Goal: Task Accomplishment & Management: Complete application form

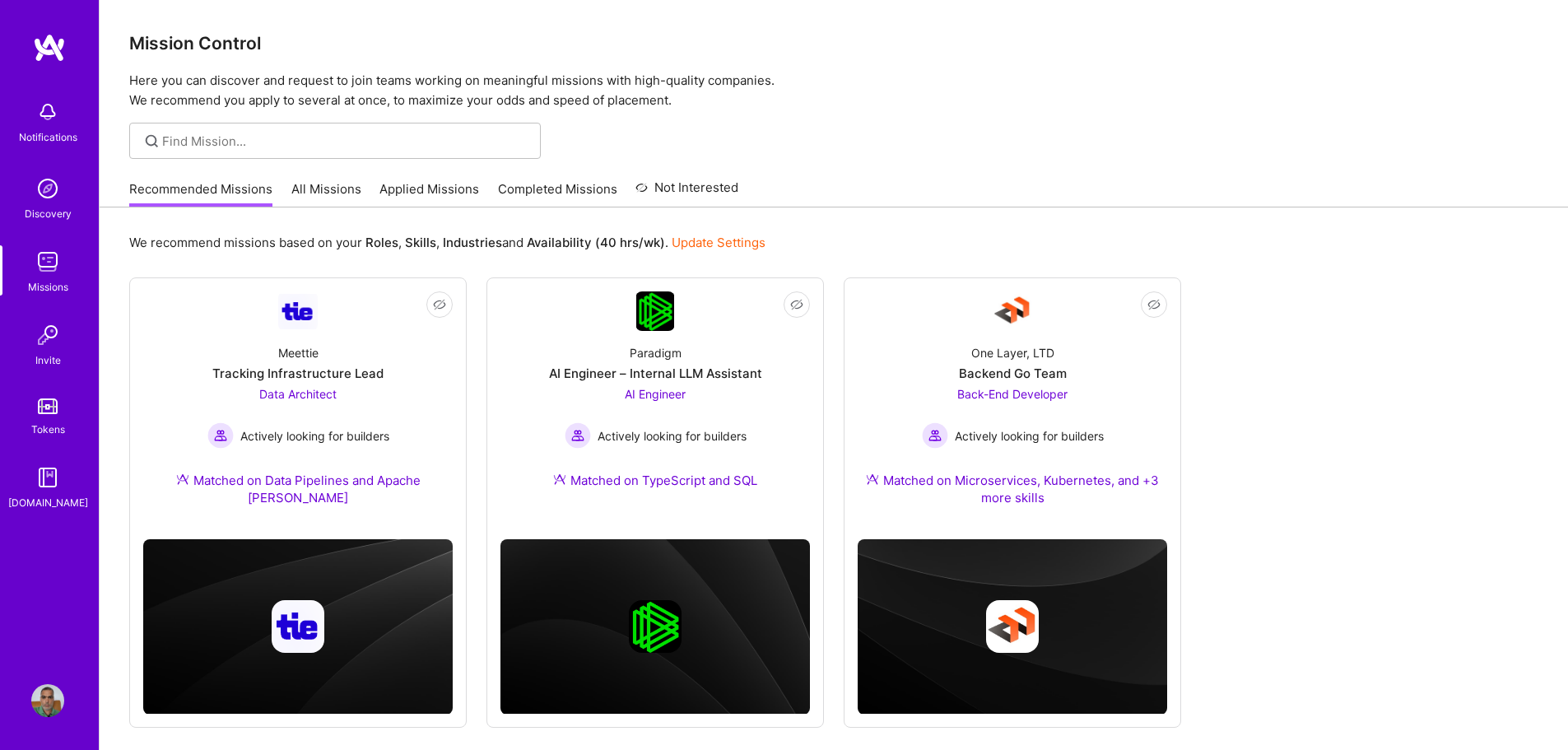
click at [61, 57] on img at bounding box center [49, 48] width 33 height 30
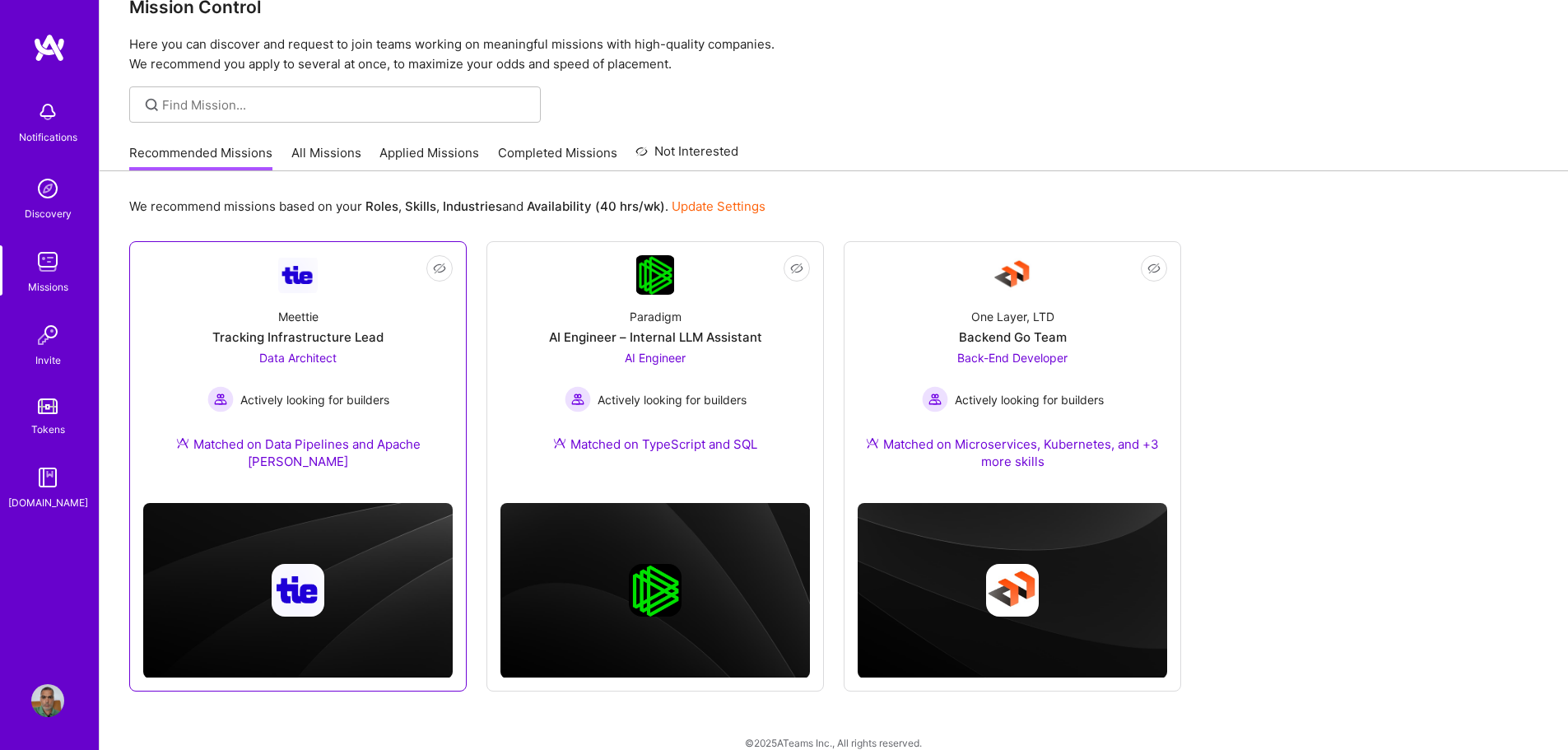
scroll to position [57, 0]
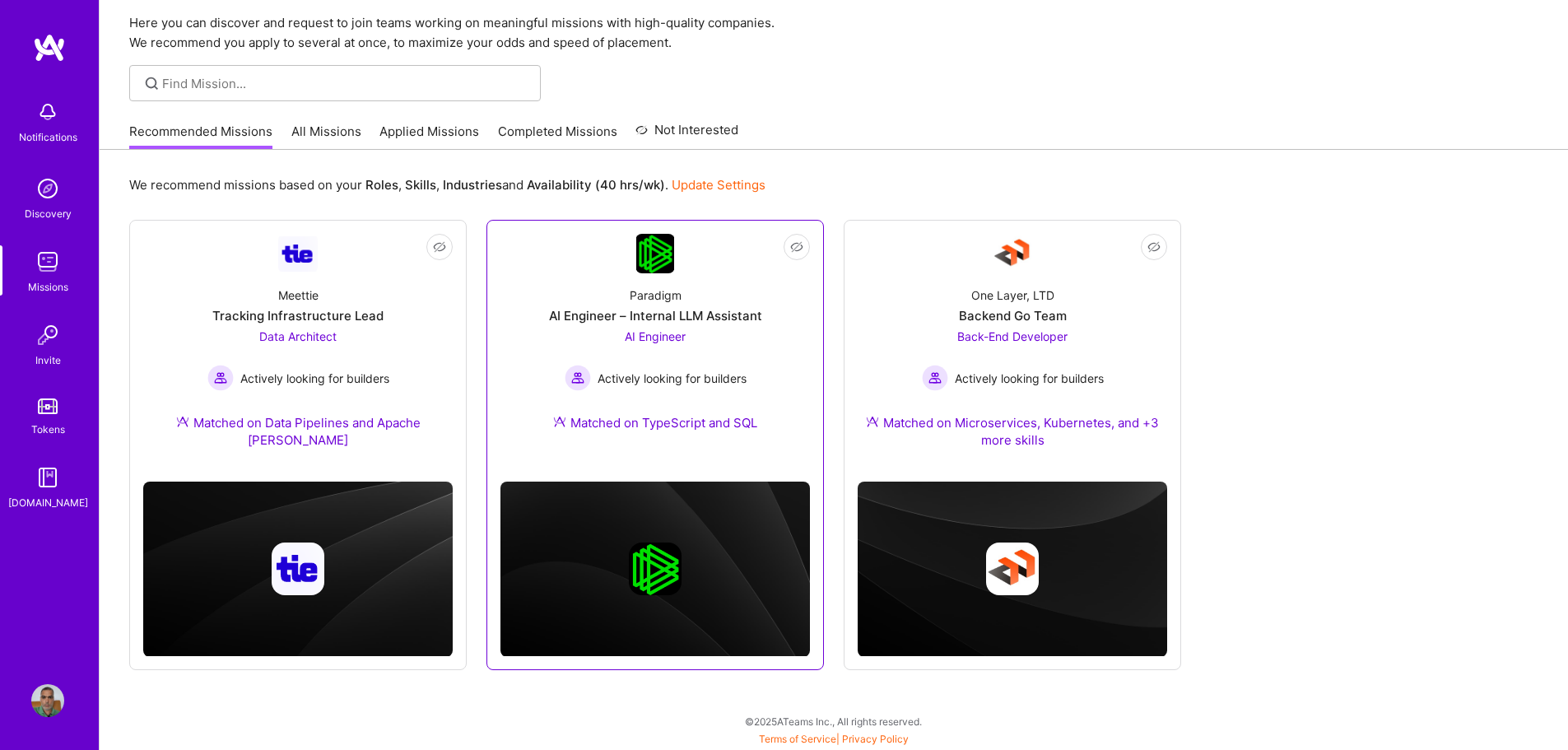
click at [752, 342] on div "Paradigm AI Engineer – Internal LLM Assistant AI Engineer Actively looking for …" at bounding box center [655, 362] width 309 height 178
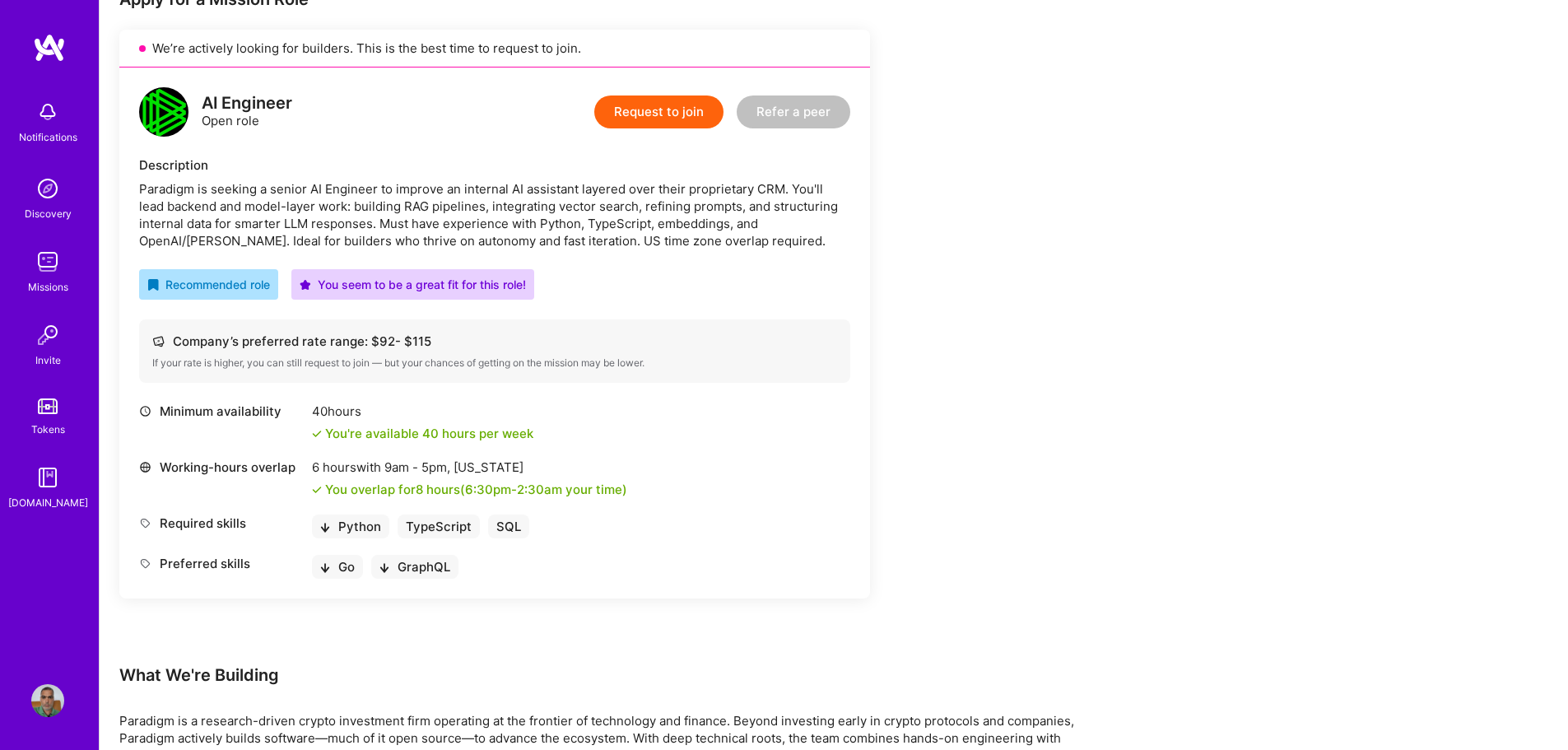
scroll to position [396, 0]
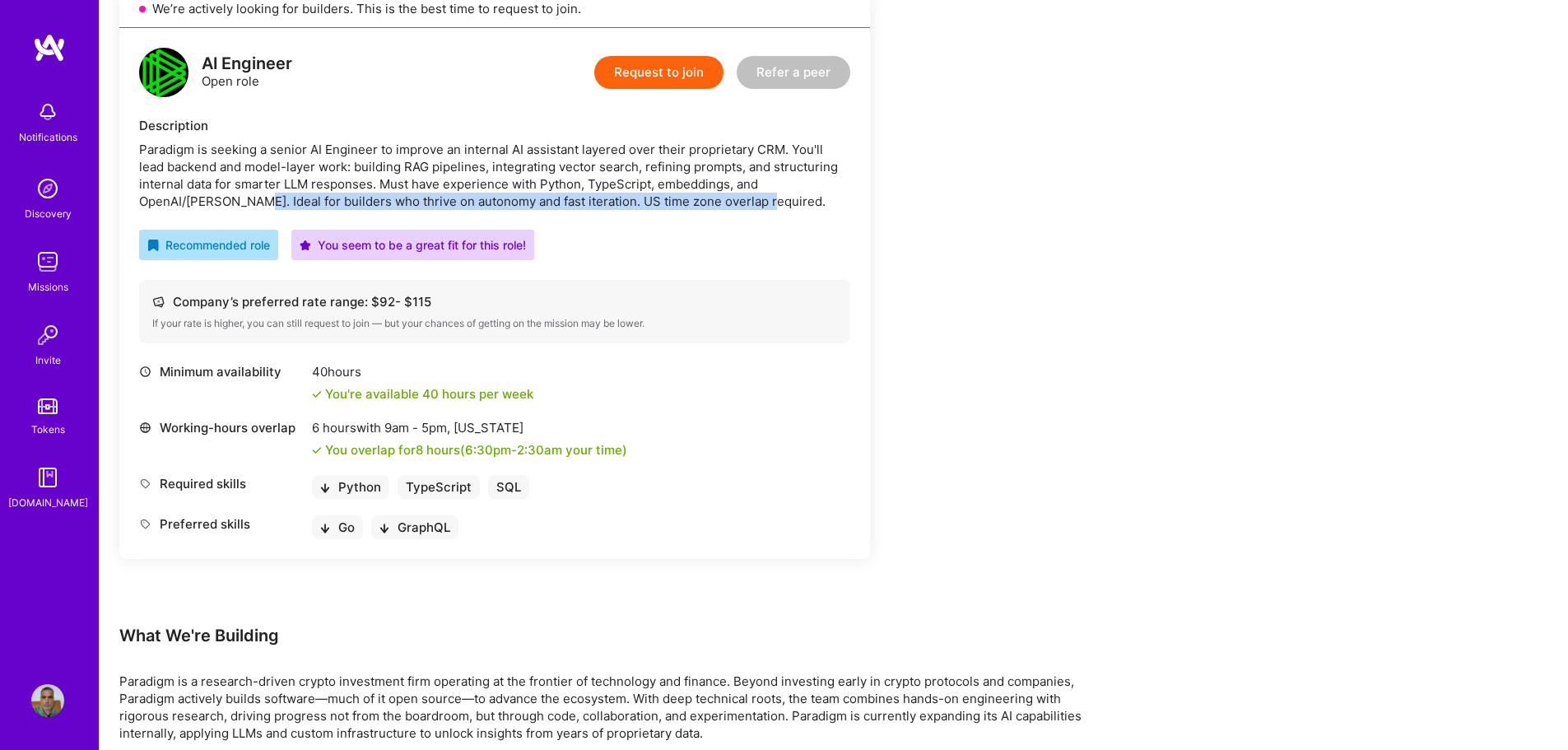
drag, startPoint x: 255, startPoint y: 201, endPoint x: 763, endPoint y: 196, distance: 508.0
click at [763, 196] on div "Paradigm is seeking a senior AI Engineer to improve an internal AI assistant la…" at bounding box center [495, 175] width 712 height 69
click at [753, 213] on div "AI Engineer Open role Request to join Refer a peer Description Paradigm is seek…" at bounding box center [495, 294] width 751 height 532
drag, startPoint x: 438, startPoint y: 205, endPoint x: 733, endPoint y: 205, distance: 295.0
click at [733, 205] on div "Paradigm is seeking a senior AI Engineer to improve an internal AI assistant la…" at bounding box center [495, 175] width 712 height 69
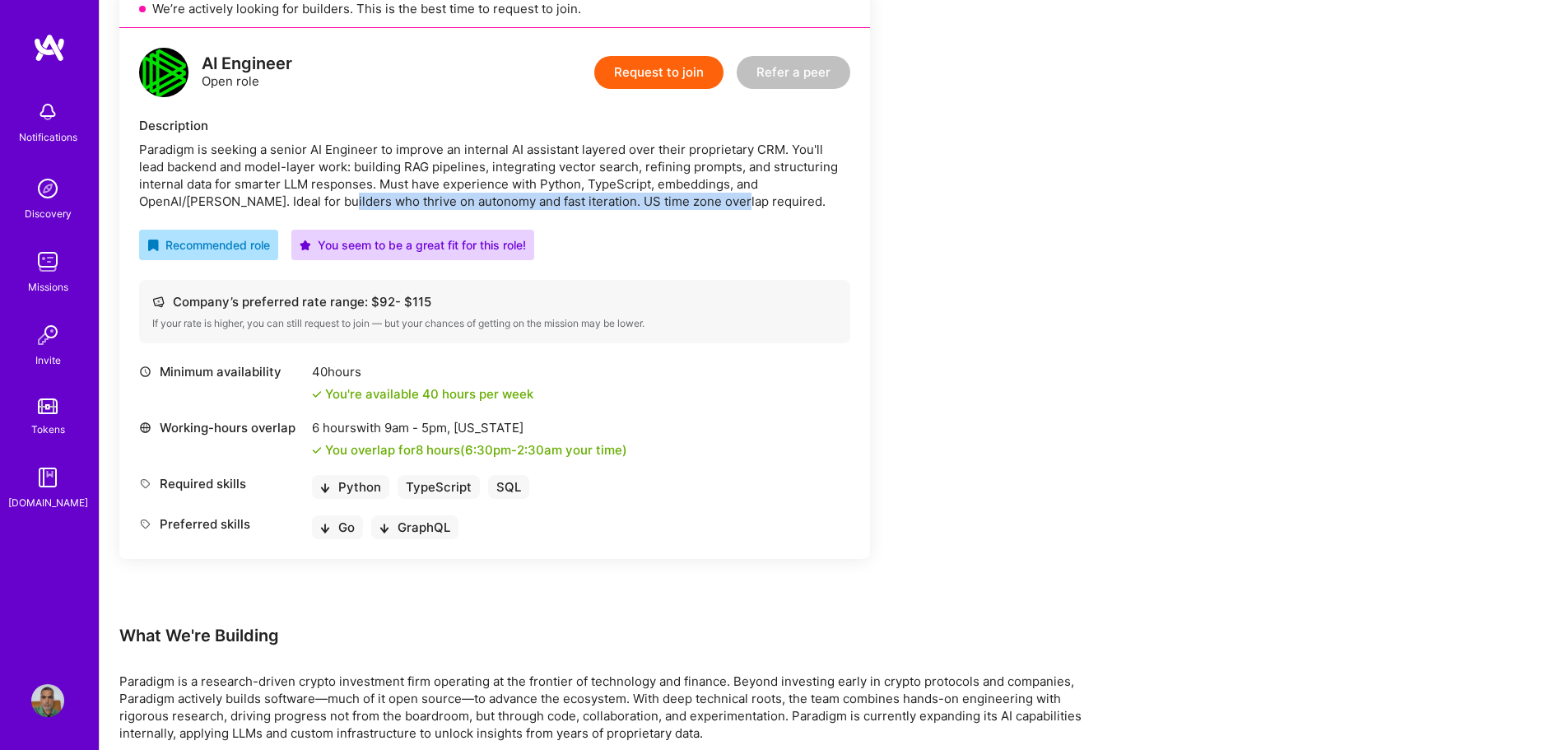
click at [657, 75] on button "Request to join" at bounding box center [658, 73] width 129 height 33
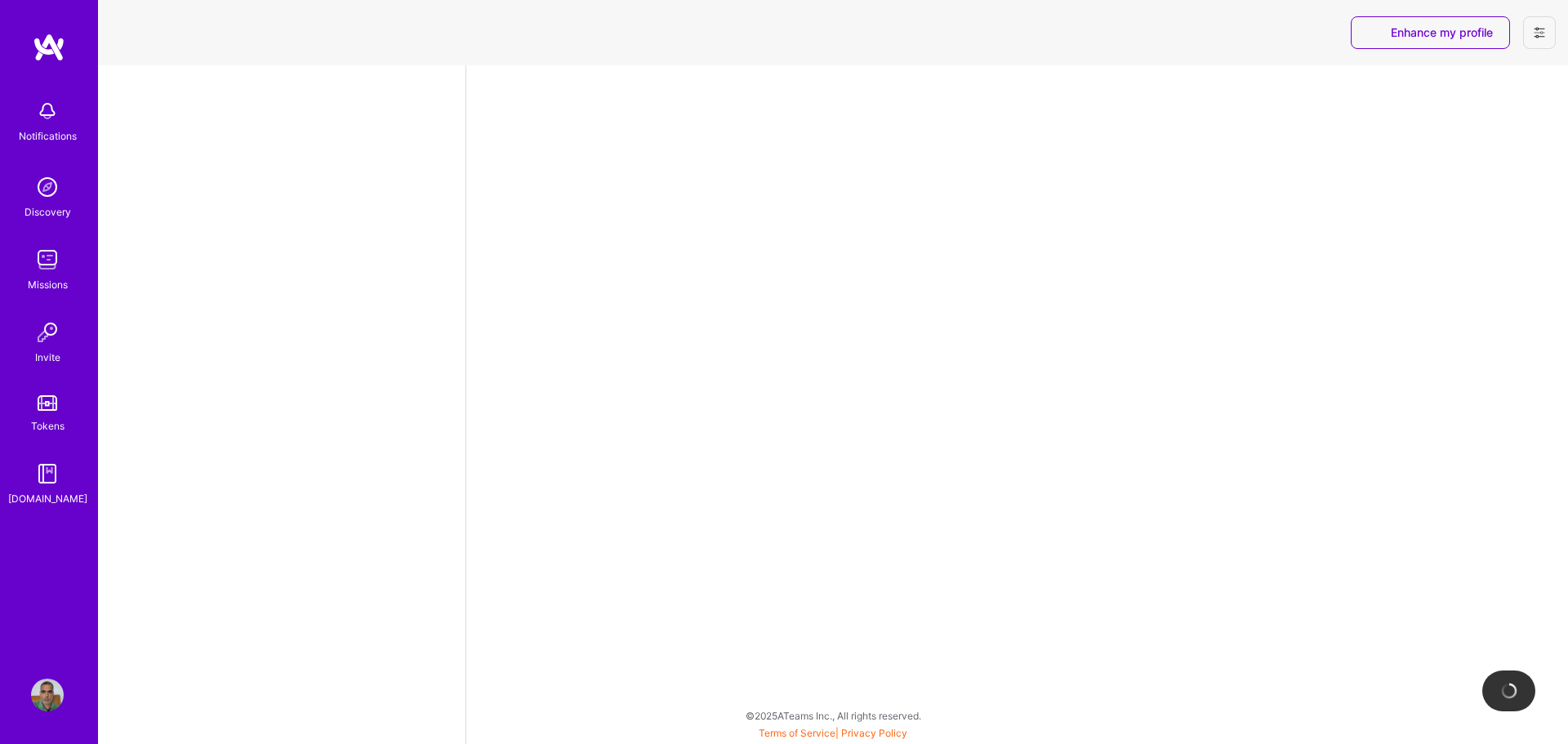
select select "IN"
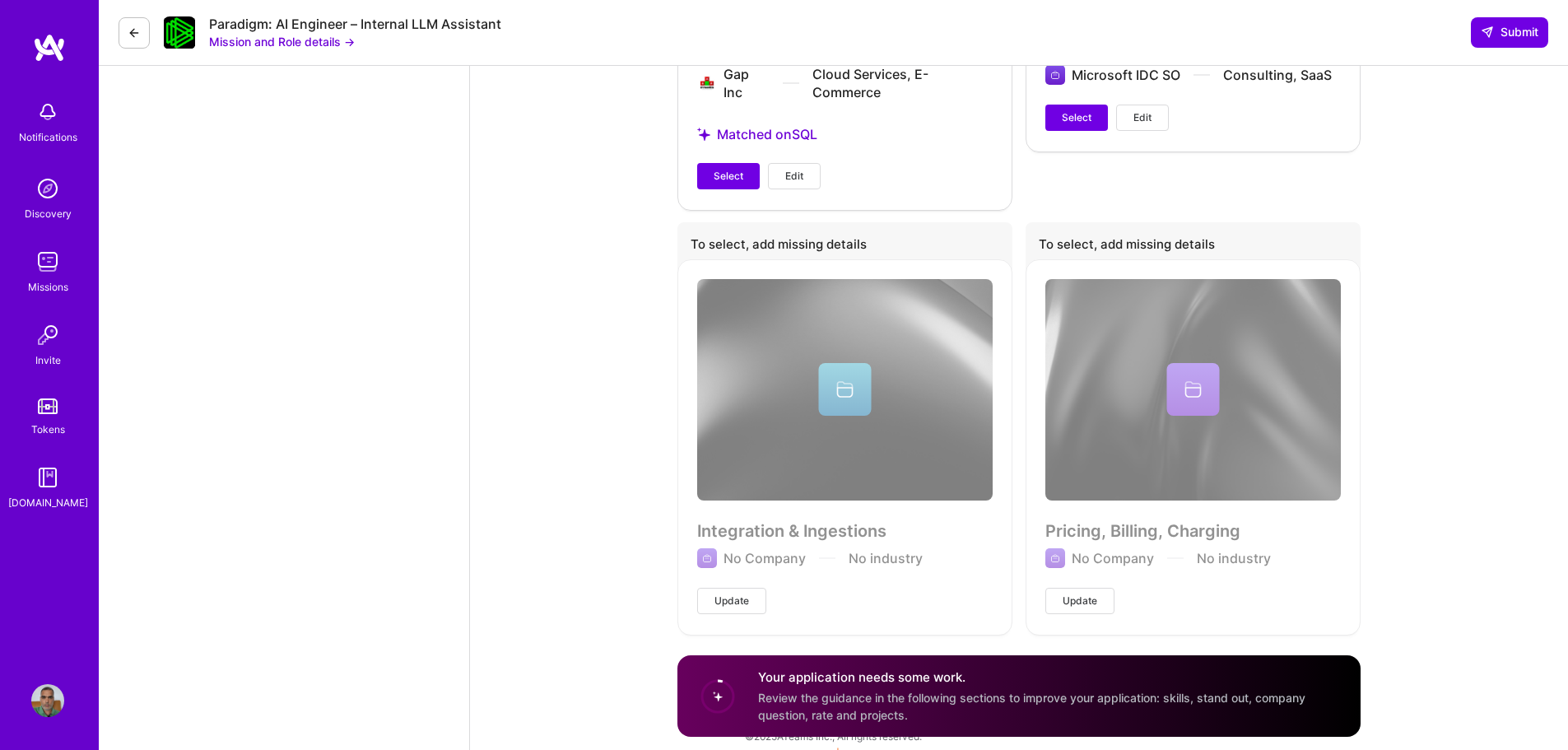
scroll to position [3244, 0]
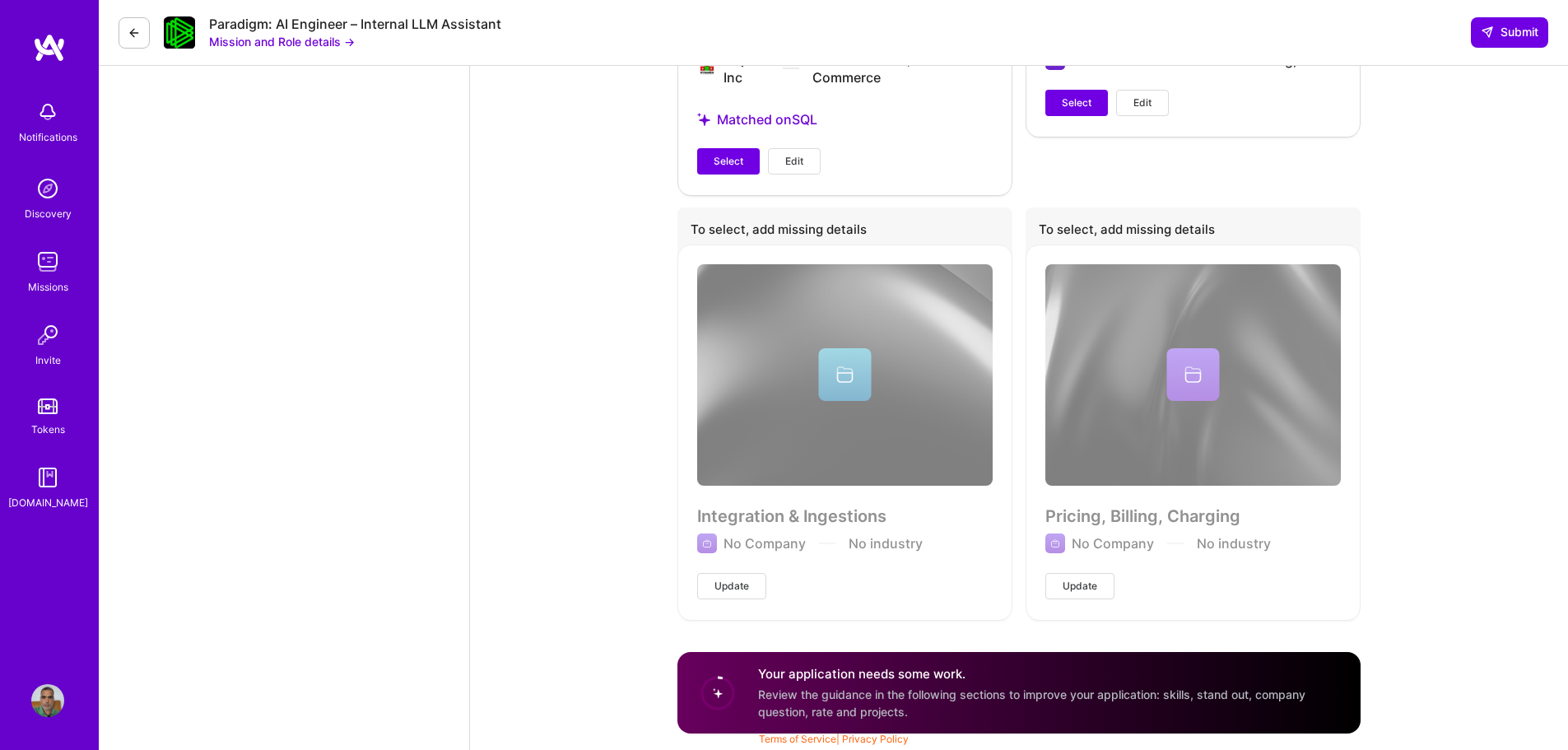
click at [129, 33] on icon at bounding box center [135, 33] width 14 height 14
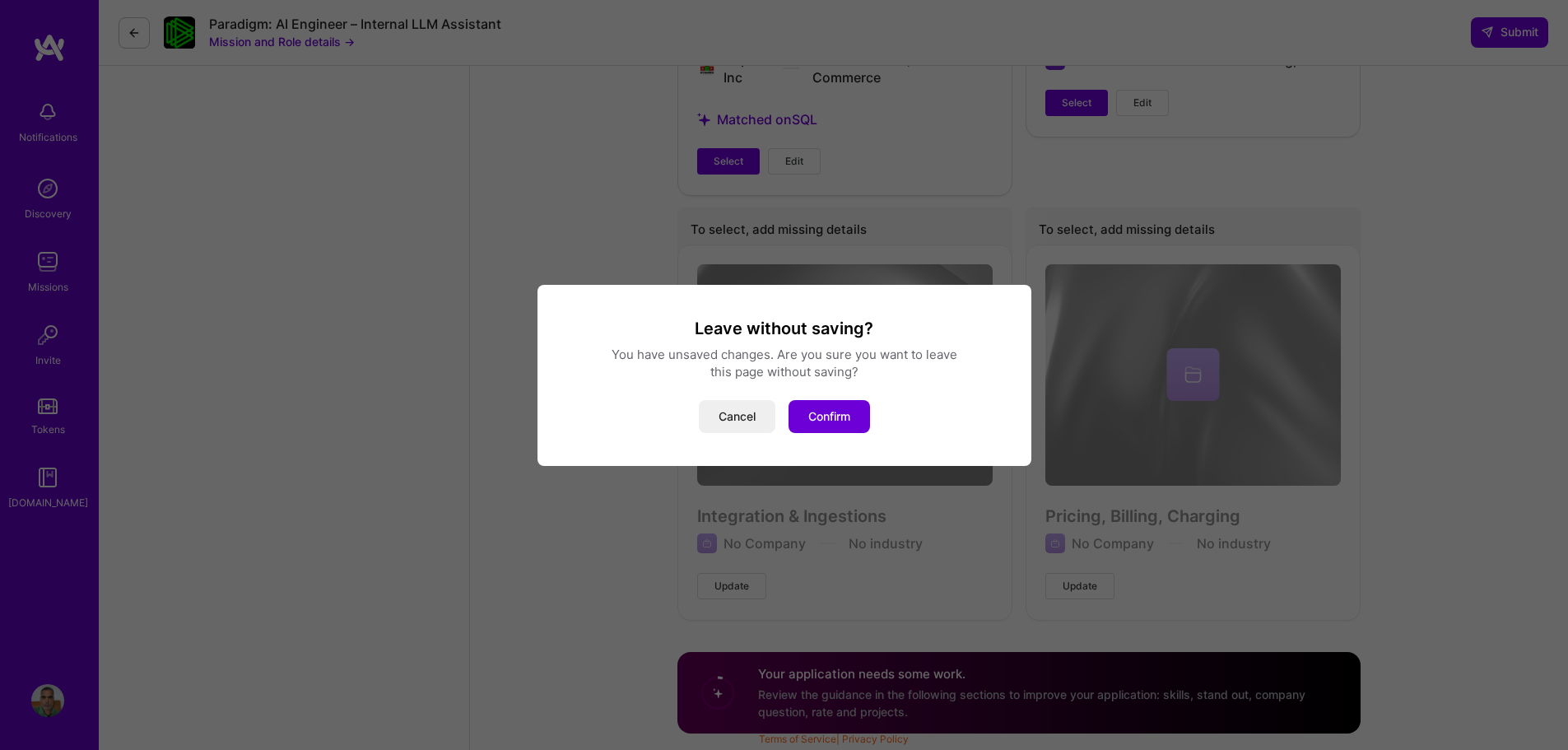
click at [848, 434] on div "Leave without saving? You have unsaved changes. Are you sure you want to leave …" at bounding box center [784, 375] width 494 height 181
click at [835, 409] on button "Confirm" at bounding box center [829, 417] width 81 height 33
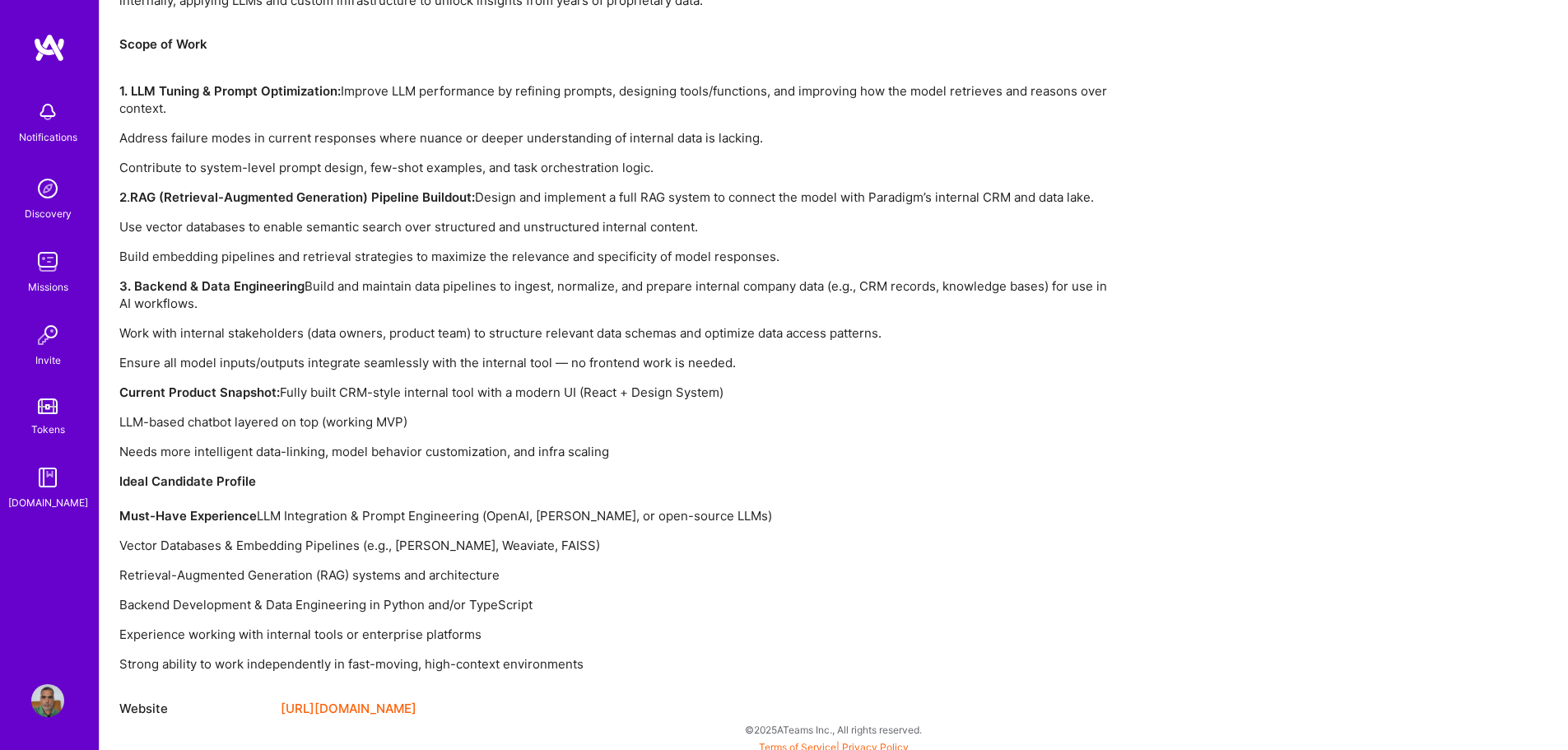
scroll to position [1137, 0]
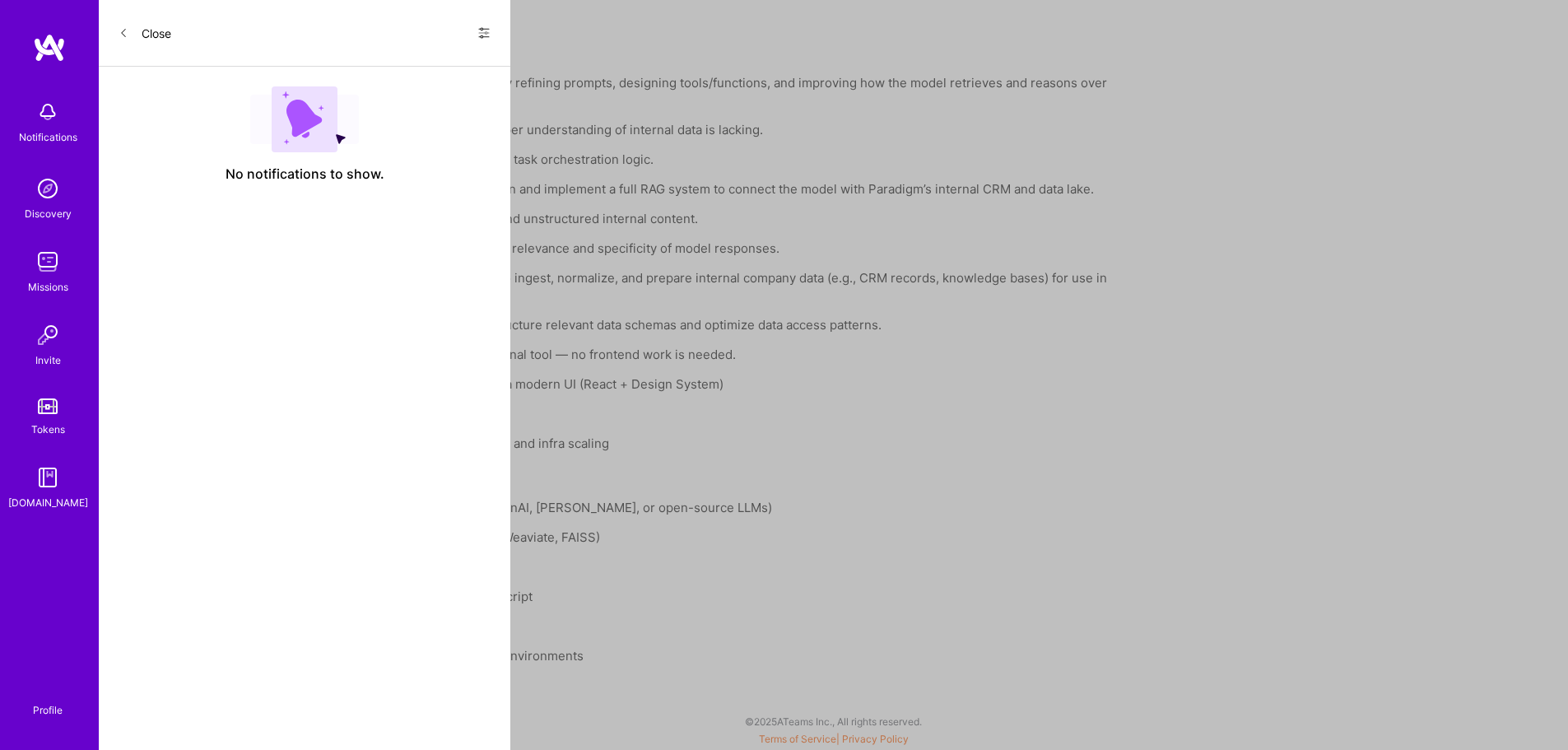
scroll to position [1157, 0]
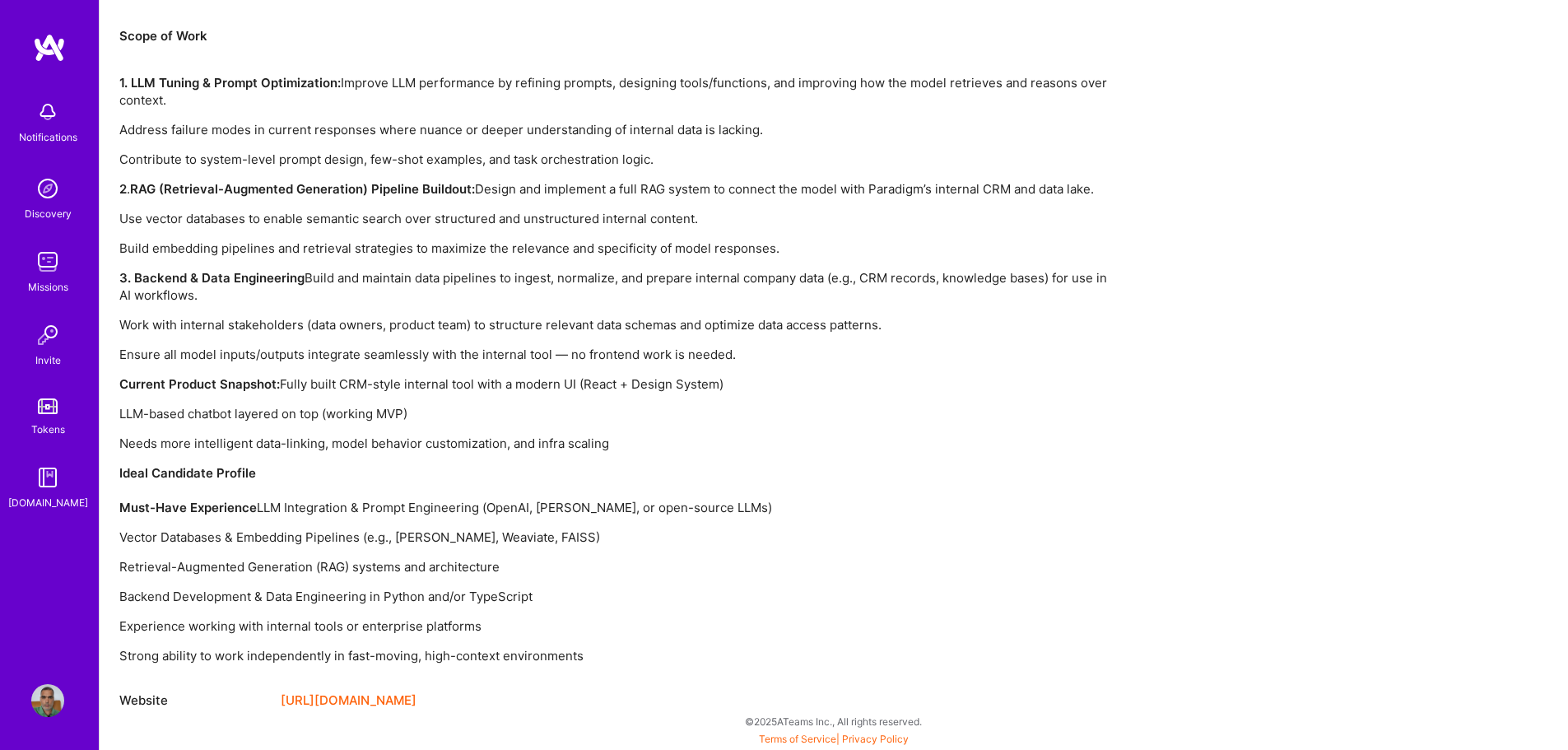
scroll to position [396, 0]
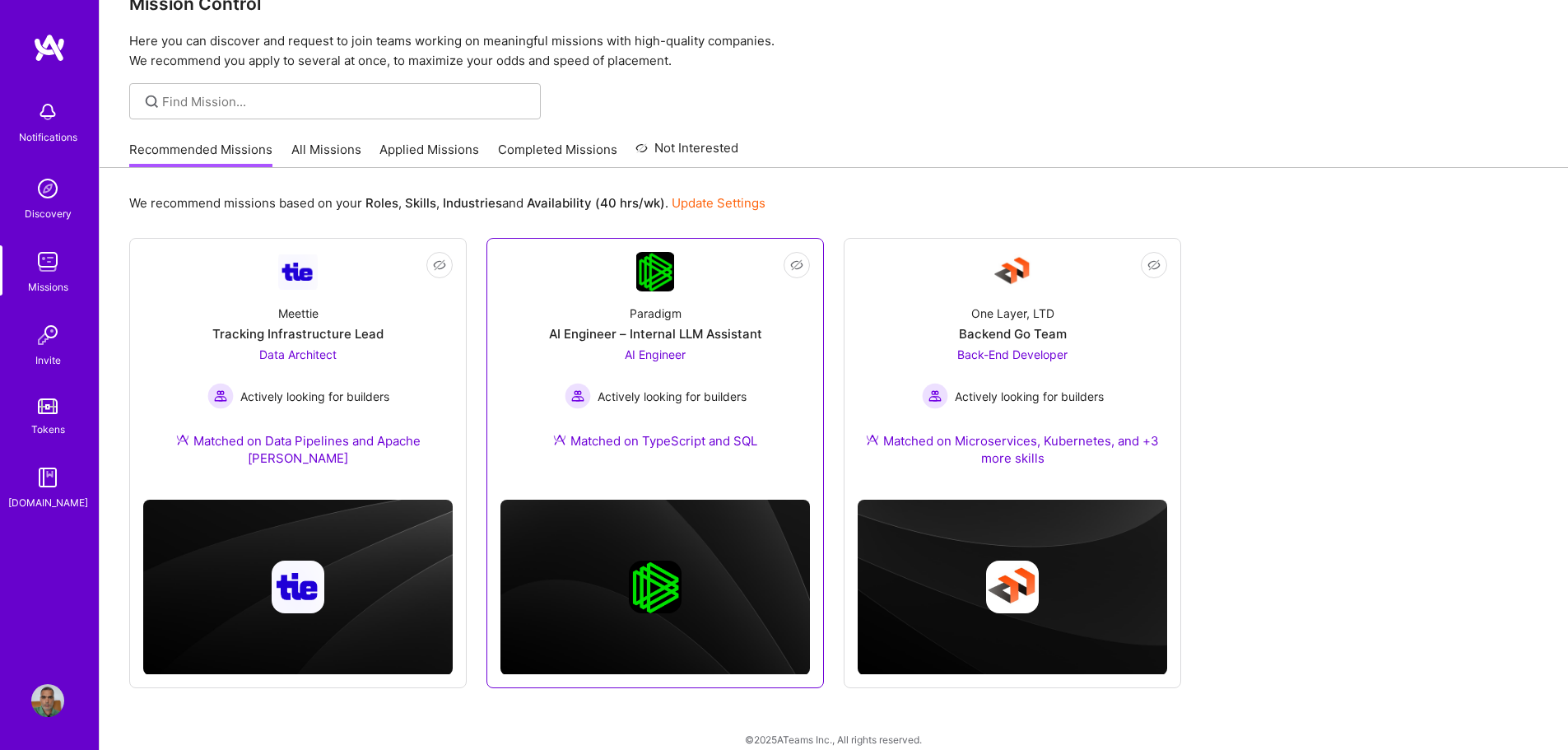
scroll to position [57, 0]
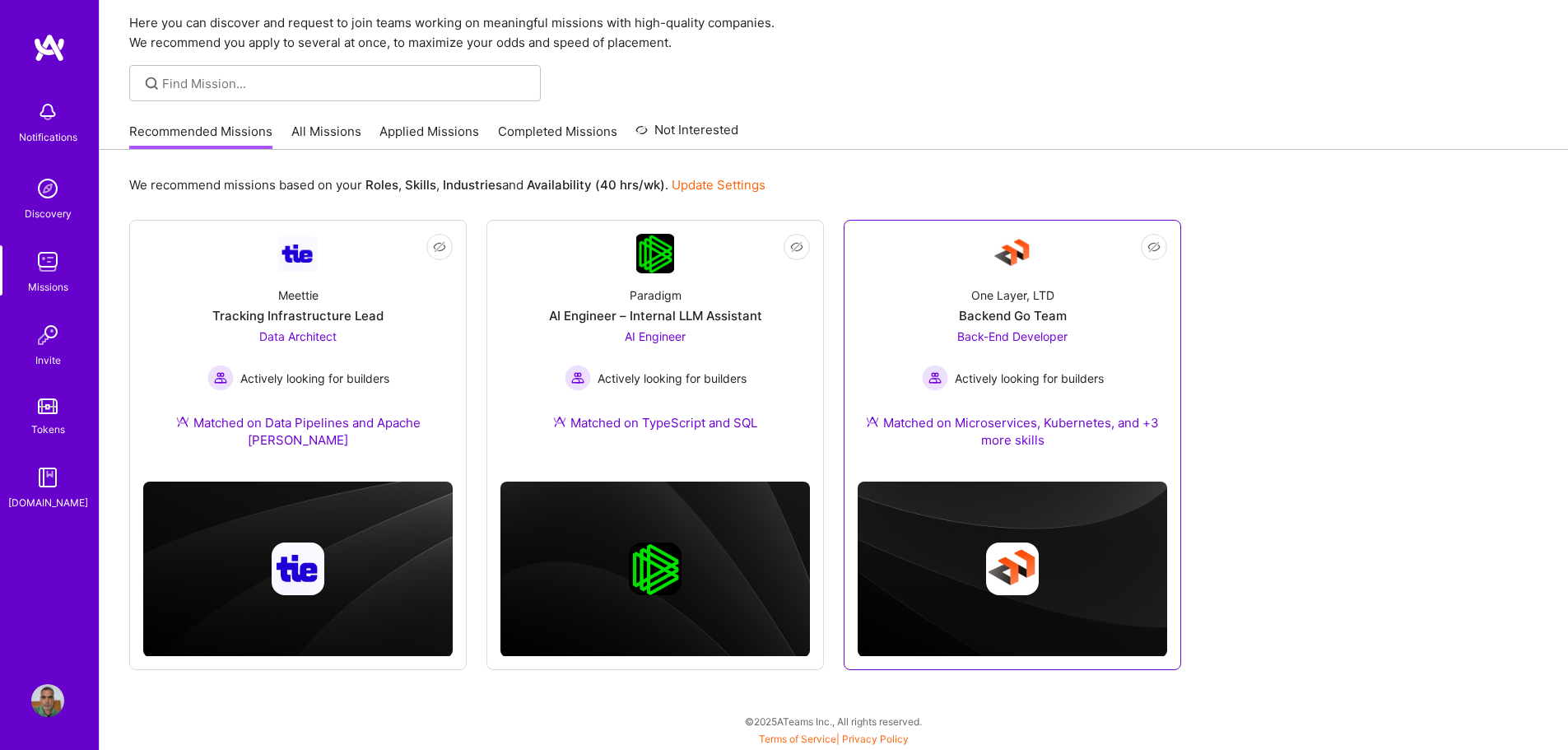
click at [1032, 422] on div "Matched on Microservices, Kubernetes, and +3 more skills" at bounding box center [1012, 432] width 309 height 35
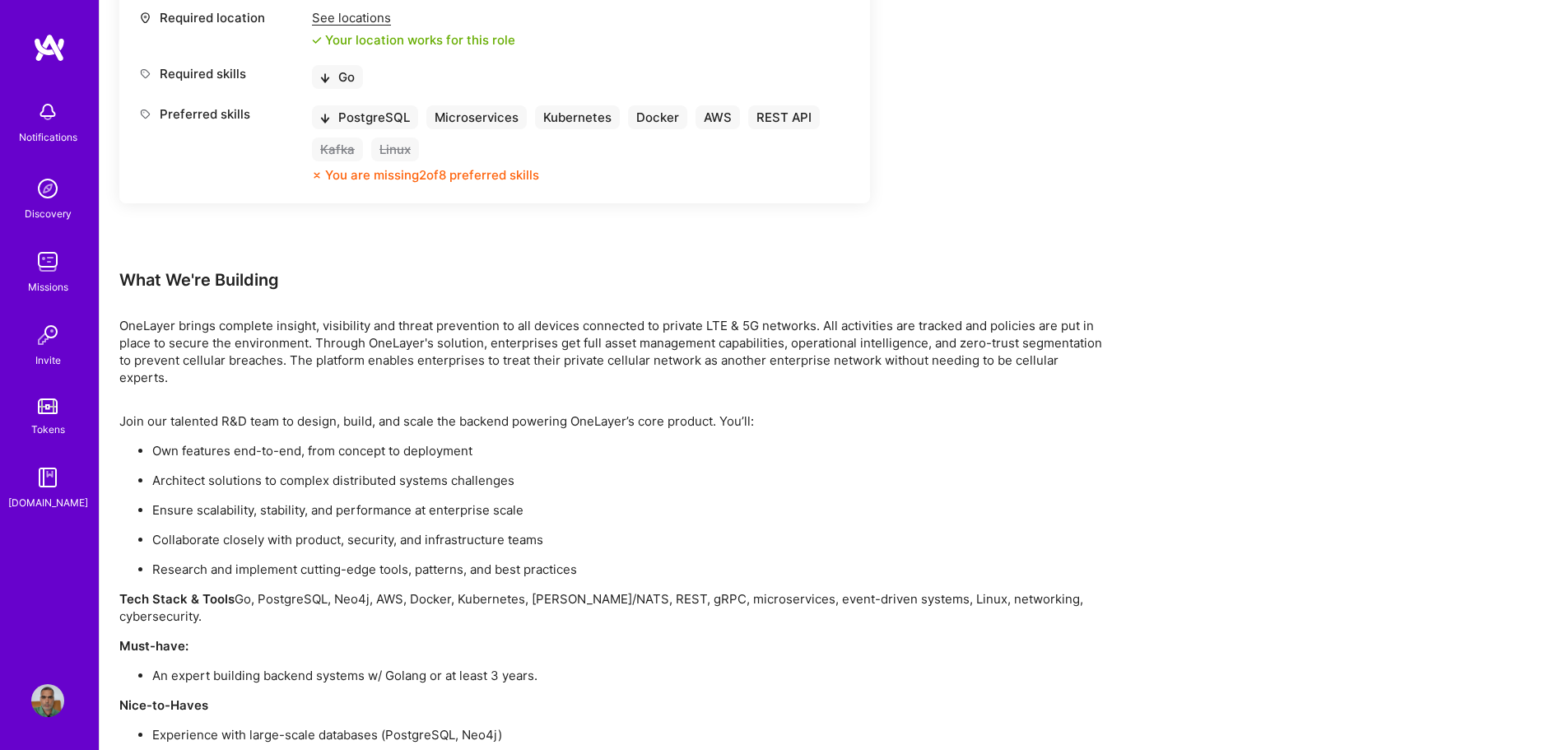
scroll to position [1053, 0]
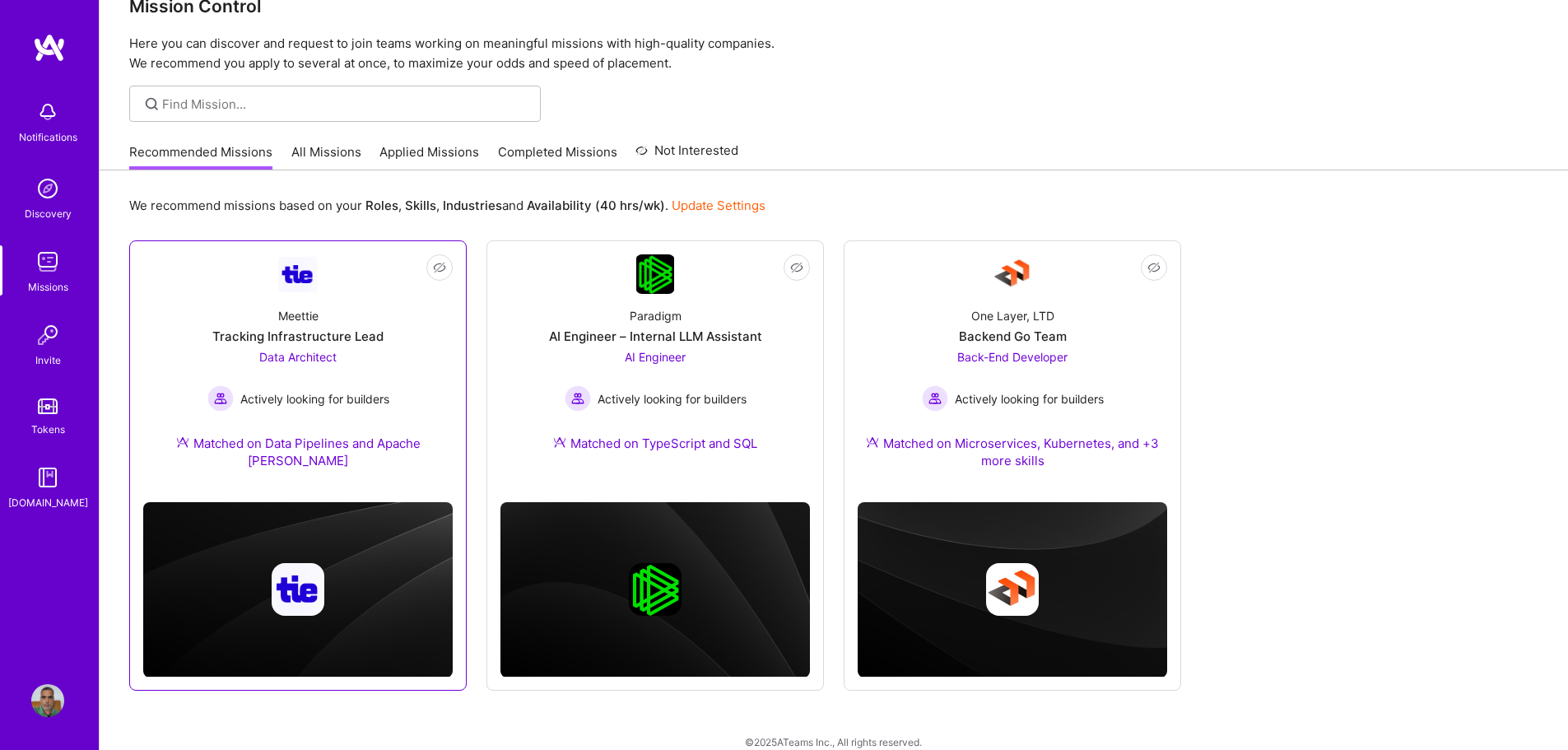
scroll to position [57, 0]
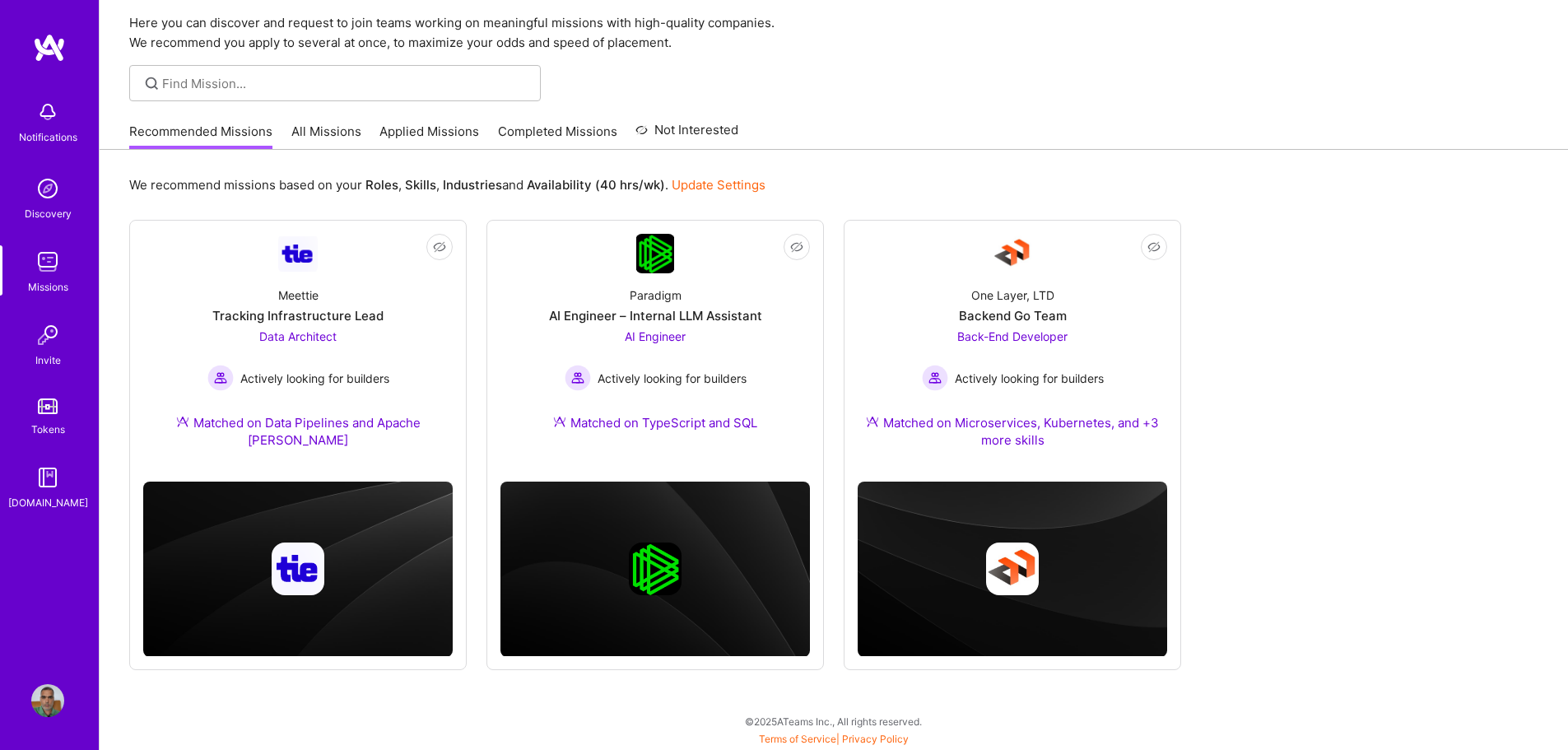
click at [322, 128] on link "All Missions" at bounding box center [327, 137] width 70 height 27
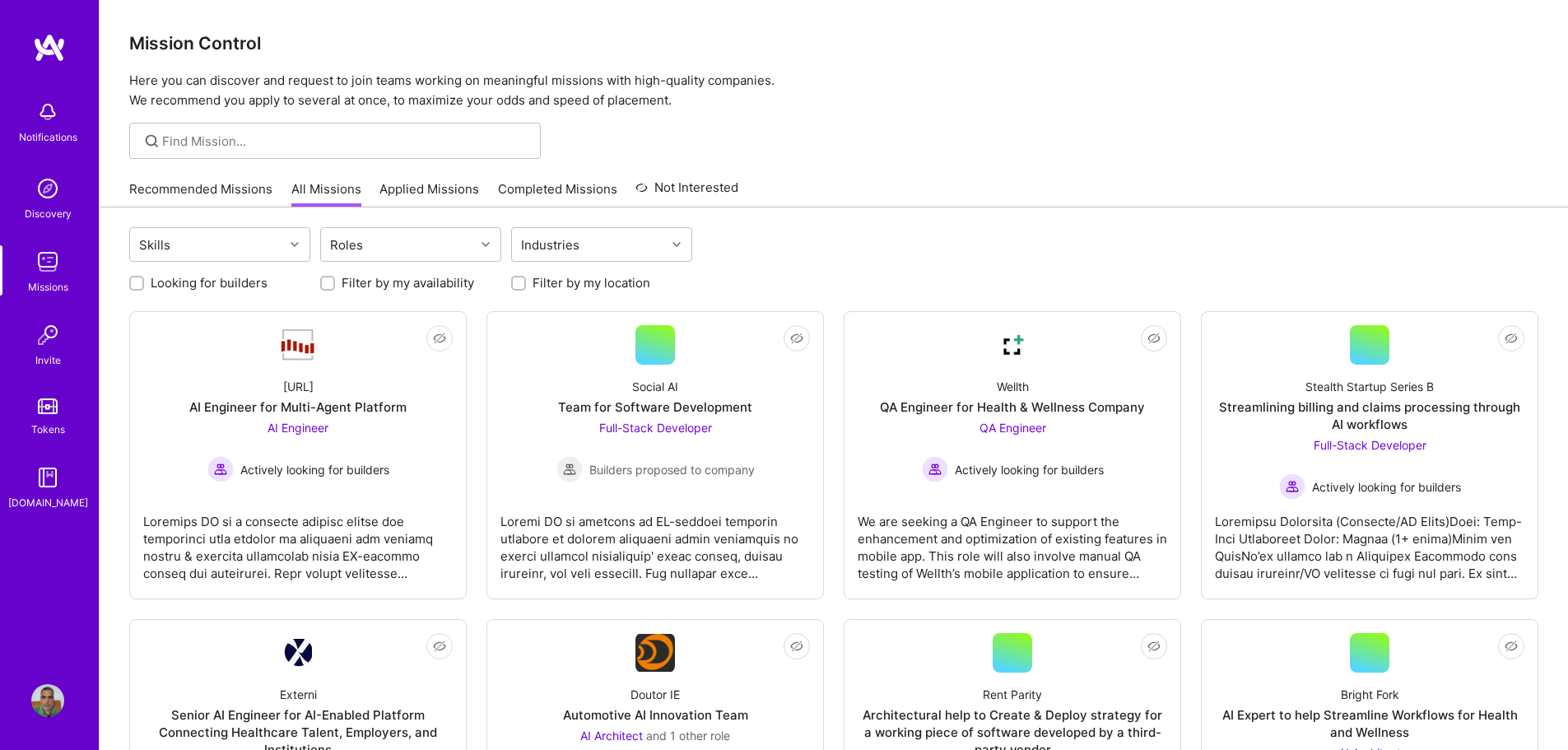
click at [513, 286] on div at bounding box center [518, 282] width 15 height 15
click at [520, 281] on input "Filter by my location" at bounding box center [521, 284] width 12 height 12
checkbox input "true"
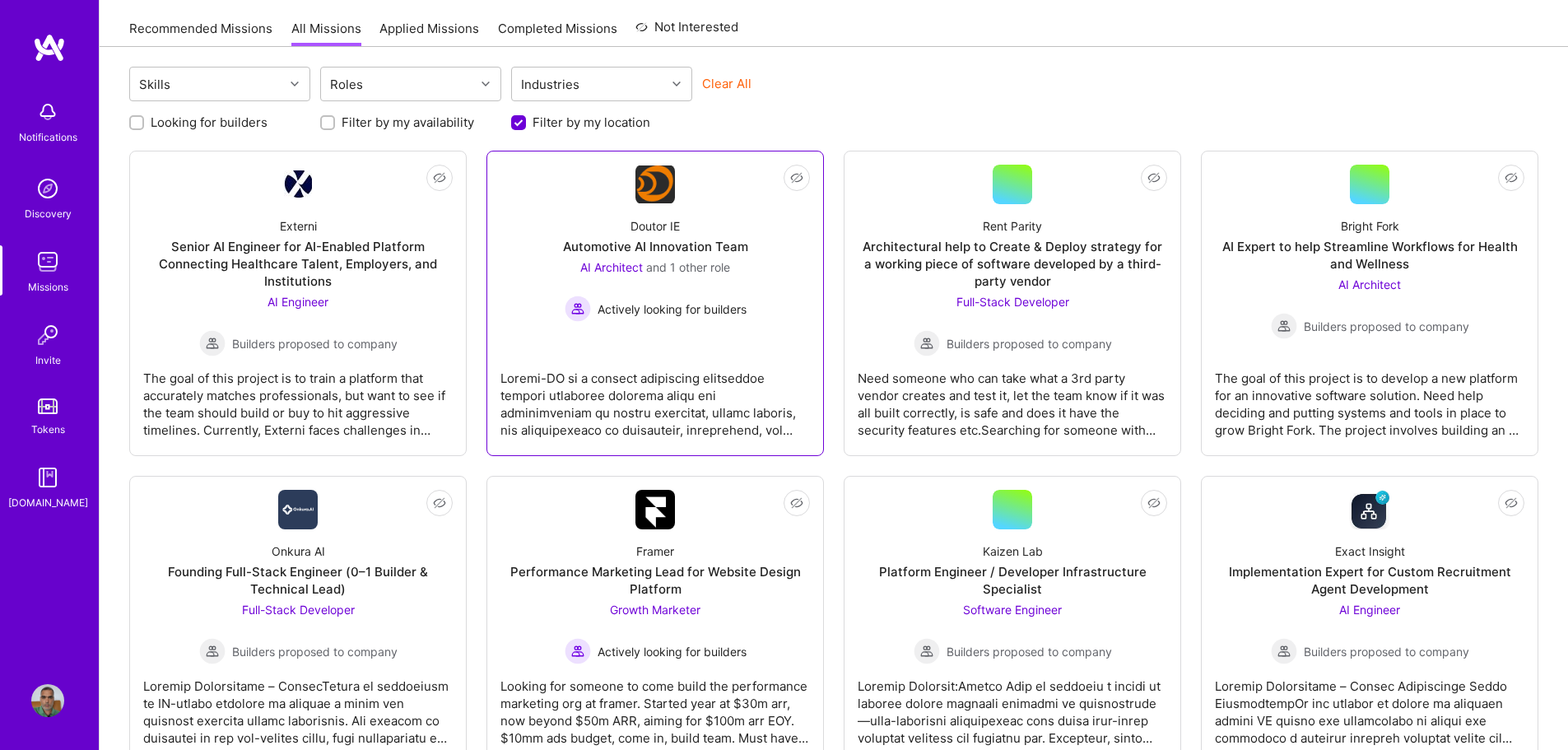
scroll to position [165, 0]
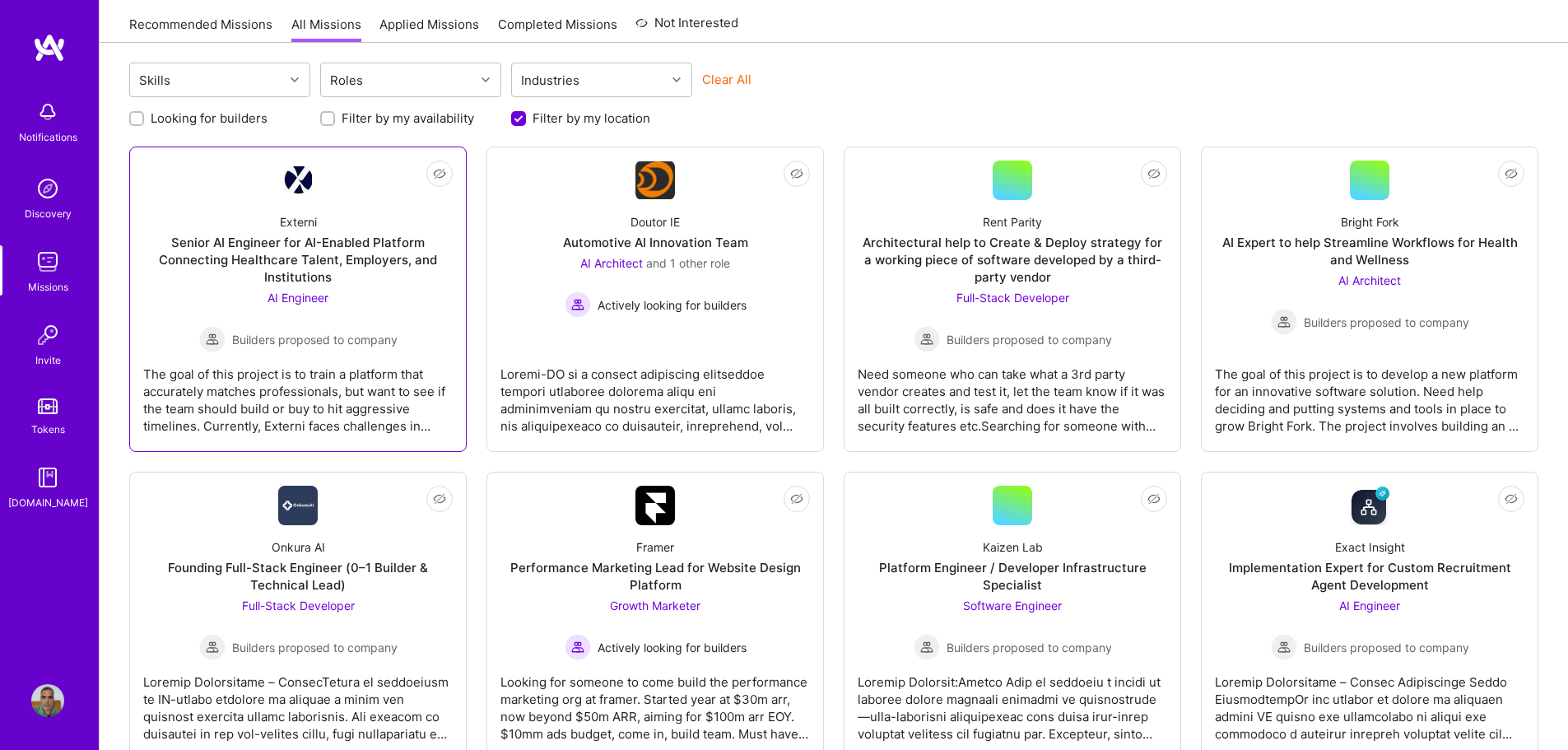
click at [374, 286] on div "Externi Senior AI Engineer for AI-Enabled Platform Connecting Healthcare Talent…" at bounding box center [298, 276] width 309 height 152
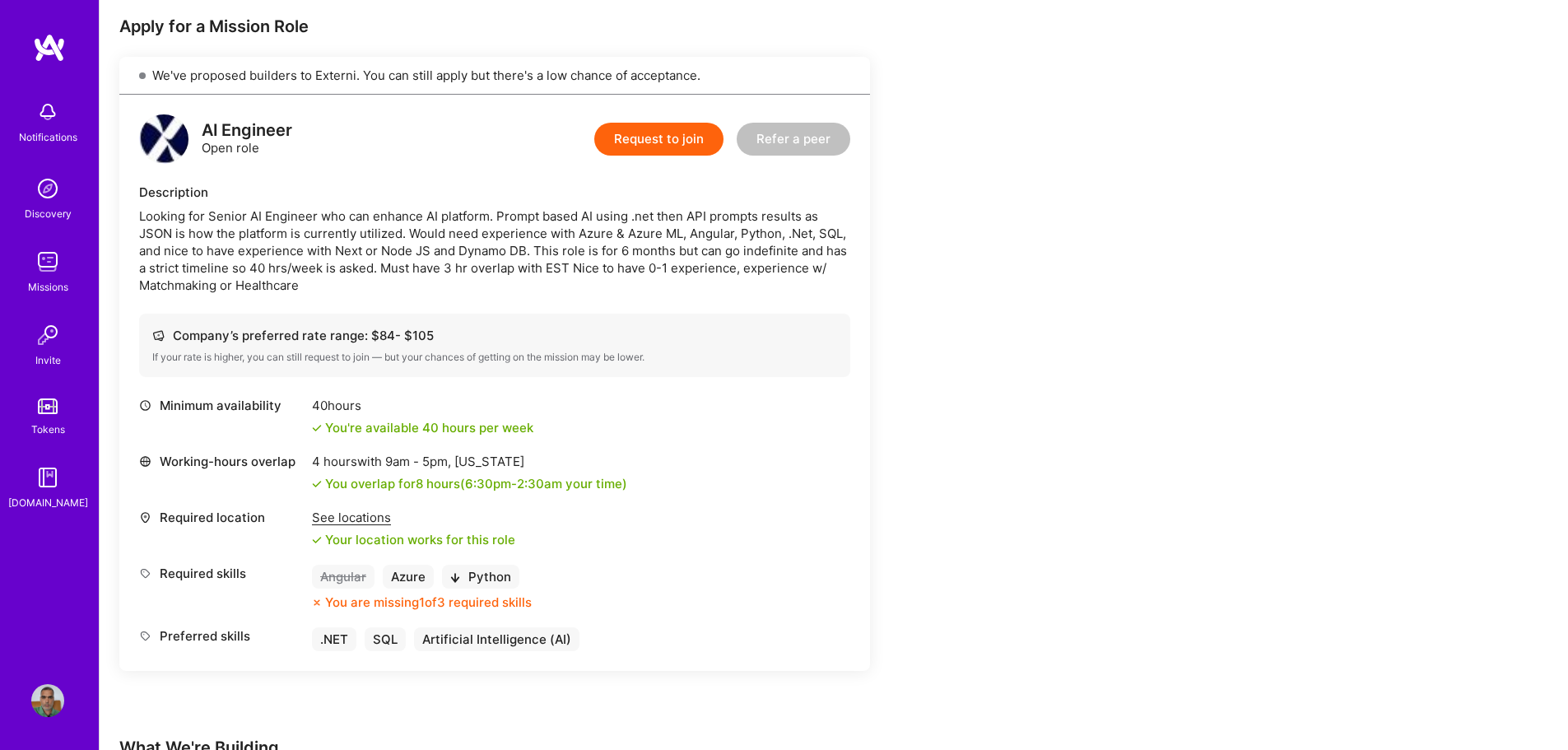
scroll to position [330, 0]
drag, startPoint x: 321, startPoint y: 603, endPoint x: 642, endPoint y: 601, distance: 321.0
click at [642, 601] on div "Required skills Angular Azure Python You are missing 1 of 3 required skills" at bounding box center [495, 588] width 712 height 47
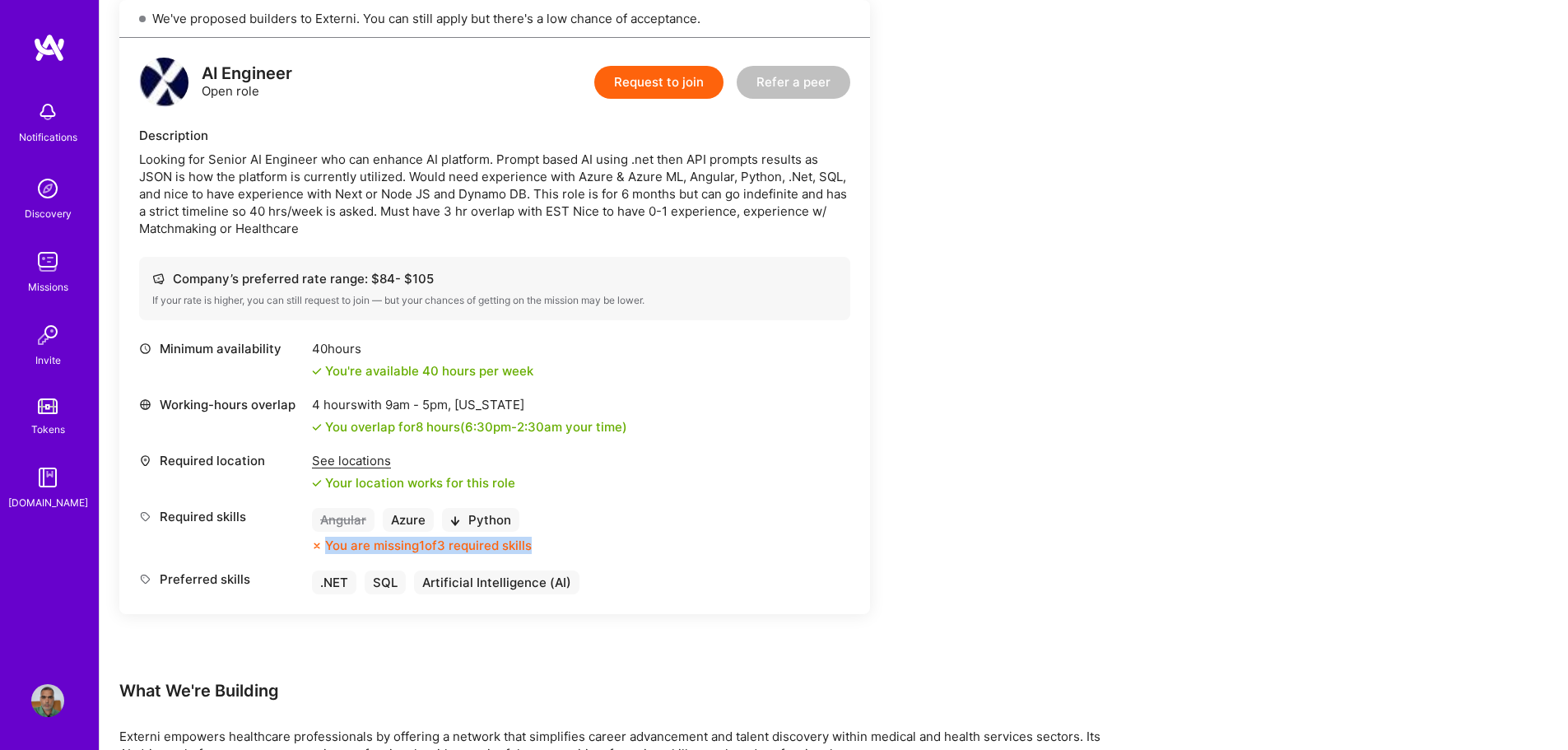
scroll to position [240, 0]
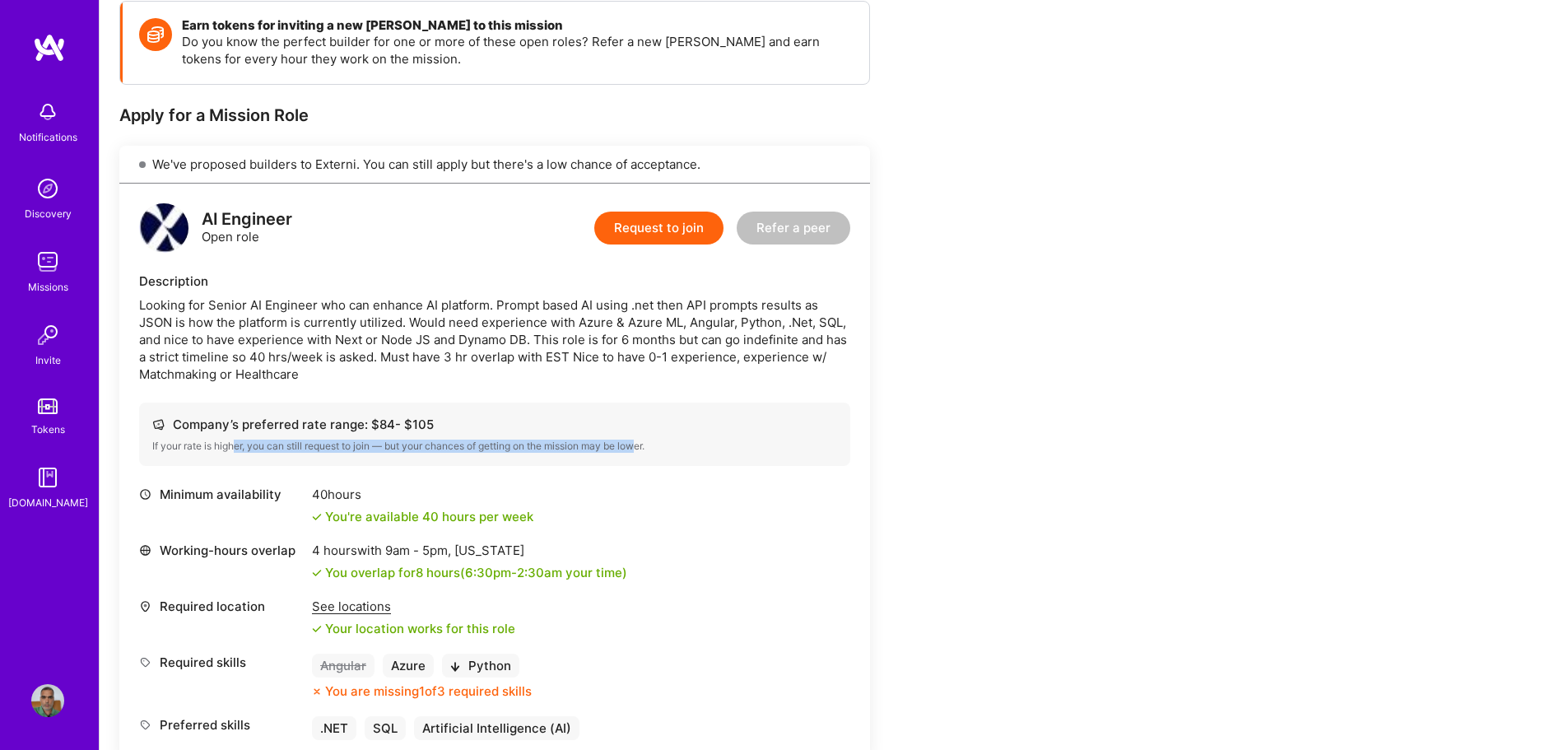
drag, startPoint x: 330, startPoint y: 452, endPoint x: 637, endPoint y: 451, distance: 307.0
click at [650, 450] on div "If your rate is higher, you can still request to join — but your chances of get…" at bounding box center [495, 446] width 685 height 14
click at [342, 458] on div "Company’s preferred rate range: $ 84 - $ 105 If your rate is higher, you can st…" at bounding box center [495, 434] width 712 height 63
drag, startPoint x: 332, startPoint y: 442, endPoint x: 672, endPoint y: 436, distance: 340.1
click at [664, 437] on div "Company’s preferred rate range: $ 84 - $ 105 If your rate is higher, you can st…" at bounding box center [495, 434] width 712 height 63
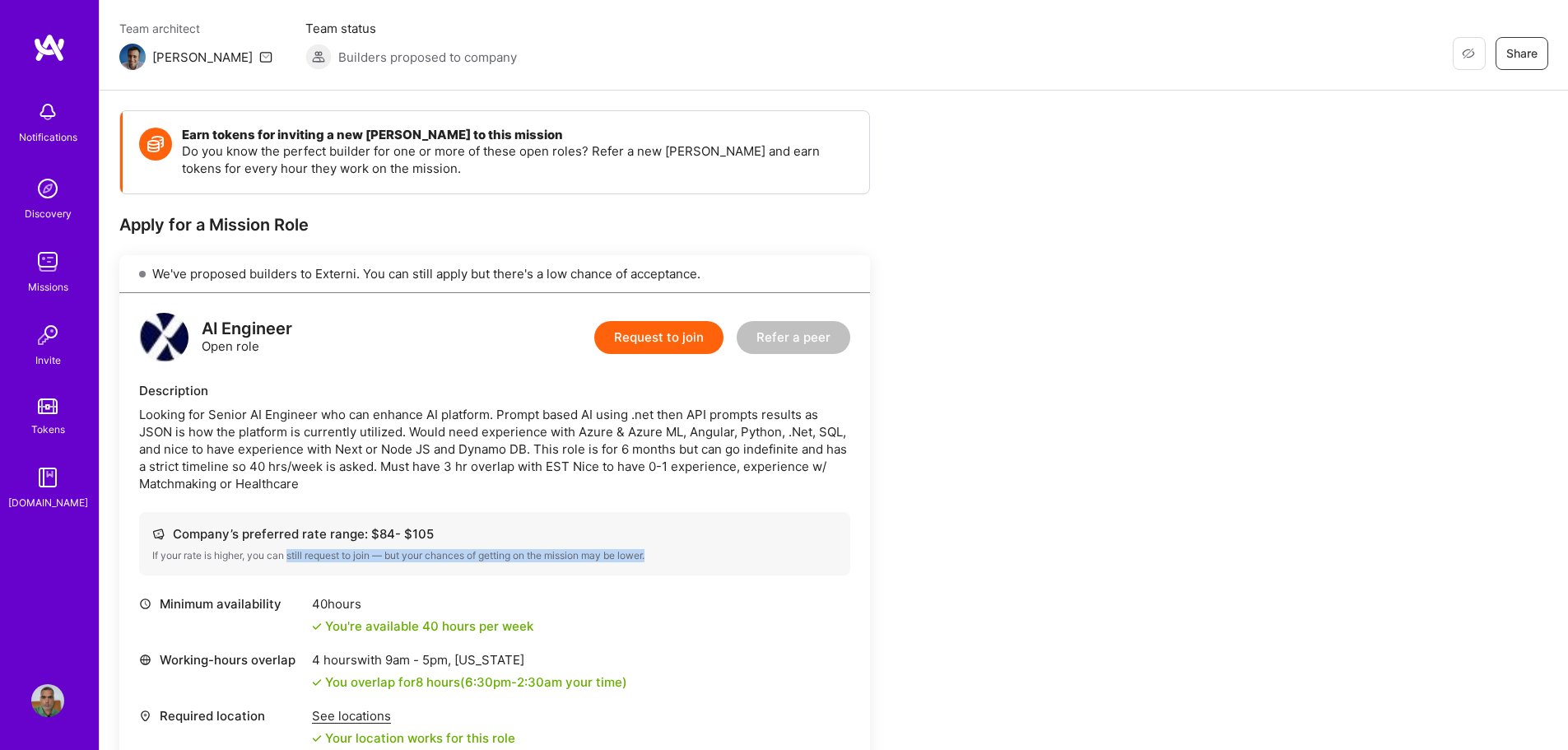
scroll to position [75, 0]
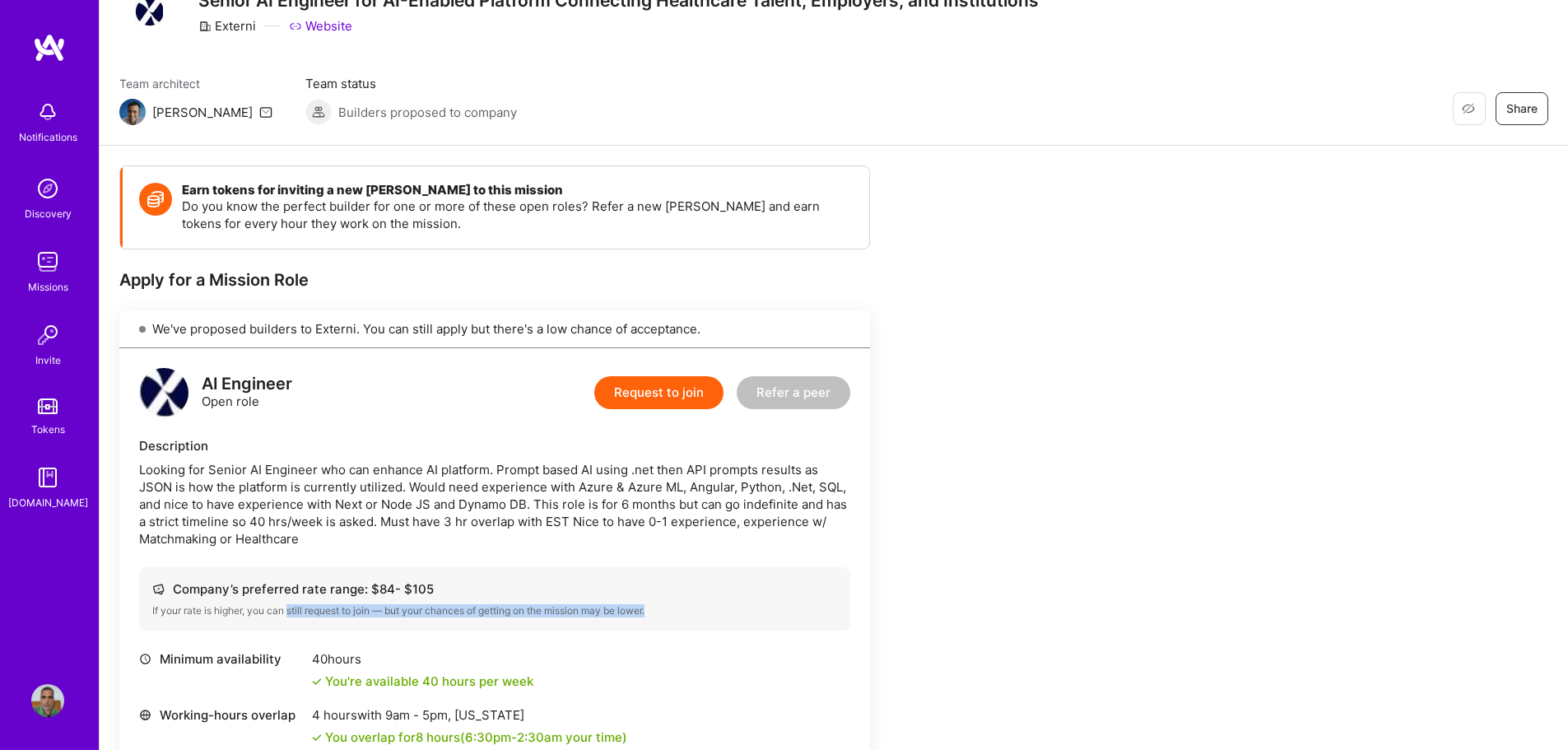
click at [657, 391] on button "Request to join" at bounding box center [658, 393] width 129 height 33
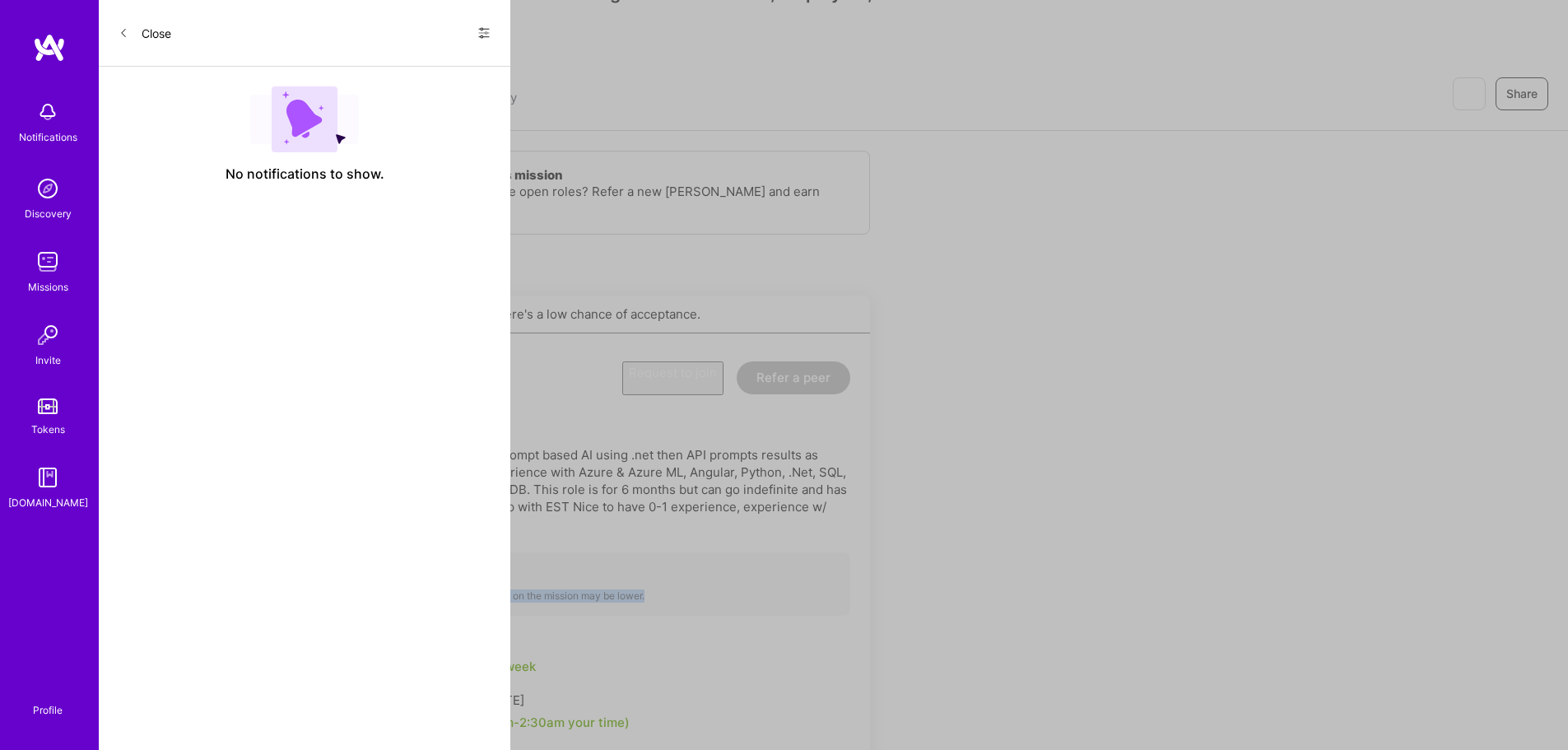
select select "IN"
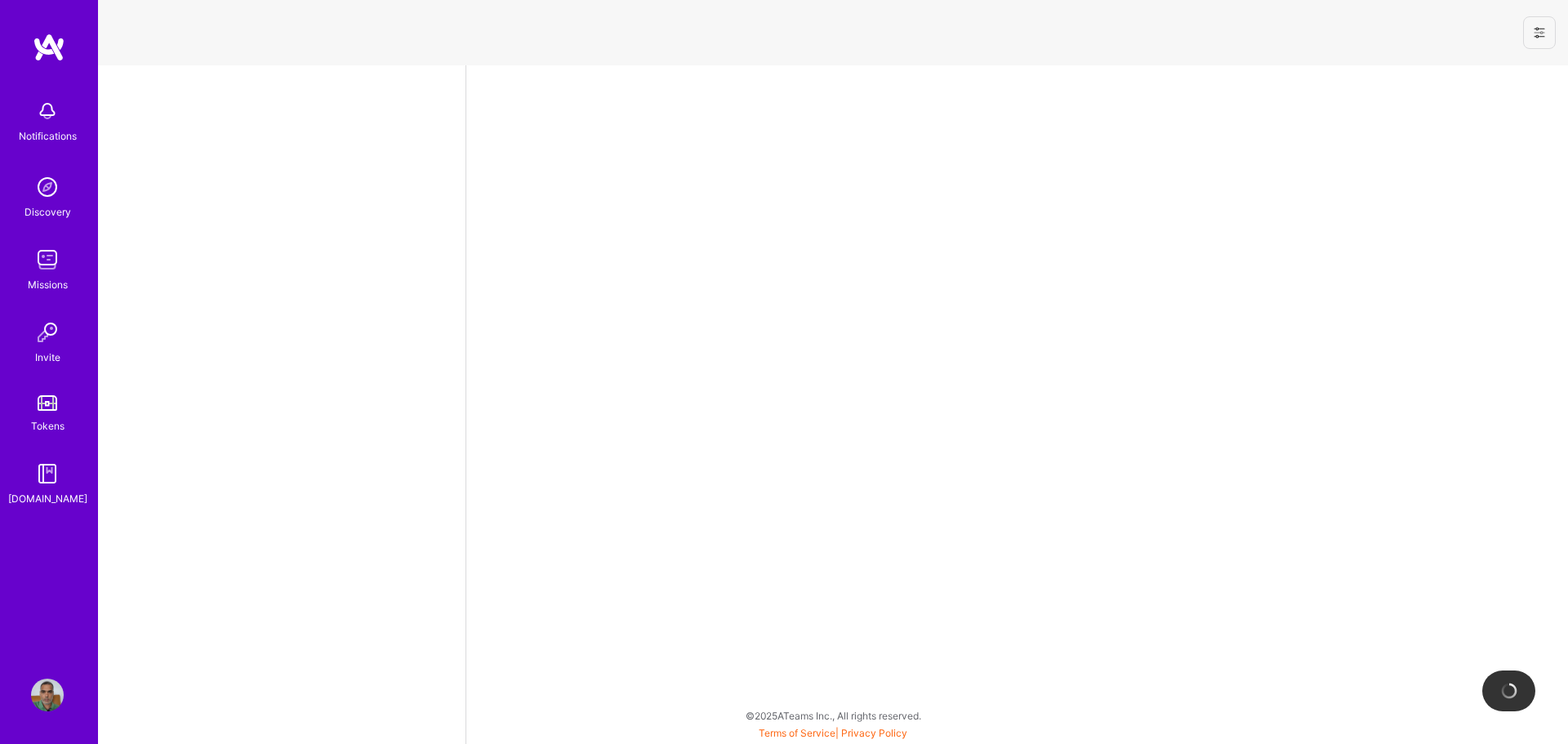
select select "IN"
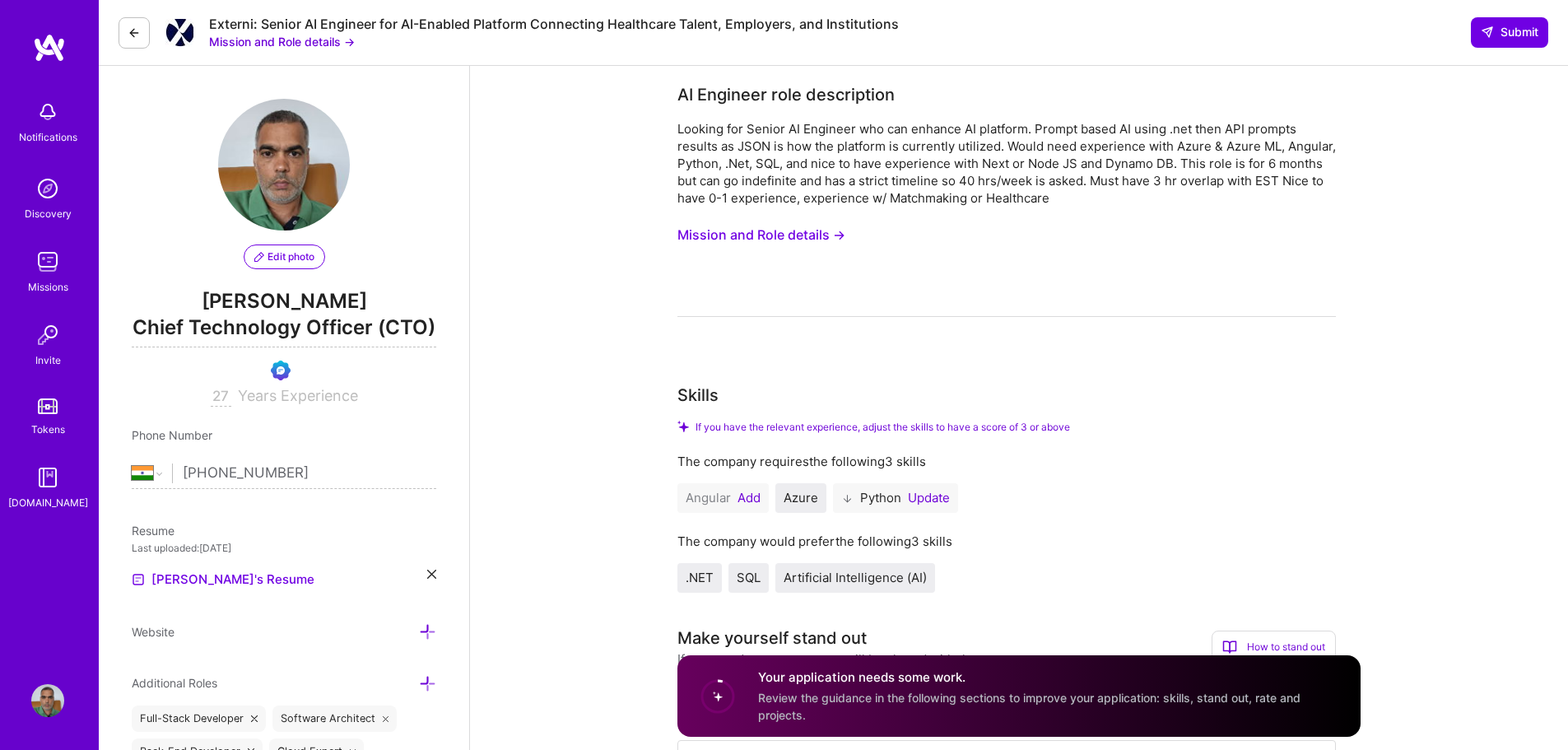
click at [752, 500] on button "Add" at bounding box center [750, 499] width 23 height 14
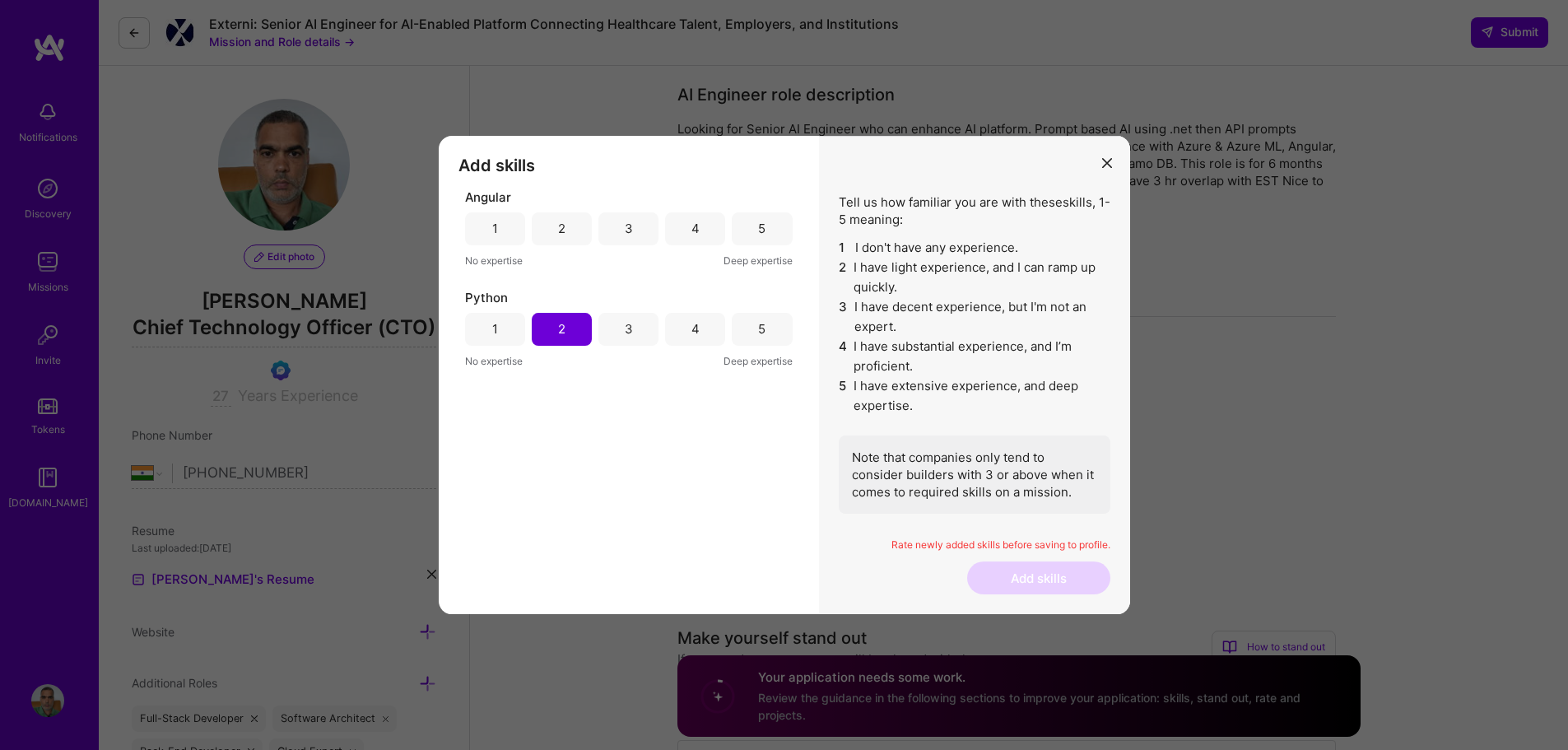
click at [642, 230] on div "3" at bounding box center [628, 229] width 60 height 33
click at [1044, 573] on button "Add skills" at bounding box center [1040, 578] width 144 height 33
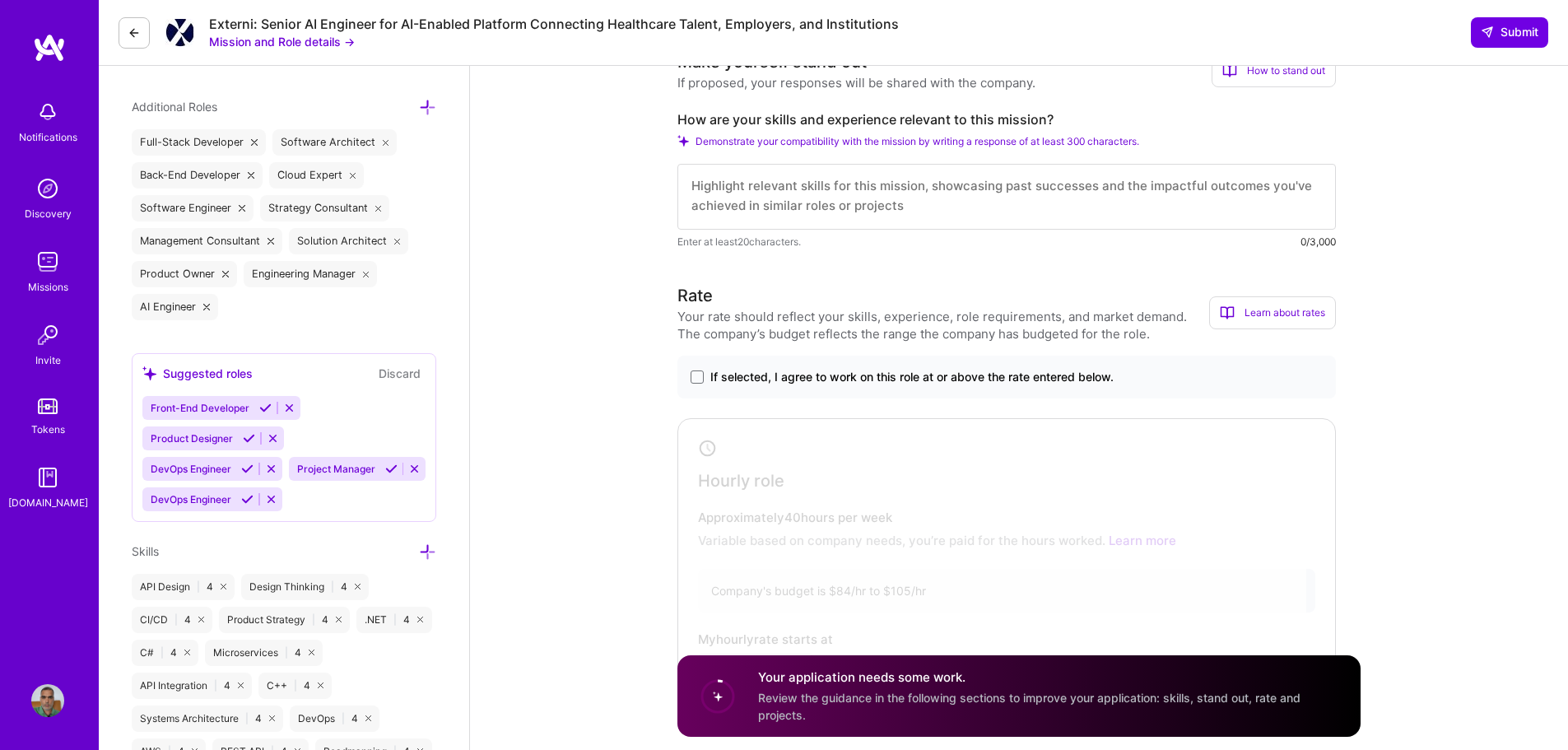
scroll to position [659, 0]
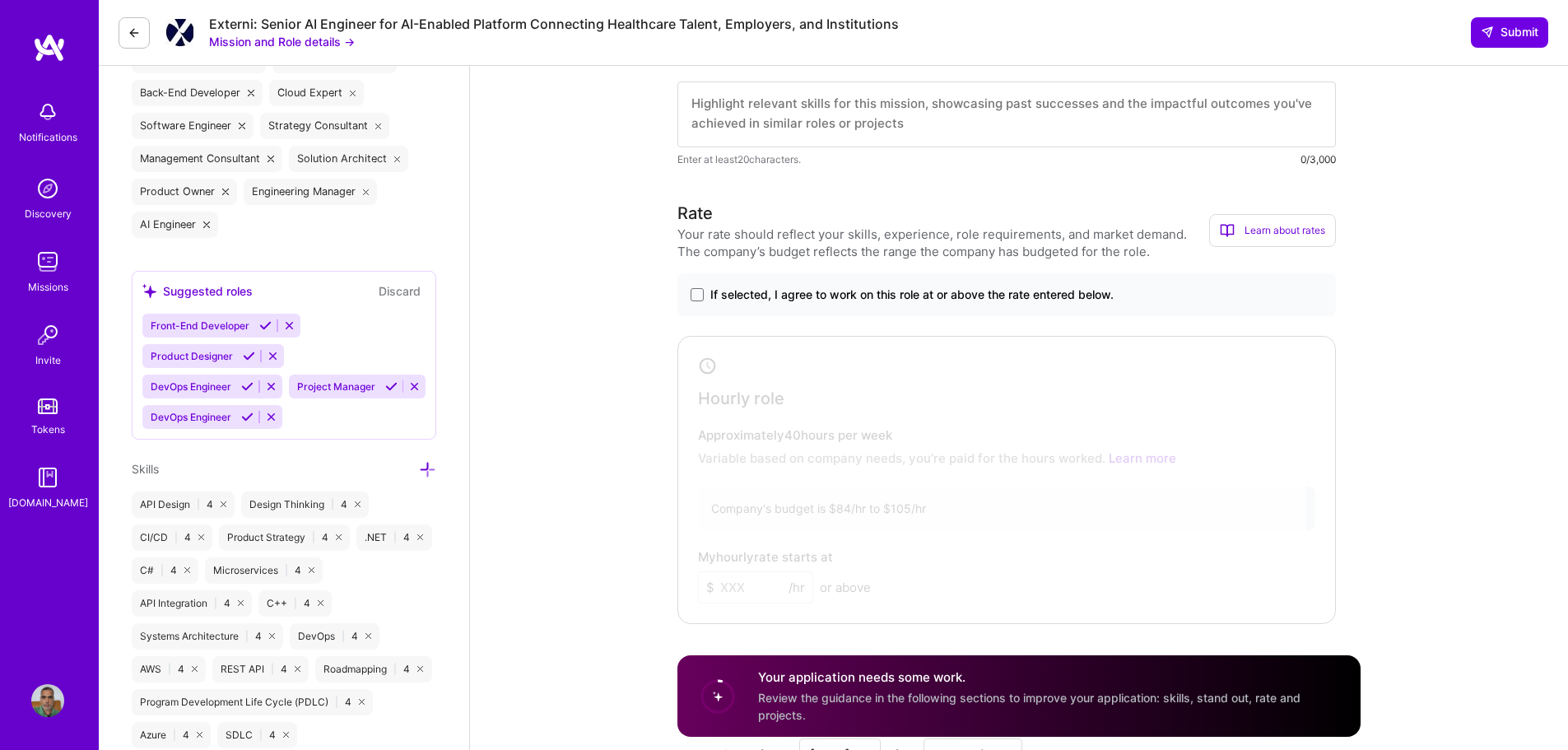
click at [703, 315] on div "If selected, I agree to work on this role at or above the rate entered below." at bounding box center [1007, 295] width 658 height 43
click at [701, 300] on span at bounding box center [697, 295] width 14 height 14
click at [0, 0] on input "If selected, I agree to work on this role at or above the rate entered below." at bounding box center [0, 0] width 0 height 0
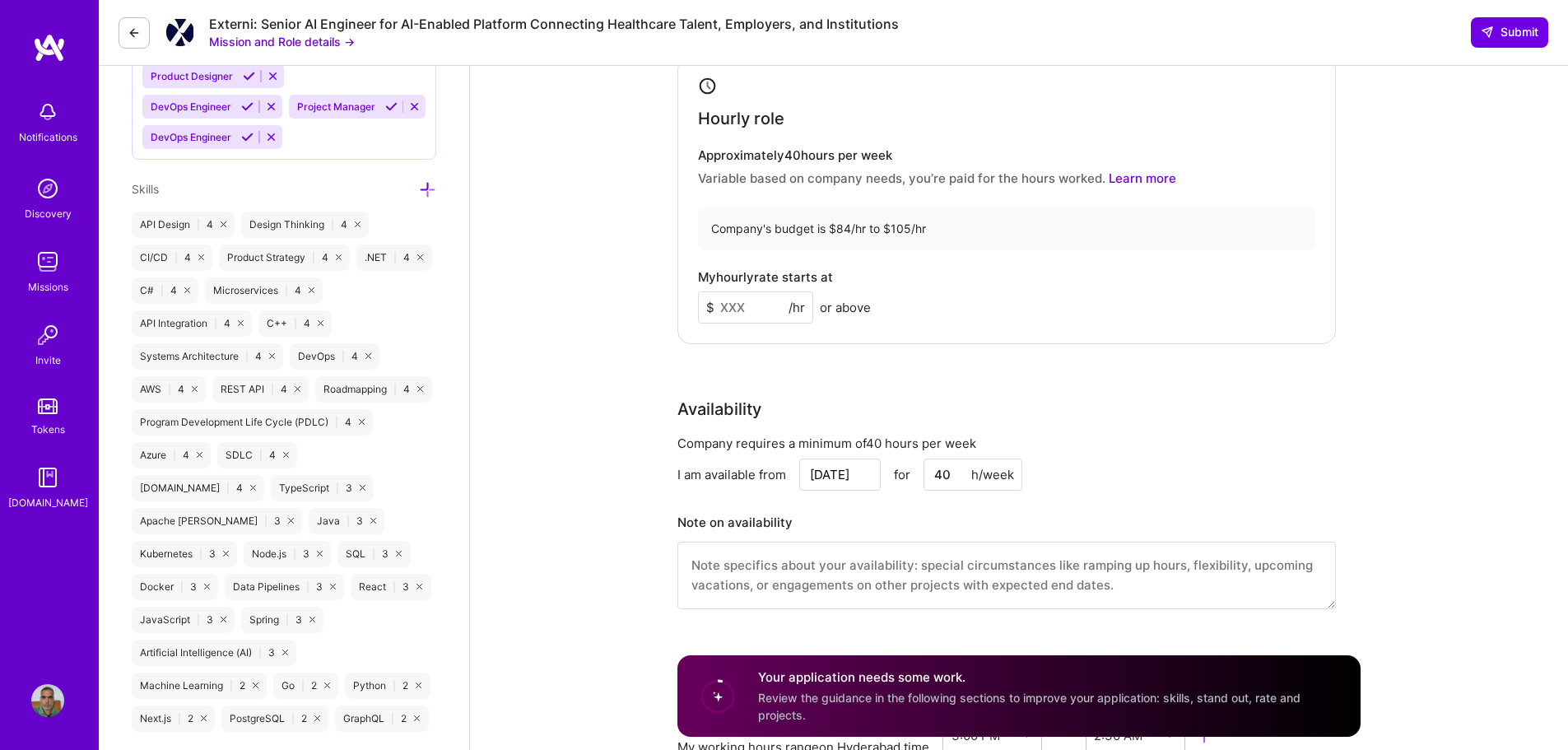
scroll to position [906, 0]
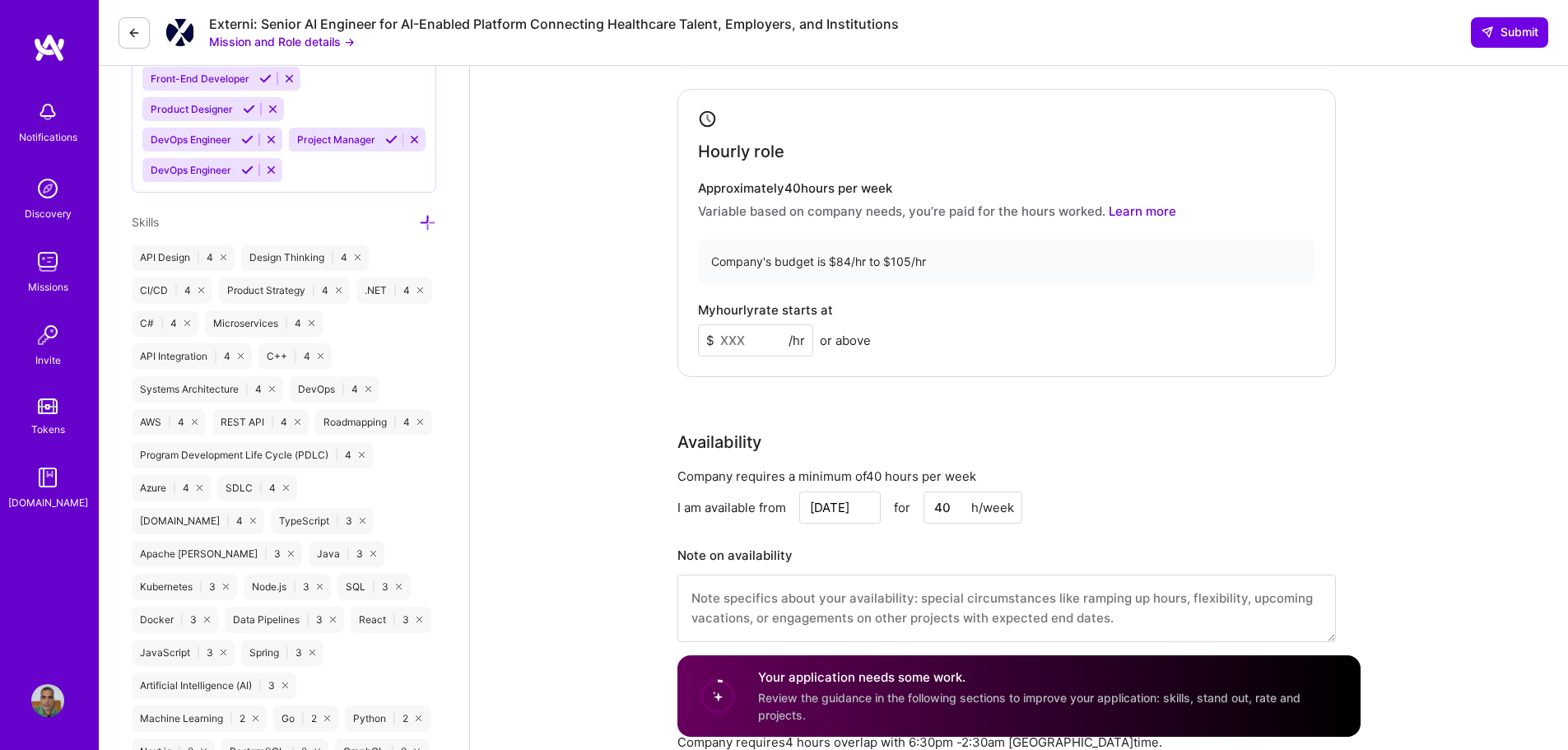
click at [725, 346] on input at bounding box center [755, 341] width 115 height 32
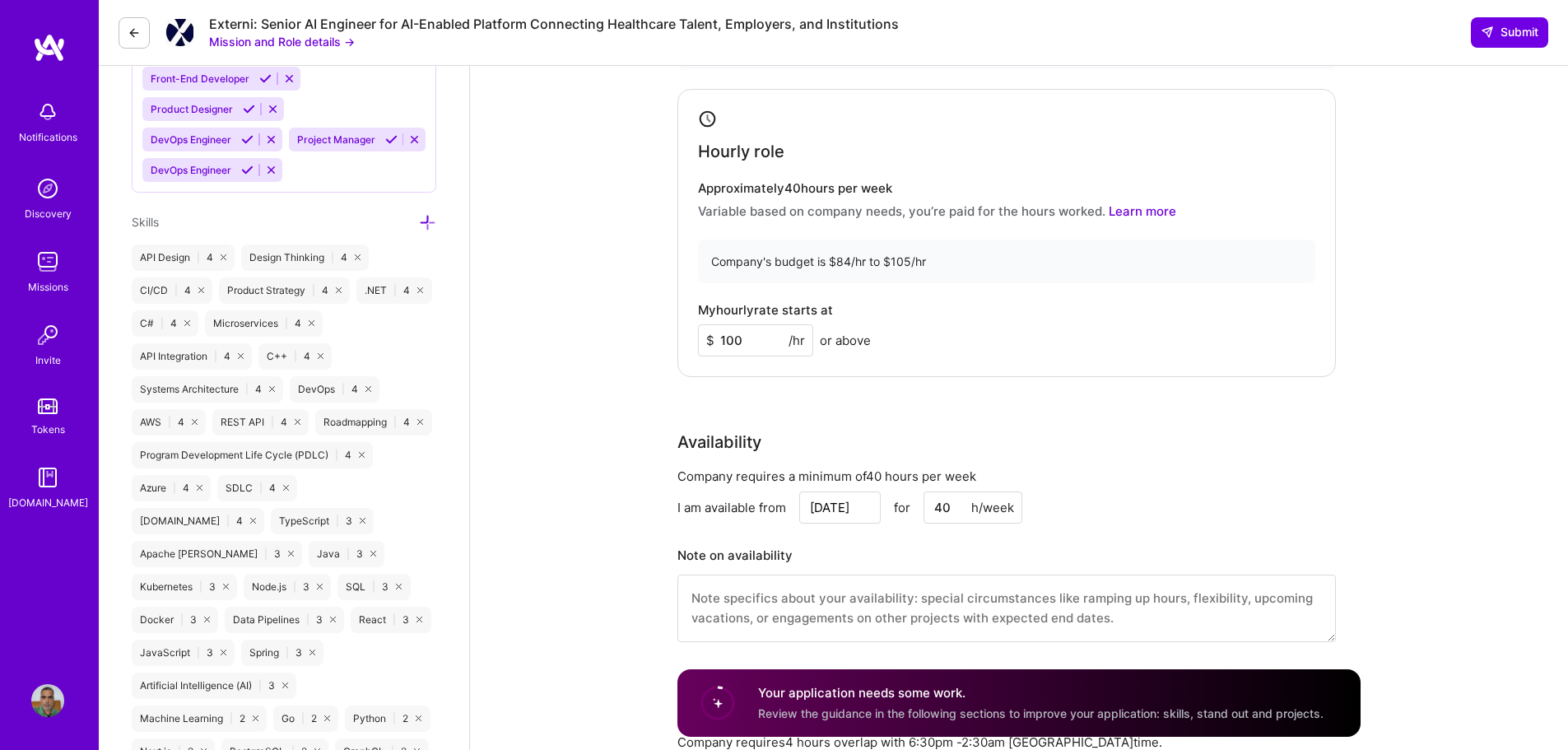
type input "100"
click at [913, 406] on div "Rate Your rate should reflect your skills, experience, role requirements, and m…" at bounding box center [1019, 308] width 684 height 709
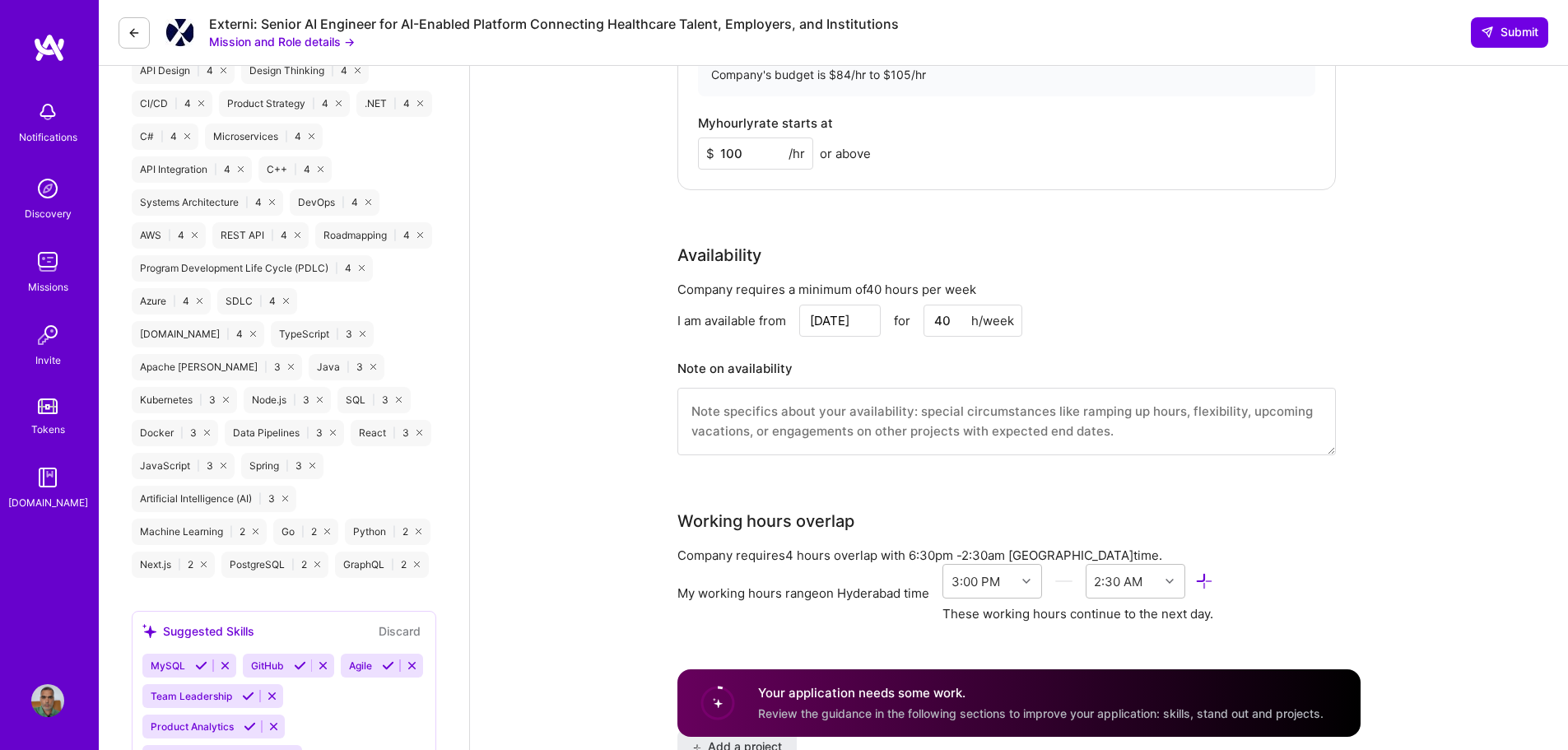
scroll to position [1071, 0]
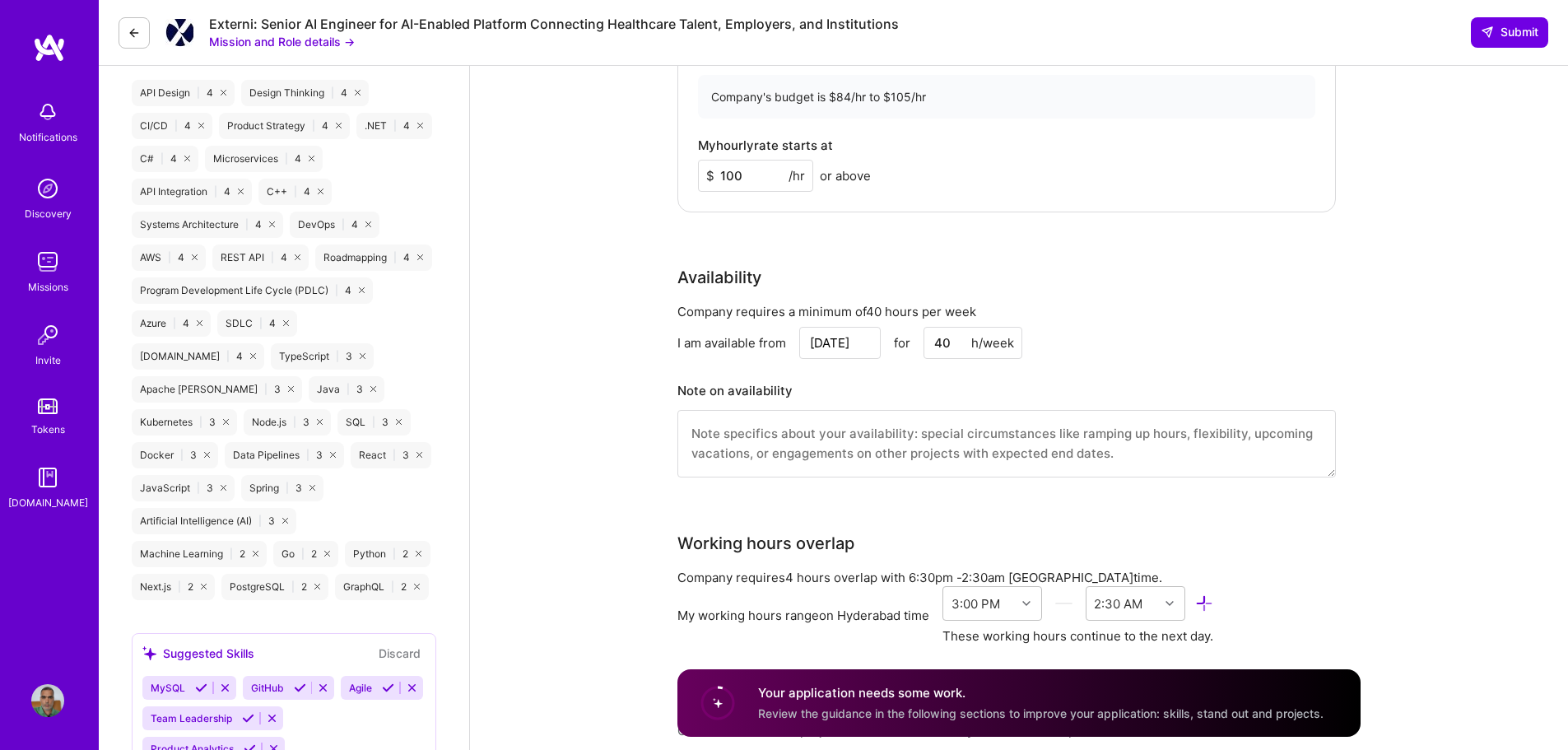
click at [850, 342] on input "[DATE]" at bounding box center [840, 342] width 81 height 32
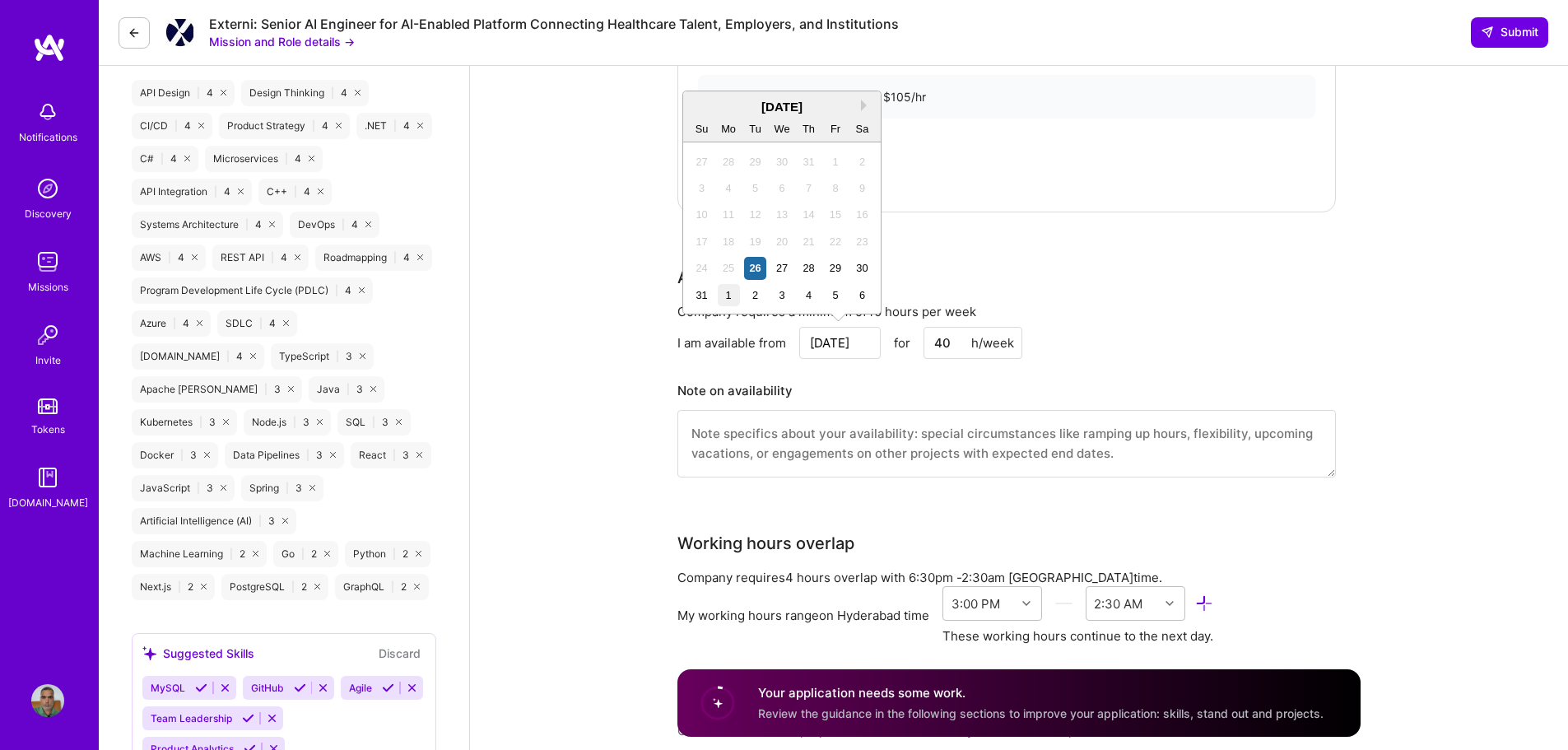
click at [725, 288] on div "1" at bounding box center [728, 295] width 22 height 22
type input "[DATE]"
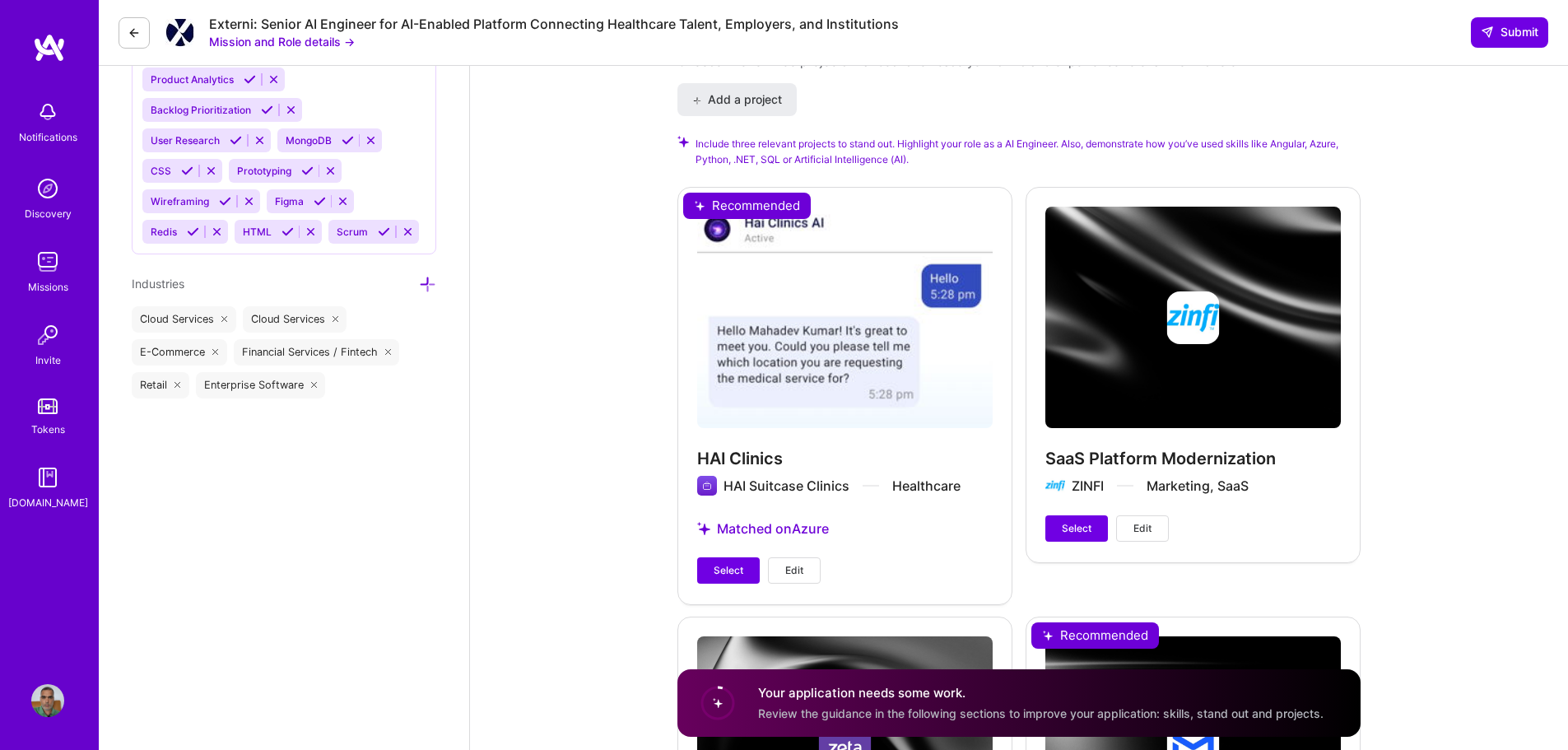
scroll to position [1812, 0]
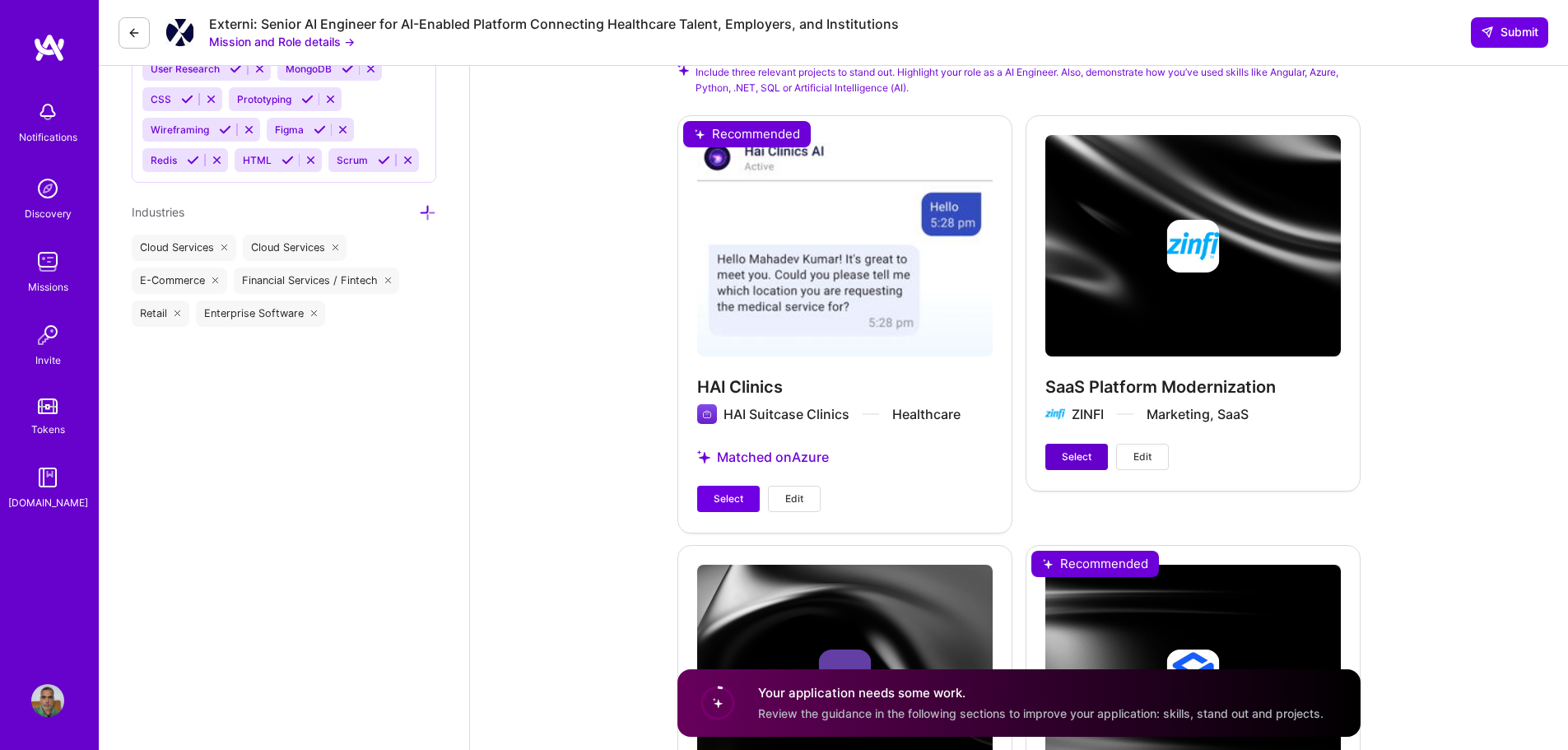
click at [1096, 454] on button "Select" at bounding box center [1076, 457] width 63 height 26
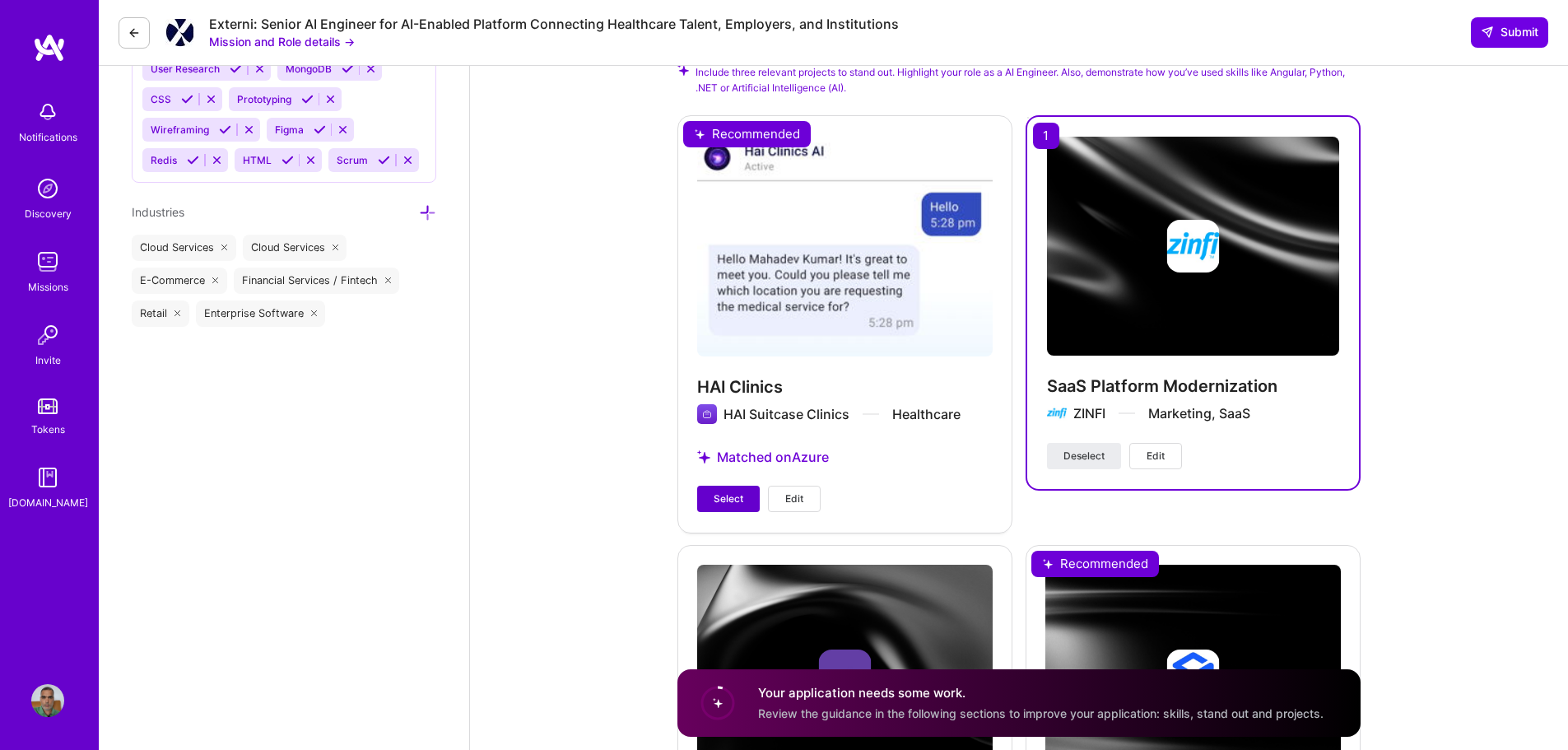
click at [738, 505] on span "Select" at bounding box center [728, 499] width 30 height 15
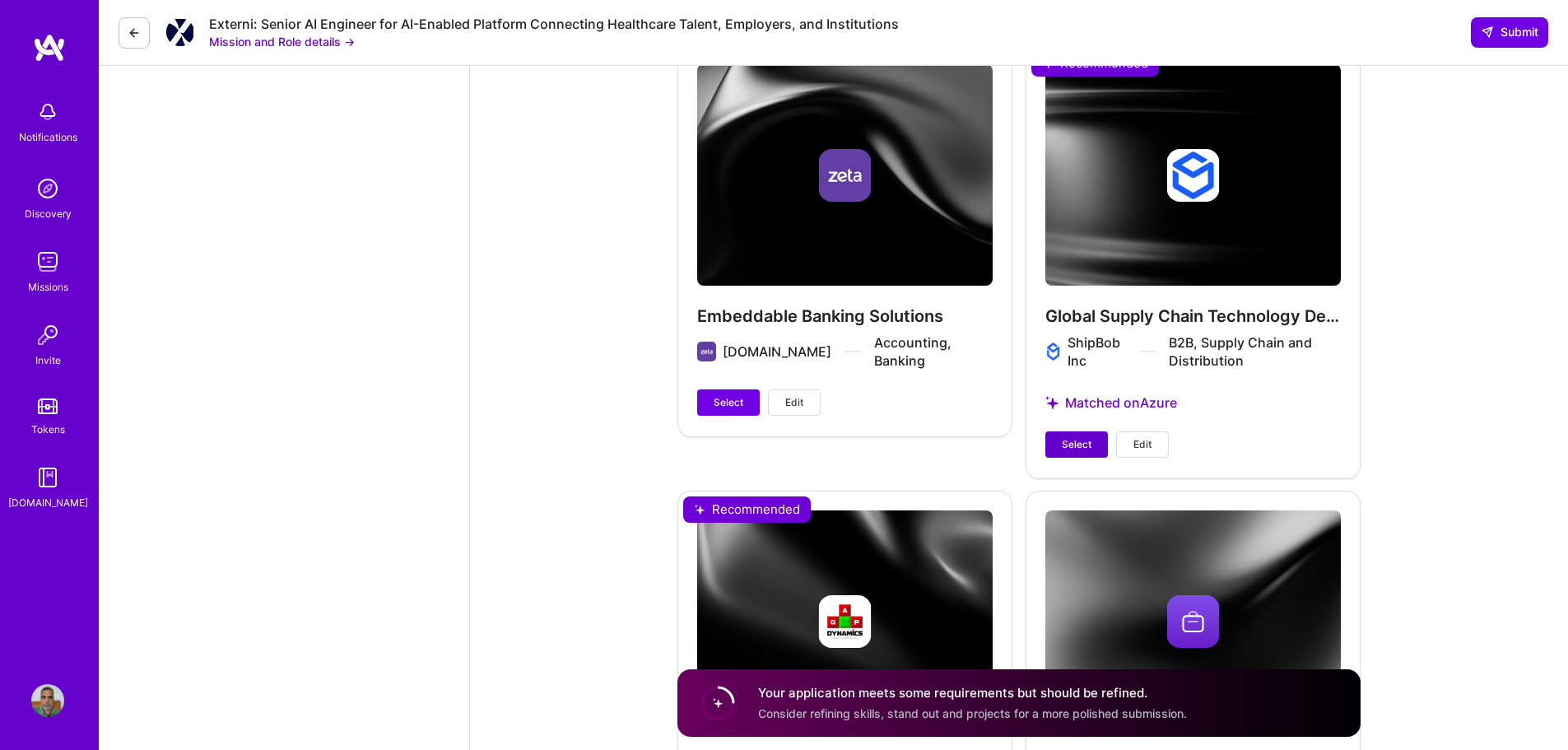
scroll to position [2306, 0]
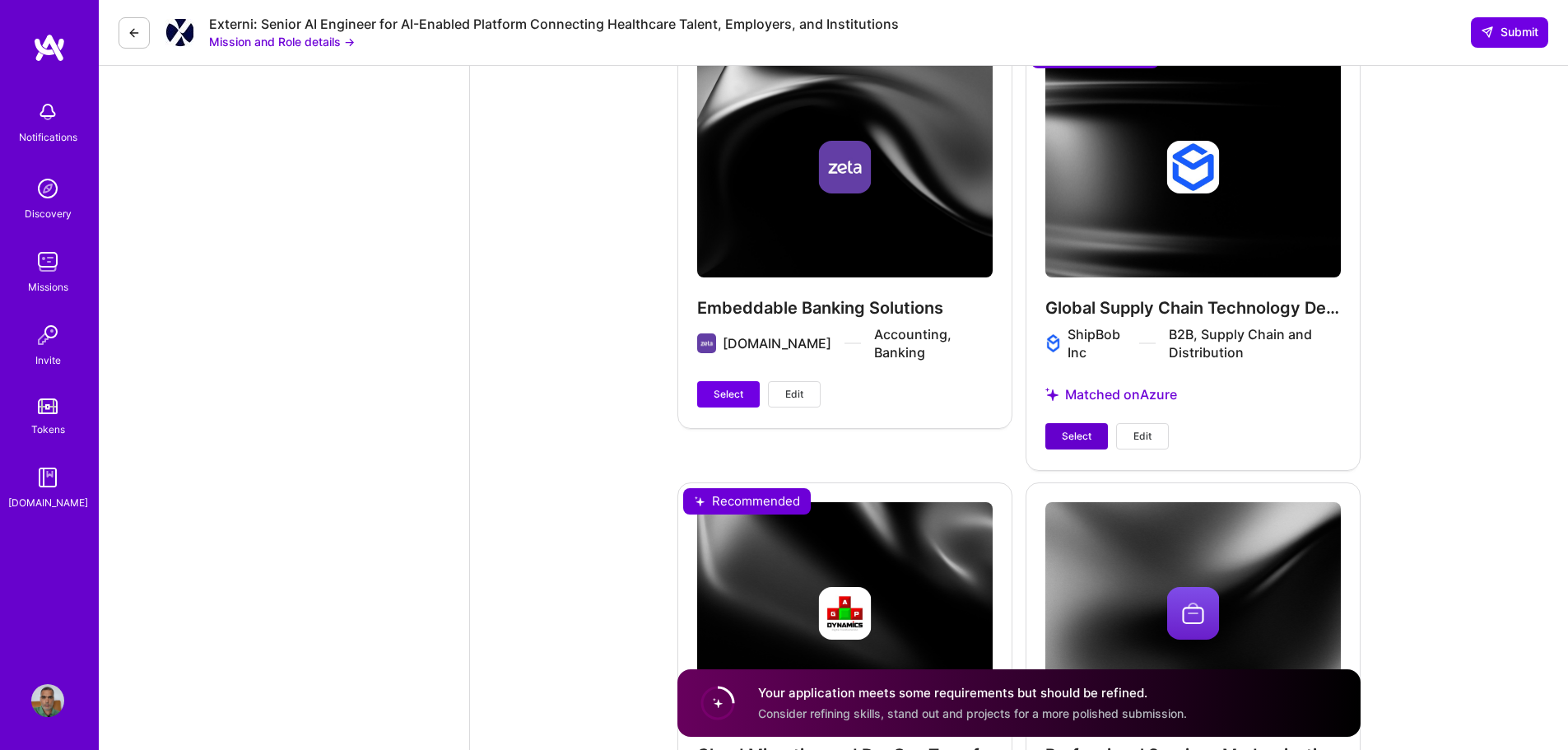
click at [1069, 444] on span "Select" at bounding box center [1076, 436] width 30 height 15
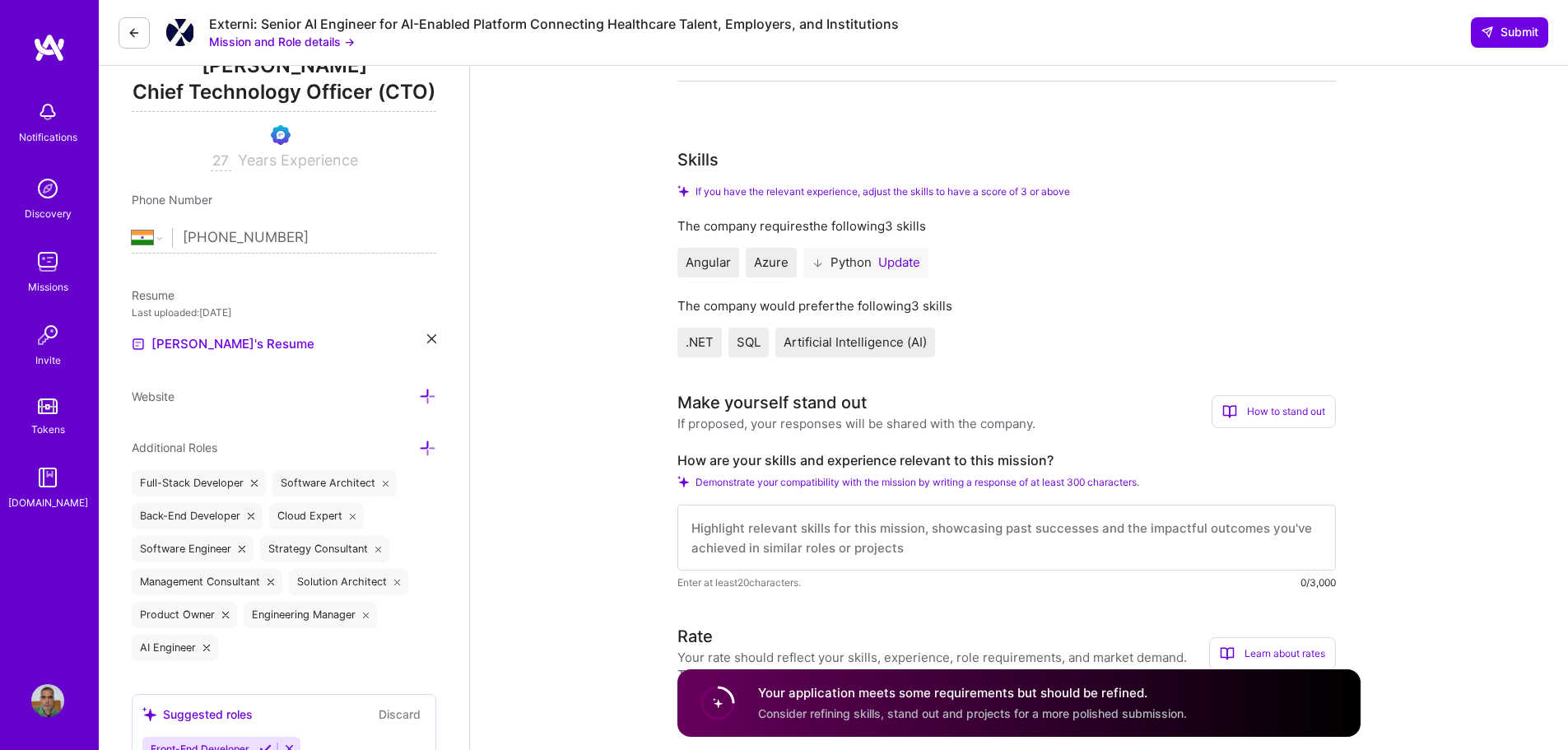
scroll to position [231, 0]
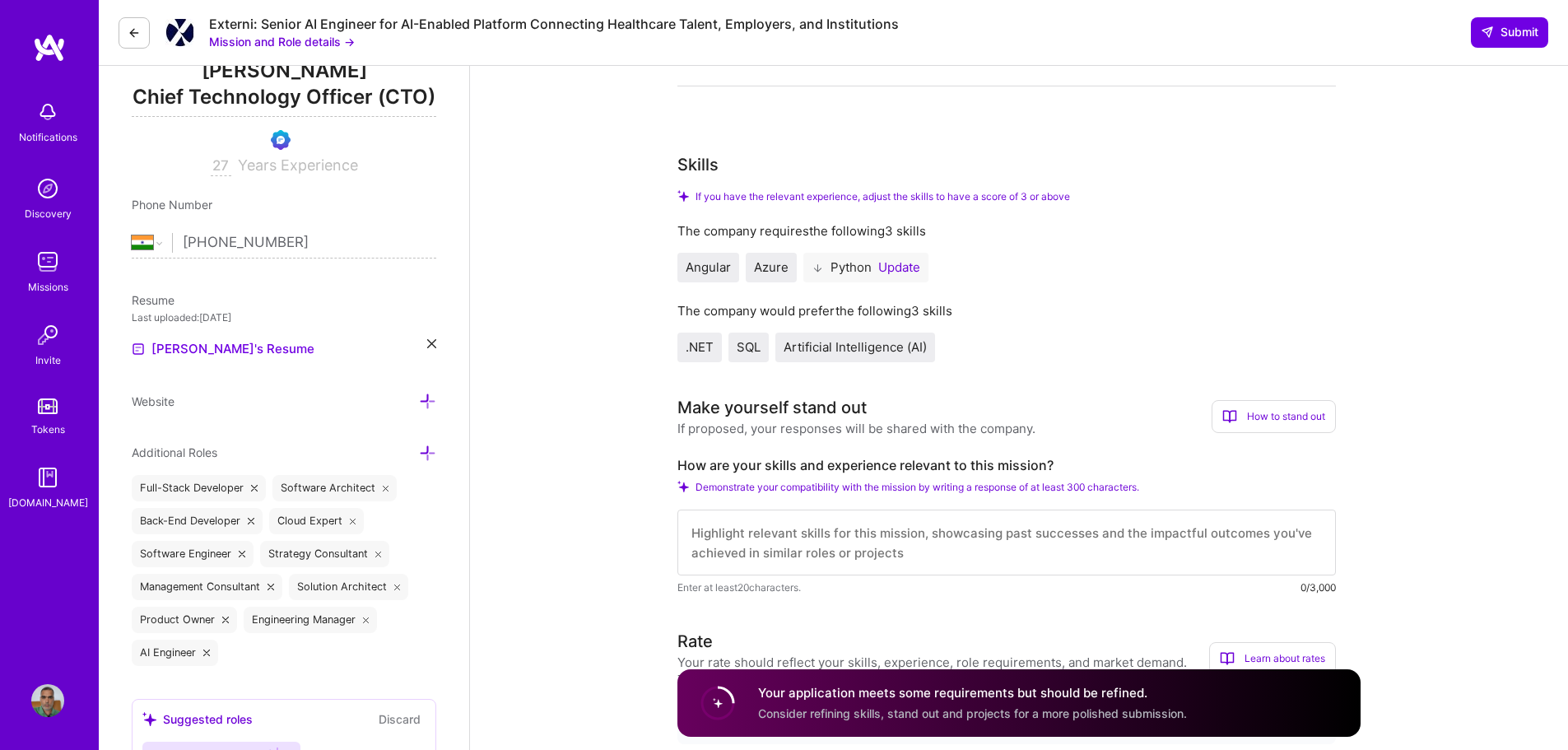
click at [908, 267] on button "Update" at bounding box center [899, 268] width 42 height 14
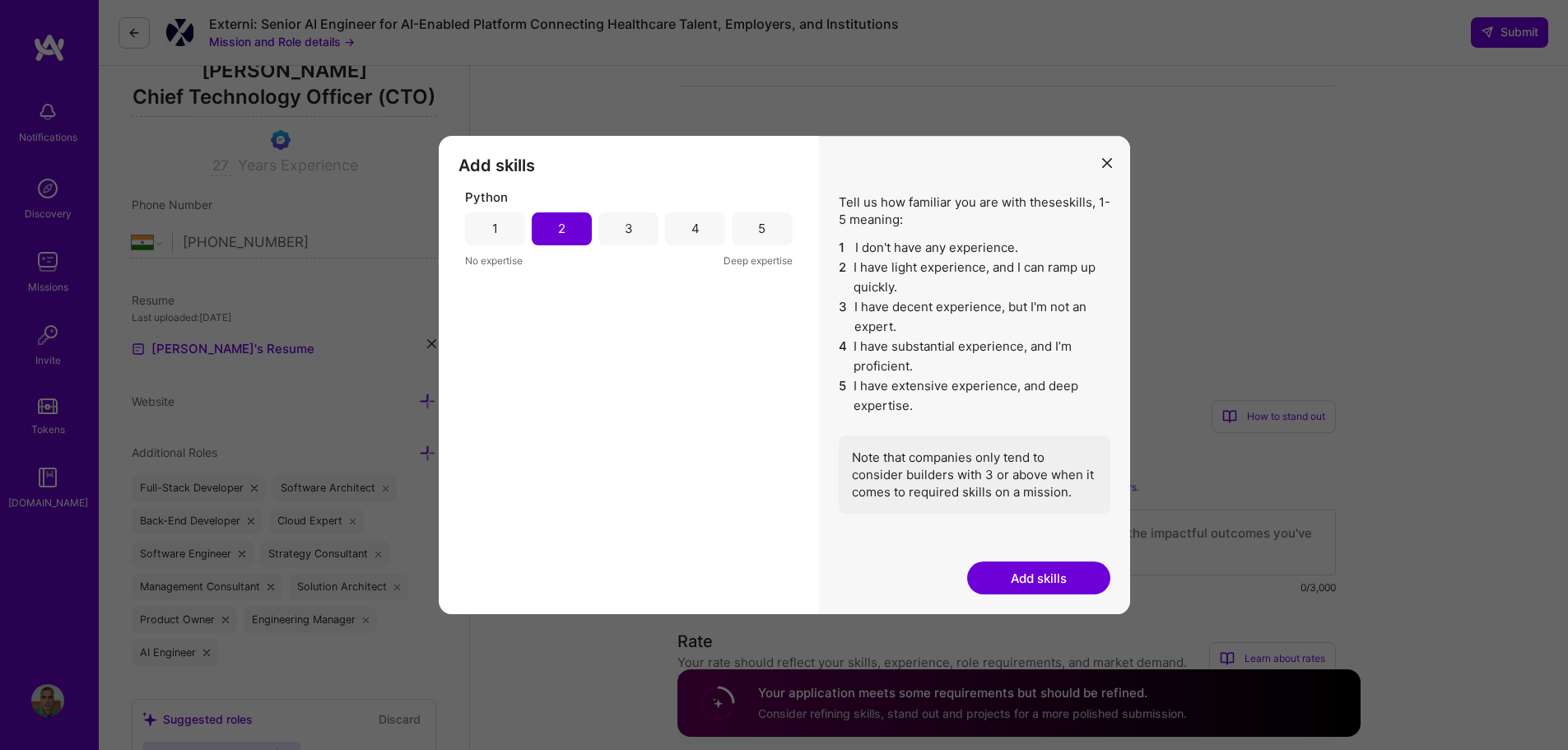
click at [1098, 175] on button "modal" at bounding box center [1107, 163] width 19 height 27
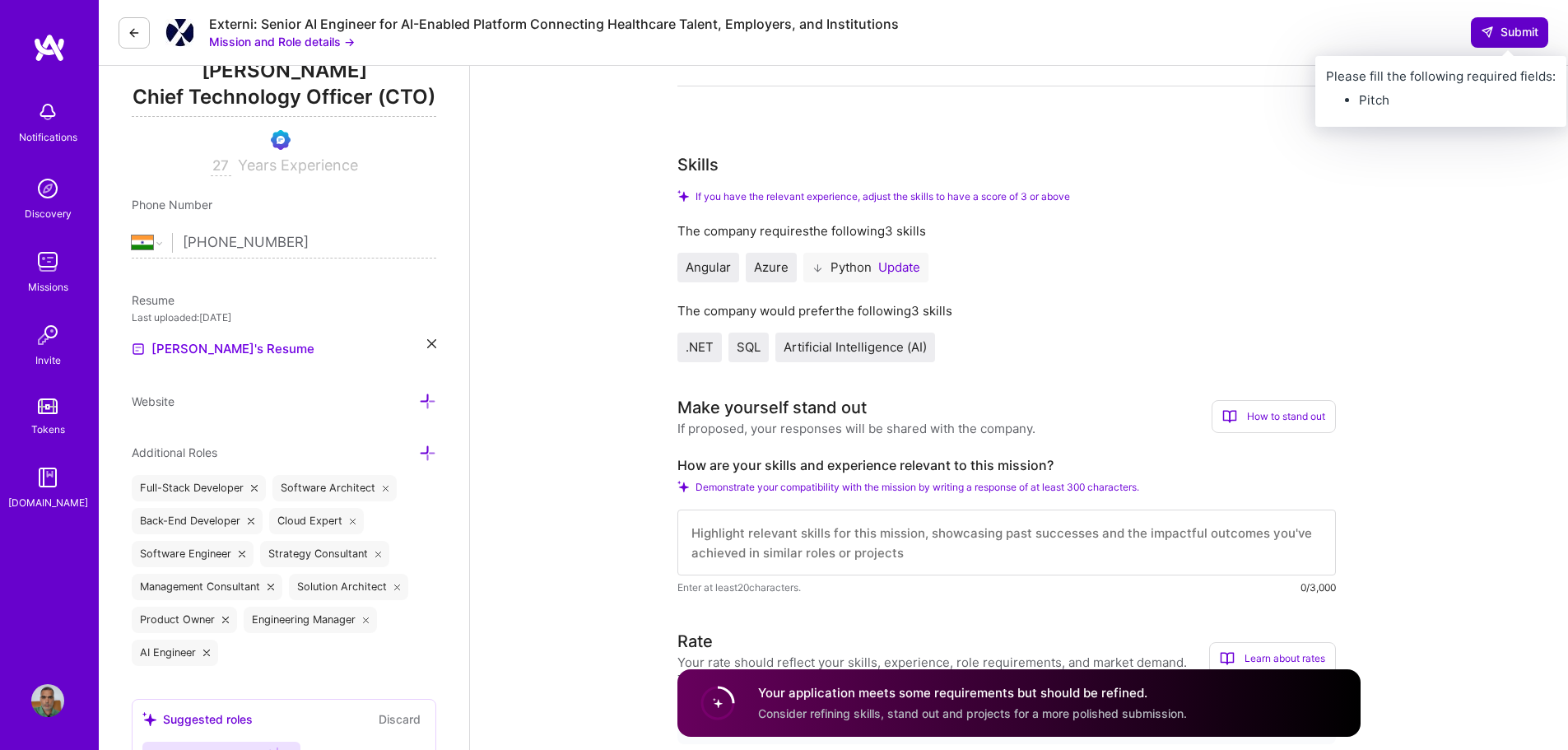
click at [1517, 28] on span "Submit" at bounding box center [1509, 32] width 57 height 16
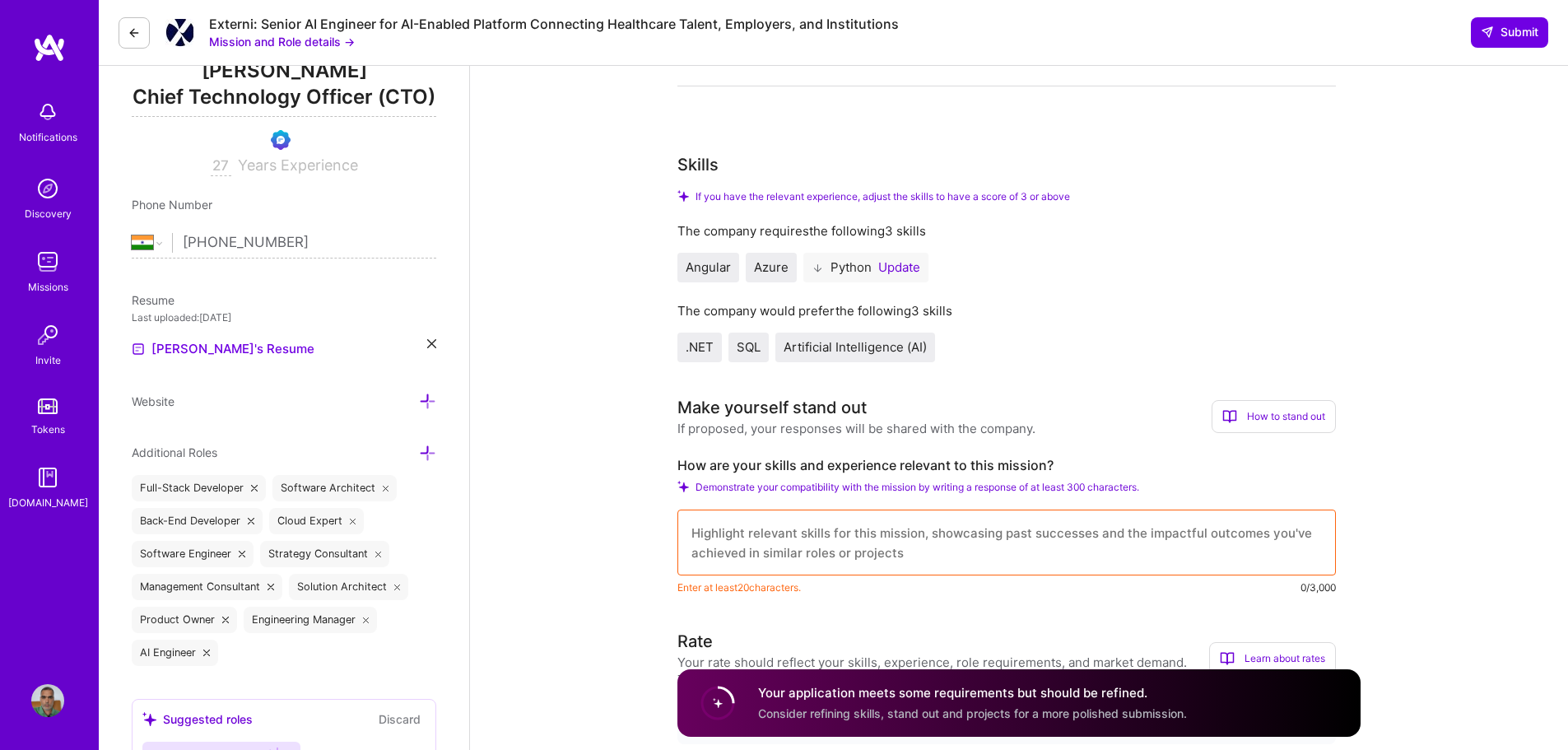
click at [889, 552] on textarea at bounding box center [1007, 543] width 658 height 66
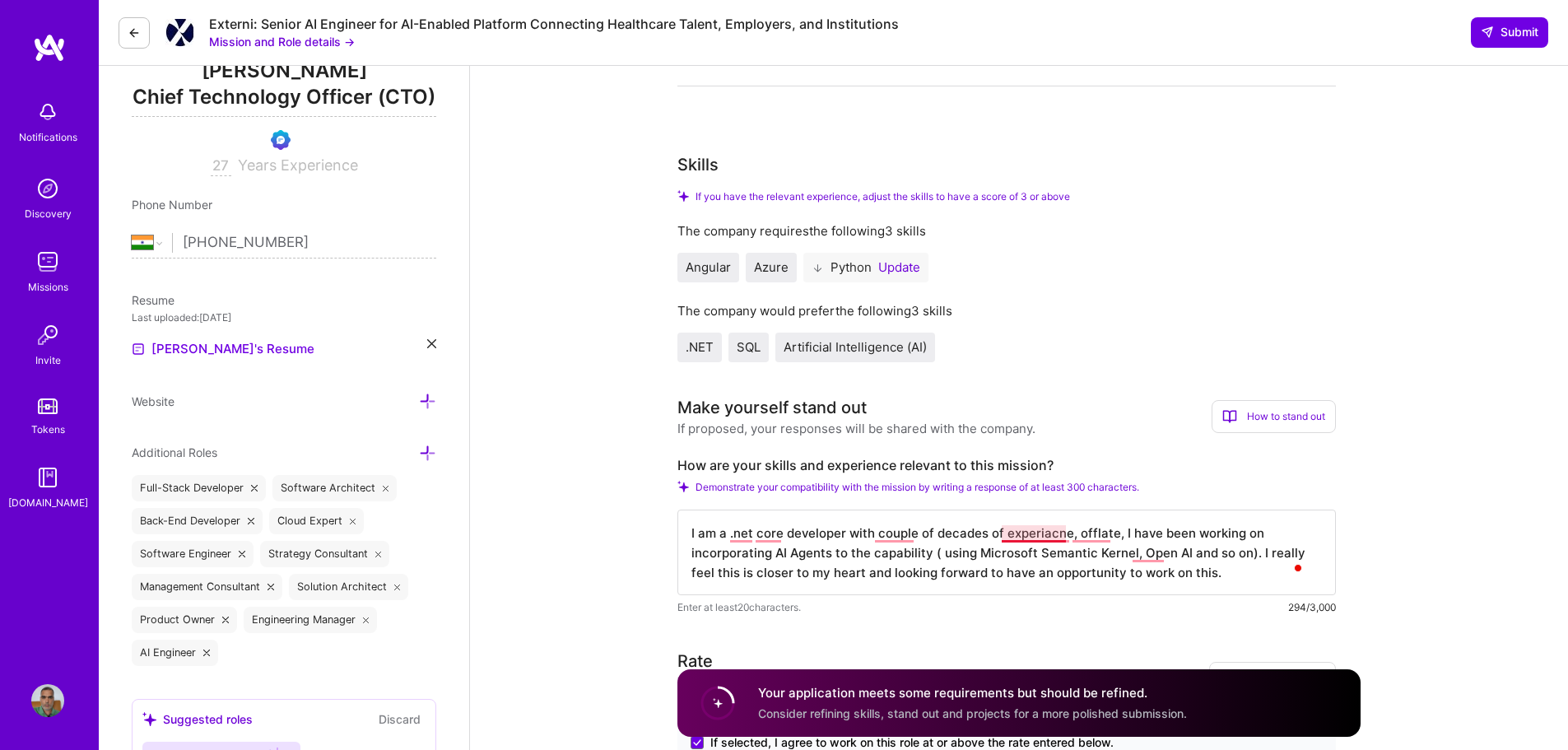
click at [1050, 535] on textarea "I am a .net core developer with couple of decades of experiacne, offlate, I hav…" at bounding box center [1007, 553] width 658 height 85
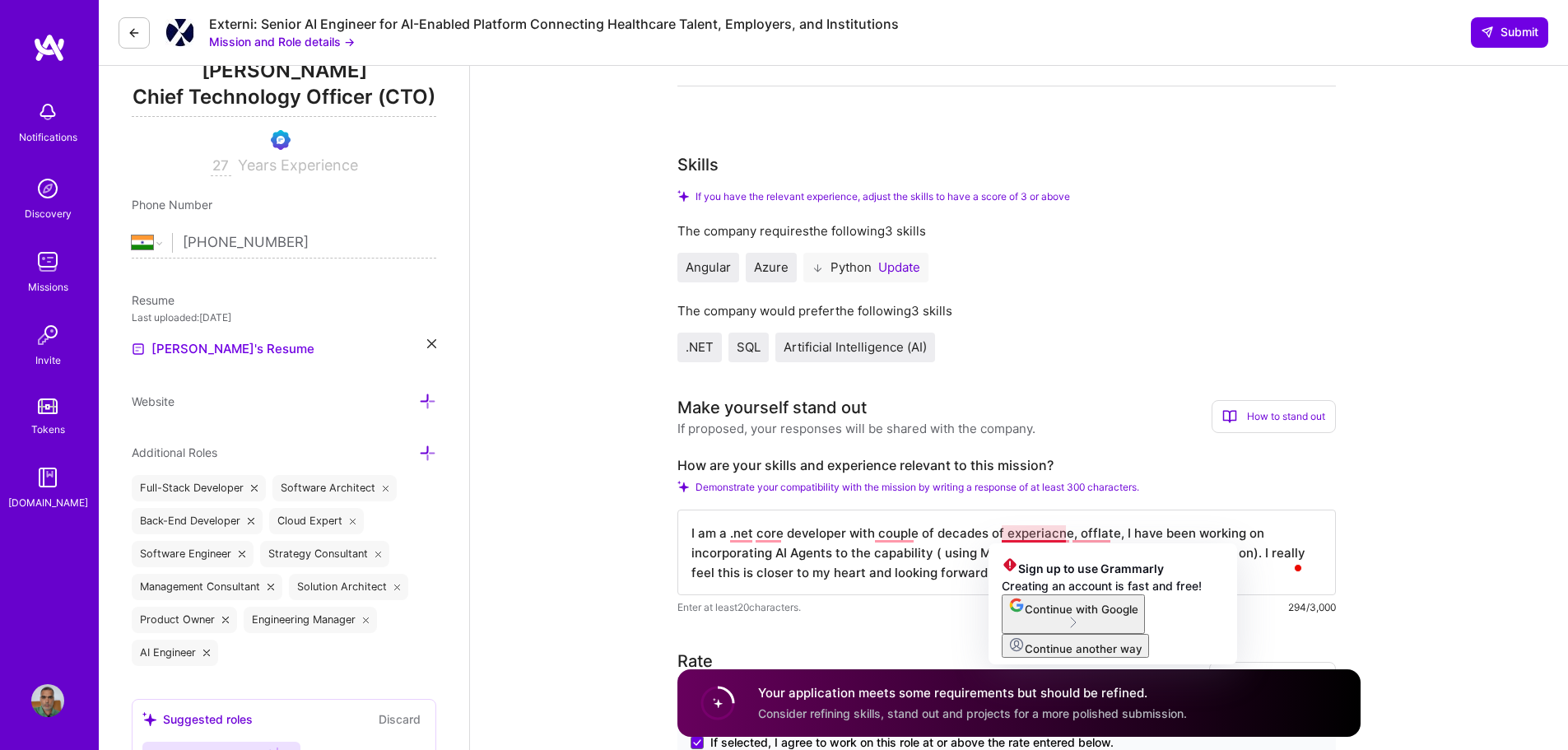
click at [1029, 548] on div "Sign up to use Grammarly Creating an account is fast and free! Continue with Go…" at bounding box center [1113, 603] width 248 height 121
click at [1039, 538] on textarea "I am a .net core developer with couple of decades of experiacne, offlate, I hav…" at bounding box center [1007, 553] width 658 height 85
click at [1045, 536] on textarea "I am a .net core developer with couple of decades of experiacne, offlate, I hav…" at bounding box center [1007, 553] width 658 height 85
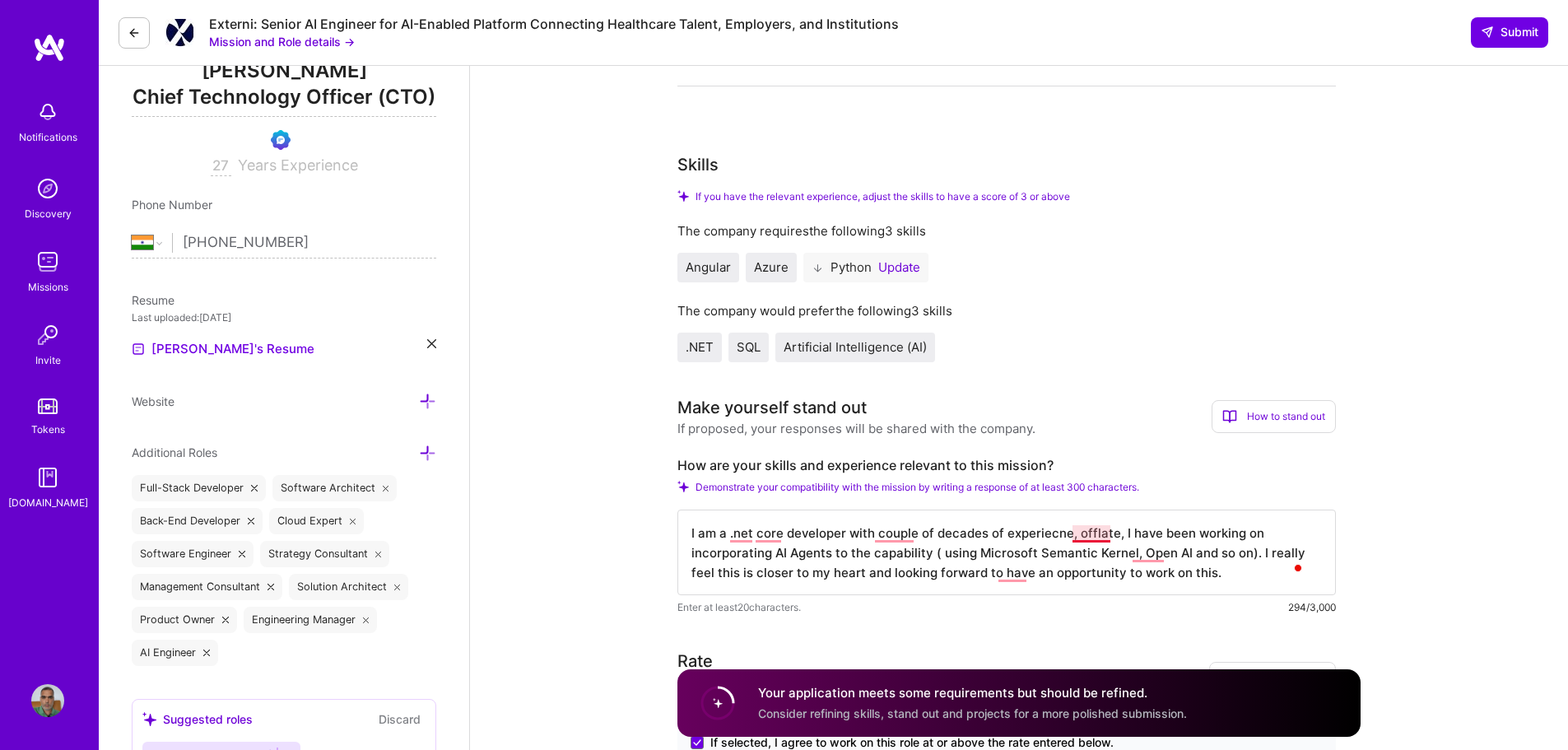
click at [1091, 539] on textarea "I am a .net core developer with couple of decades of experiecne, offlate, I hav…" at bounding box center [1007, 553] width 658 height 85
click at [886, 536] on textarea "I am a .net core developer with couple of decades of experiecne, off late, I ha…" at bounding box center [1007, 553] width 658 height 85
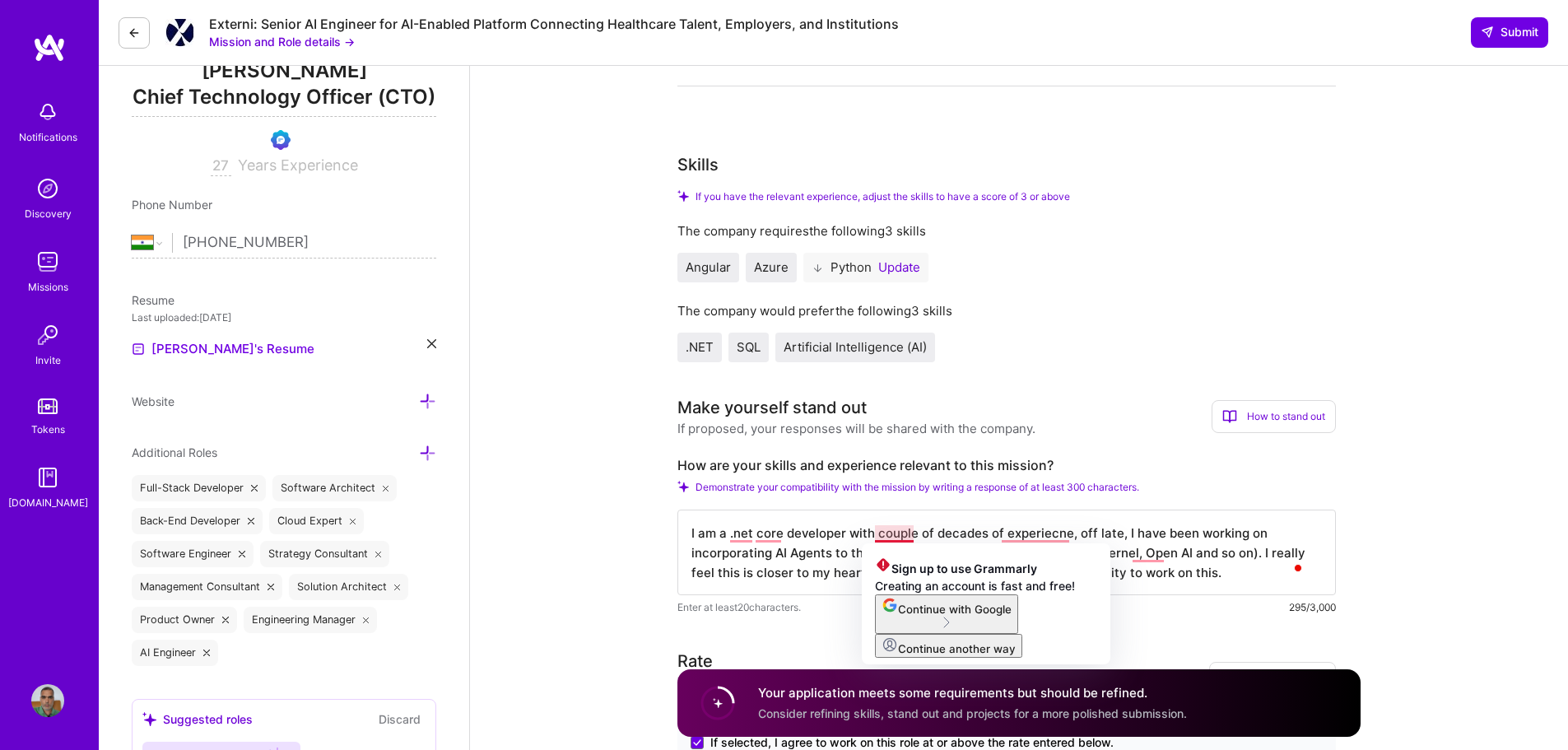
click at [907, 533] on textarea "I am a .net core developer with couple of decades of experiecne, off late, I ha…" at bounding box center [1007, 553] width 658 height 85
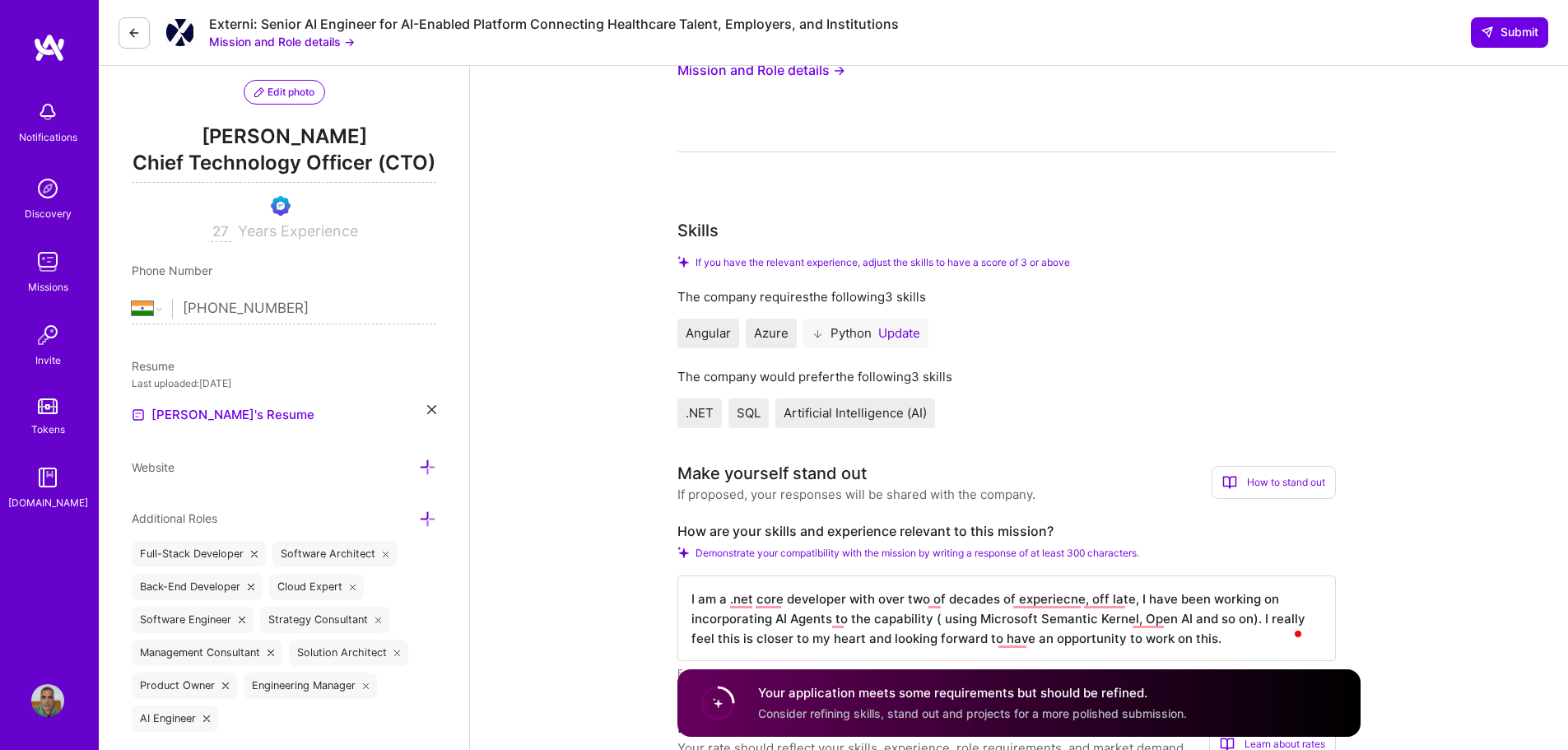
scroll to position [2, 0]
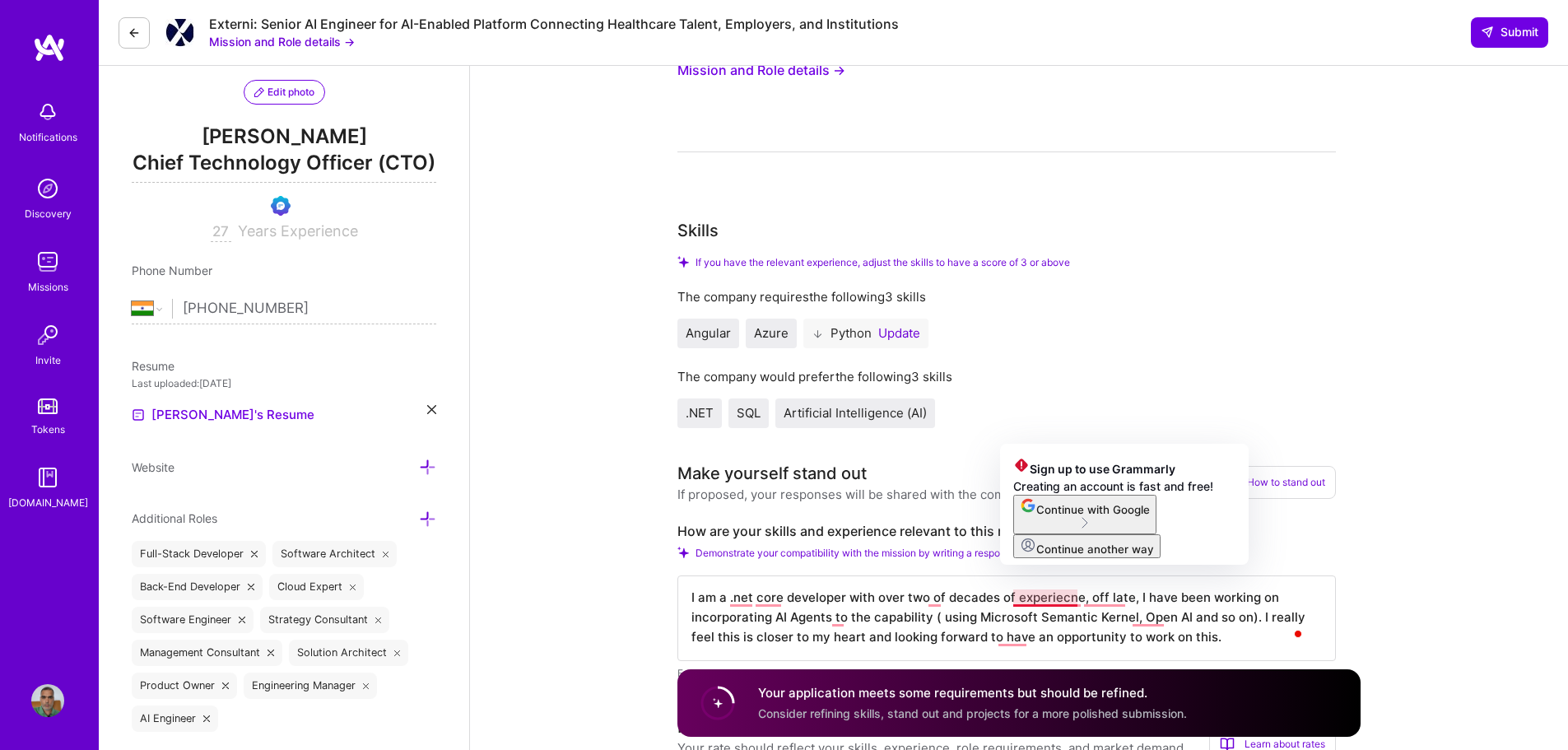
click at [1002, 603] on textarea "I am a .net core developer with over two of decades of experiecne, off late, I …" at bounding box center [1007, 618] width 658 height 85
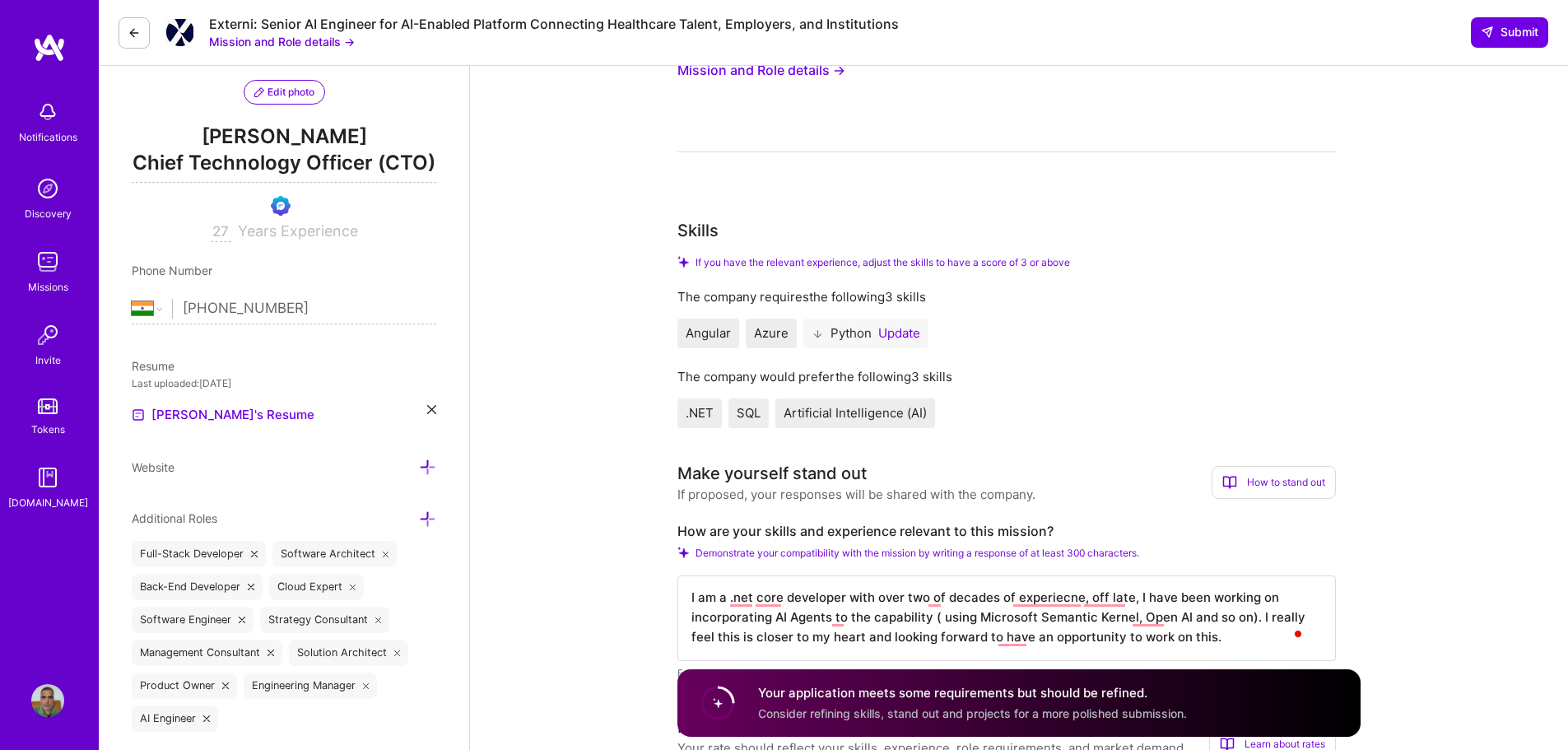
click at [1055, 600] on textarea "I am a .net core developer with over two of decades of experiecne, off late, I …" at bounding box center [1007, 618] width 658 height 85
click at [1129, 618] on textarea "I am a .net core developer with over two of decades of experience, off late, I …" at bounding box center [1007, 618] width 658 height 85
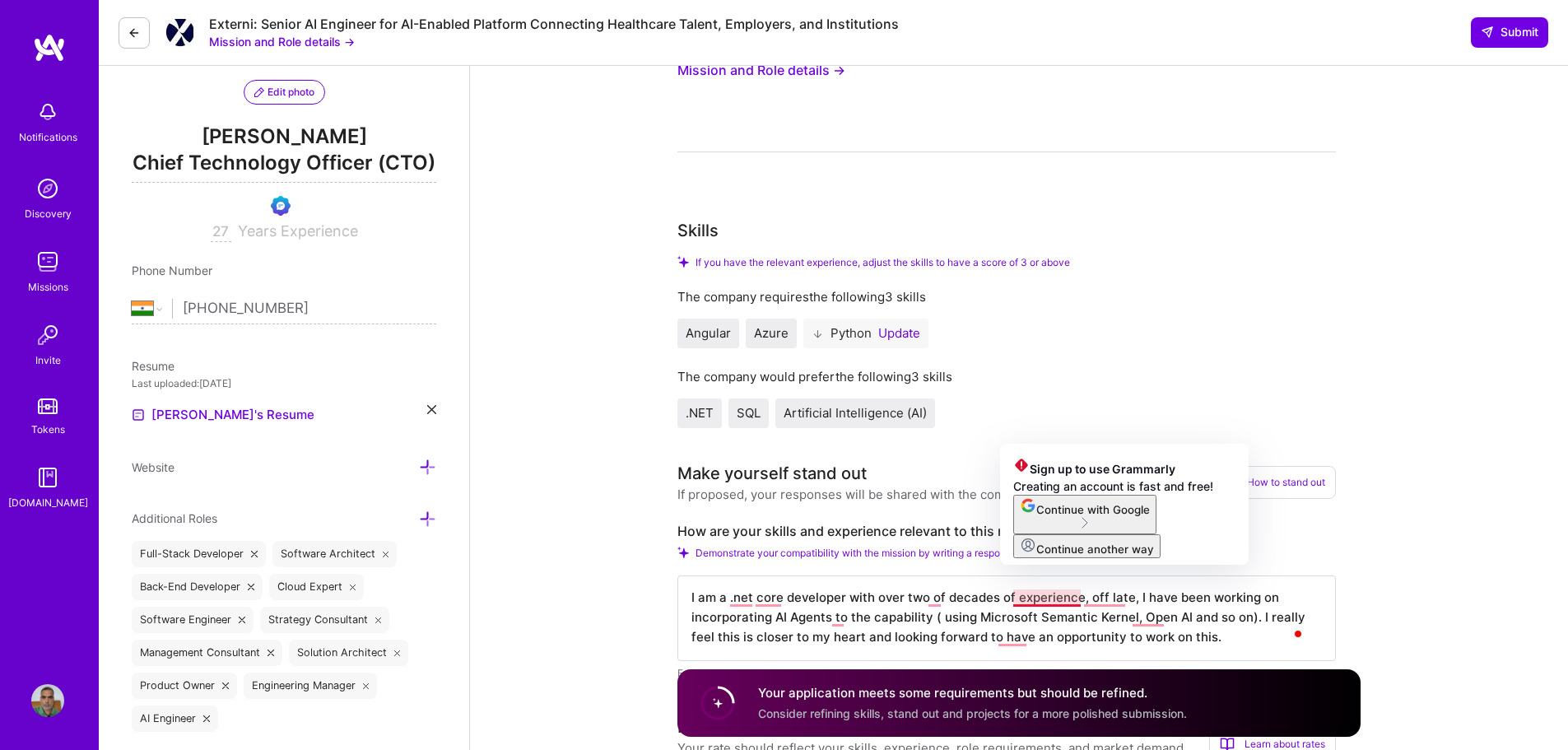
click at [1058, 595] on textarea "I am a .net core developer with over two of decades of experience, off late, I …" at bounding box center [1007, 618] width 658 height 85
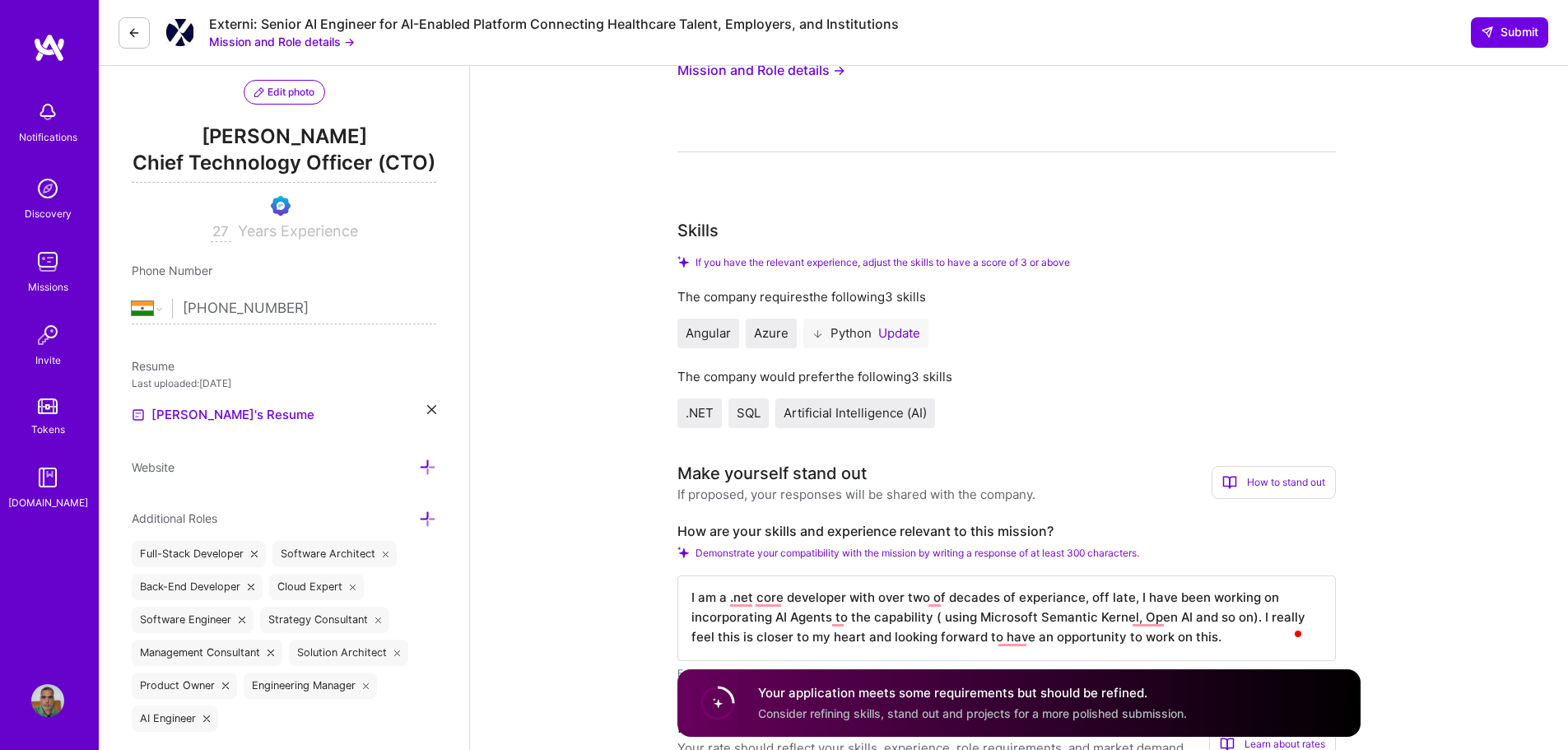
click at [1090, 635] on textarea "I am a .net core developer with over two of decades of experiance, off late, I …" at bounding box center [1007, 618] width 658 height 85
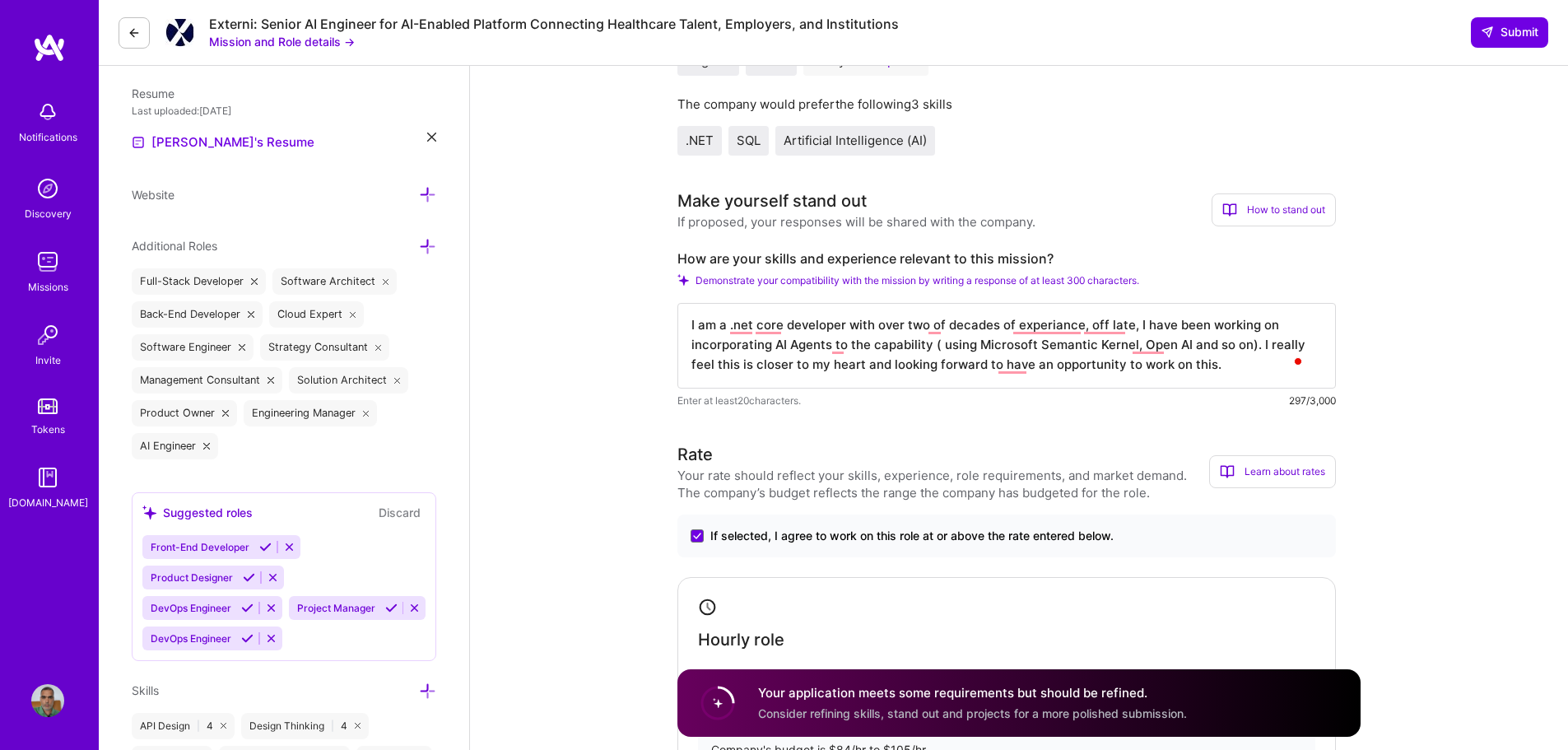
scroll to position [494, 0]
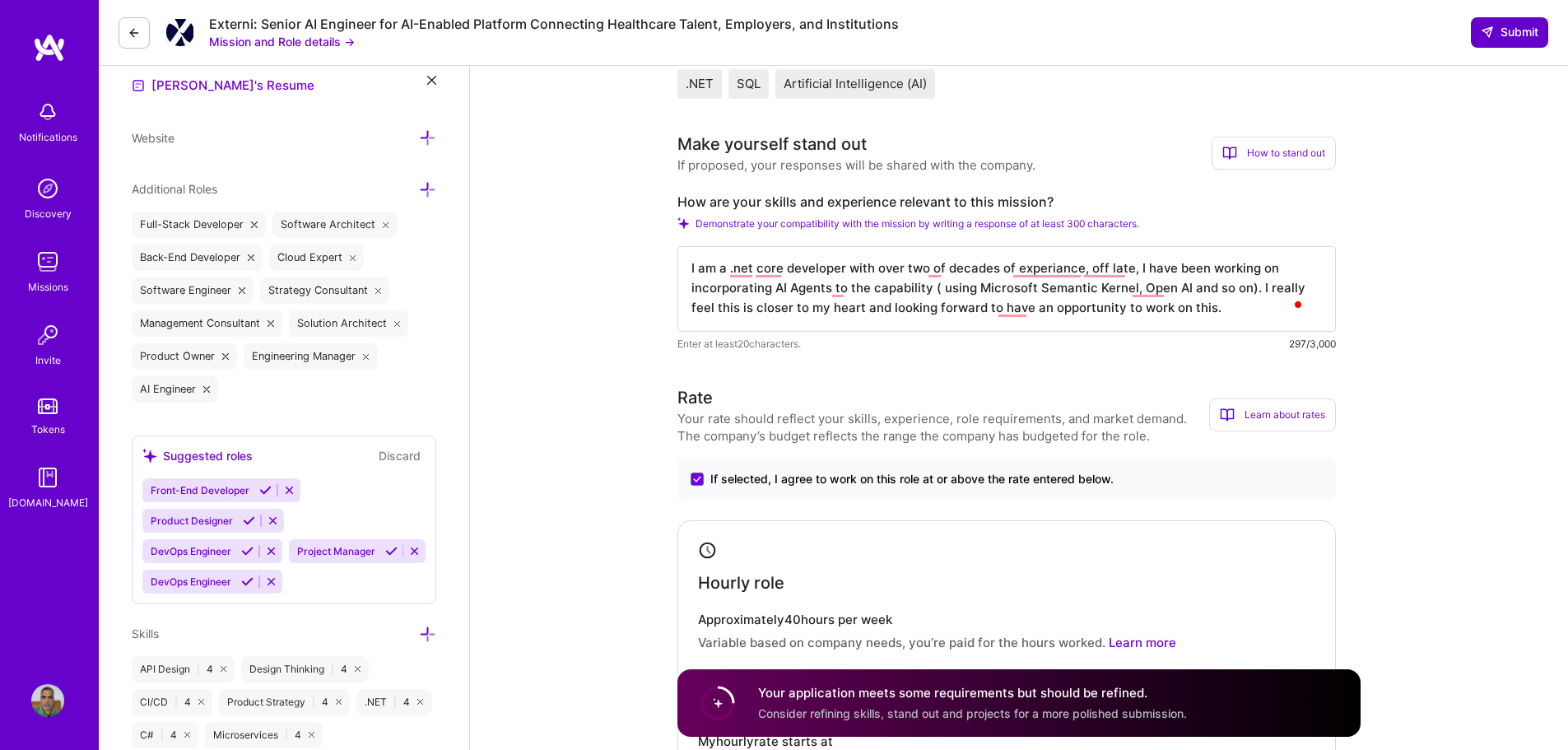
type textarea "I am a .net core developer with over two of decades of experiance, off late, I …"
click at [1523, 22] on button "Submit" at bounding box center [1510, 32] width 78 height 30
click at [1491, 39] on icon at bounding box center [1488, 32] width 14 height 14
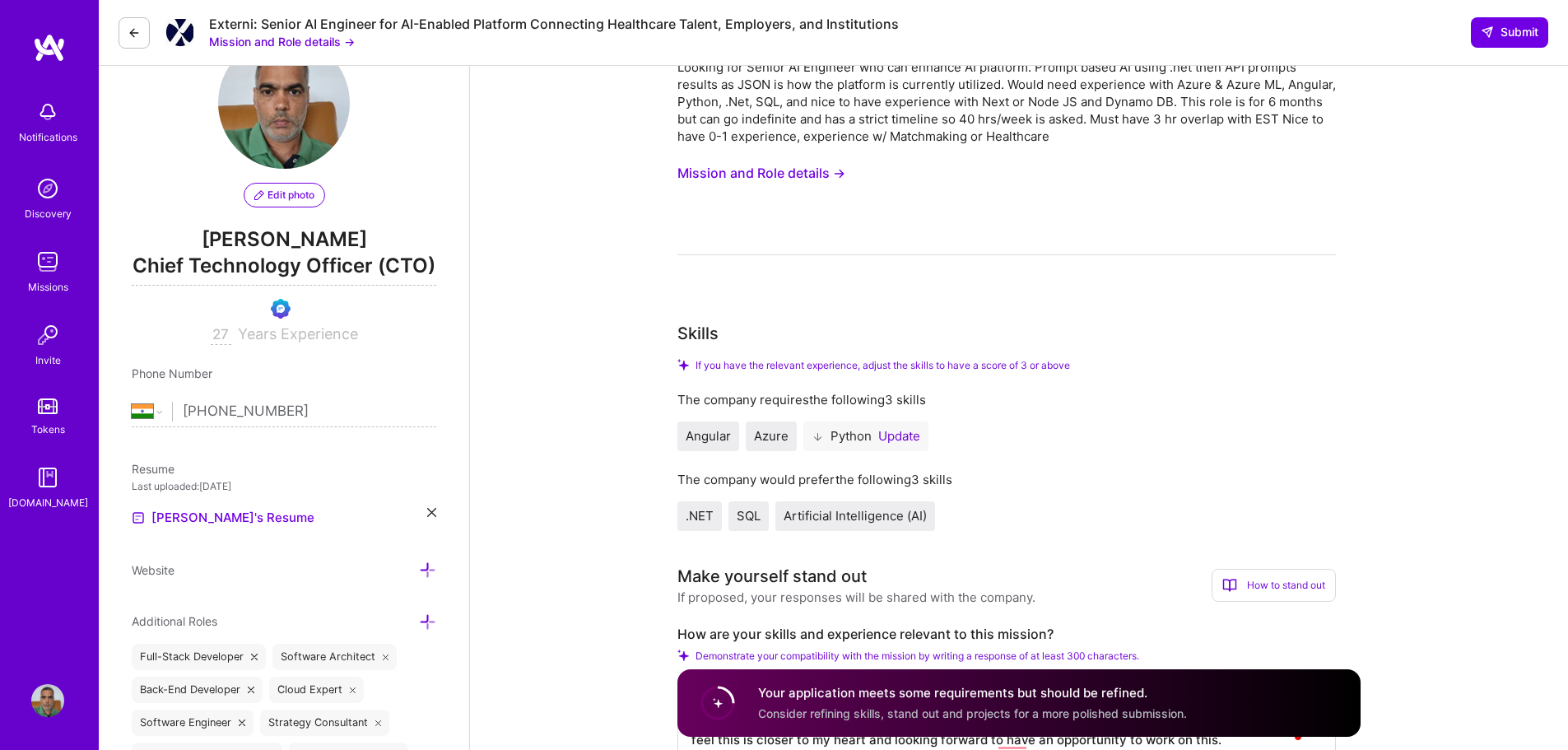
scroll to position [0, 0]
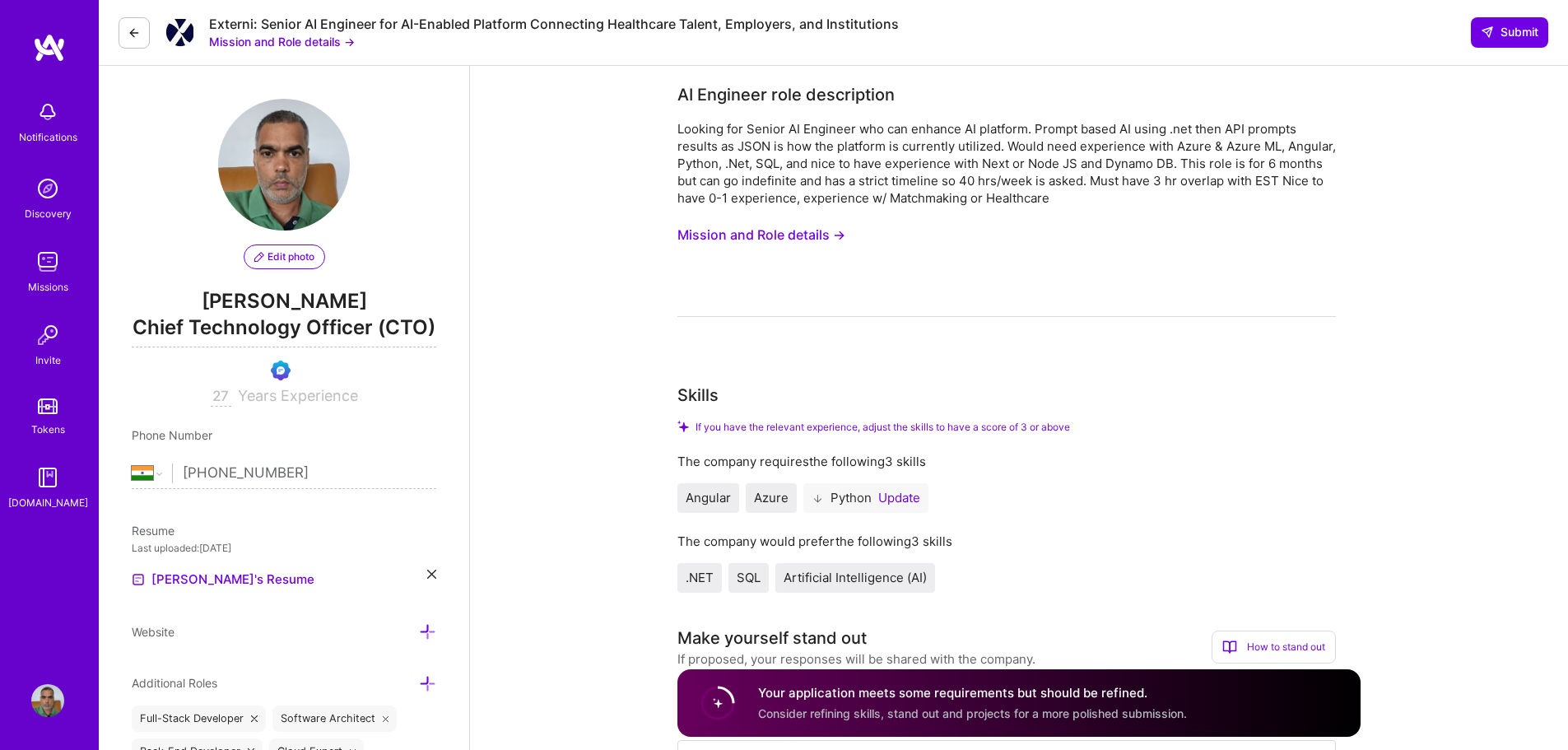
click at [907, 496] on button "Update" at bounding box center [899, 499] width 42 height 14
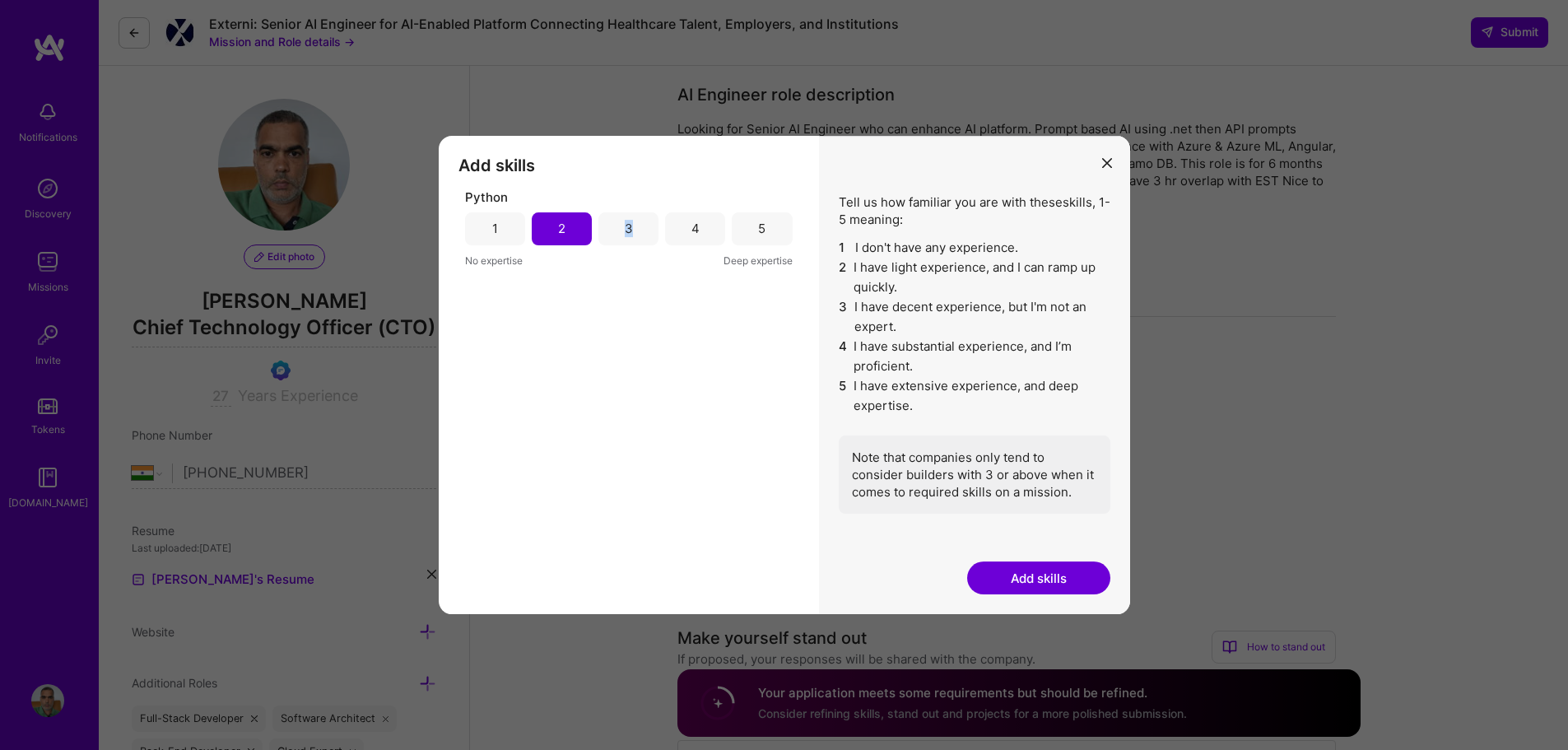
click at [629, 244] on div "3" at bounding box center [628, 229] width 60 height 33
click at [1018, 582] on button "Add skills" at bounding box center [1040, 578] width 144 height 33
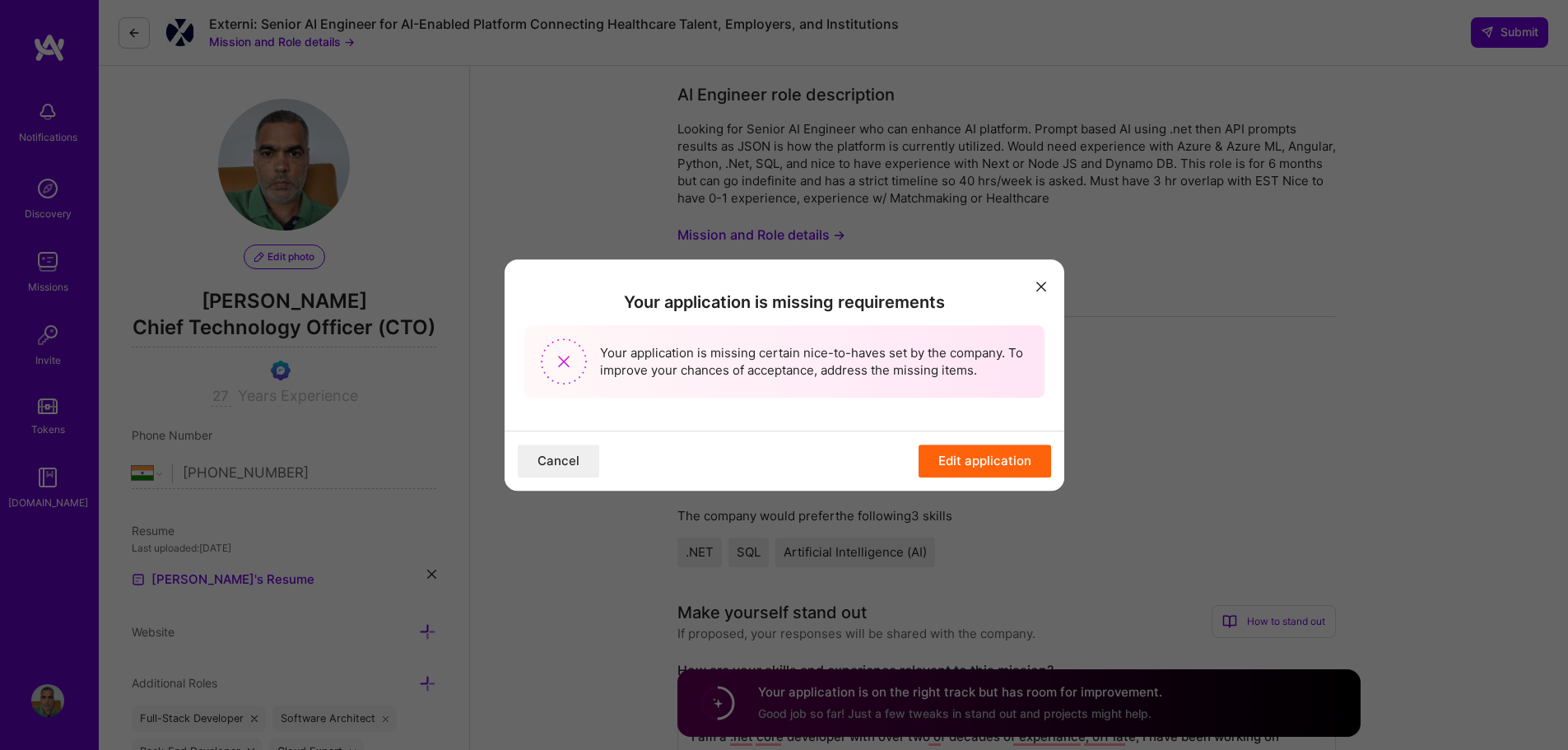
click at [970, 460] on button "Edit application" at bounding box center [985, 461] width 133 height 33
click at [1037, 281] on icon "modal" at bounding box center [1041, 286] width 10 height 10
click at [966, 479] on div "Cancel Edit application" at bounding box center [784, 461] width 560 height 60
click at [984, 462] on button "Edit application" at bounding box center [985, 461] width 133 height 33
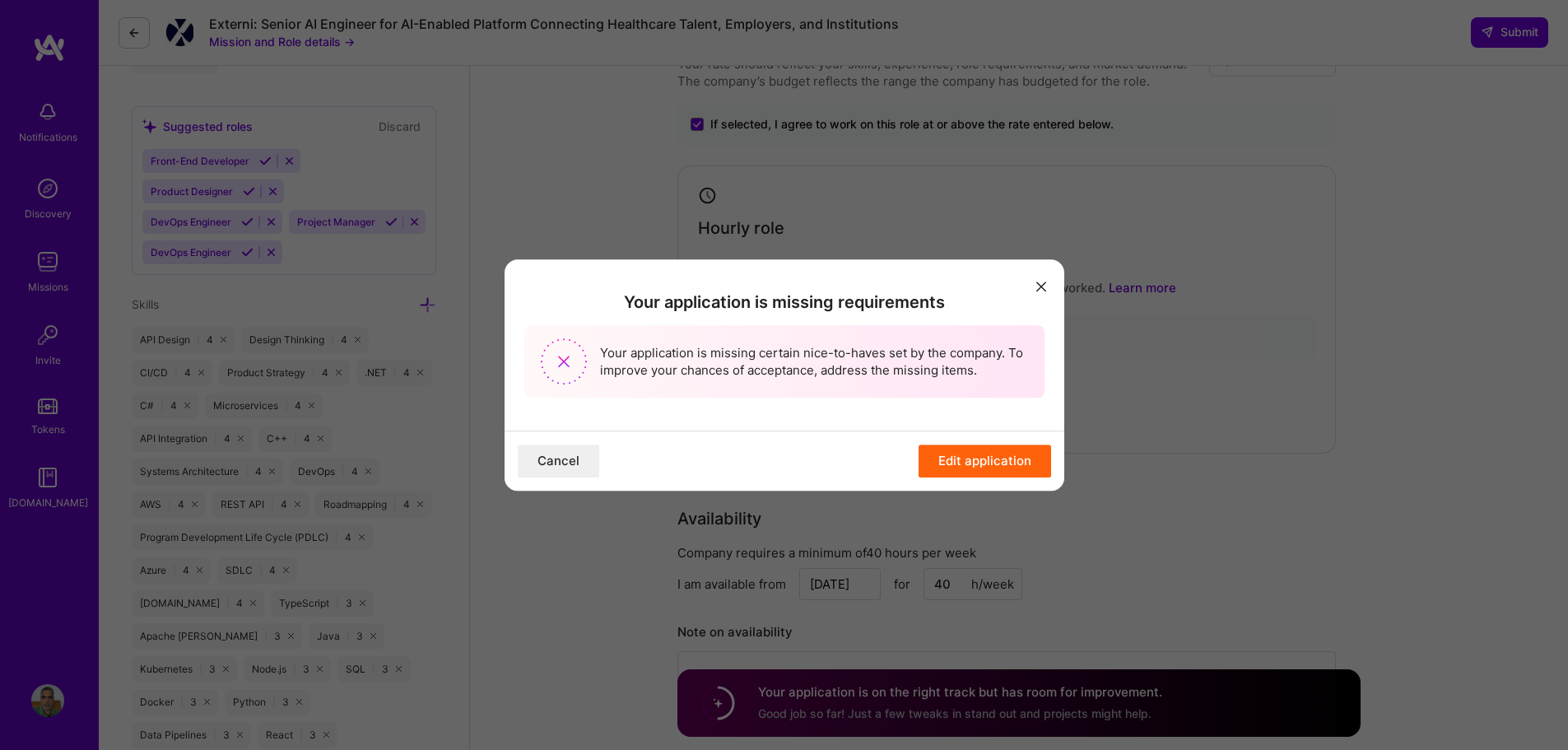
scroll to position [989, 0]
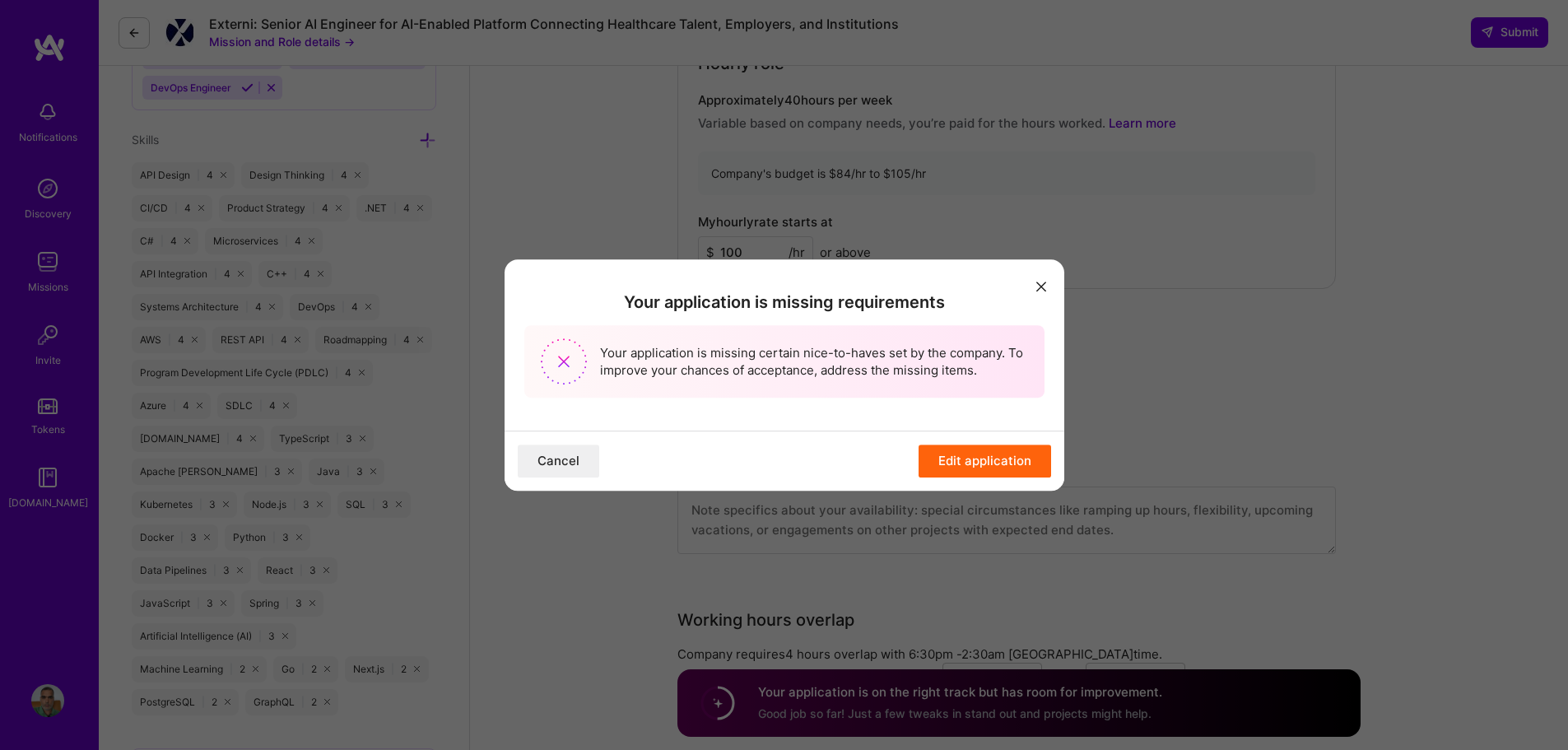
click at [994, 458] on button "Edit application" at bounding box center [985, 461] width 133 height 33
click at [1040, 281] on button "modal" at bounding box center [1041, 286] width 19 height 27
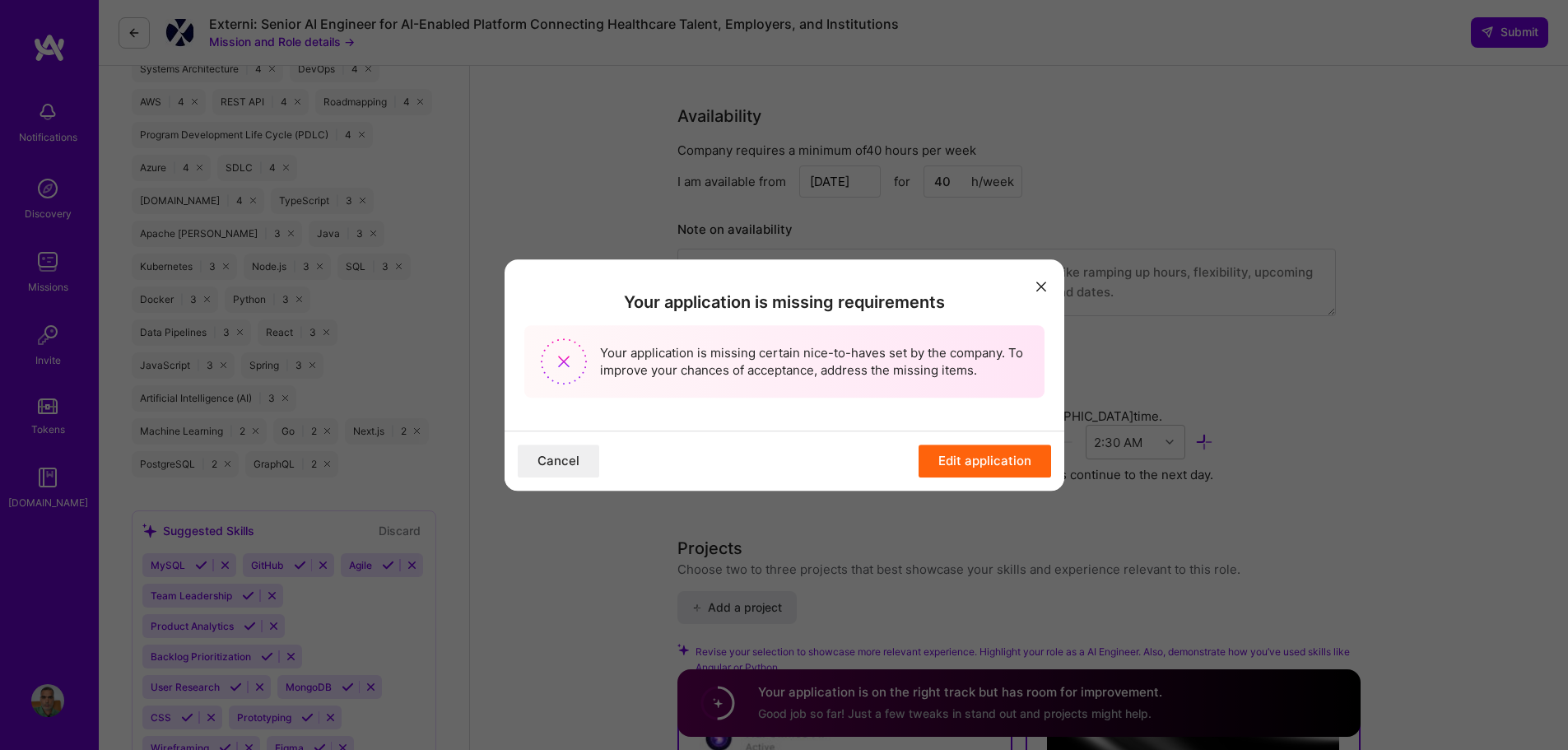
scroll to position [1236, 0]
click at [548, 473] on button "Cancel" at bounding box center [559, 461] width 81 height 33
click at [550, 469] on button "Cancel" at bounding box center [559, 461] width 81 height 33
click at [1044, 285] on icon "modal" at bounding box center [1041, 286] width 10 height 10
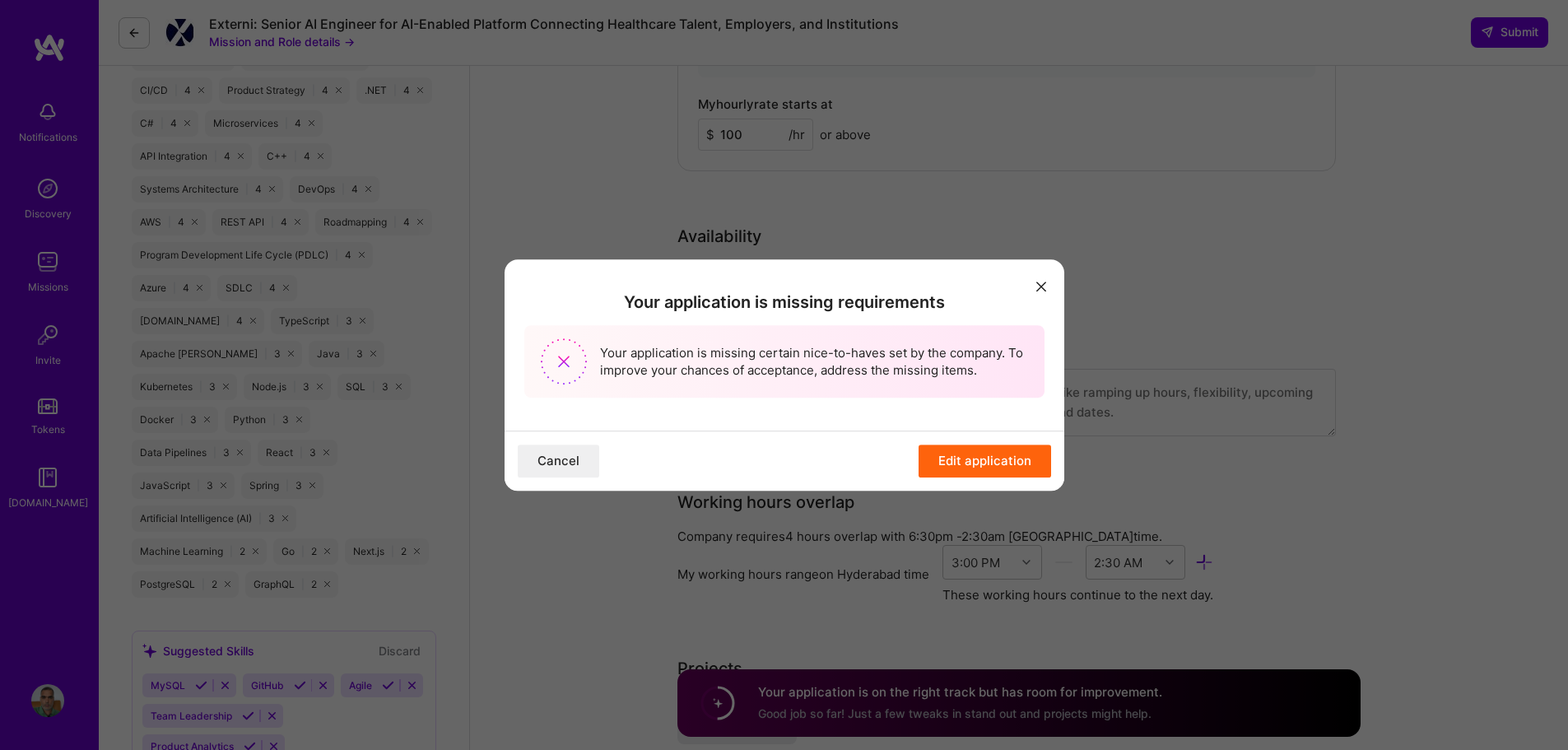
scroll to position [1071, 0]
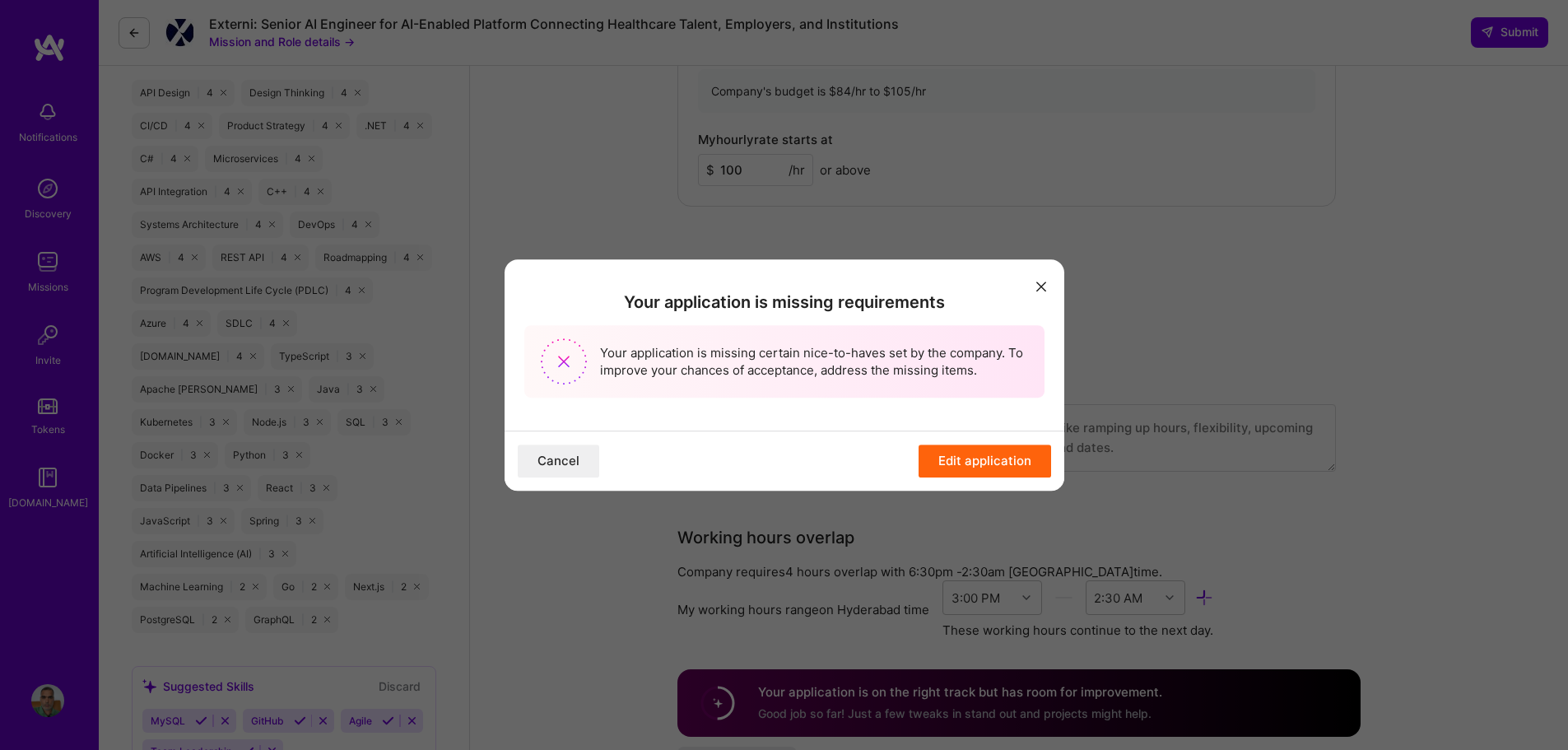
click at [969, 464] on button "Edit application" at bounding box center [985, 461] width 133 height 33
click at [1041, 286] on icon "modal" at bounding box center [1041, 286] width 10 height 10
click at [1041, 285] on icon "modal" at bounding box center [1041, 286] width 10 height 10
click at [1040, 279] on button "modal" at bounding box center [1041, 286] width 19 height 27
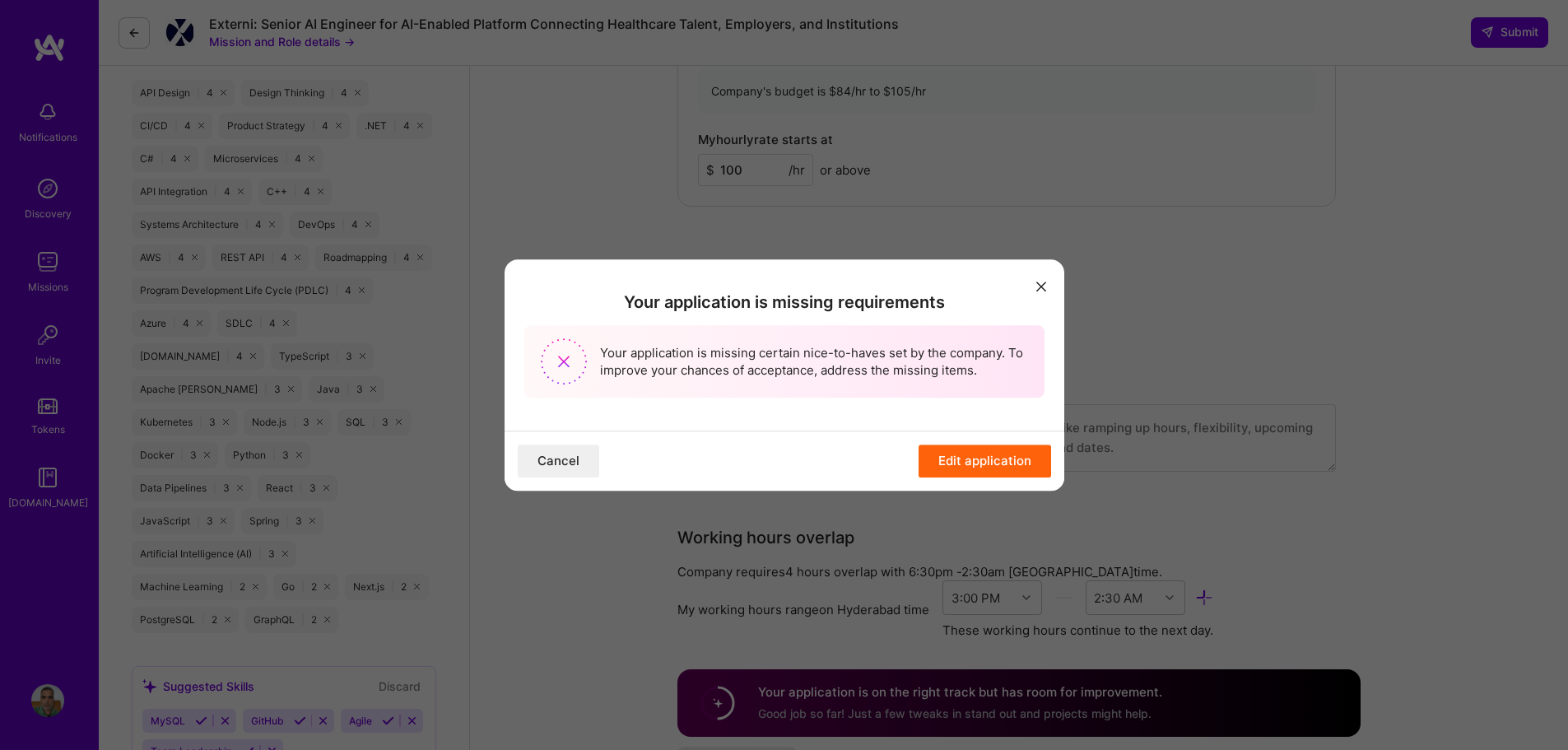
click at [1040, 279] on button "modal" at bounding box center [1041, 286] width 19 height 27
drag, startPoint x: 1040, startPoint y: 279, endPoint x: 1481, endPoint y: 114, distance: 470.9
click at [1043, 276] on button "modal" at bounding box center [1041, 286] width 19 height 27
click at [963, 477] on button "Edit application" at bounding box center [985, 461] width 133 height 33
click at [962, 473] on button "Edit application" at bounding box center [985, 461] width 133 height 33
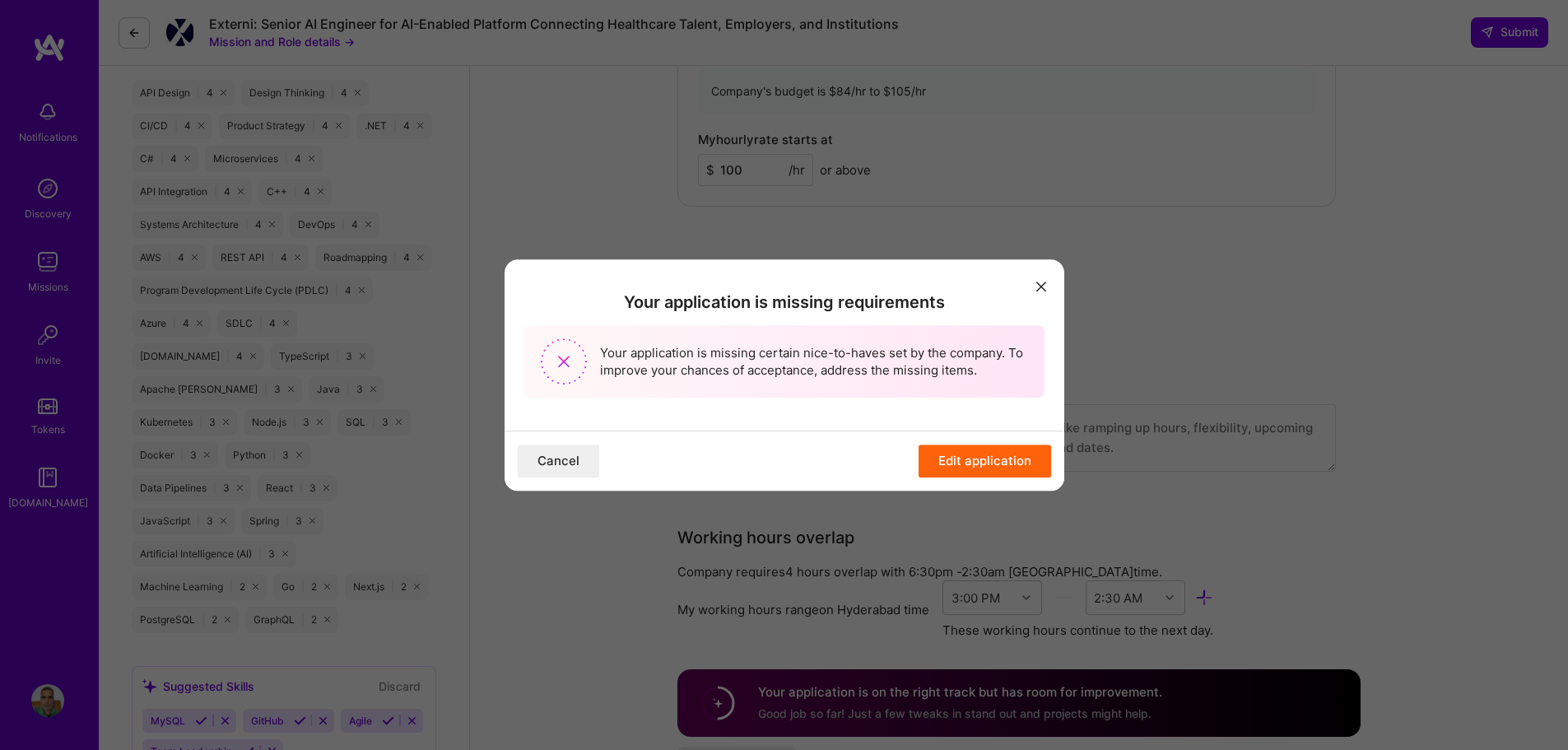
click at [962, 473] on button "Edit application" at bounding box center [985, 461] width 133 height 33
click at [1044, 292] on button "modal" at bounding box center [1041, 286] width 19 height 27
click at [1042, 287] on icon "modal" at bounding box center [1041, 286] width 10 height 10
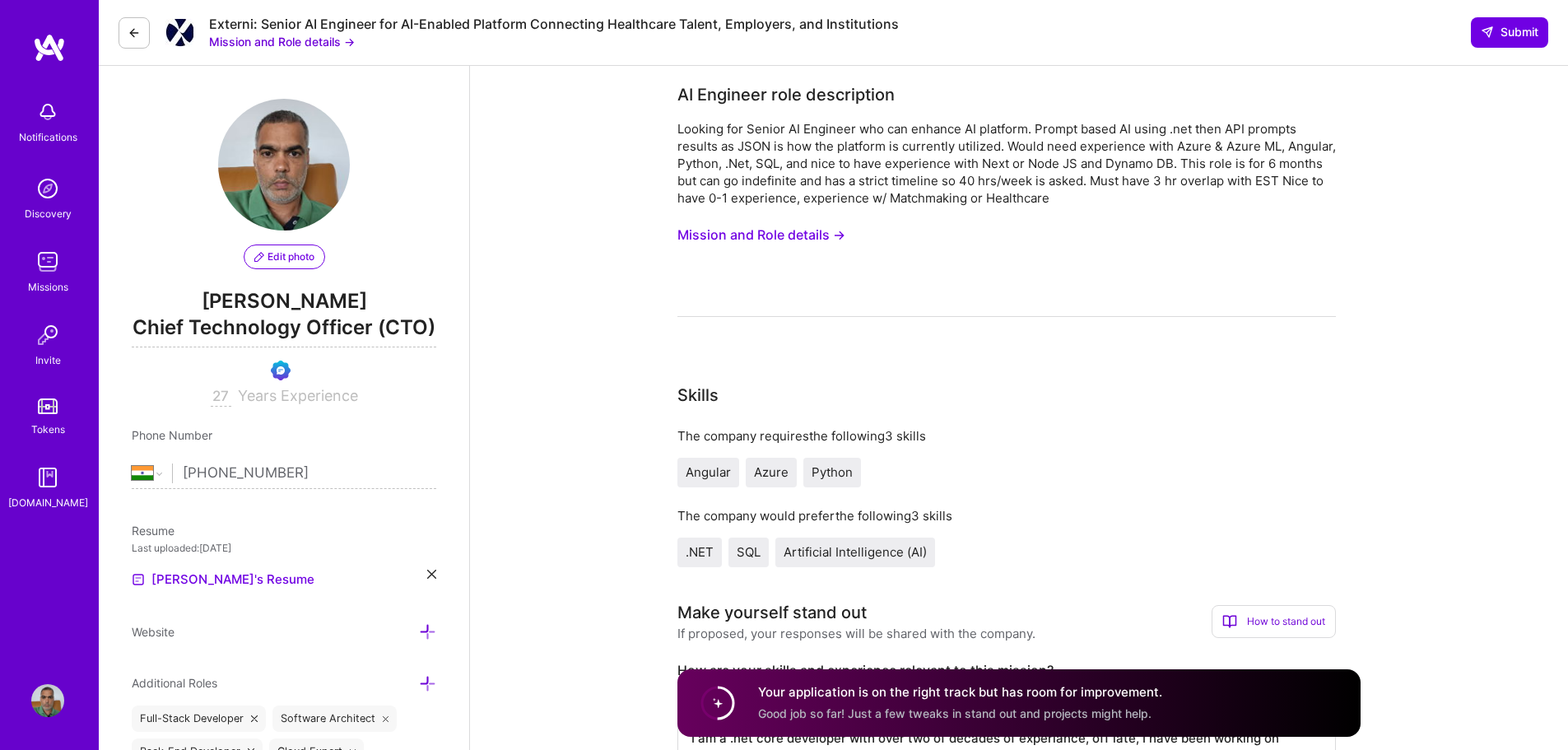
select select "IN"
click at [1514, 37] on span "Submit" at bounding box center [1509, 32] width 57 height 16
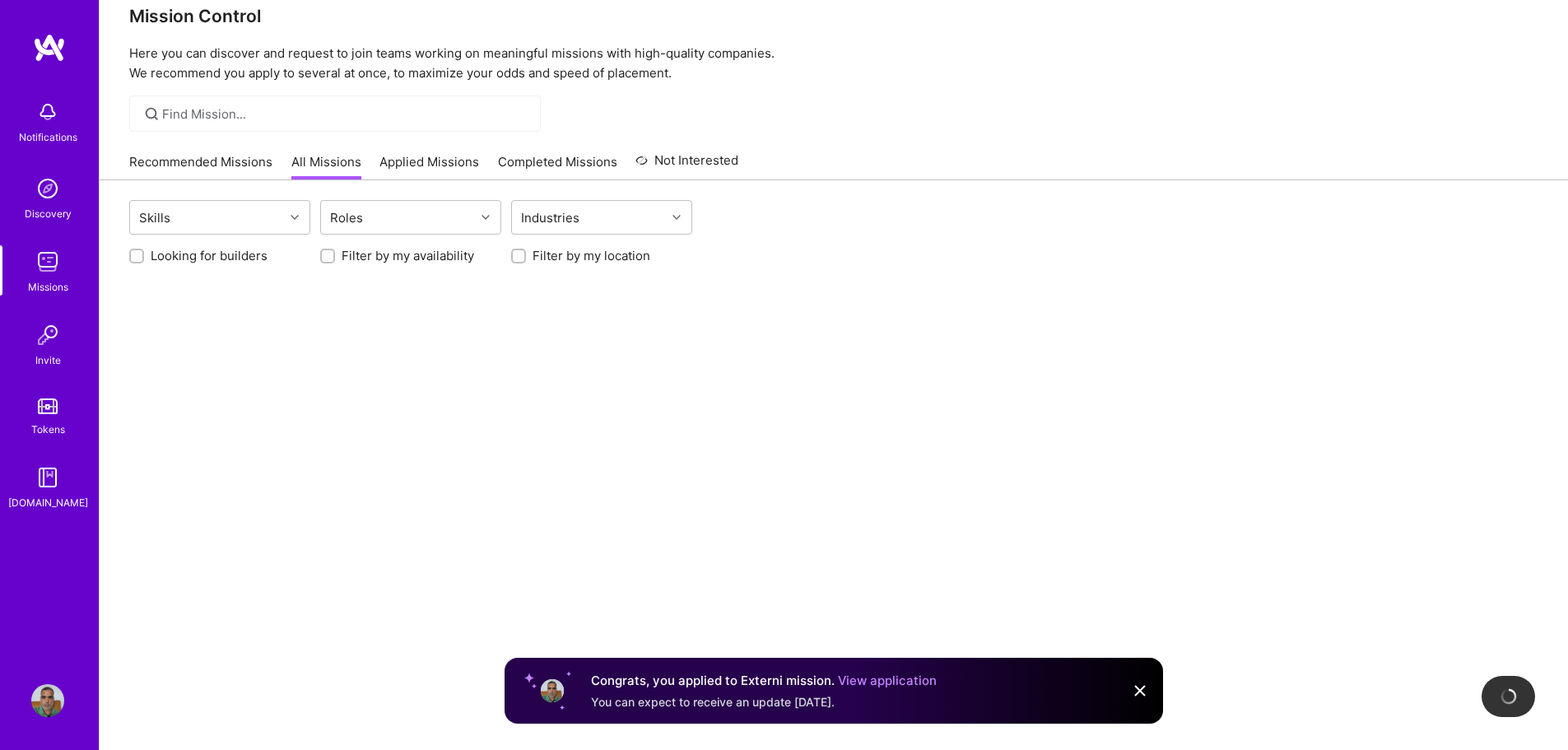
scroll to position [123, 0]
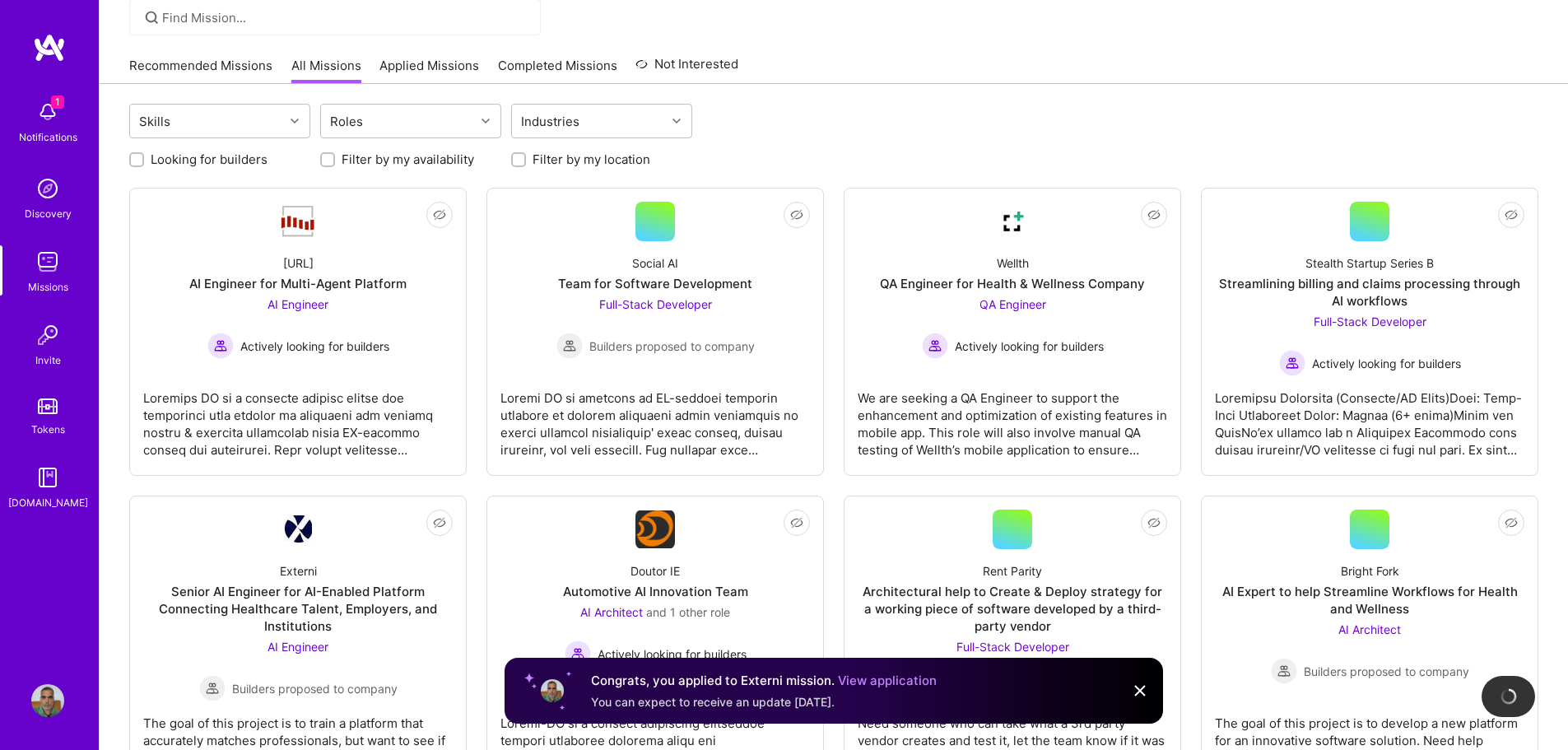
click at [1142, 690] on img at bounding box center [1140, 691] width 19 height 19
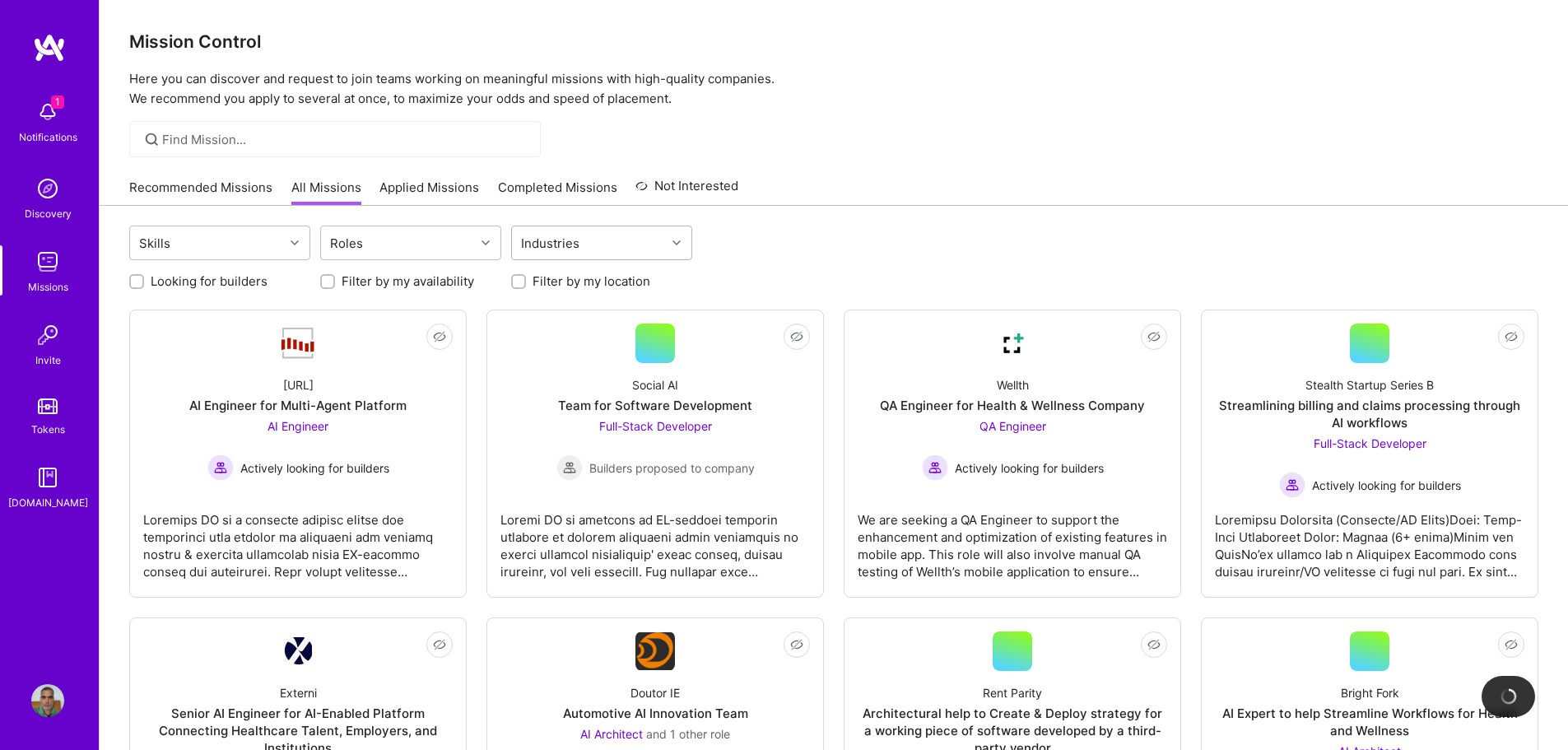
scroll to position [0, 0]
click at [521, 285] on input "Filter by my location" at bounding box center [521, 284] width 12 height 12
checkbox input "true"
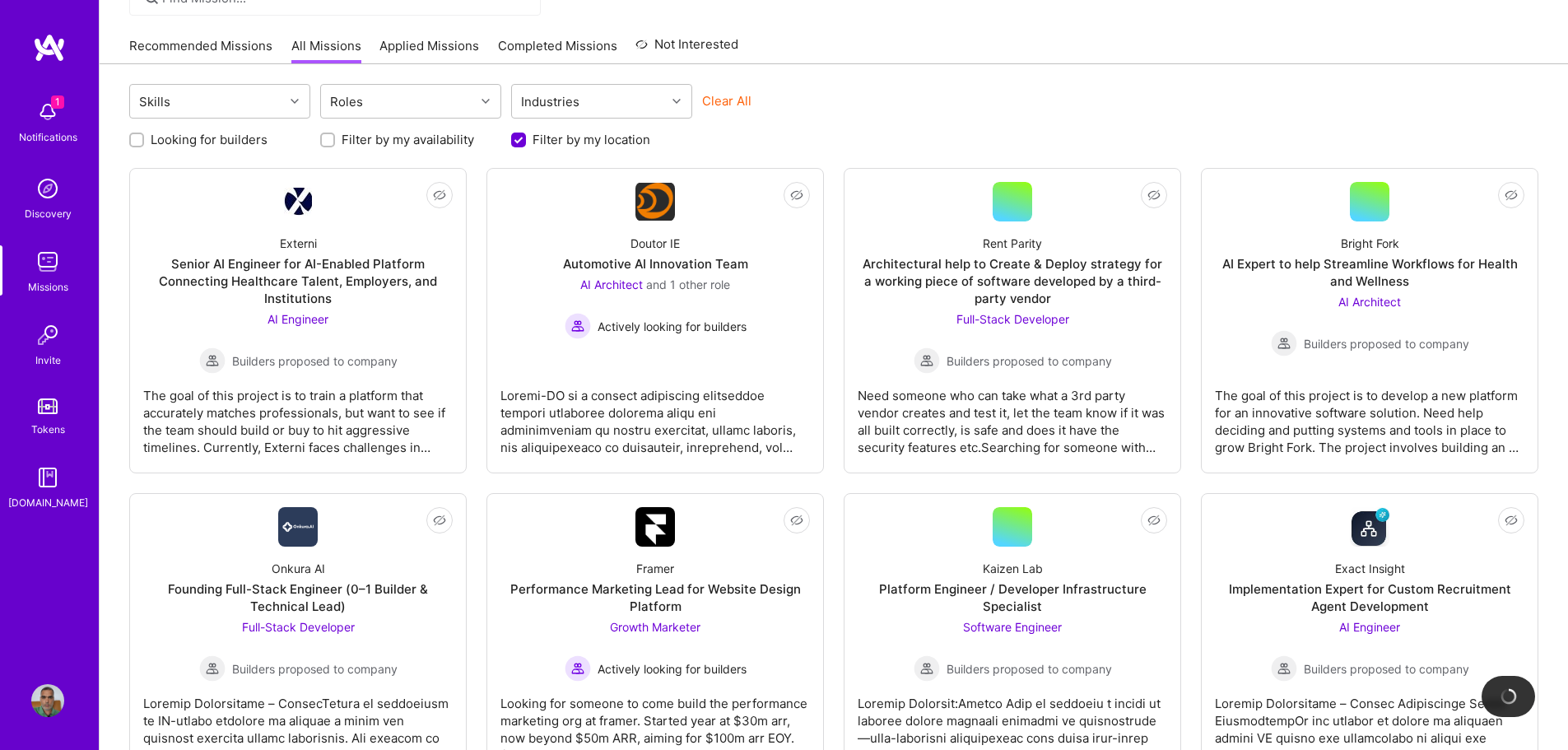
scroll to position [165, 0]
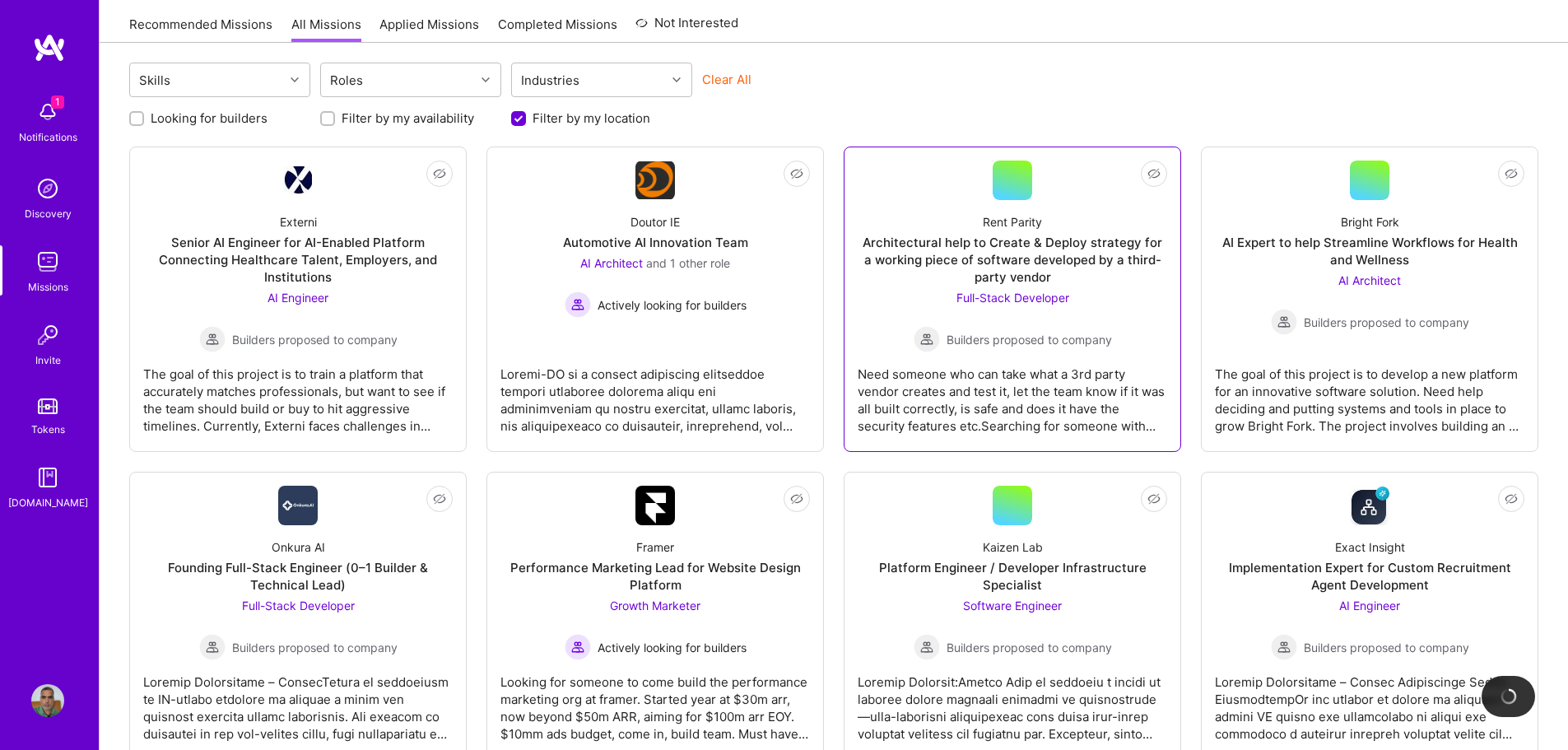
click at [1008, 390] on div "Need someone who can take what a 3rd party vendor creates and test it, let the …" at bounding box center [1012, 393] width 309 height 82
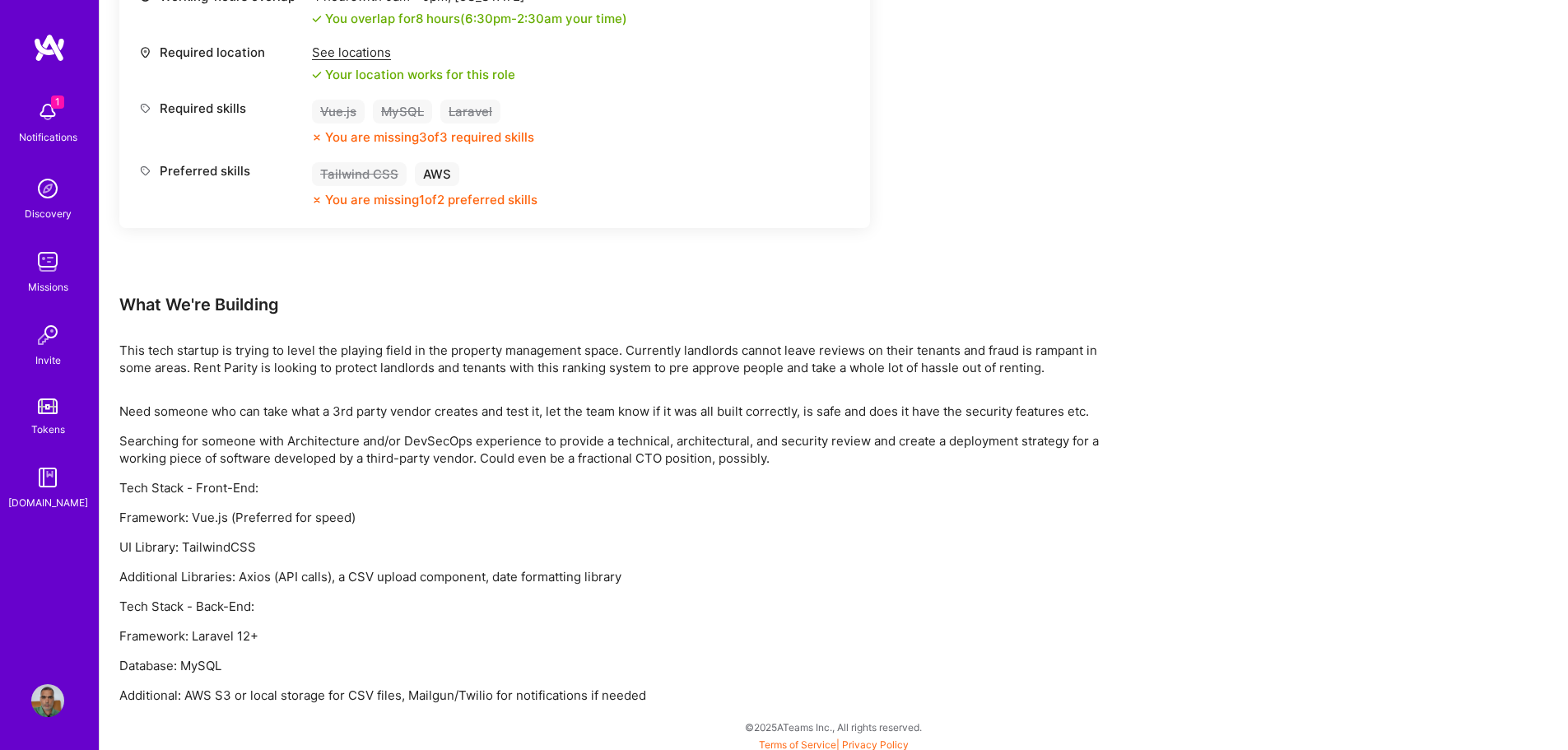
scroll to position [769, 0]
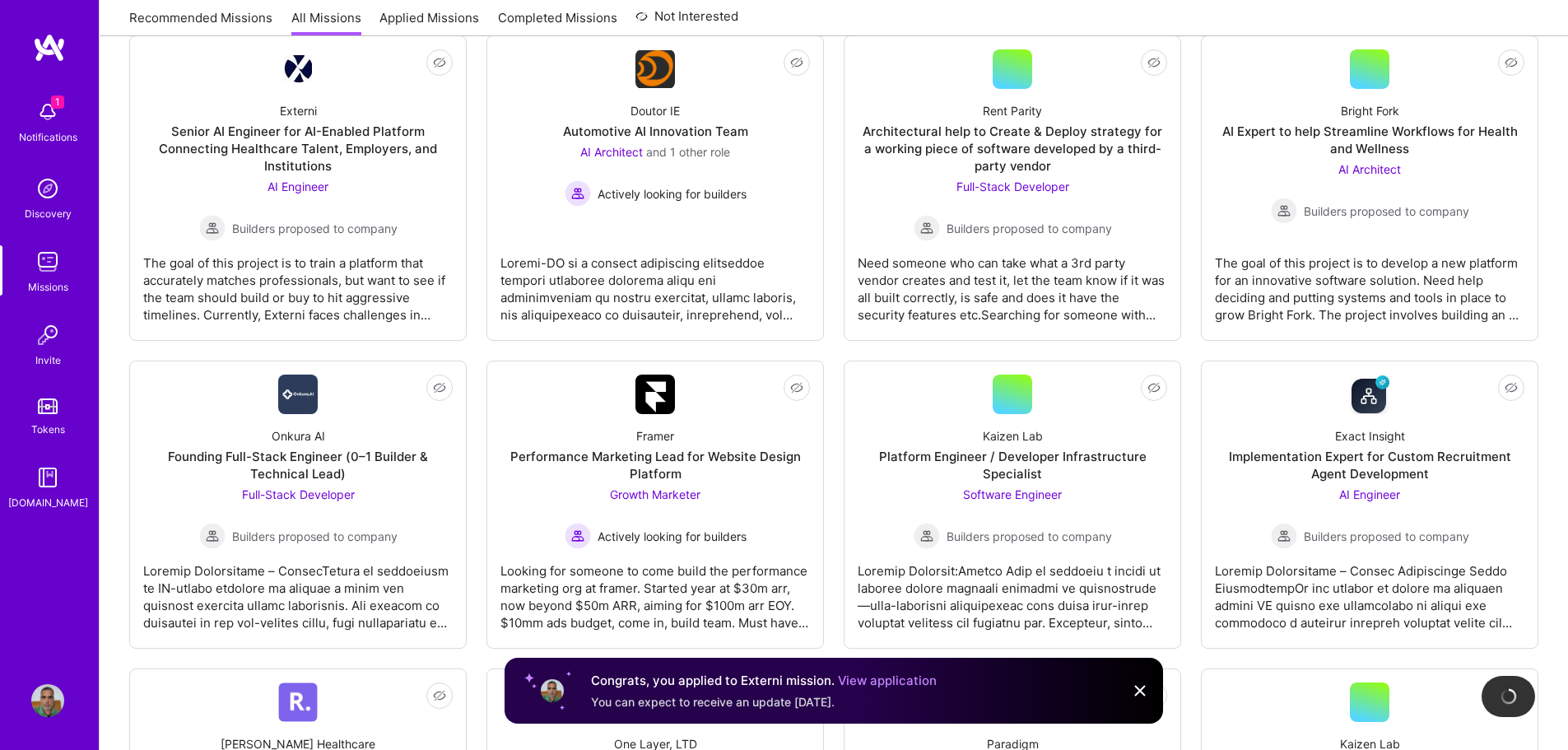
scroll to position [247, 0]
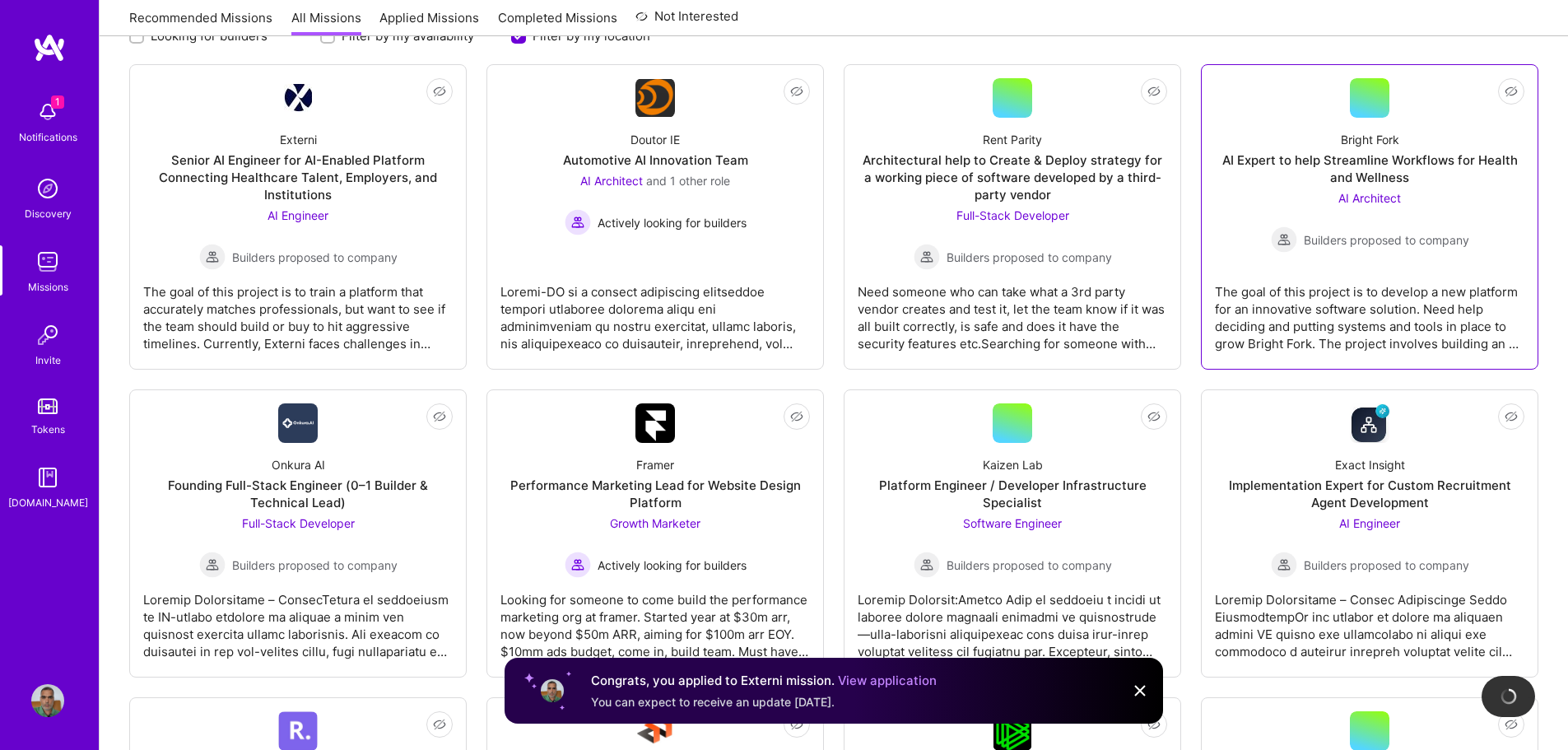
click at [1388, 265] on link "Not Interested Bright Fork AI Expert to help Streamline Workflows for Health an…" at bounding box center [1369, 217] width 309 height 277
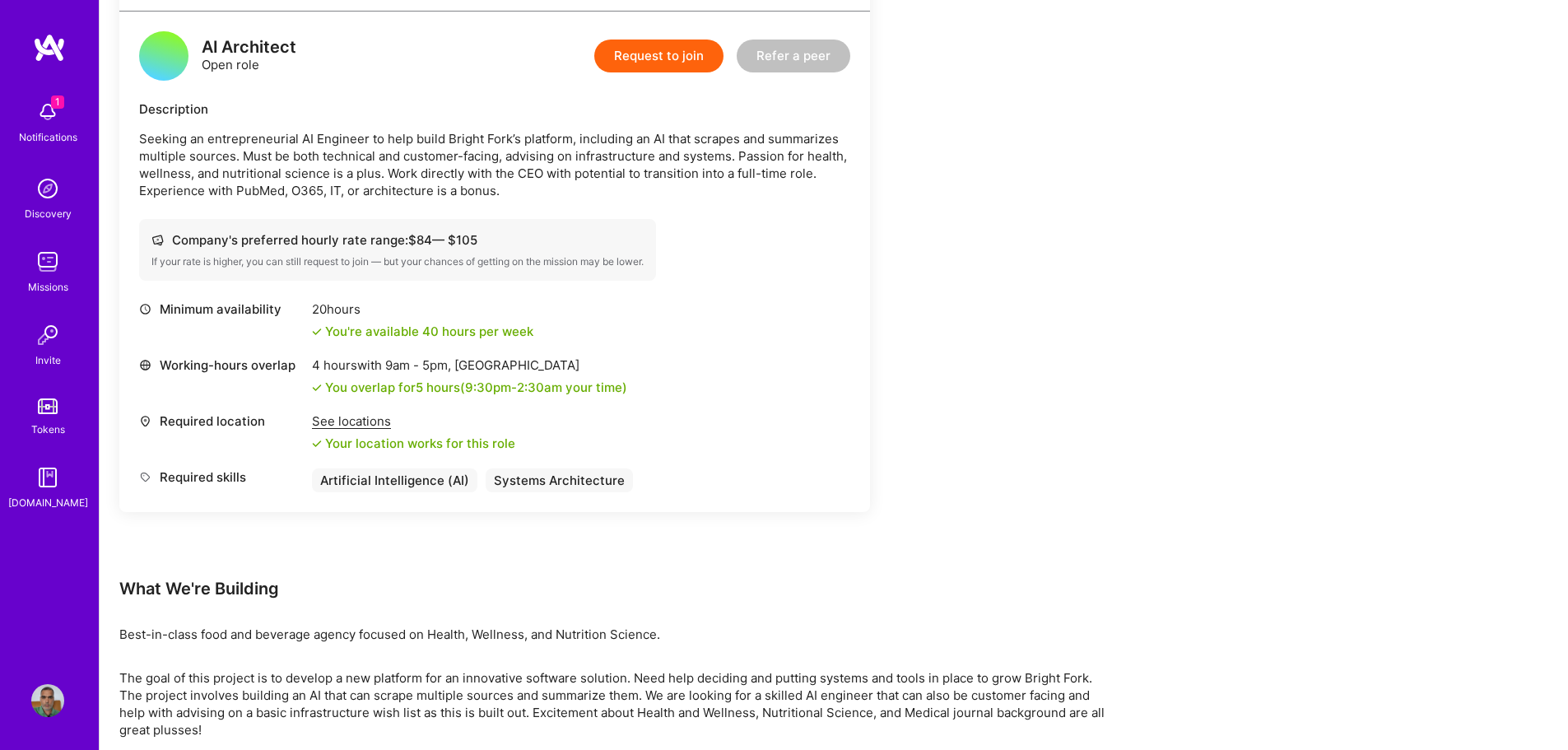
scroll to position [247, 0]
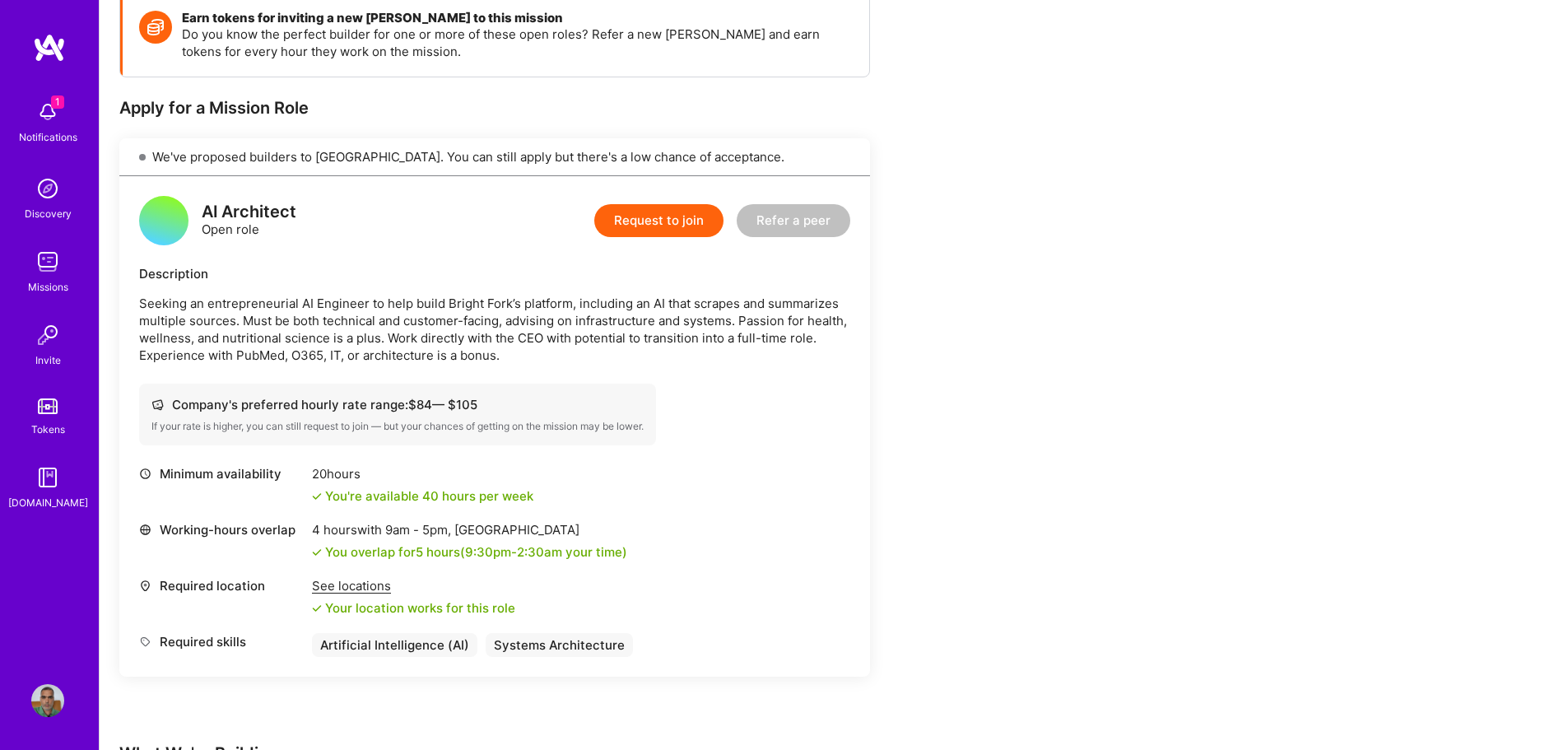
click at [666, 226] on button "Request to join" at bounding box center [658, 221] width 129 height 33
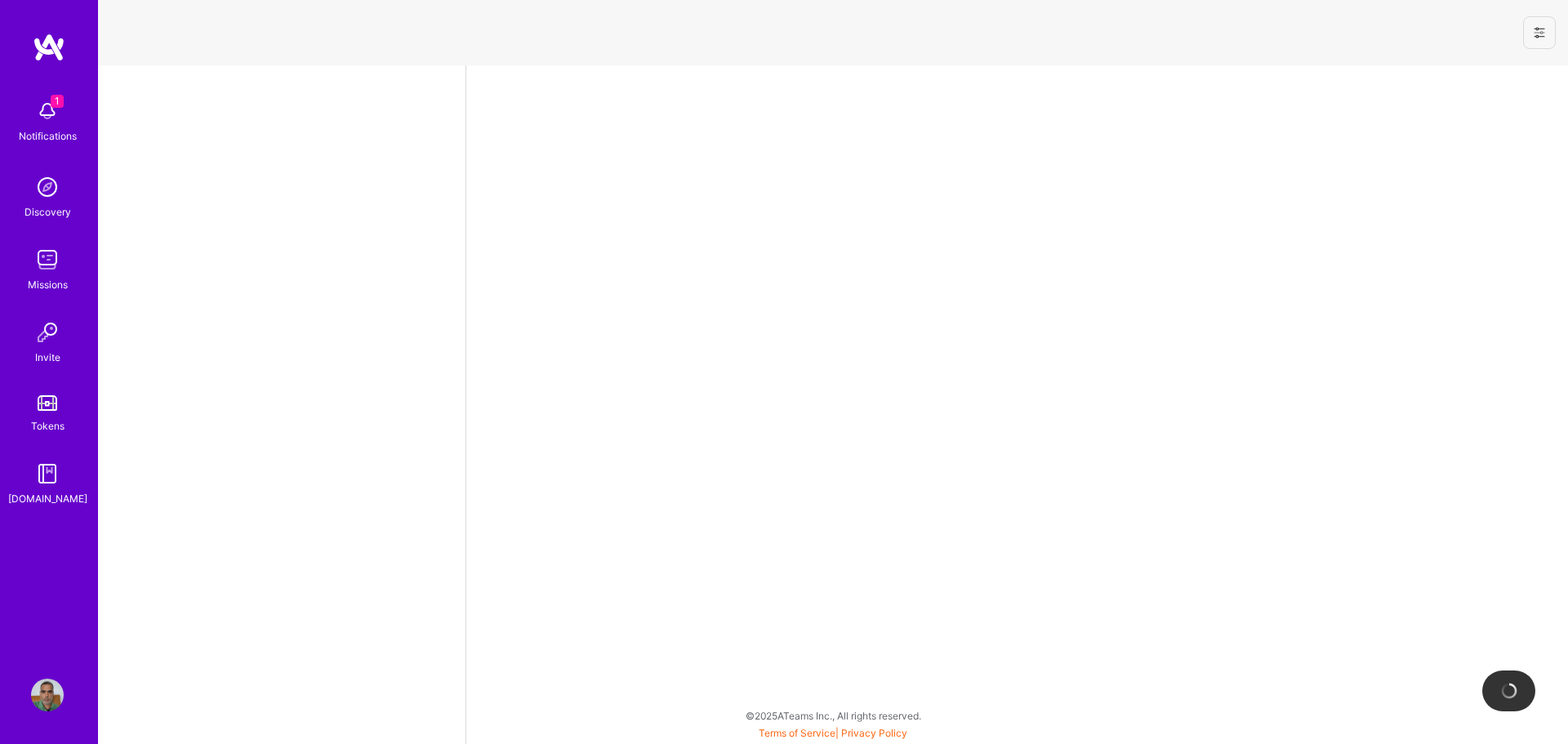
select select "IN"
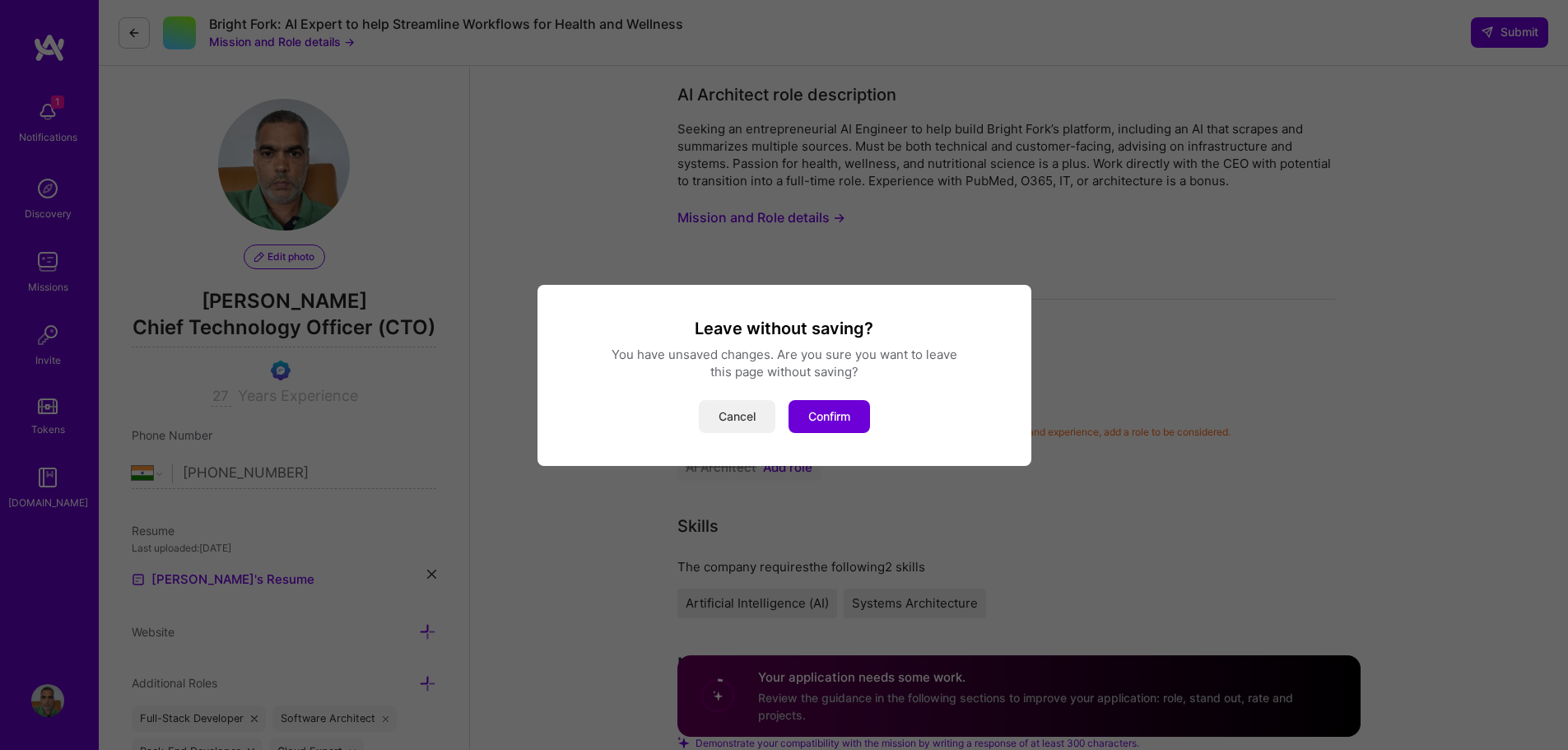
click at [750, 416] on button "Cancel" at bounding box center [737, 417] width 77 height 33
click at [834, 410] on button "Confirm" at bounding box center [829, 417] width 81 height 33
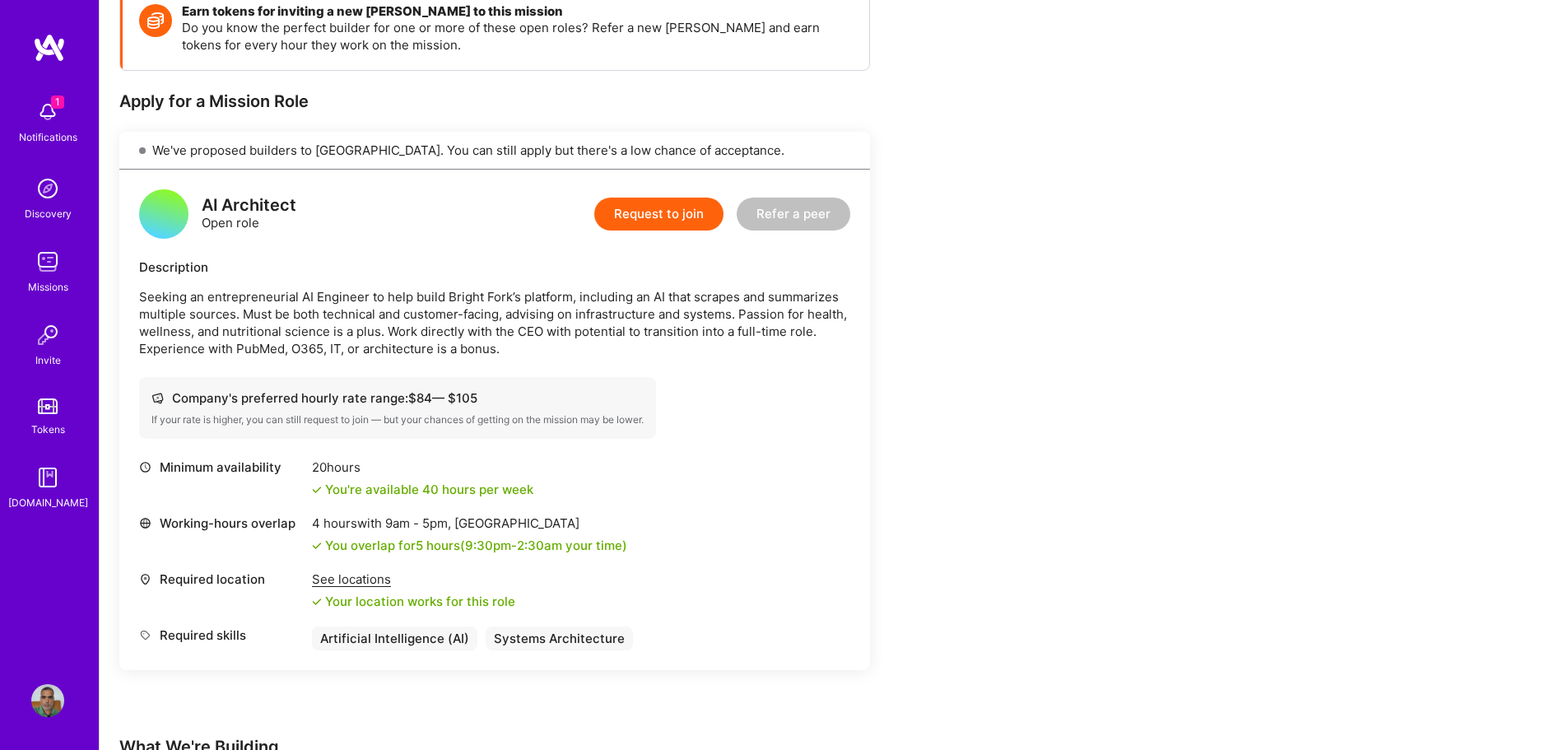
scroll to position [247, 0]
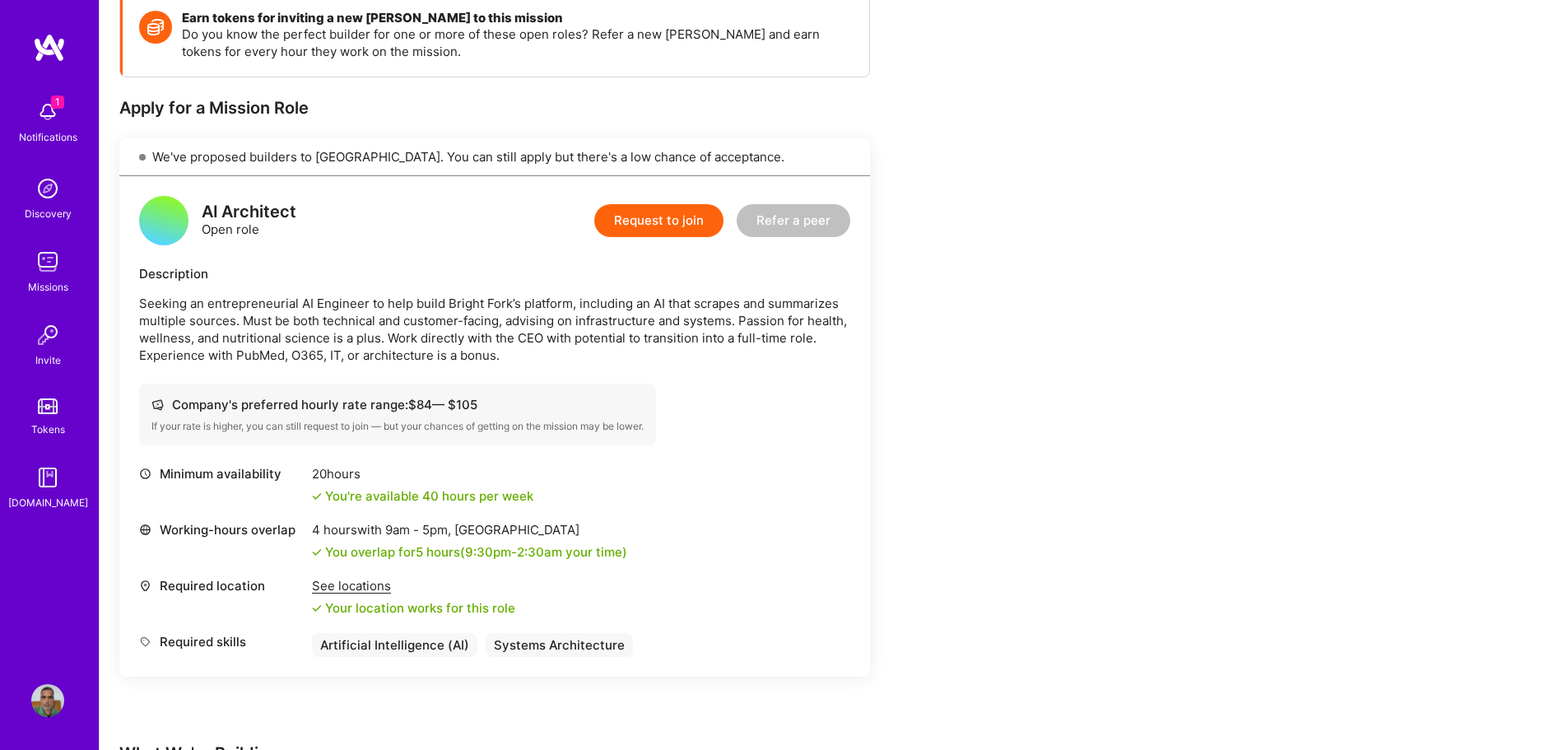
click at [652, 232] on button "Request to join" at bounding box center [658, 221] width 129 height 33
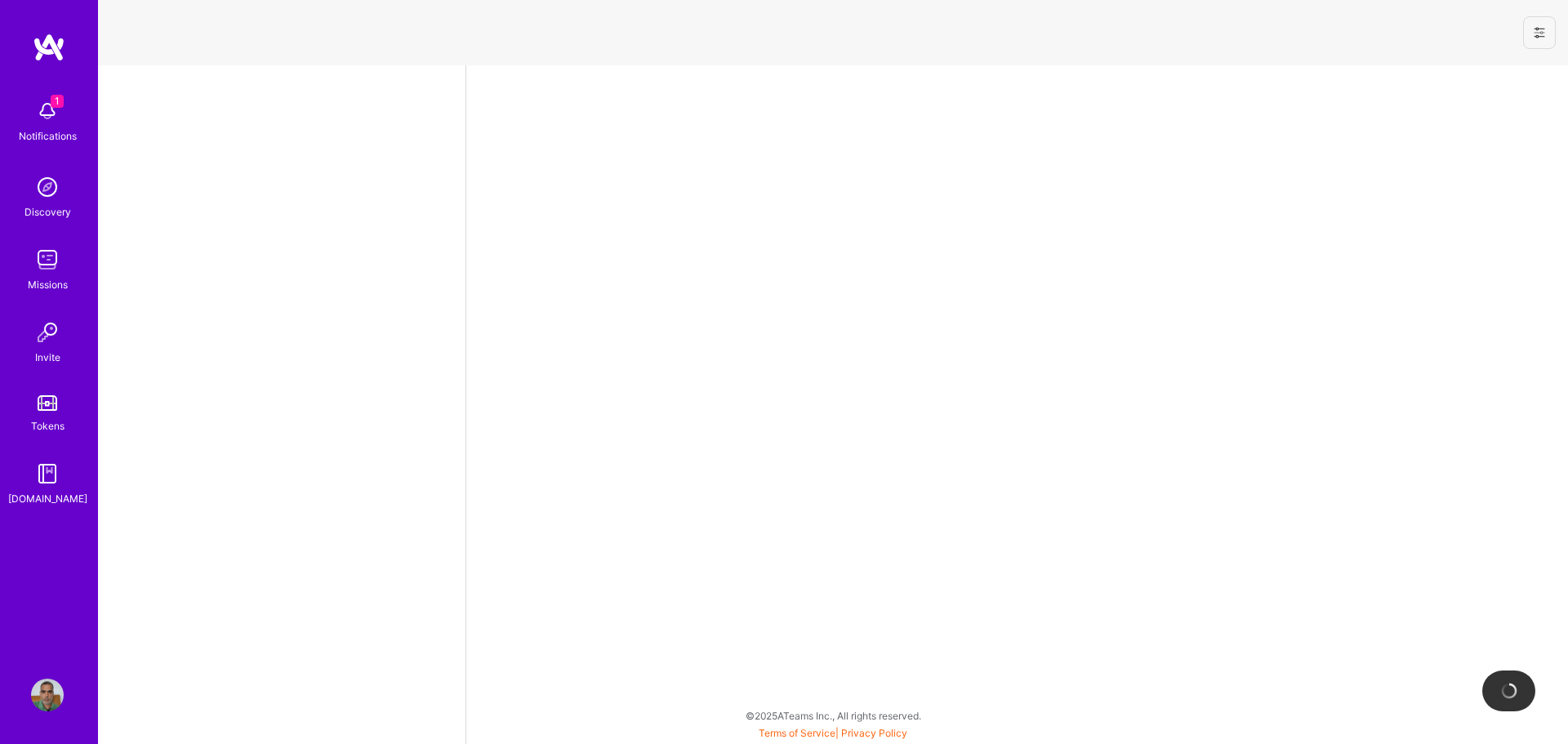
select select "IN"
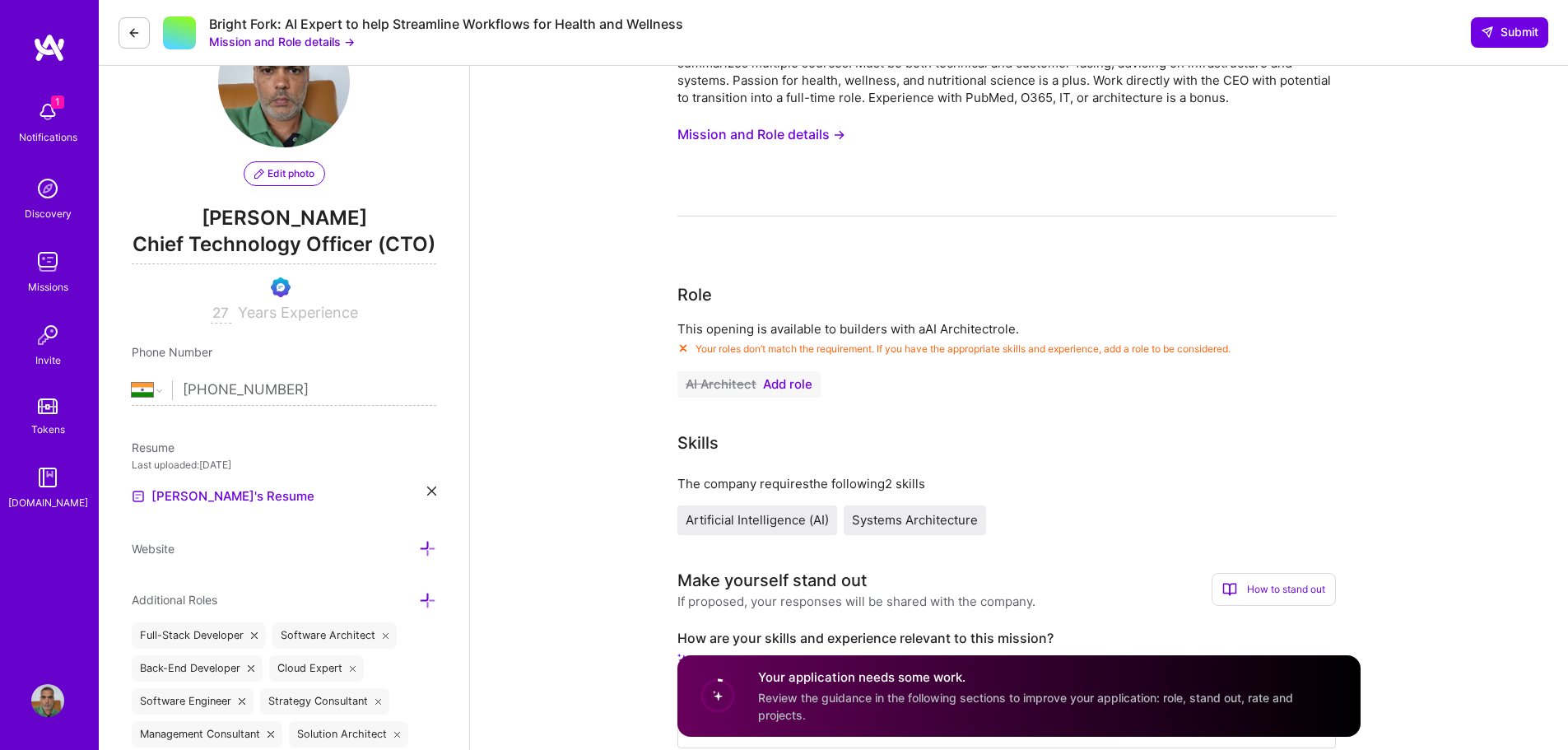
scroll to position [82, 0]
click at [787, 390] on span "Add role" at bounding box center [787, 386] width 49 height 14
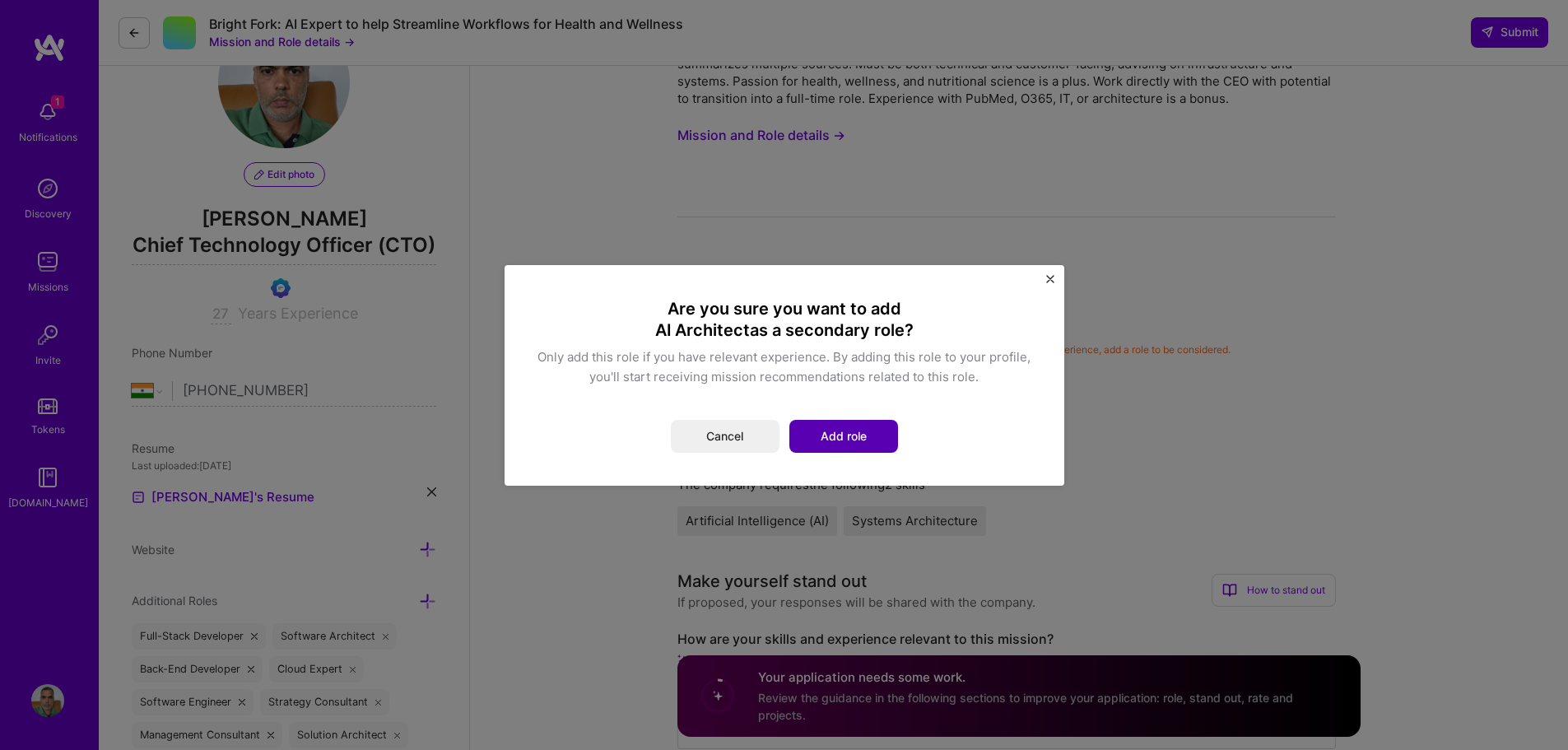
click at [856, 428] on button "Add role" at bounding box center [844, 437] width 109 height 33
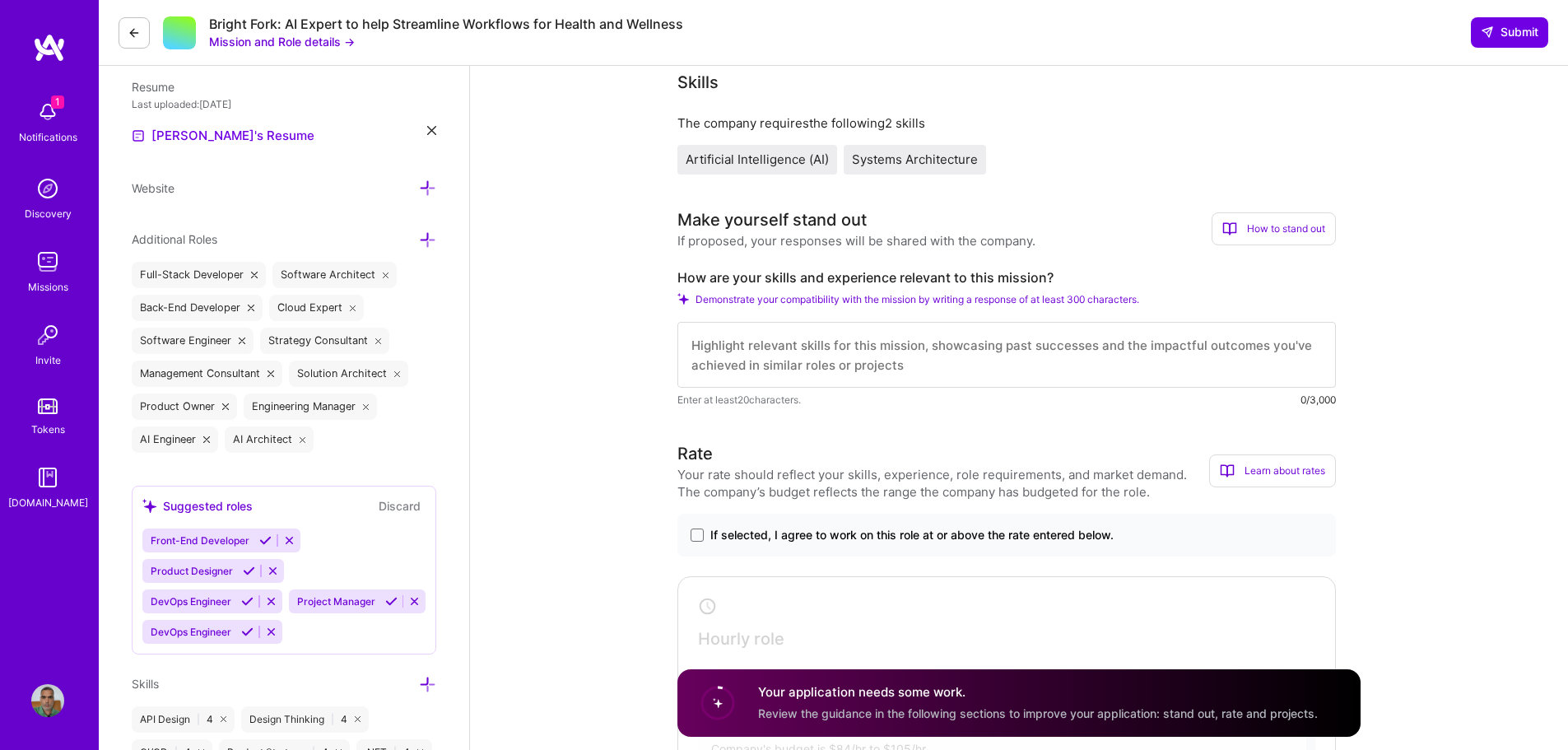
scroll to position [659, 0]
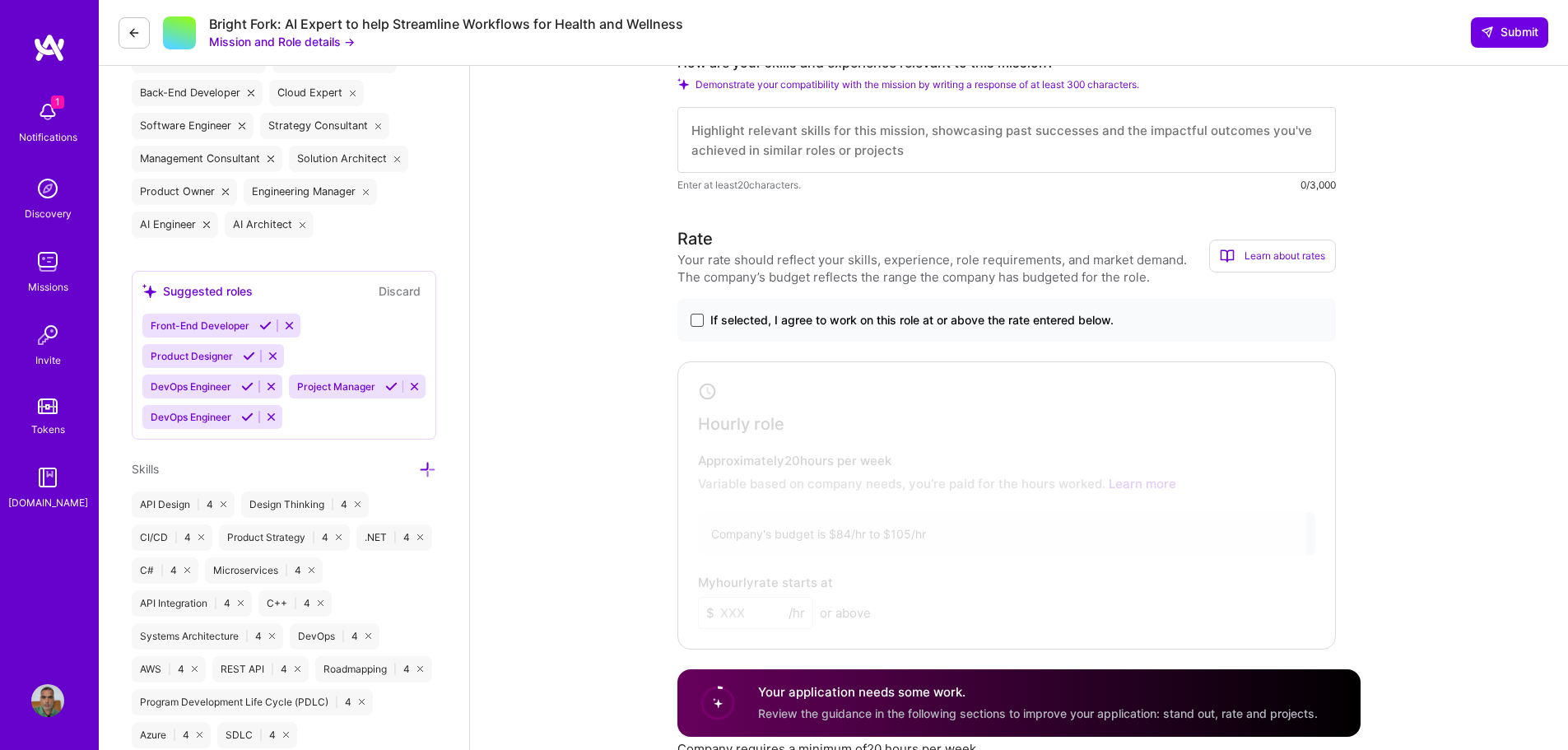
click at [702, 323] on span at bounding box center [697, 320] width 14 height 14
click at [0, 0] on input "If selected, I agree to work on this role at or above the rate entered below." at bounding box center [0, 0] width 0 height 0
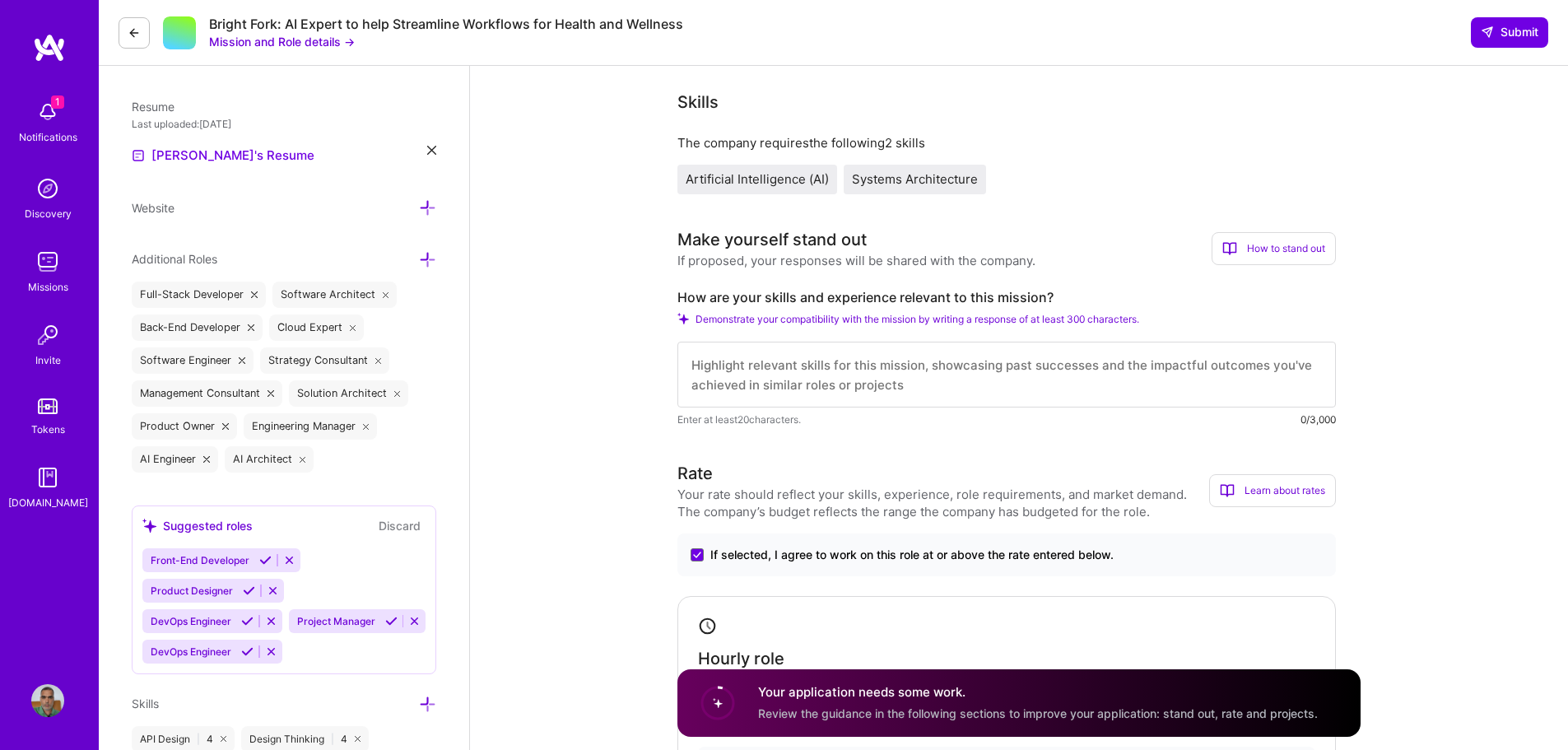
scroll to position [412, 0]
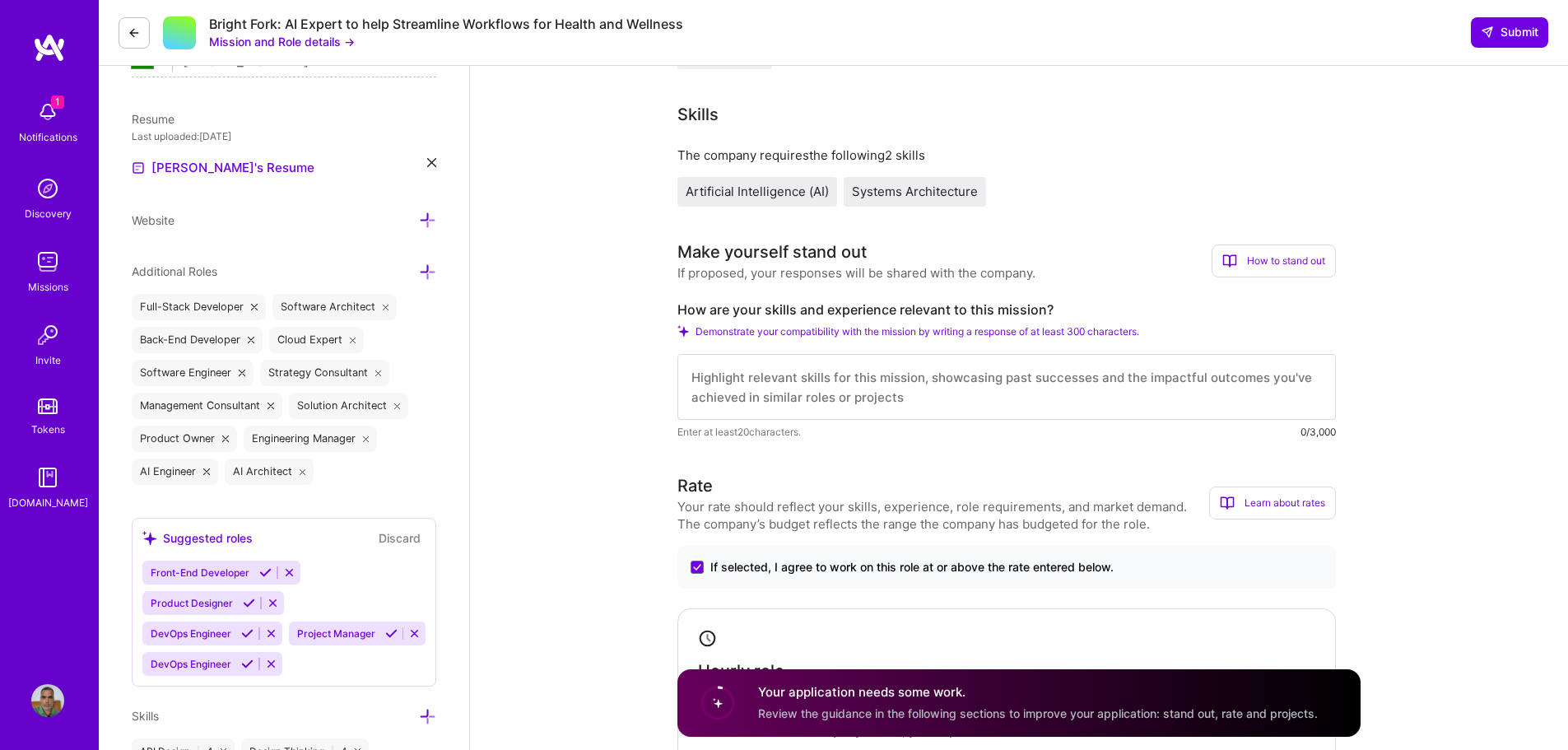
click at [750, 389] on textarea at bounding box center [1007, 387] width 658 height 66
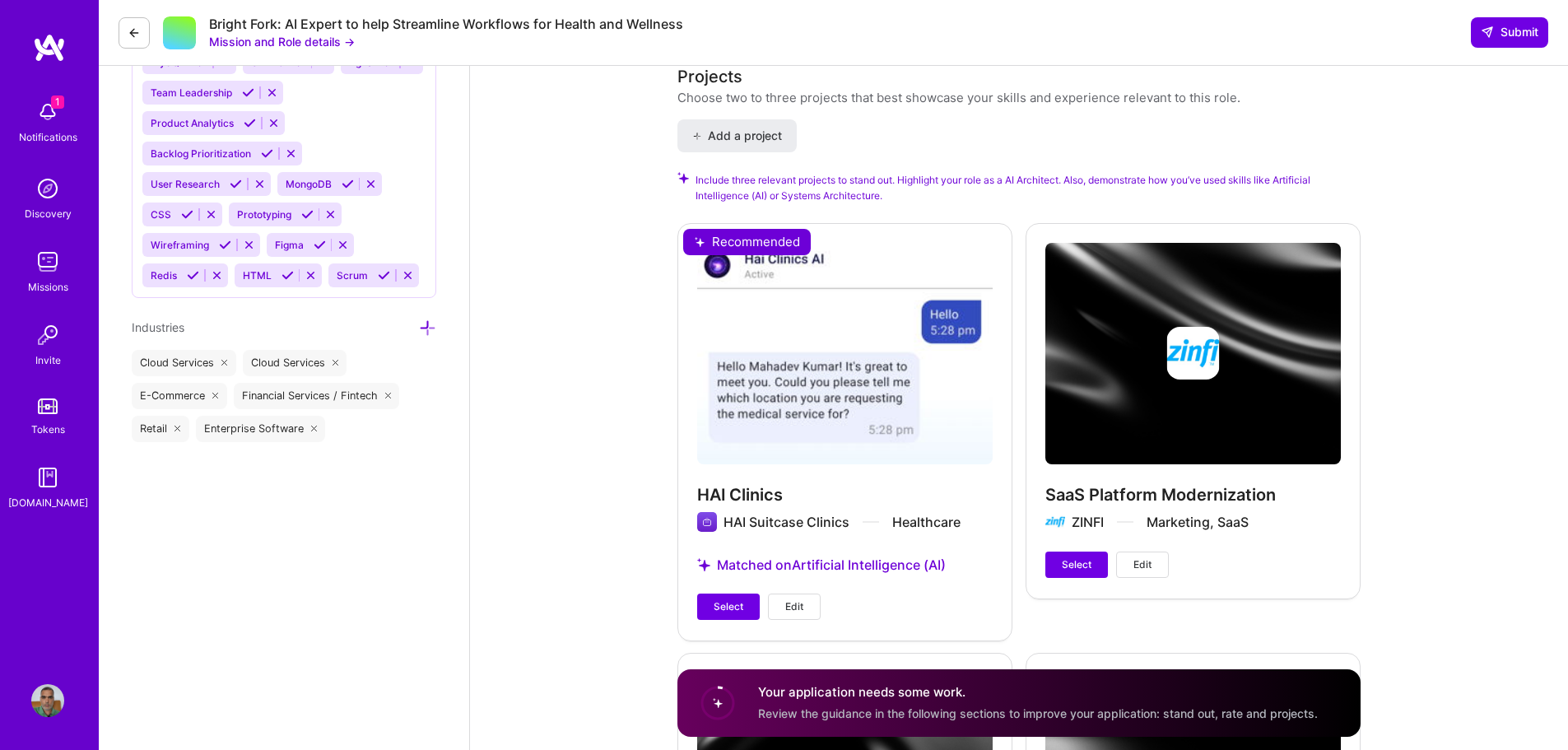
scroll to position [2141, 0]
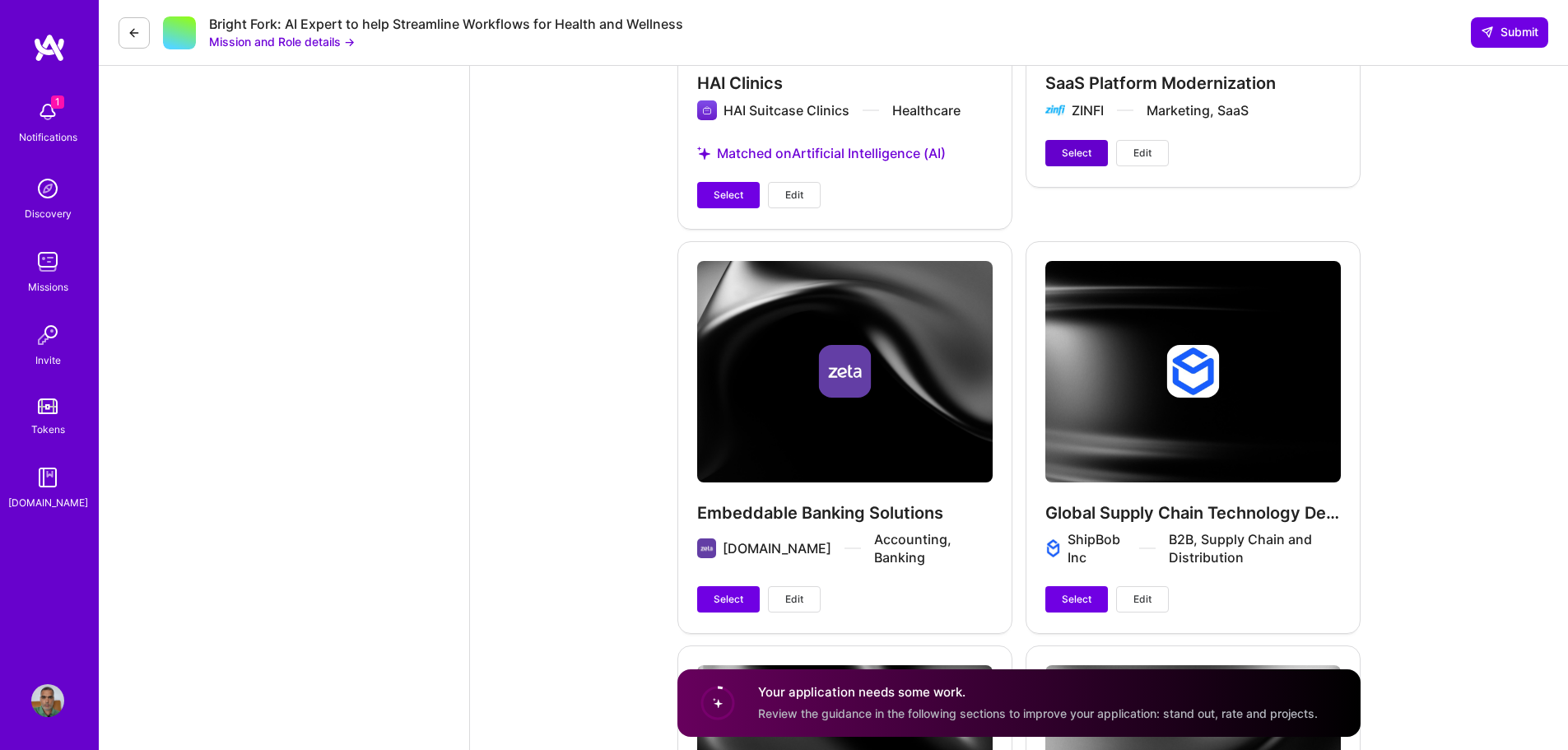
type textarea "I have been working on AI for both @ZINFI and @haiclinics.com. Driving the AI A…"
click at [1085, 153] on span "Select" at bounding box center [1076, 152] width 30 height 15
click at [710, 199] on button "Select" at bounding box center [728, 195] width 63 height 26
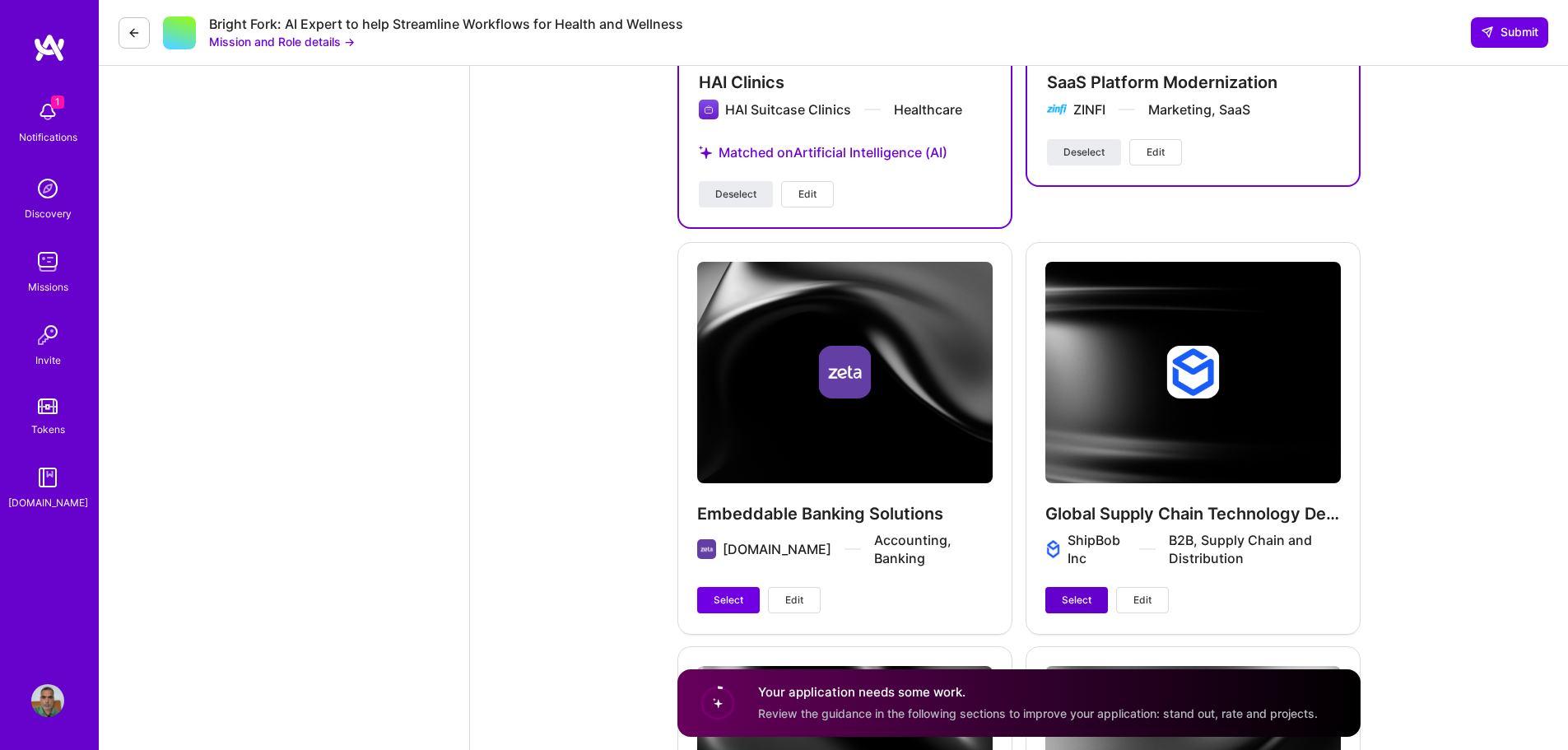
click at [1060, 598] on button "Select" at bounding box center [1076, 600] width 63 height 26
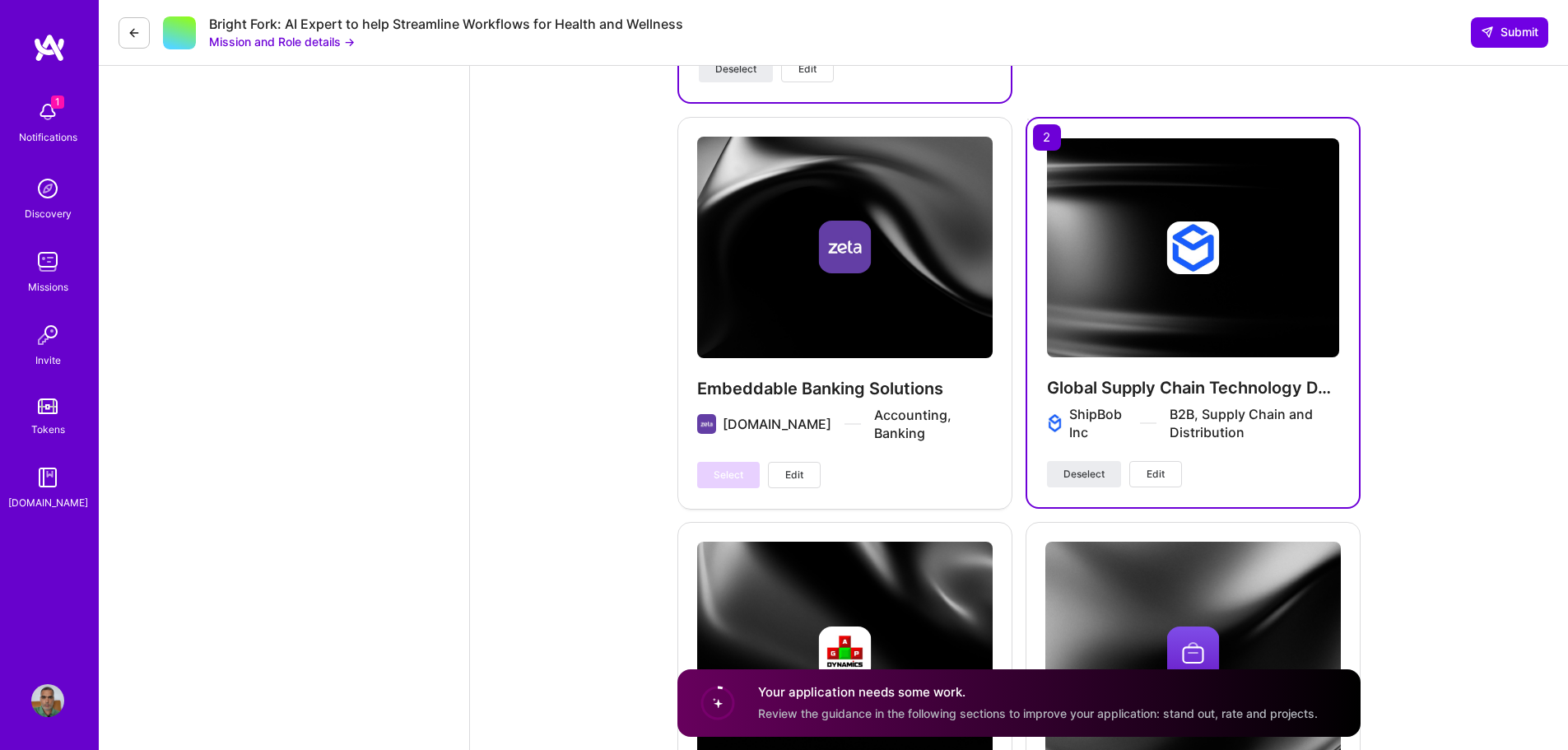
scroll to position [2554, 0]
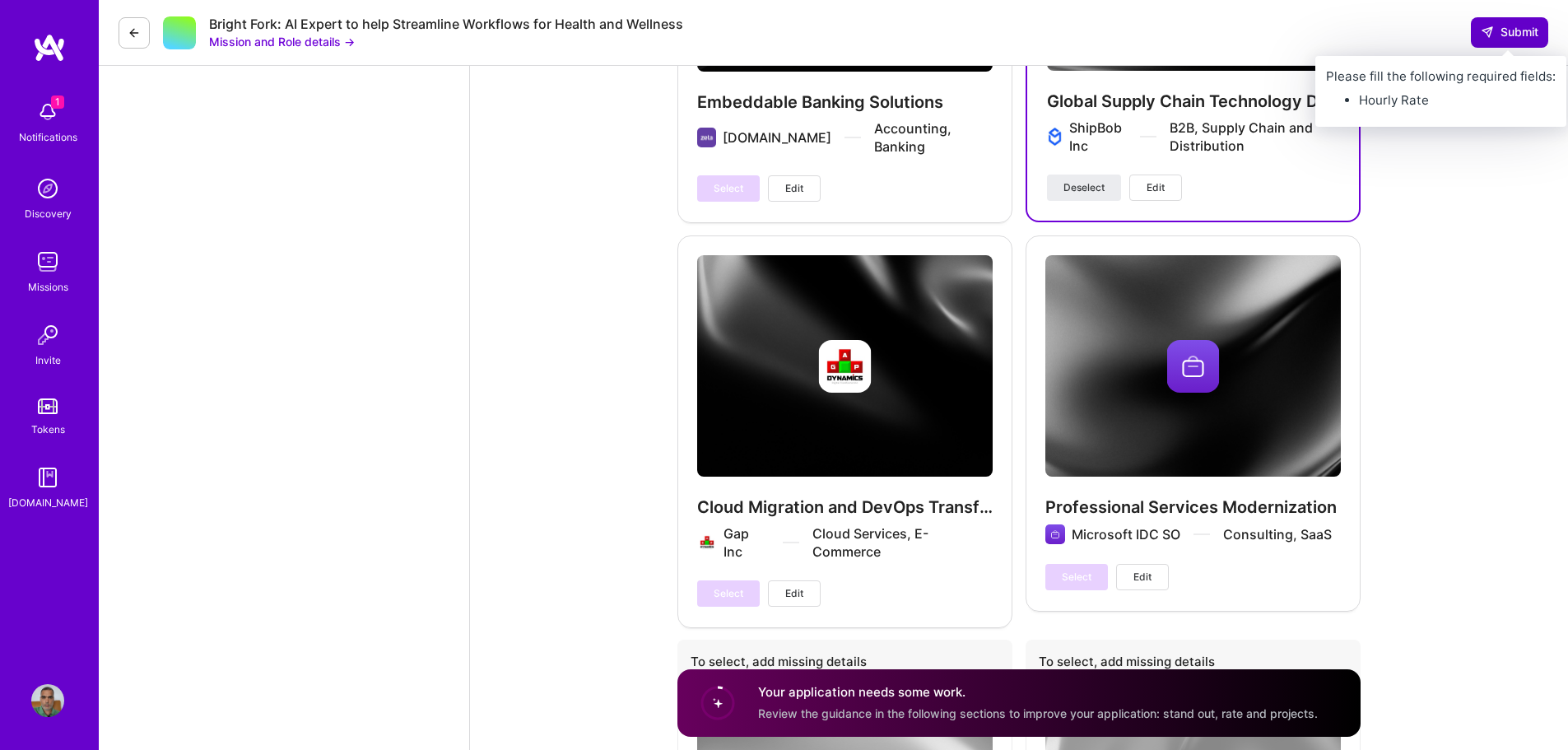
click at [1497, 26] on span "Submit" at bounding box center [1509, 32] width 57 height 16
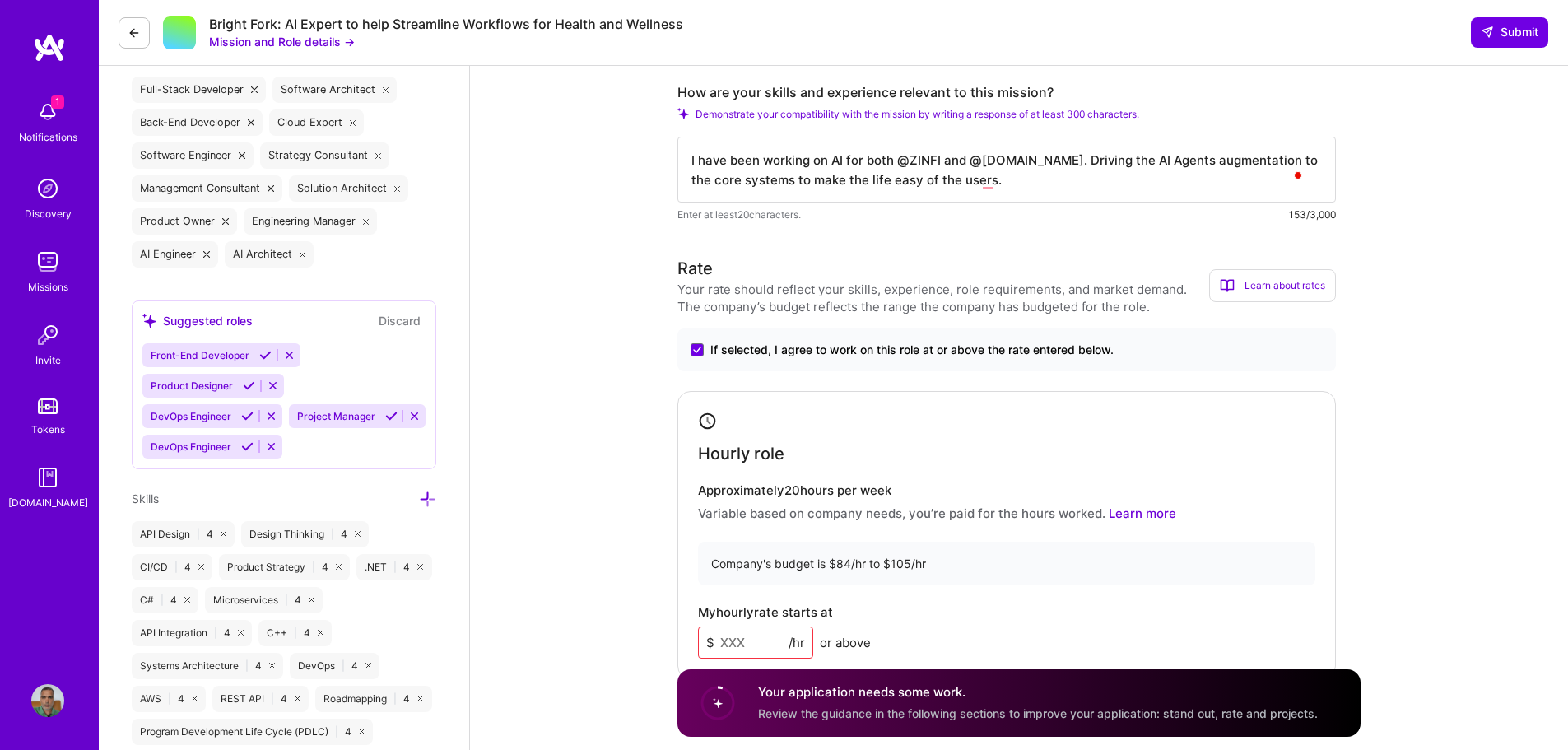
scroll to position [824, 0]
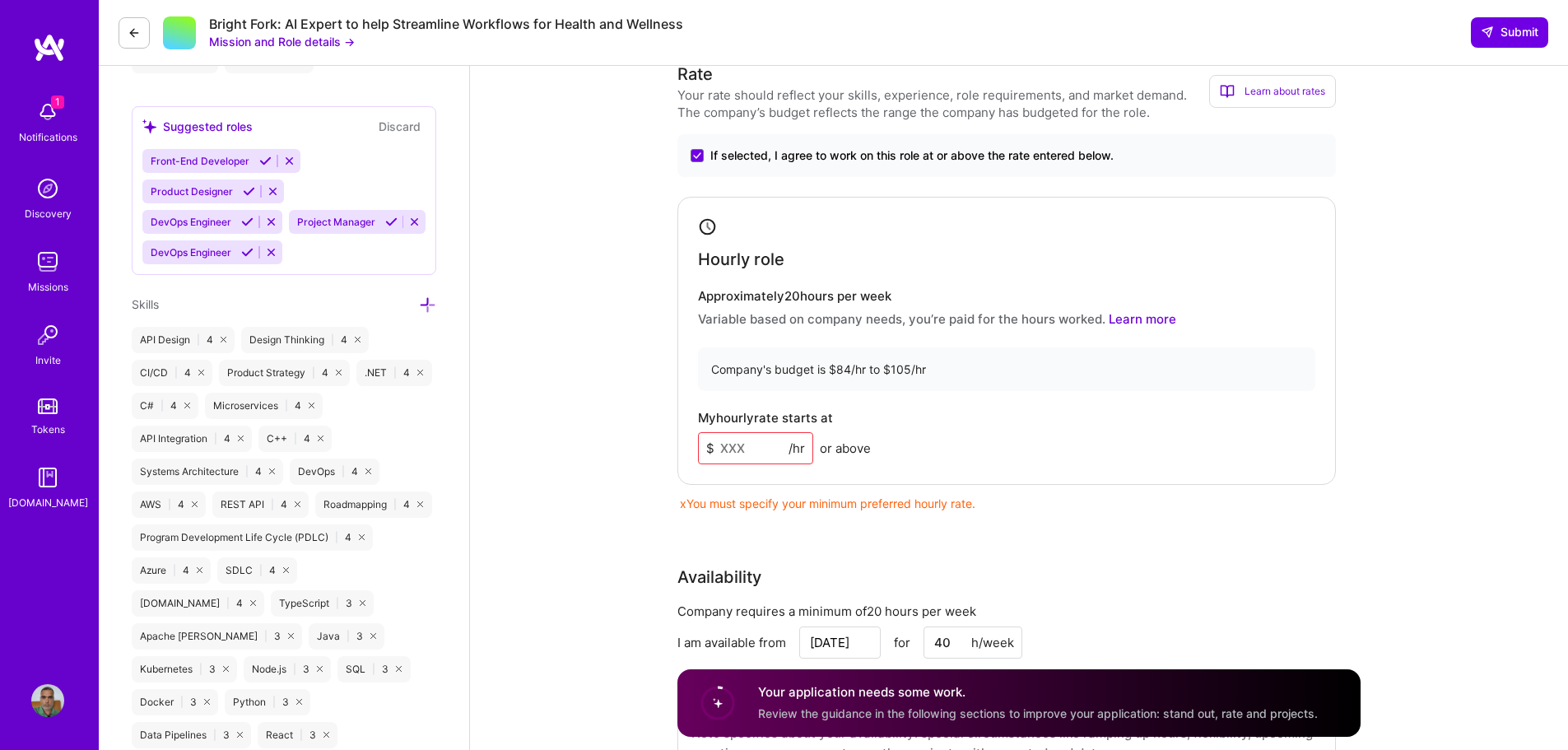
click at [742, 440] on input at bounding box center [755, 448] width 115 height 32
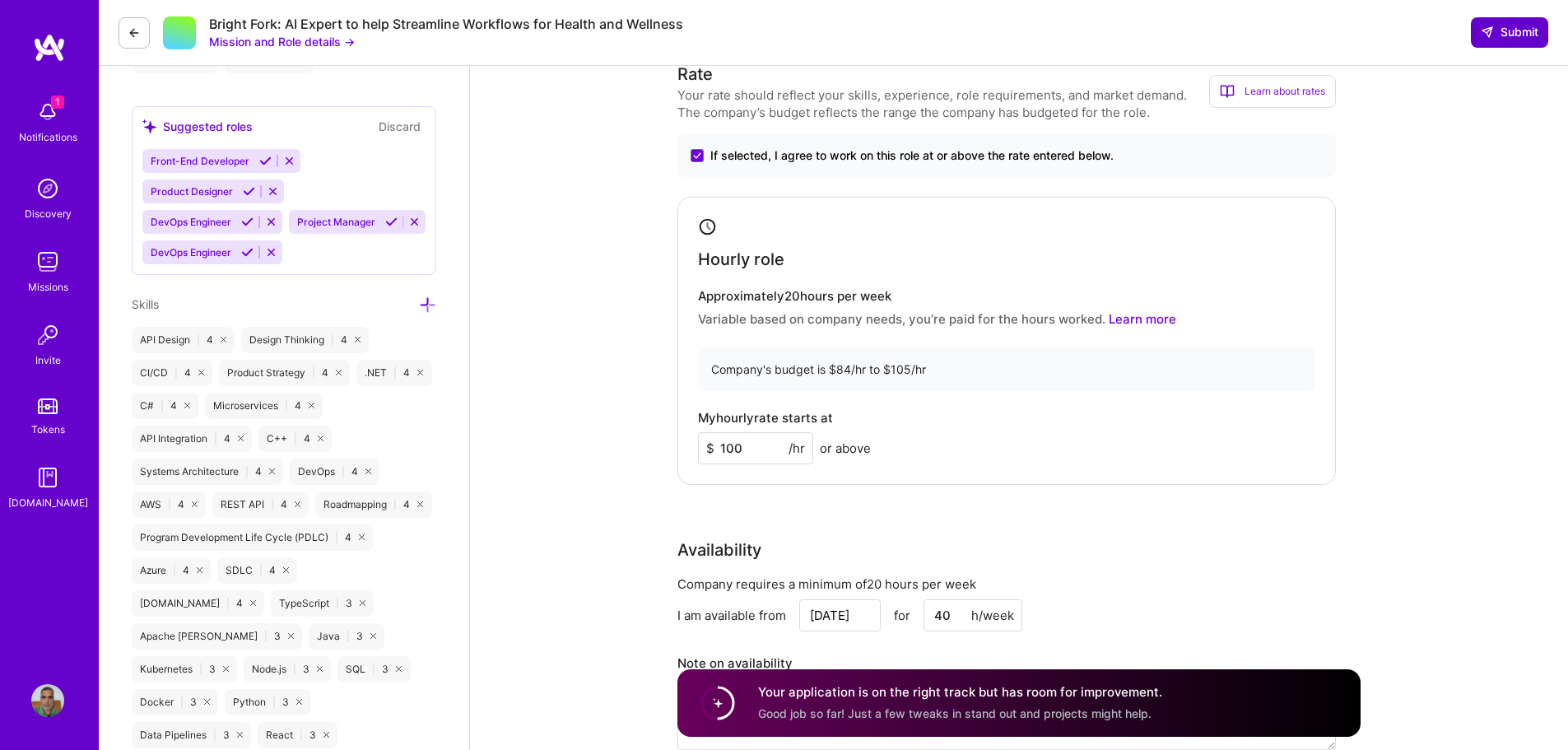
type input "100"
click at [1504, 31] on span "Submit" at bounding box center [1509, 32] width 57 height 16
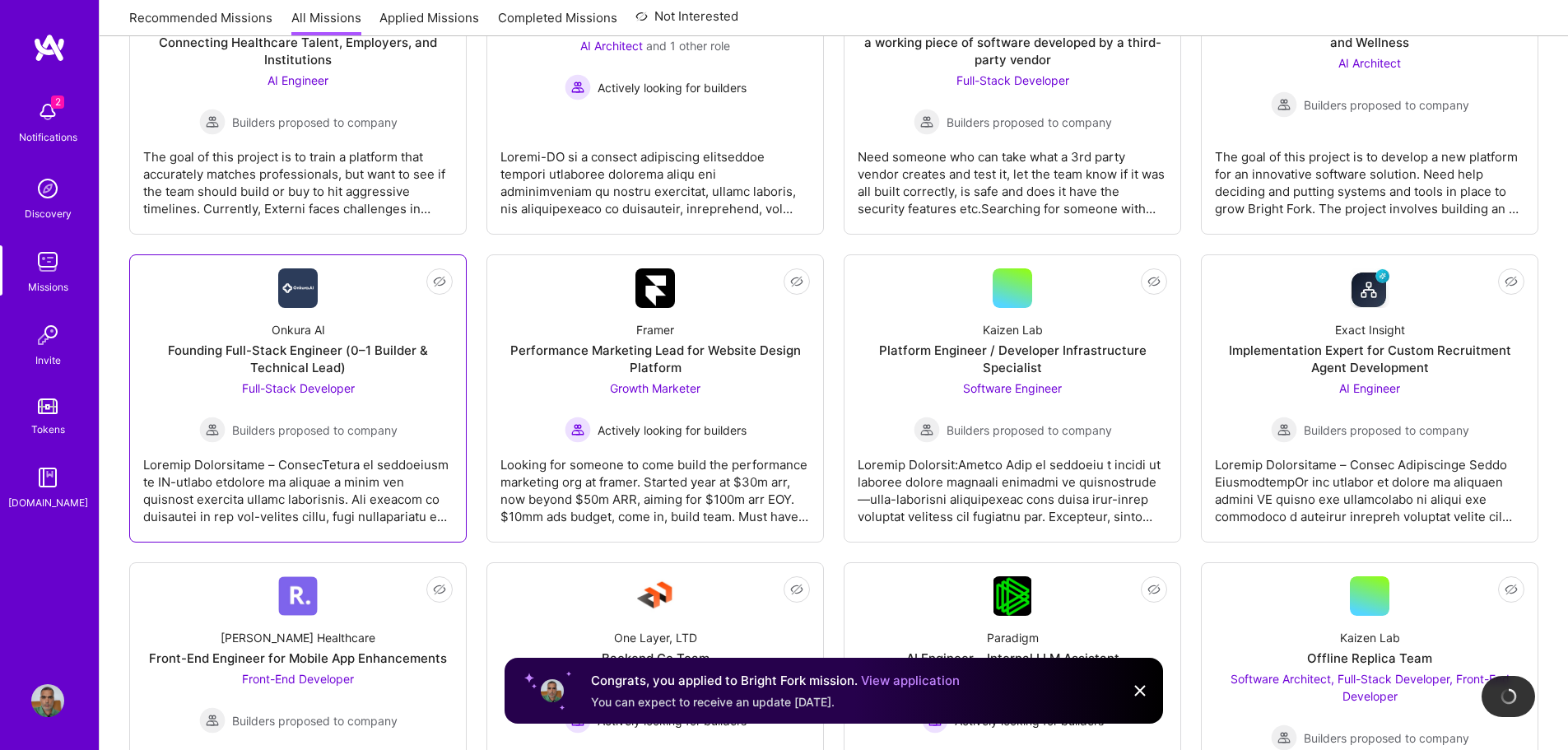
scroll to position [412, 0]
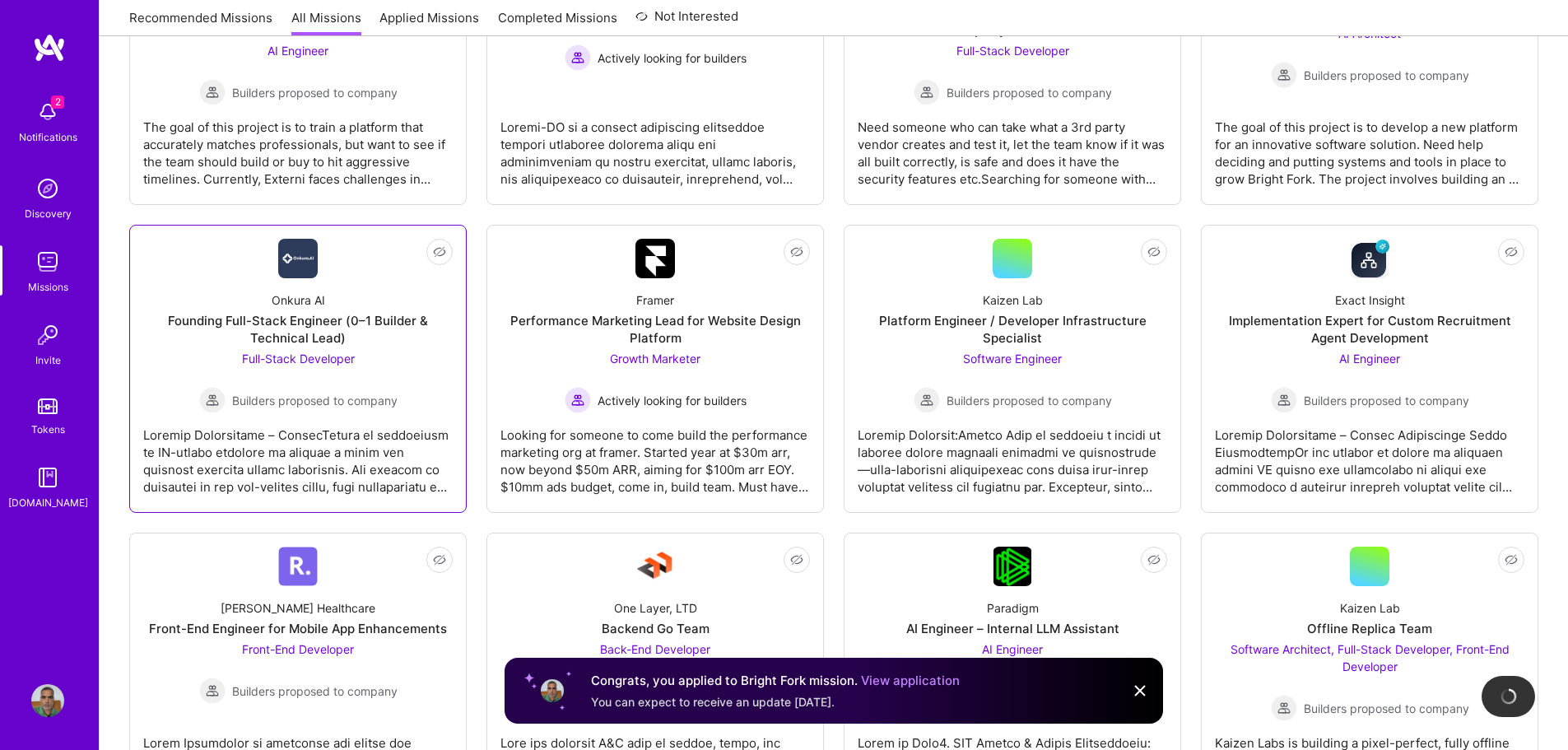
click at [295, 459] on div at bounding box center [298, 454] width 309 height 82
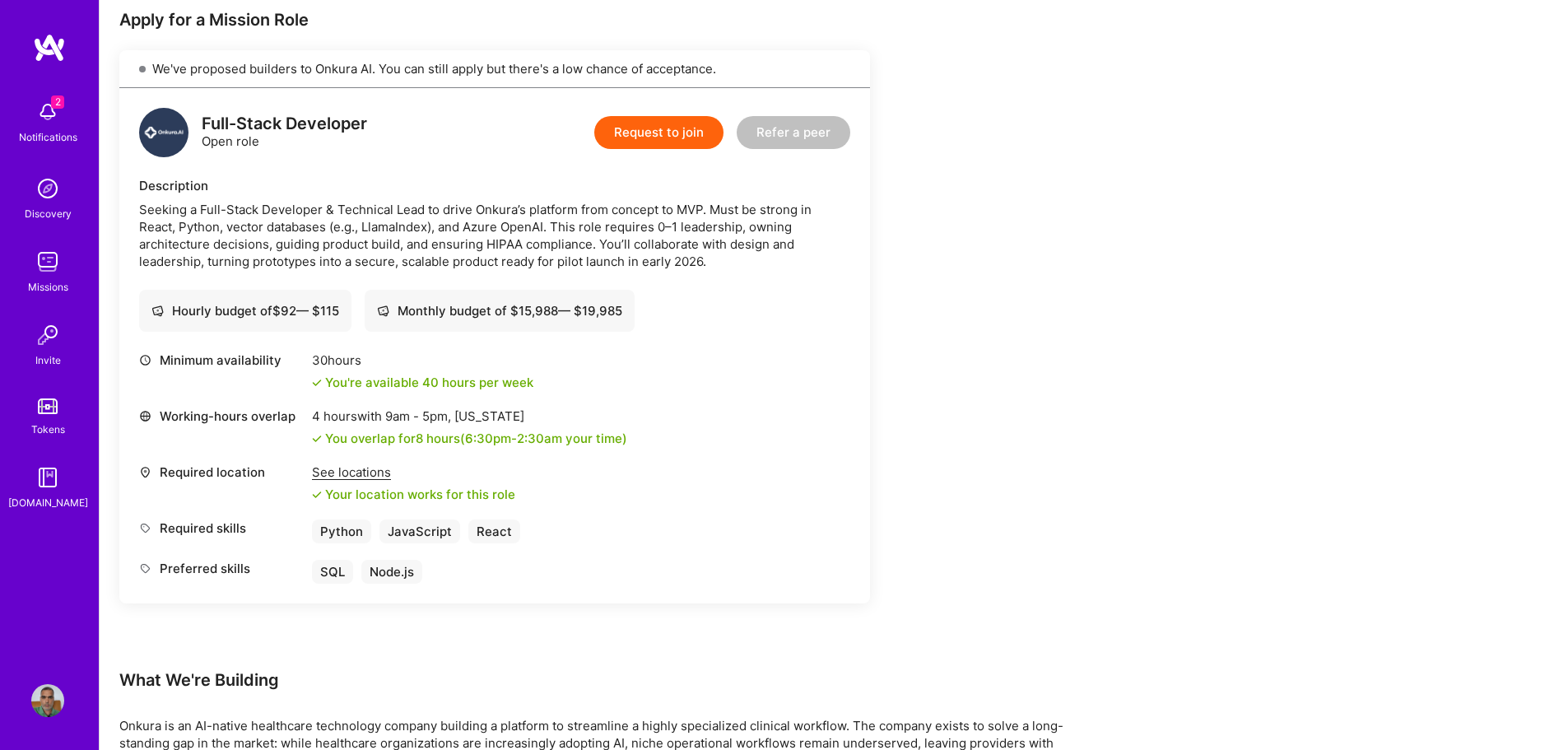
scroll to position [335, 0]
click at [649, 141] on button "Request to join" at bounding box center [658, 134] width 129 height 33
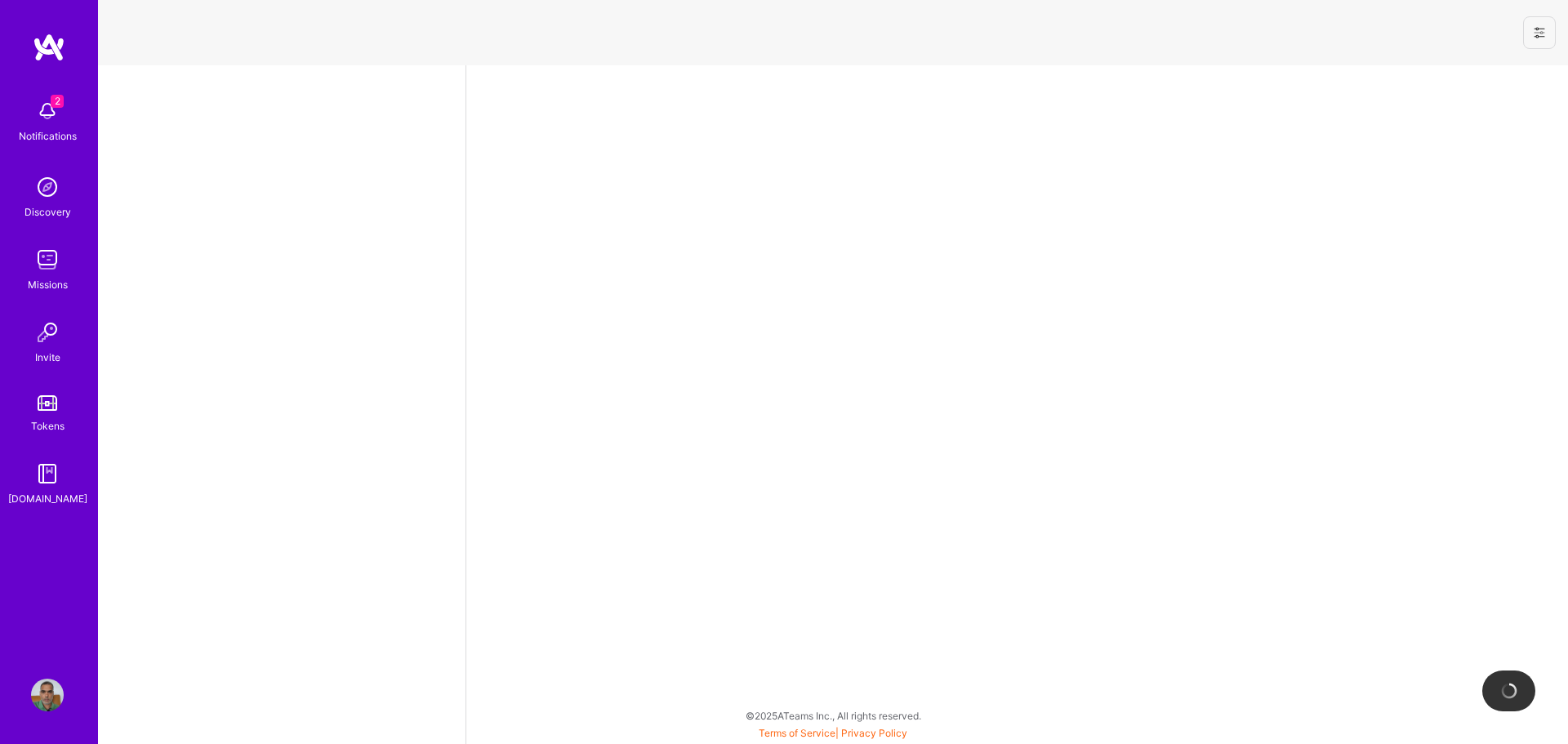
select select "IN"
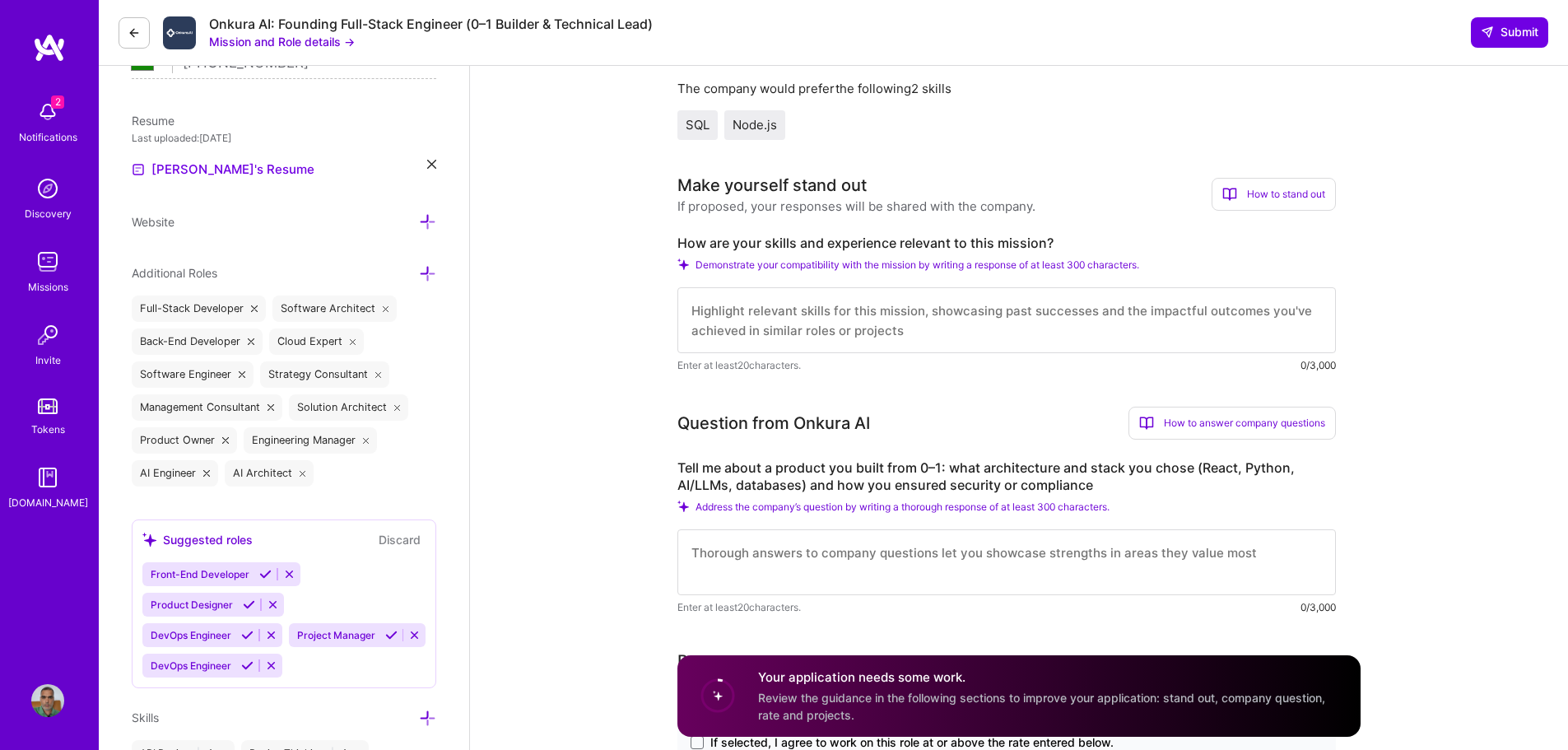
scroll to position [412, 0]
click at [804, 343] on textarea at bounding box center [1007, 319] width 658 height 66
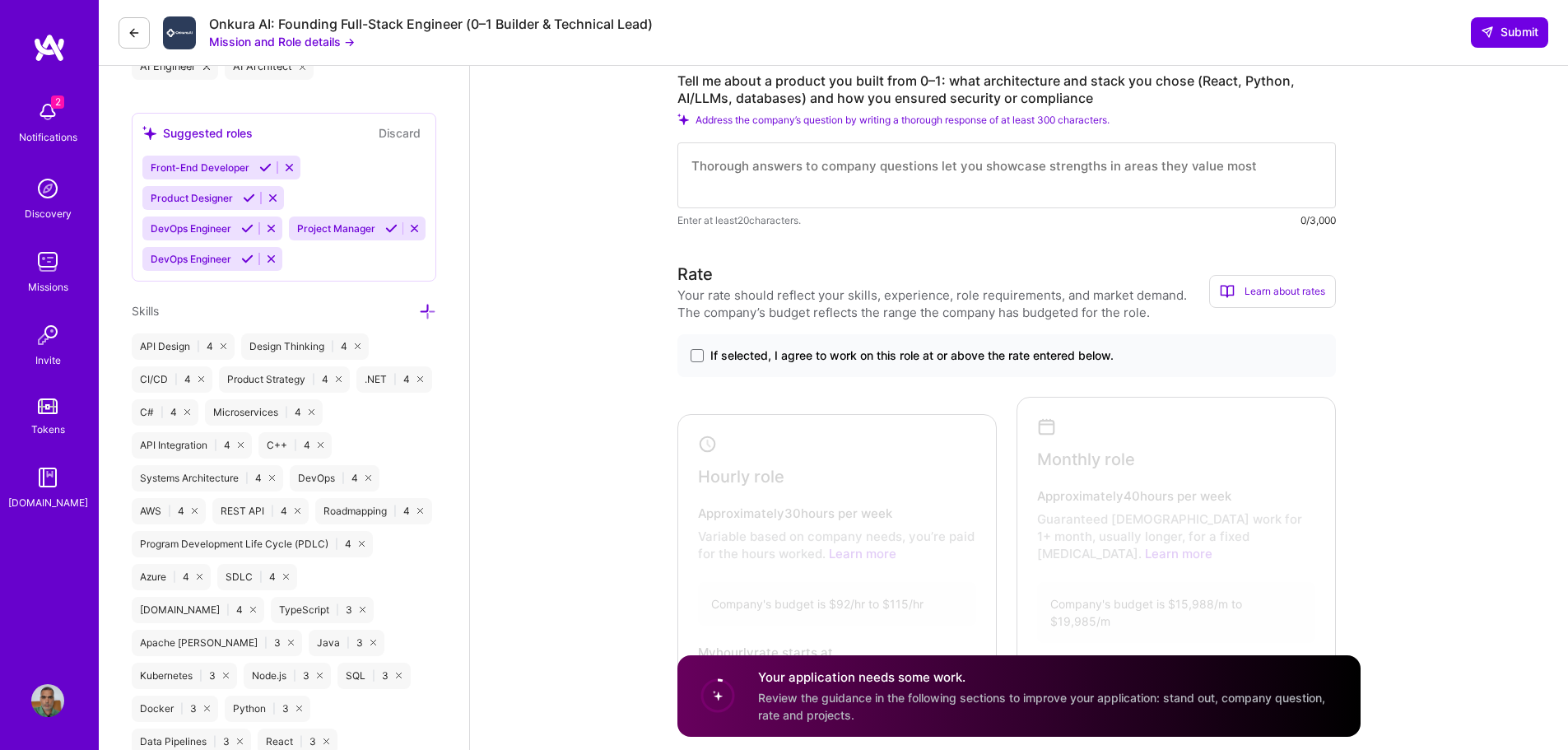
scroll to position [824, 0]
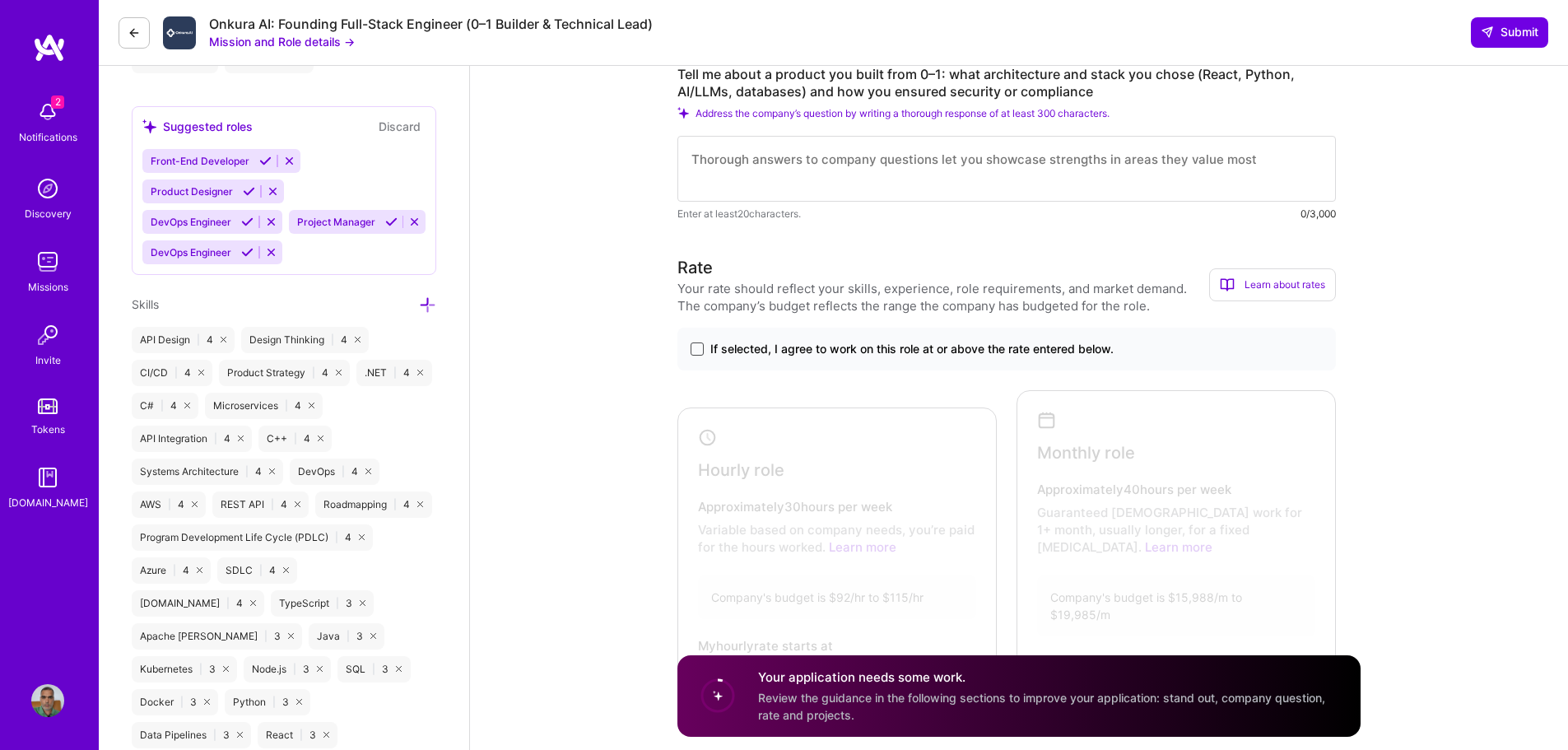
type textarea "I am currently helping a similar build @ haiclinics.com, stack is Azure, Azure …"
click at [701, 356] on span at bounding box center [697, 349] width 14 height 14
click at [0, 0] on input "If selected, I agree to work on this role at or above the rate entered below." at bounding box center [0, 0] width 0 height 0
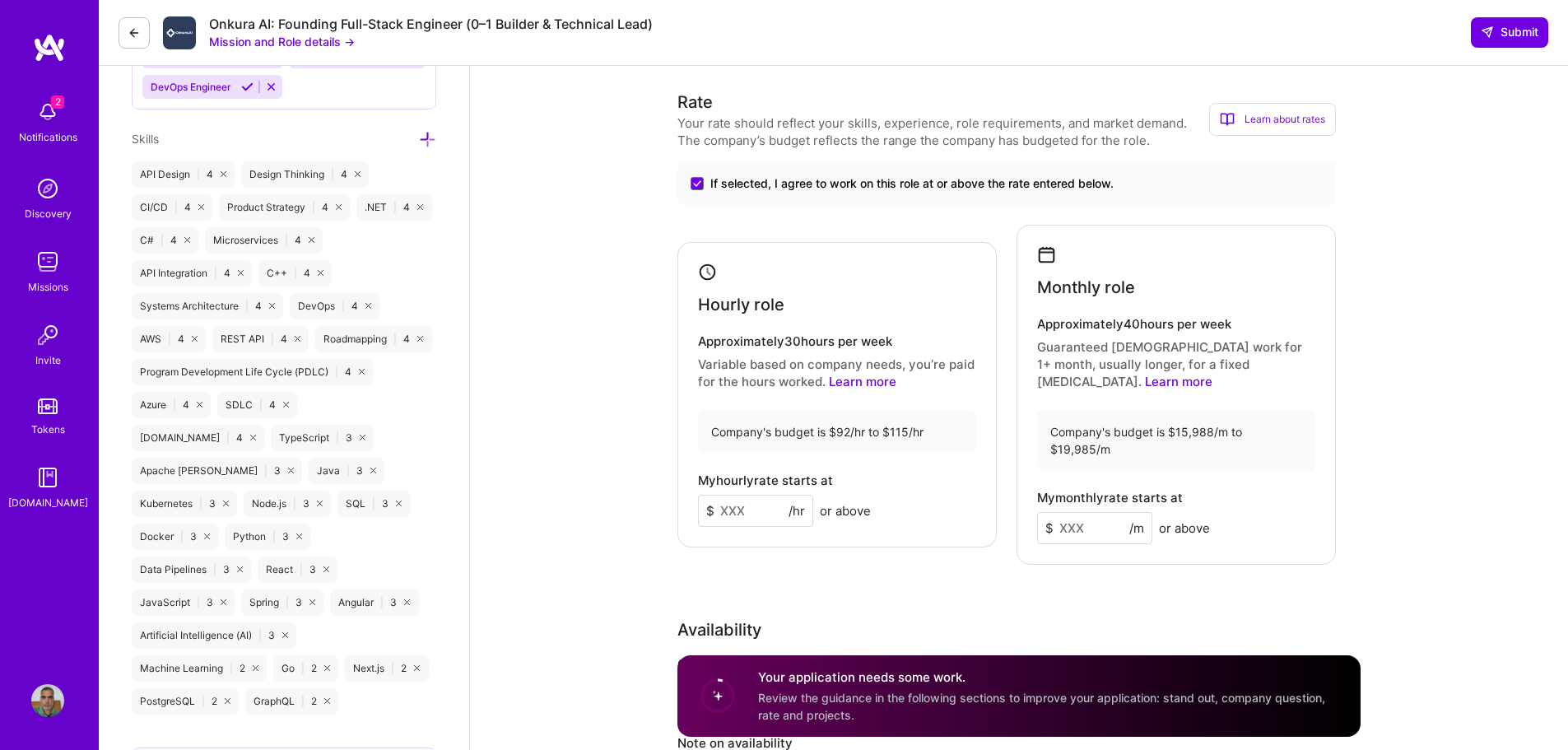
scroll to position [1071, 0]
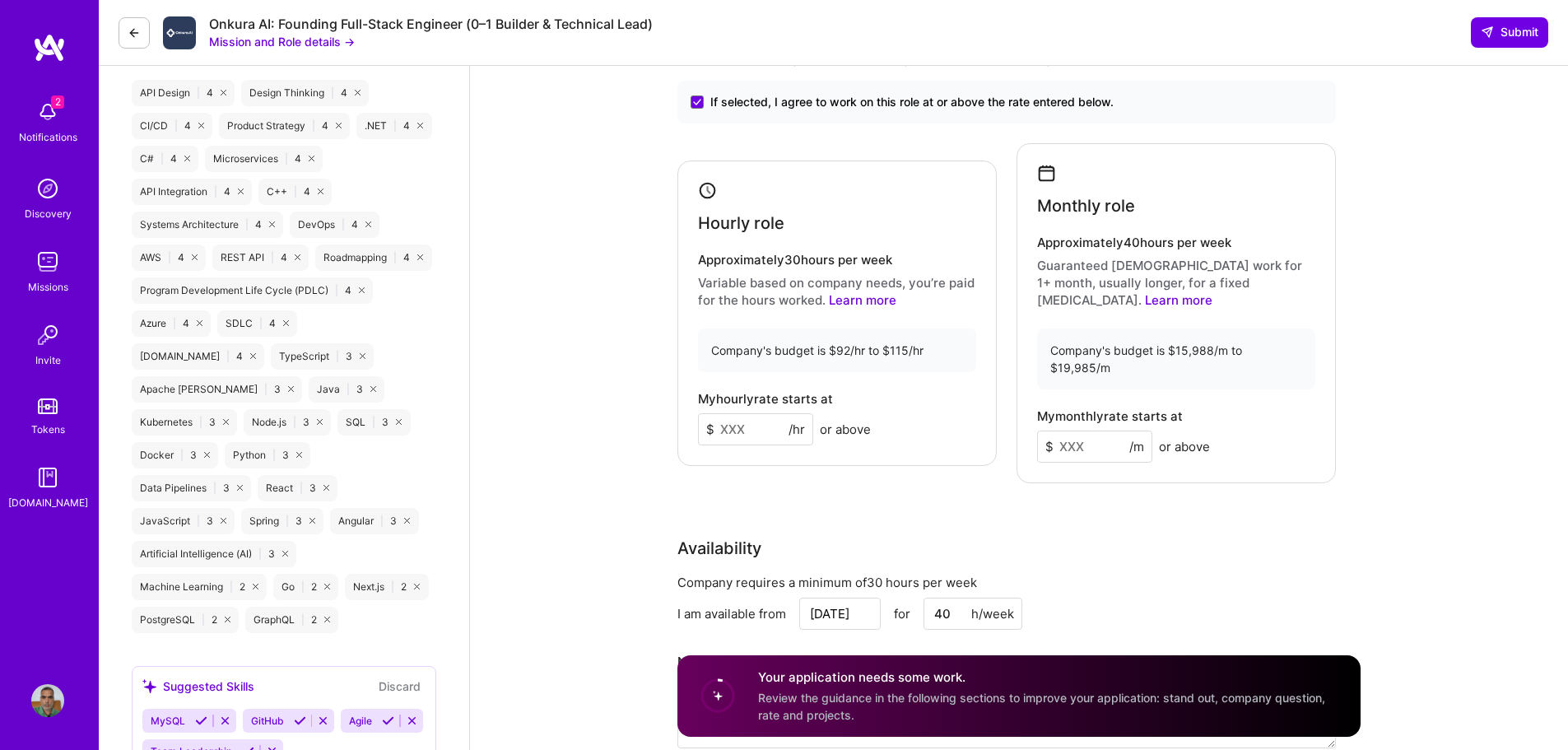
click at [742, 437] on input at bounding box center [755, 429] width 115 height 32
drag, startPoint x: 739, startPoint y: 428, endPoint x: 690, endPoint y: 434, distance: 49.4
click at [690, 434] on div "Hourly role Approximately 30 hours per week Variable based on company needs, yo…" at bounding box center [837, 313] width 319 height 306
type input "100"
click at [1064, 431] on input at bounding box center [1095, 446] width 115 height 32
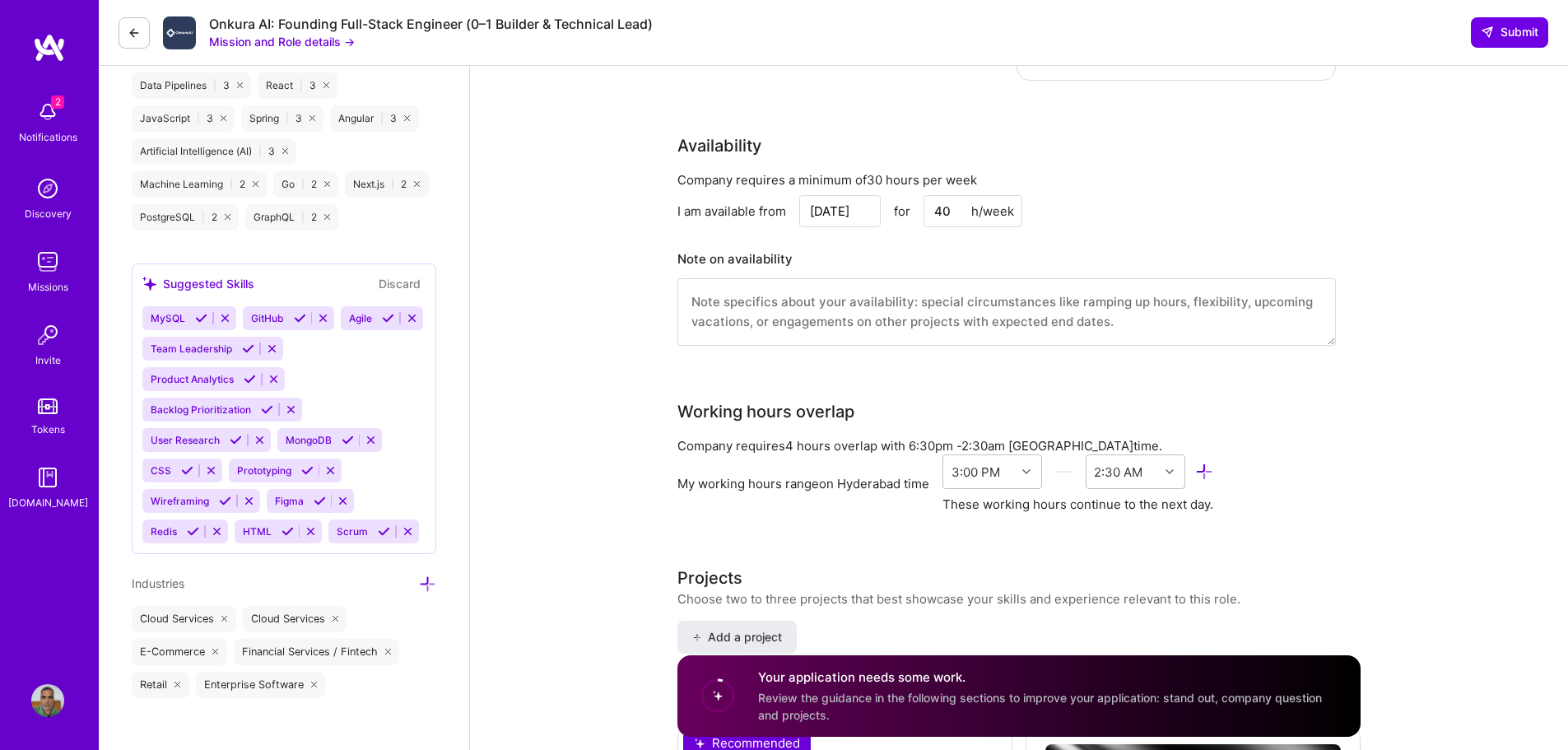
scroll to position [1483, 0]
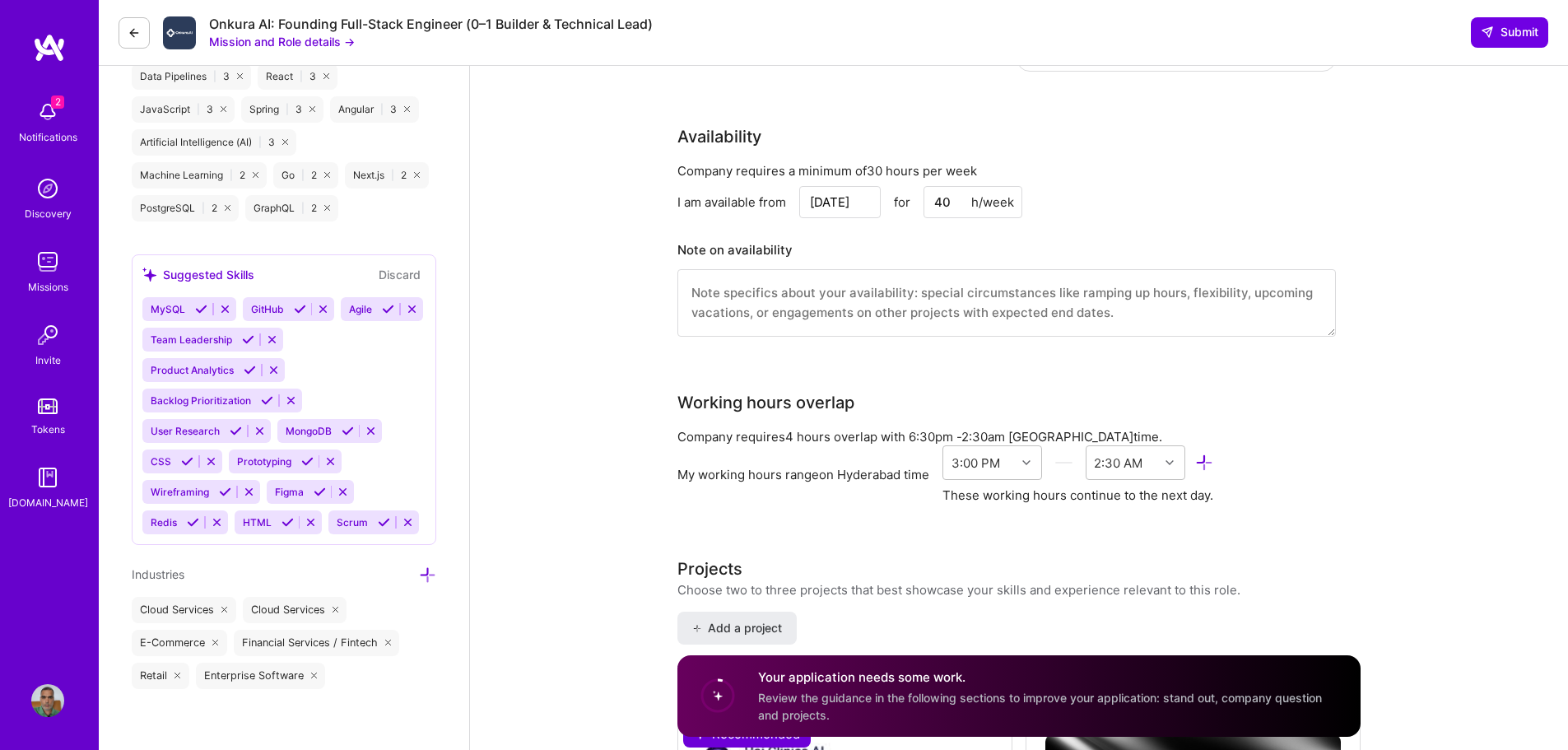
type input "15000"
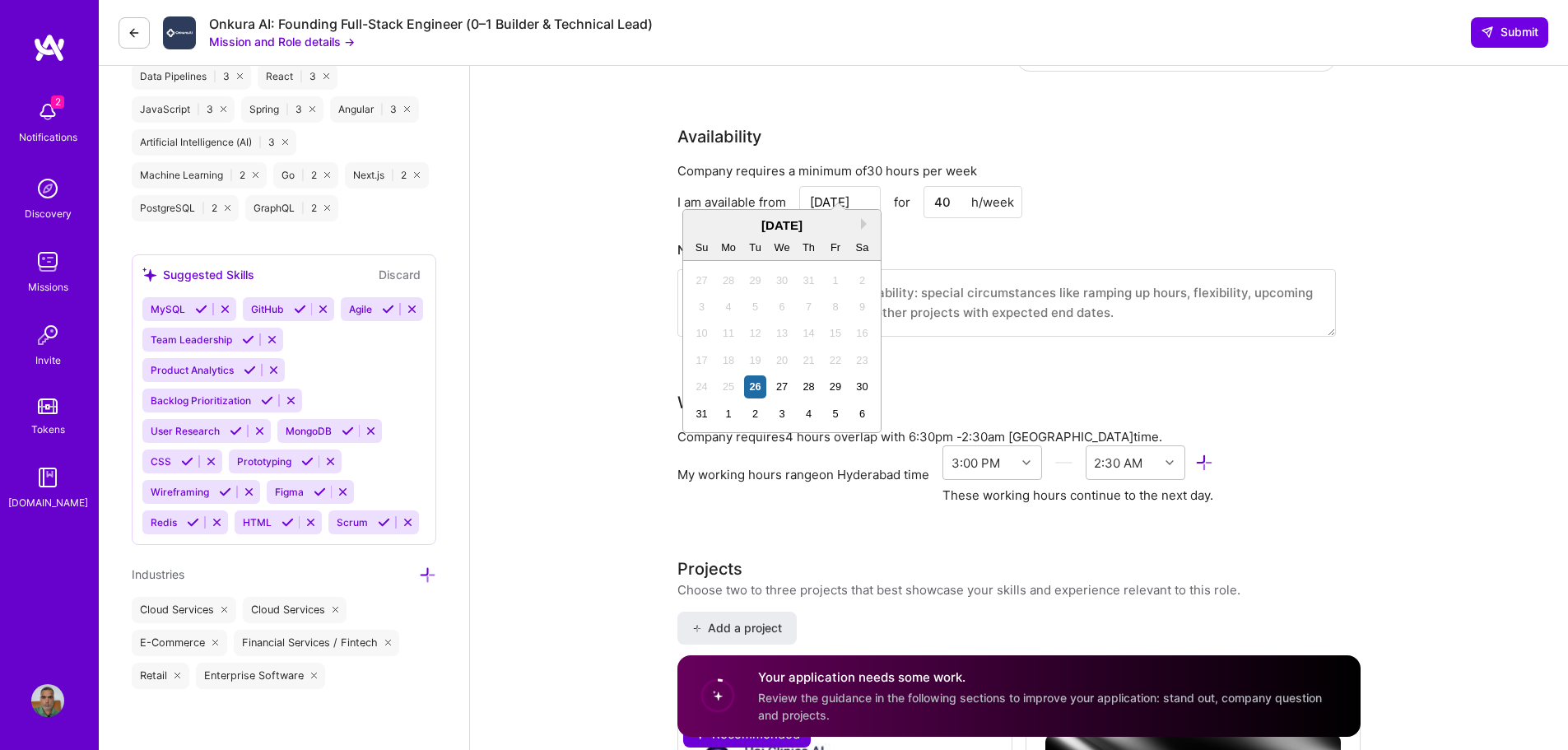
click at [853, 187] on input "[DATE]" at bounding box center [840, 202] width 81 height 32
click at [728, 415] on div "1" at bounding box center [728, 413] width 22 height 22
type input "[DATE]"
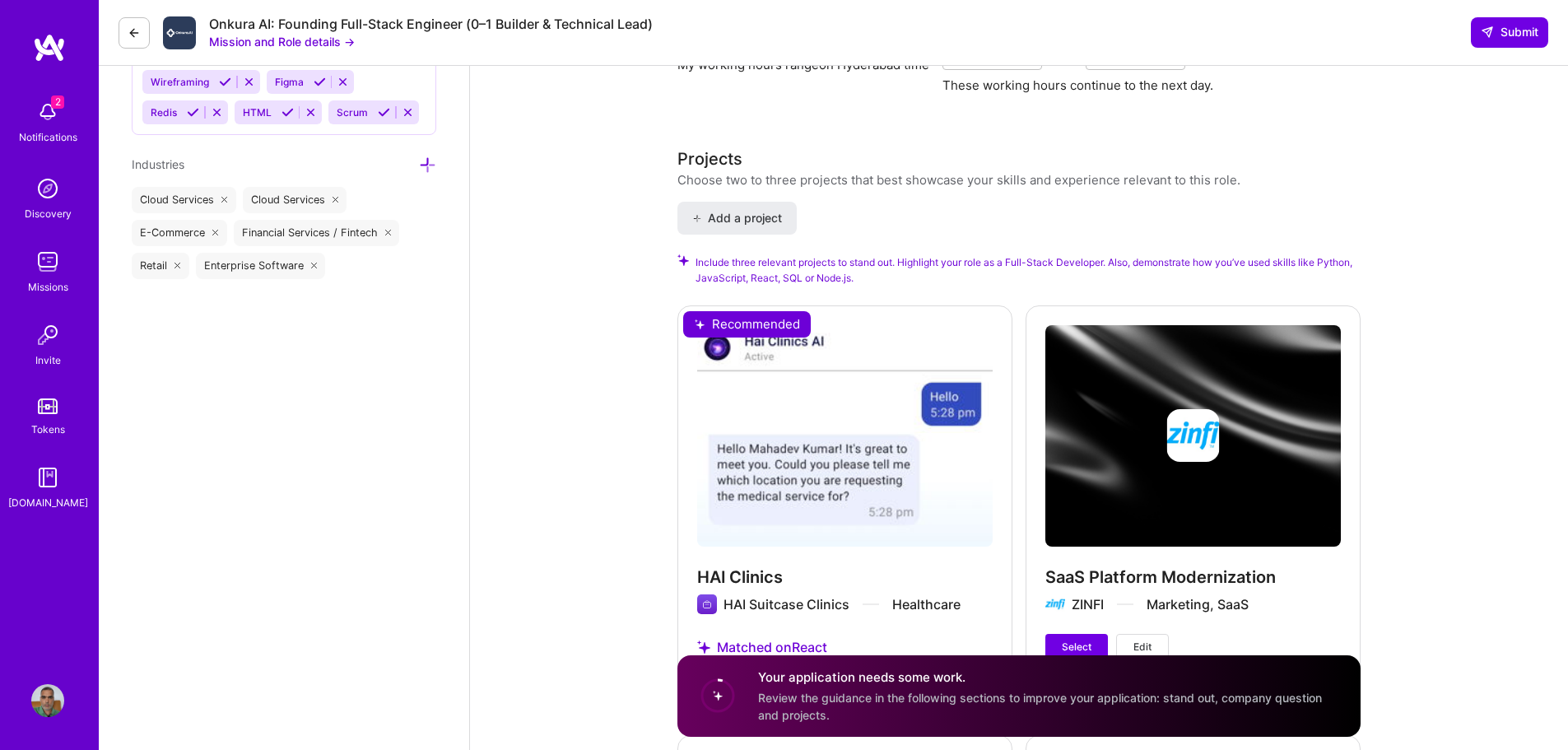
scroll to position [2060, 0]
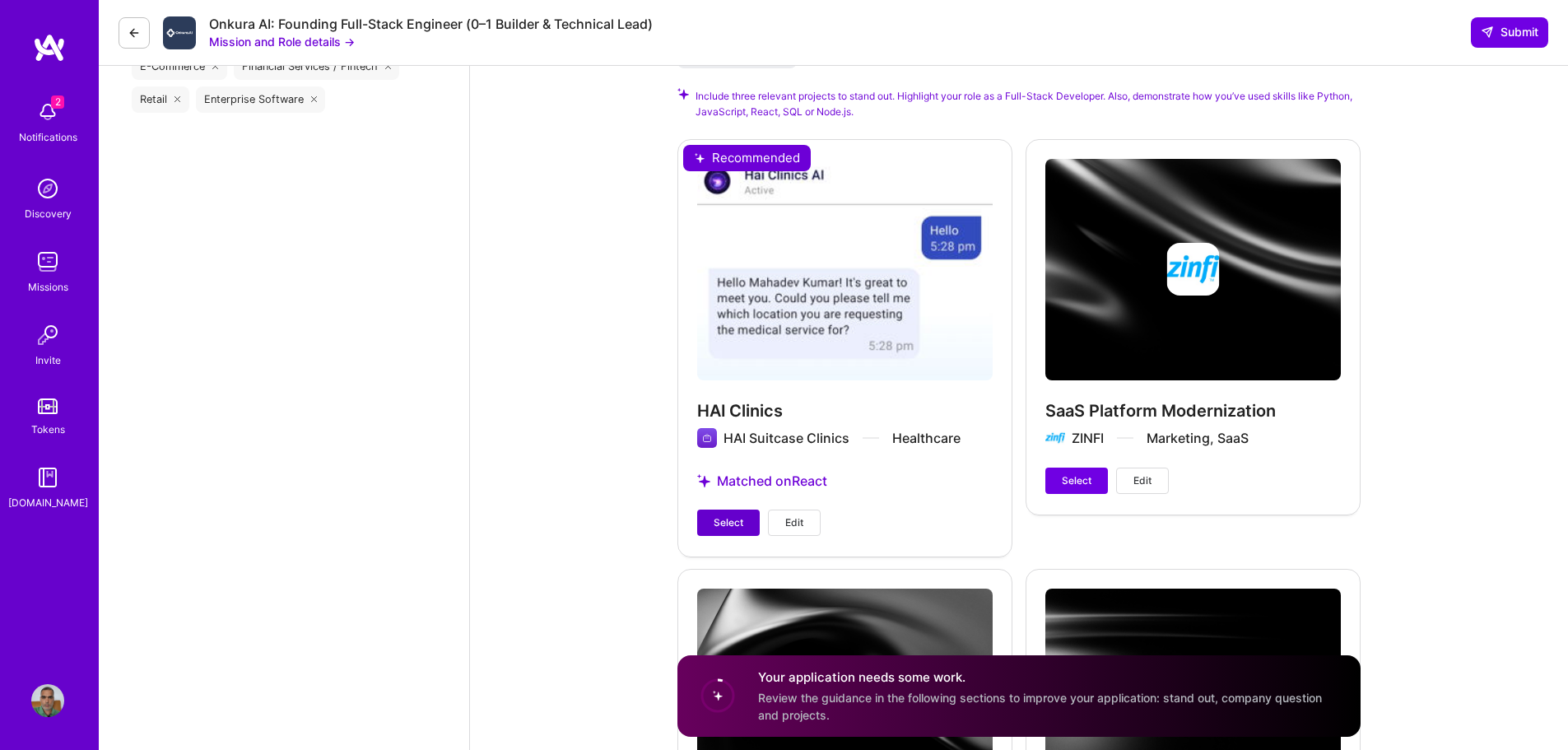
drag, startPoint x: 723, startPoint y: 503, endPoint x: 752, endPoint y: 494, distance: 30.4
click at [724, 515] on span "Select" at bounding box center [728, 522] width 30 height 15
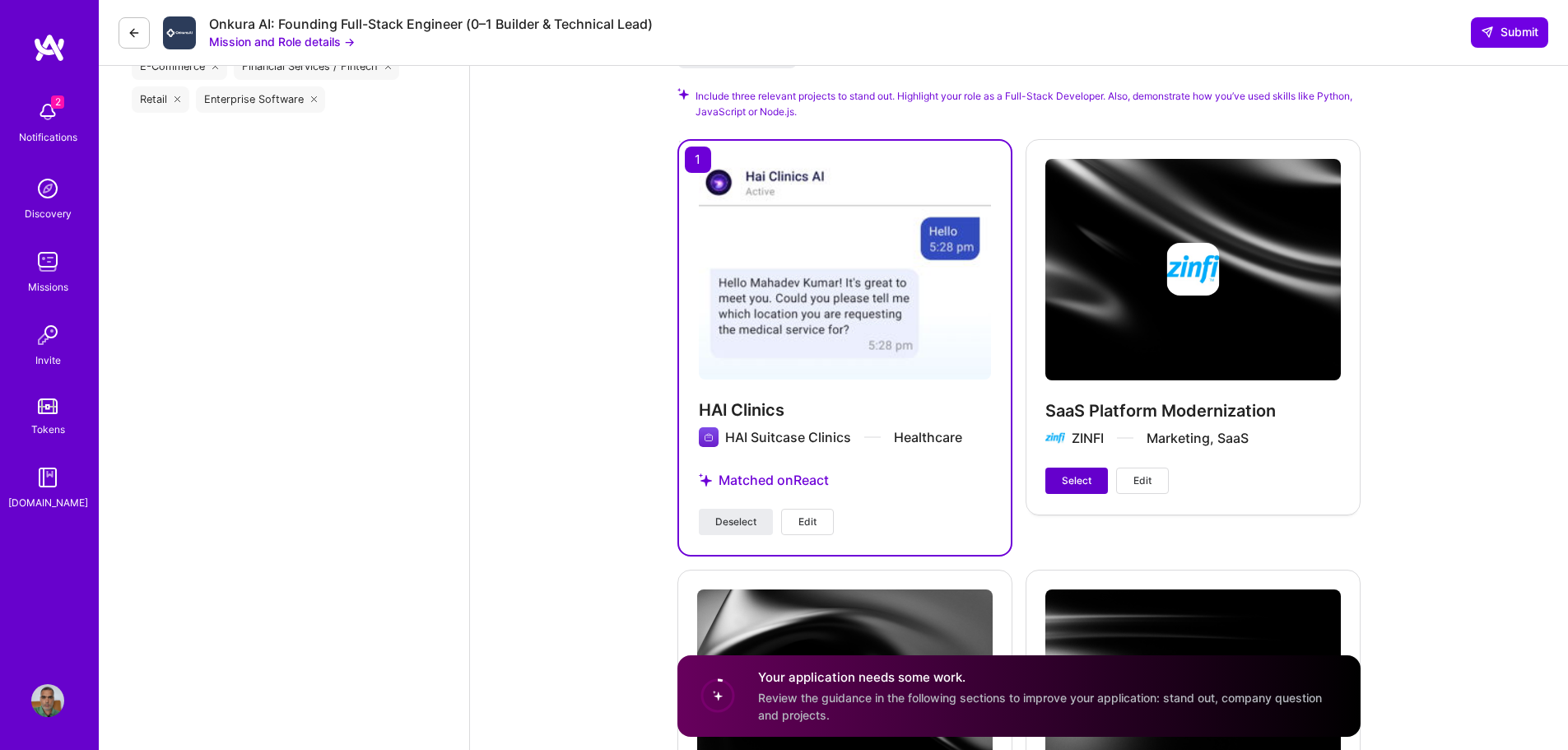
click at [1082, 468] on button "Select" at bounding box center [1076, 480] width 63 height 26
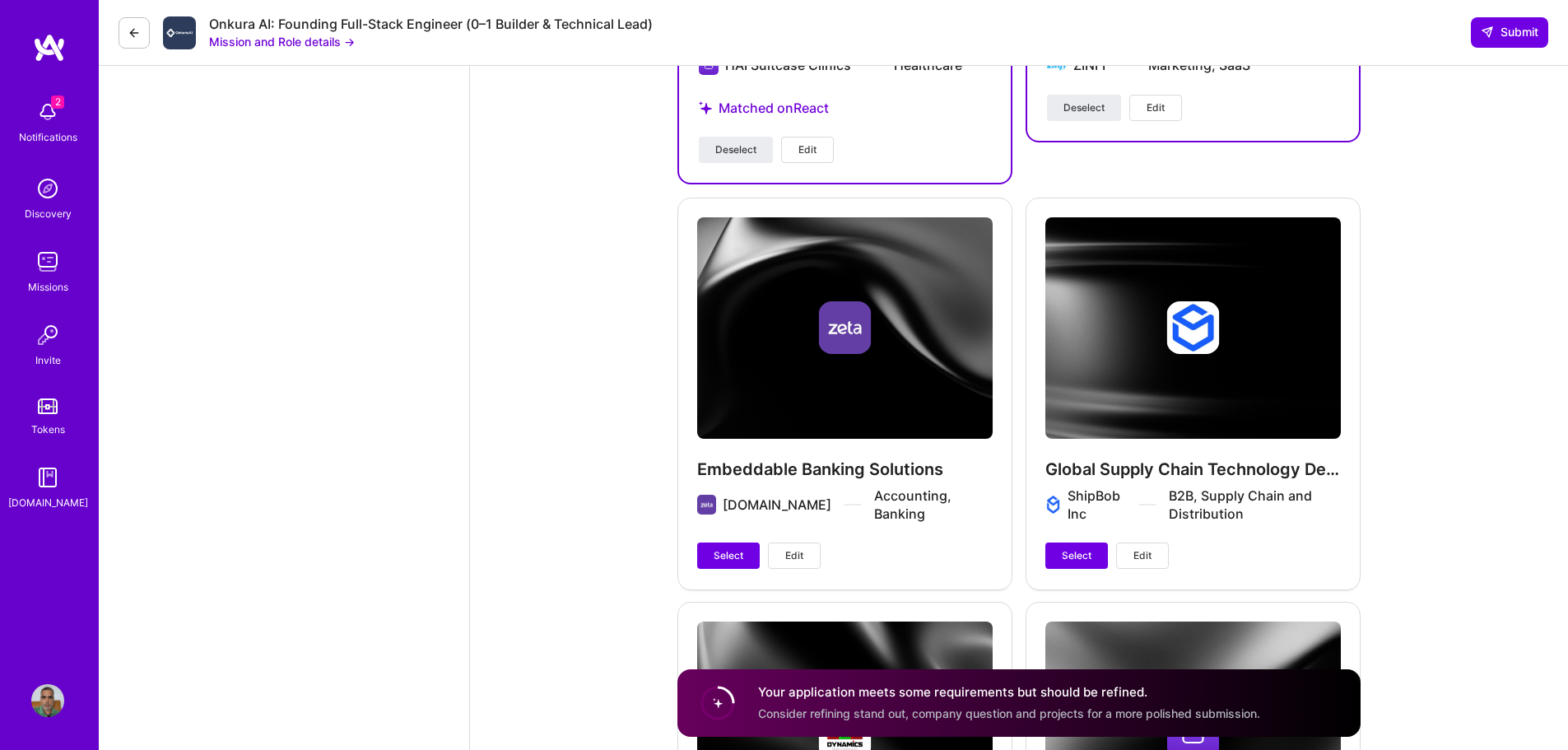
scroll to position [2471, 0]
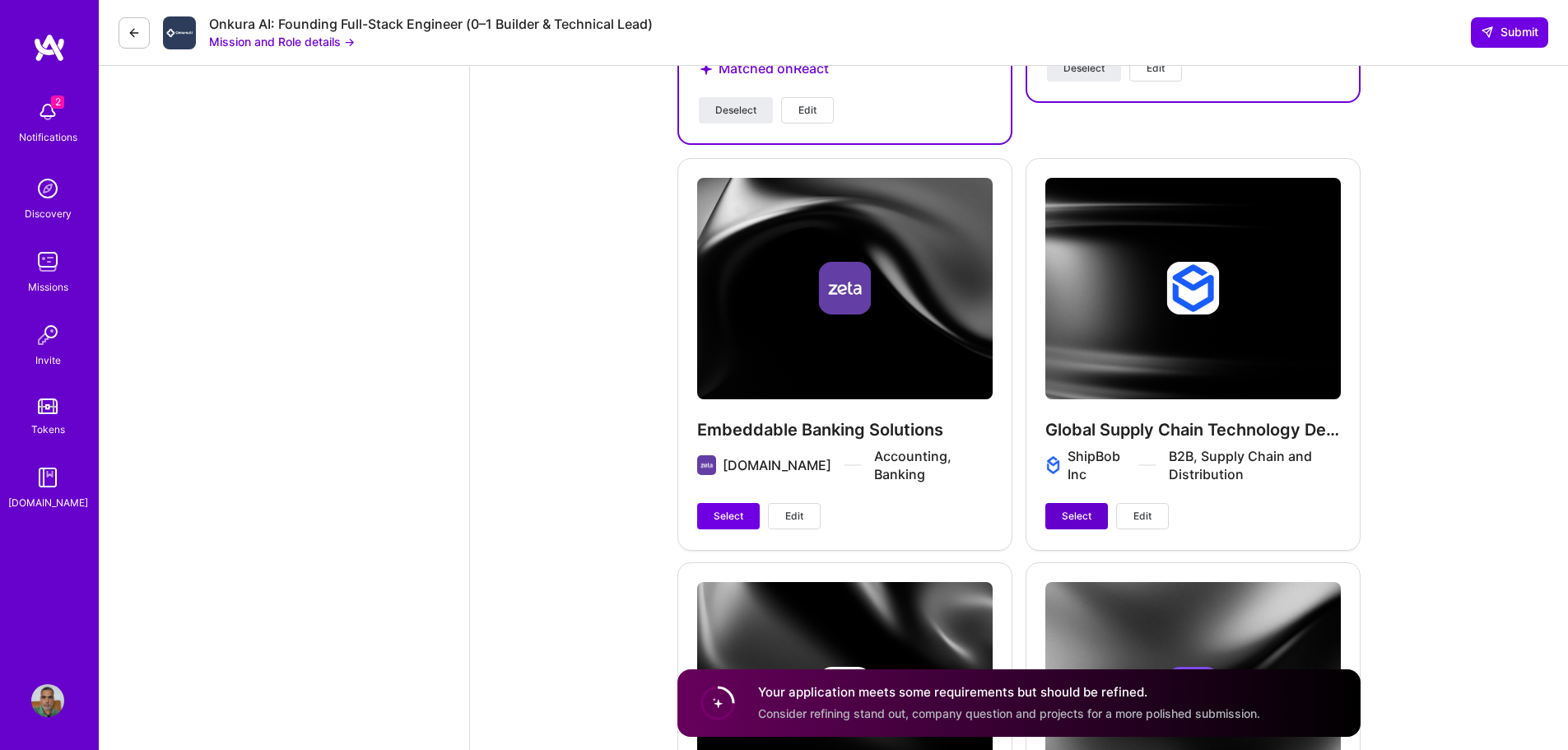
click at [1072, 504] on button "Select" at bounding box center [1076, 516] width 63 height 26
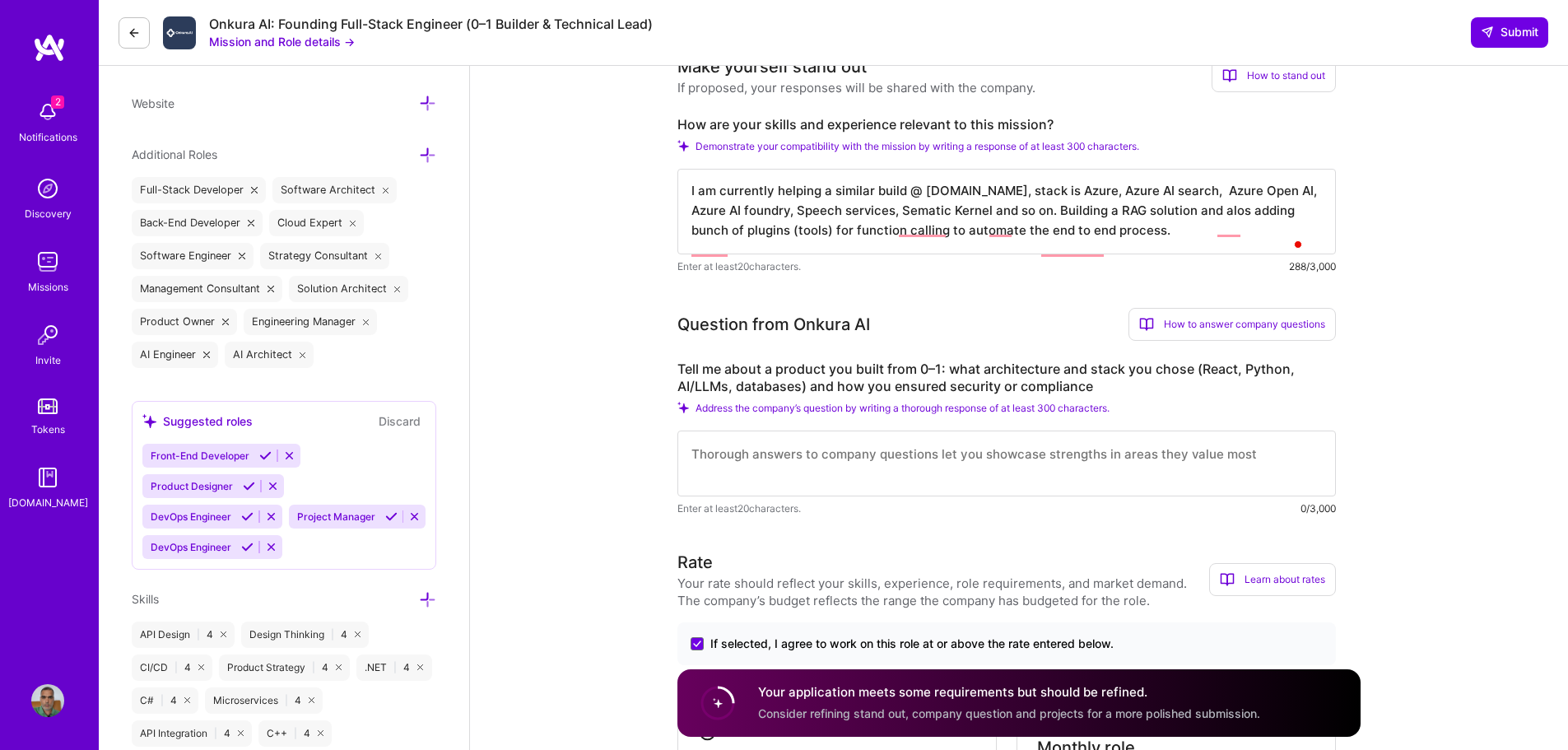
scroll to position [565, 0]
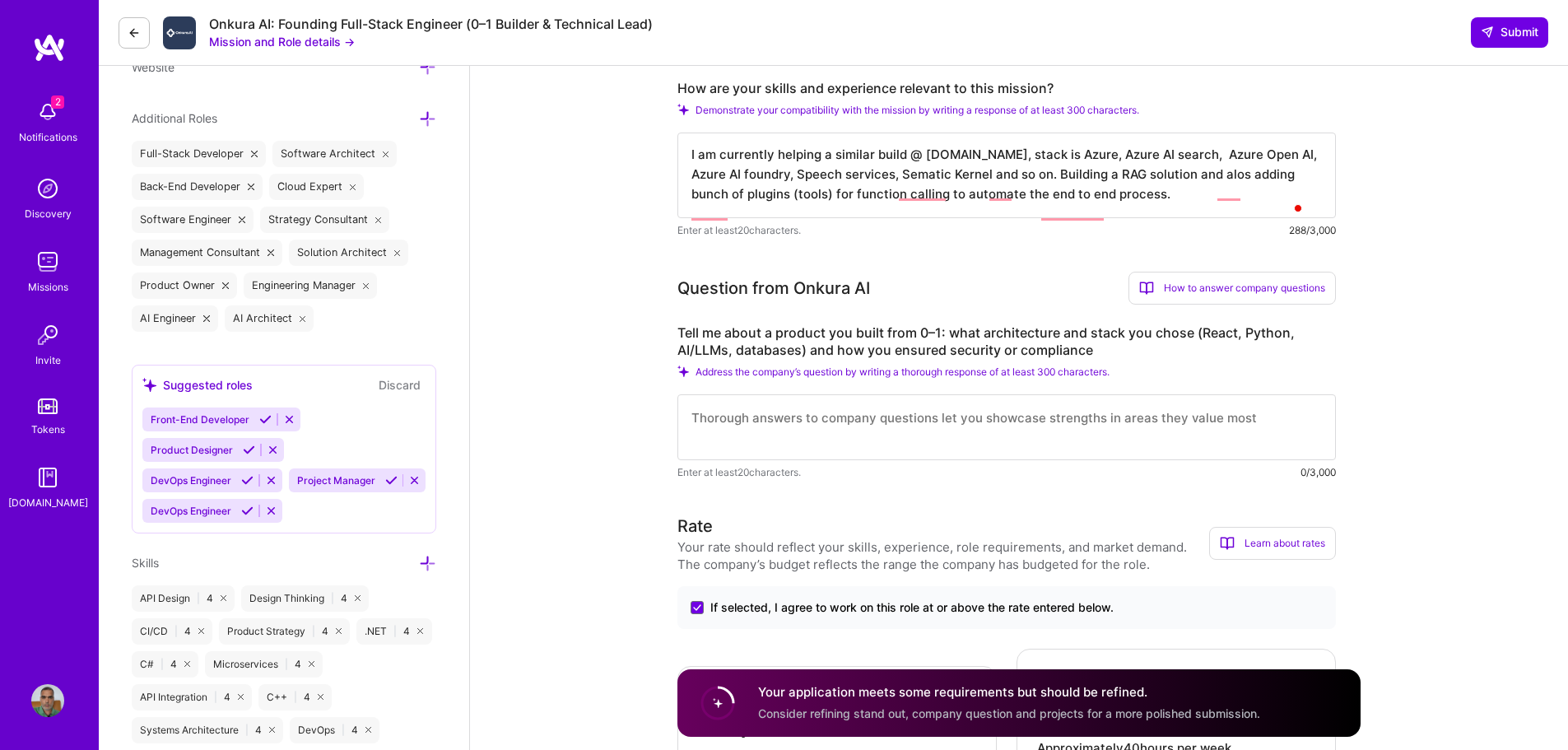
drag, startPoint x: 1010, startPoint y: 174, endPoint x: 1138, endPoint y: 226, distance: 138.2
click at [1138, 218] on textarea "I am currently helping a similar build @ haiclinics.com, stack is Azure, Azure …" at bounding box center [1007, 176] width 658 height 85
click at [1202, 218] on textarea "I am currently helping a similar build @ haiclinics.com, stack is Azure, Azure …" at bounding box center [1007, 176] width 658 height 85
drag, startPoint x: 749, startPoint y: 238, endPoint x: 469, endPoint y: 166, distance: 289.1
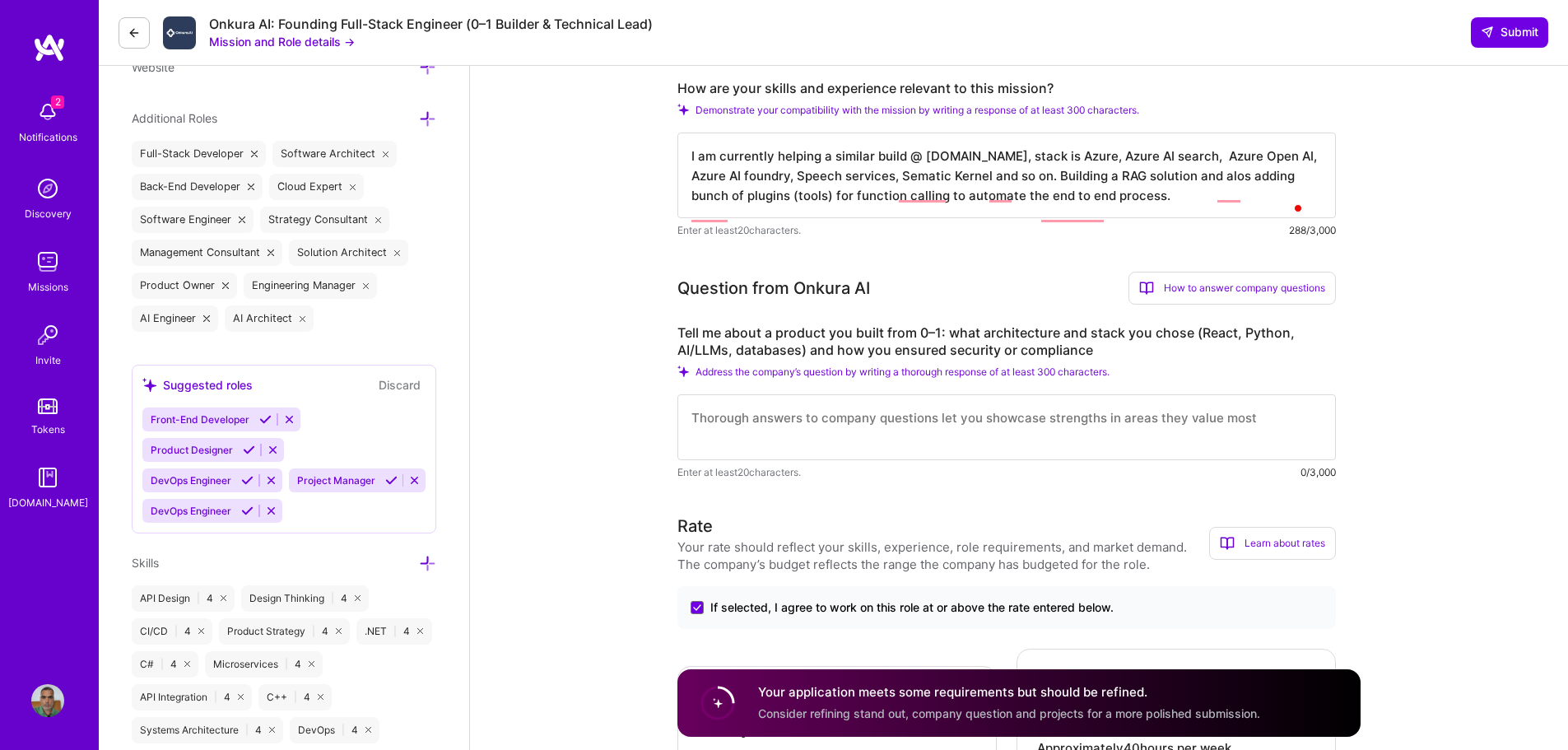
click at [793, 456] on textarea "To enrich screen reader interactions, please activate Accessibility in Grammarl…" at bounding box center [1007, 428] width 658 height 66
paste textarea "I am currently helping a similar build @ haiclinics.com, stack is Azure, Azure …"
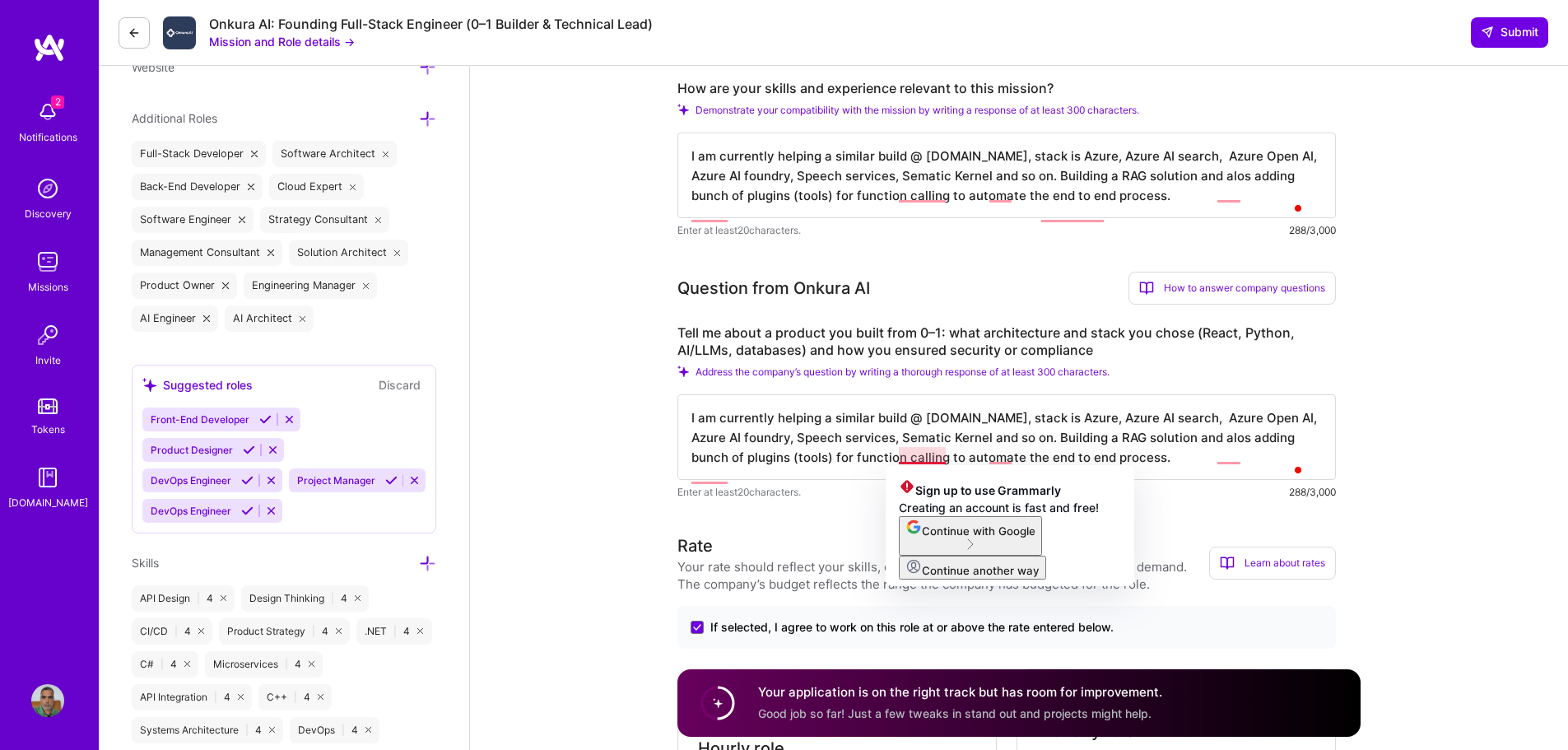
click at [1271, 480] on textarea "I am currently helping a similar build @ haiclinics.com, stack is Azure, Azure …" at bounding box center [1007, 438] width 658 height 85
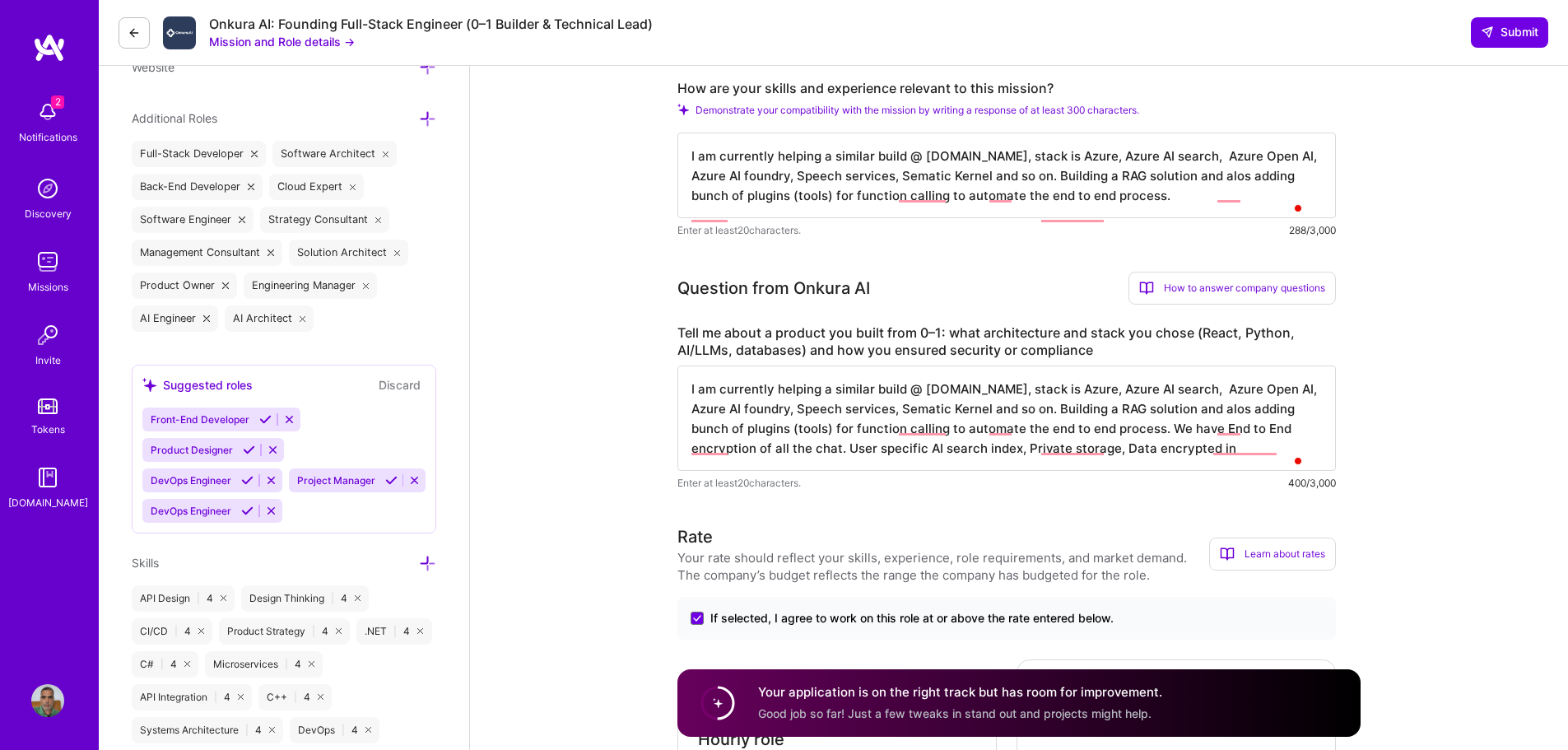
type textarea "I am currently helping a similar build @ haiclinics.com, stack is Azure, Azure …"
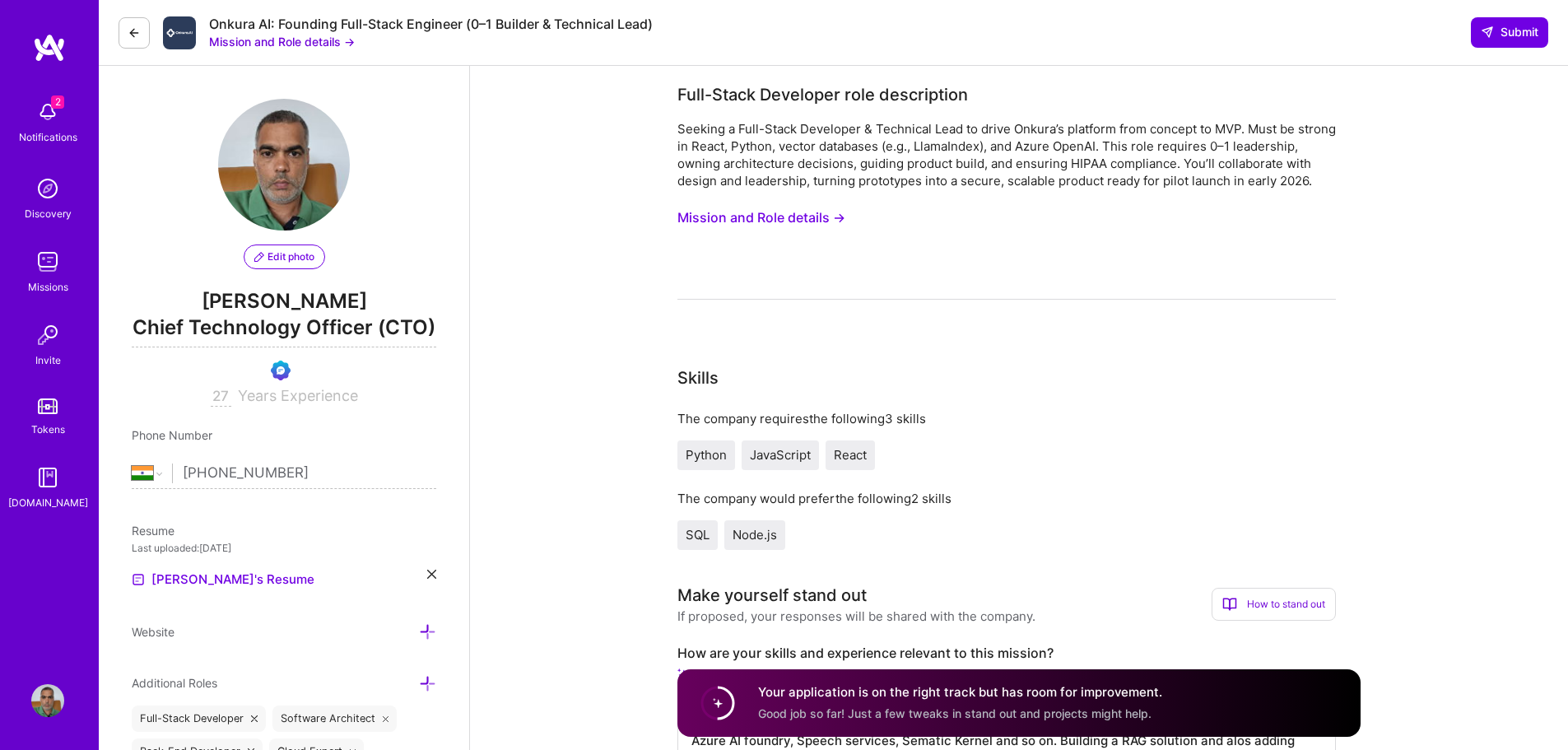
select select "IN"
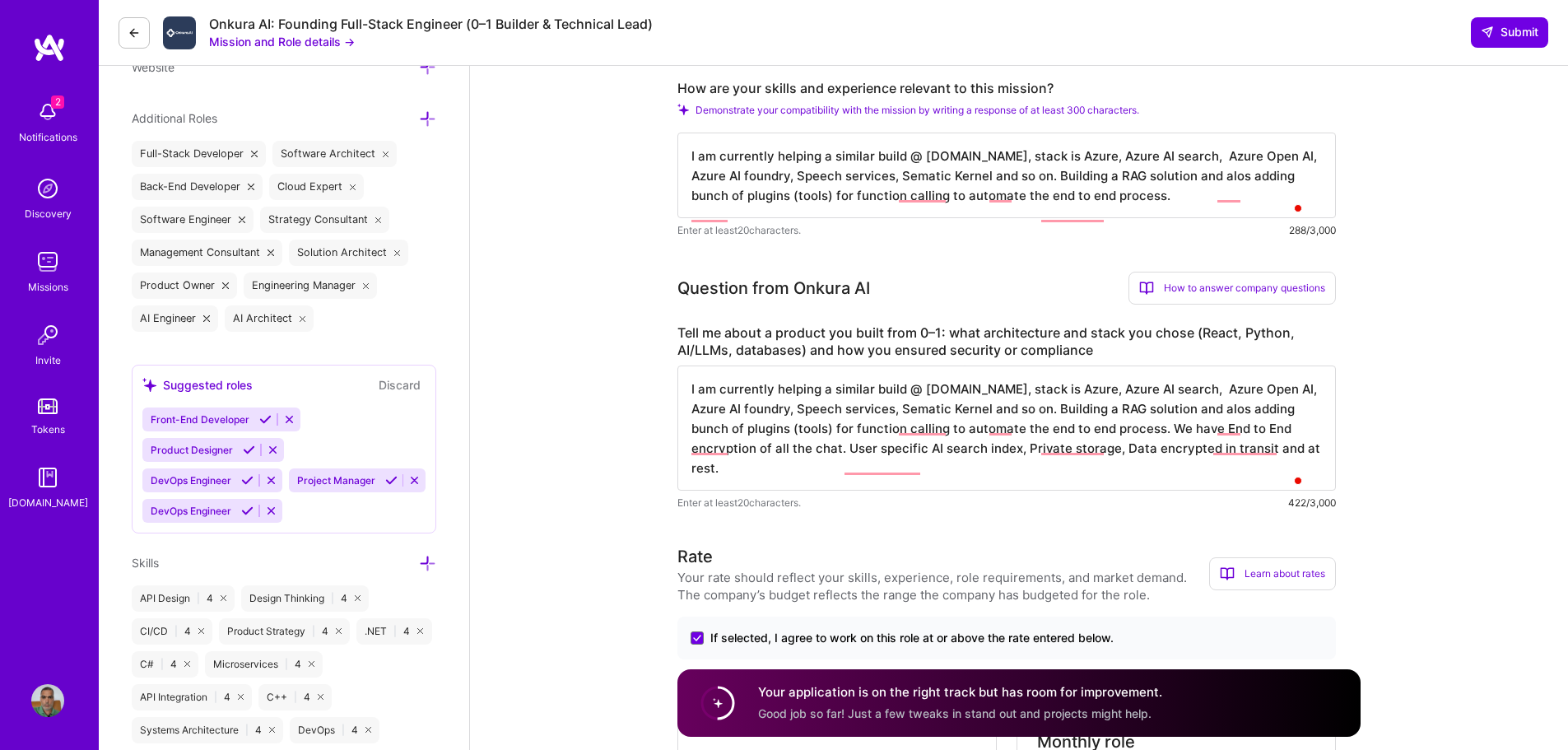
click at [918, 491] on textarea "I am currently helping a similar build @ haiclinics.com, stack is Azure, Azure …" at bounding box center [1007, 428] width 658 height 125
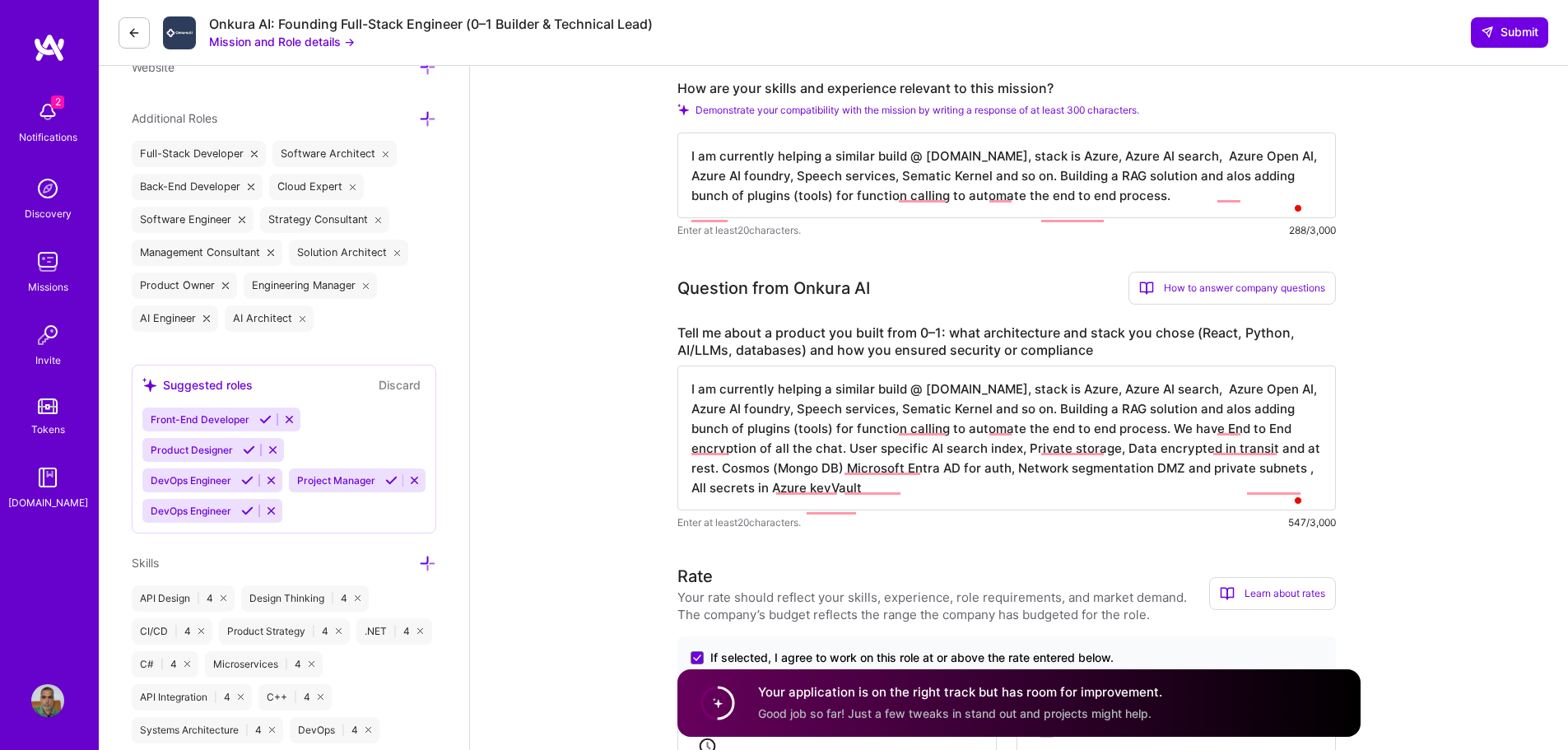
click at [881, 510] on textarea "I am currently helping a similar build @ haiclinics.com, stack is Azure, Azure …" at bounding box center [1007, 438] width 658 height 145
click at [911, 502] on textarea "I am currently helping a similar build @ haiclinics.com, stack is Azure, Azure …" at bounding box center [1007, 438] width 658 height 145
click at [1154, 502] on textarea "I am currently helping a similar build @ haiclinics.com, stack is Azure, Azure …" at bounding box center [1007, 438] width 658 height 145
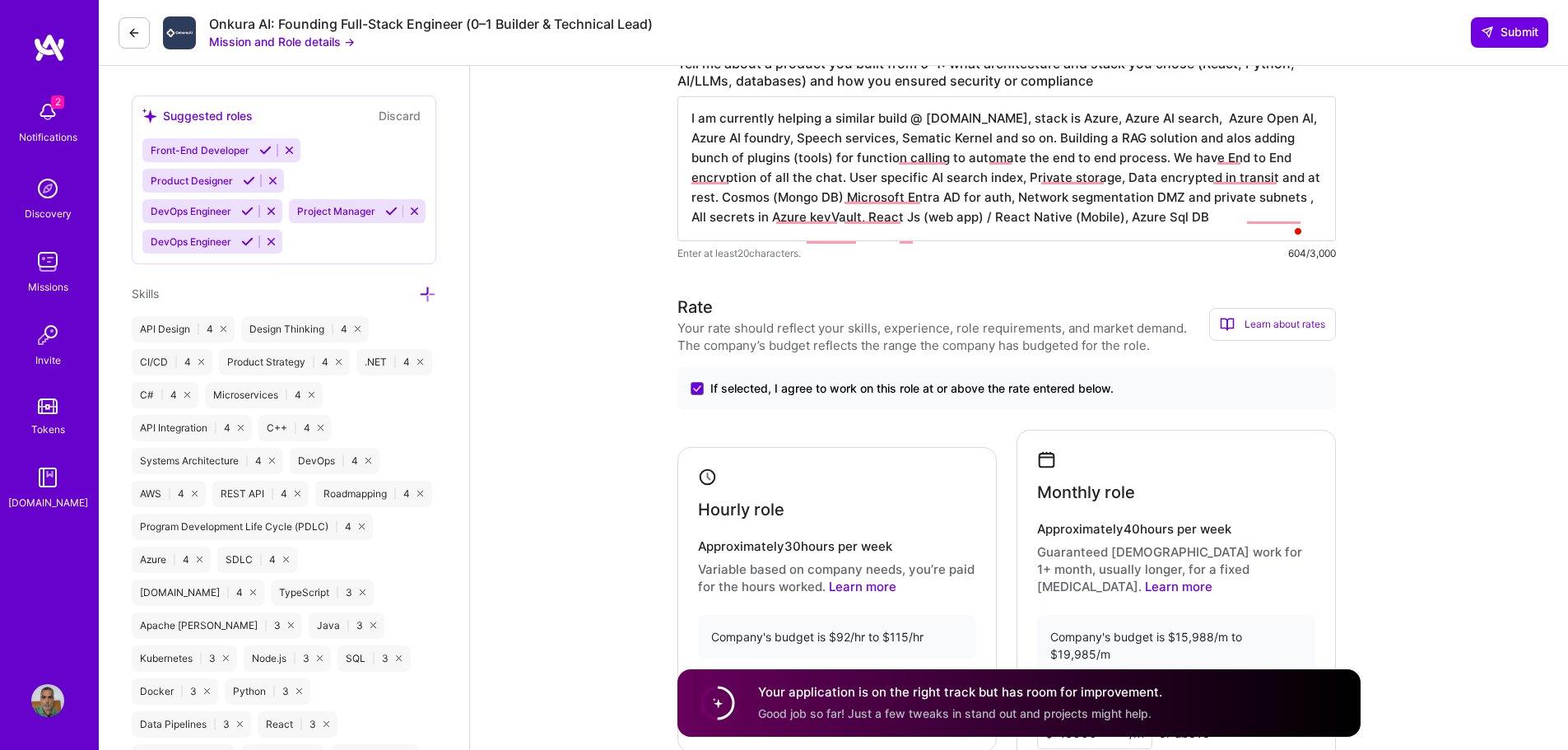
scroll to position [730, 0]
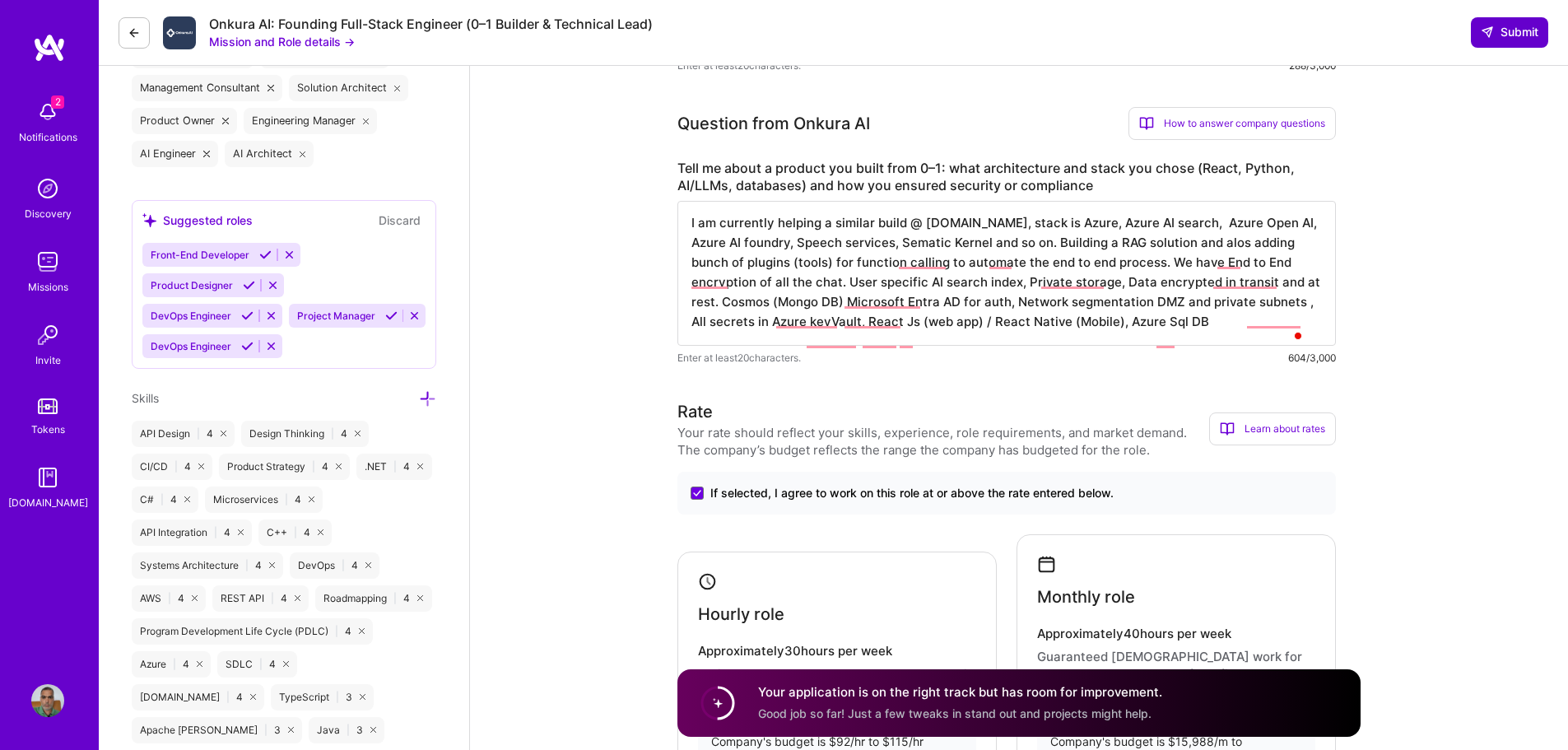
type textarea "I am currently helping a similar build @ haiclinics.com, stack is Azure, Azure …"
click at [1511, 36] on span "Submit" at bounding box center [1509, 32] width 57 height 16
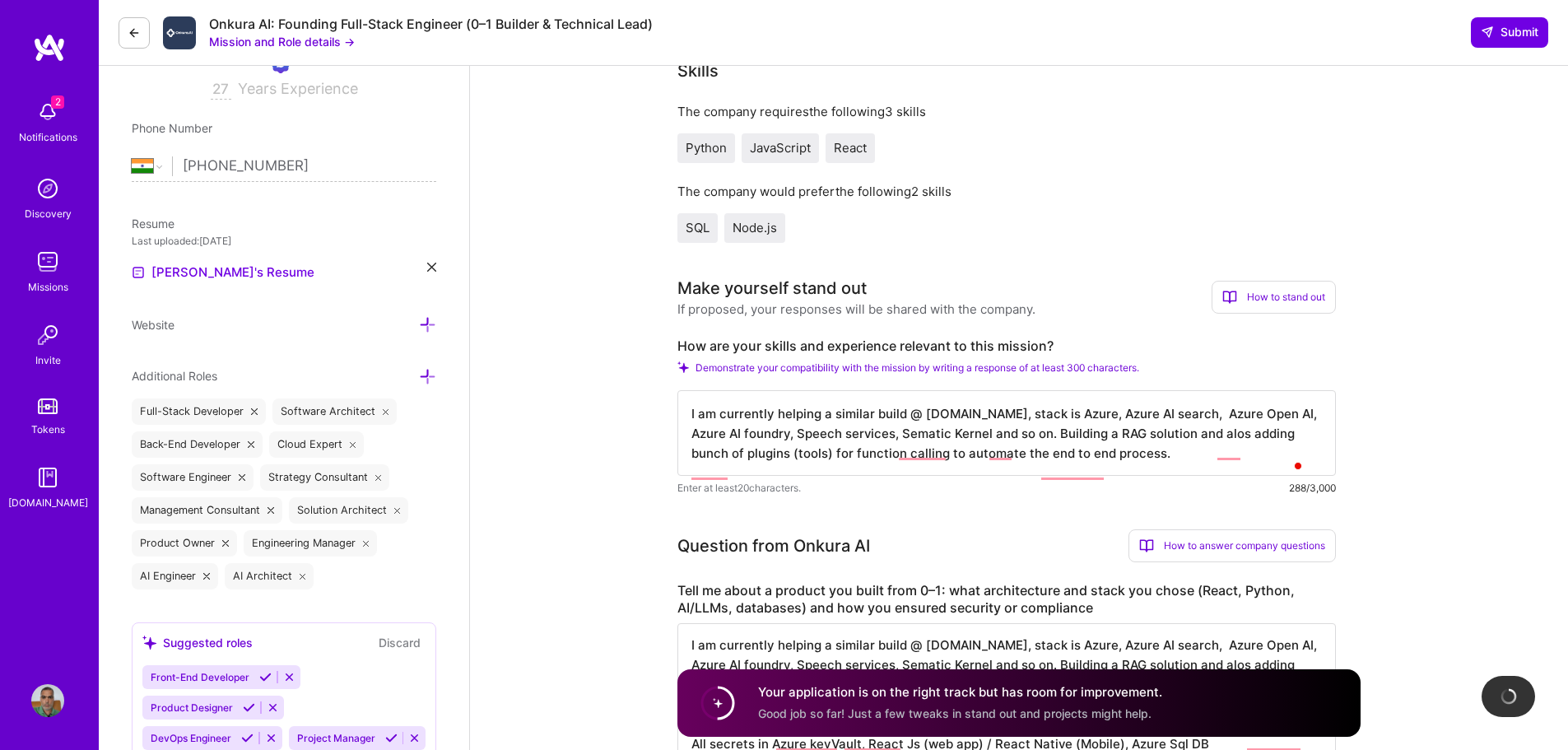
scroll to position [236, 0]
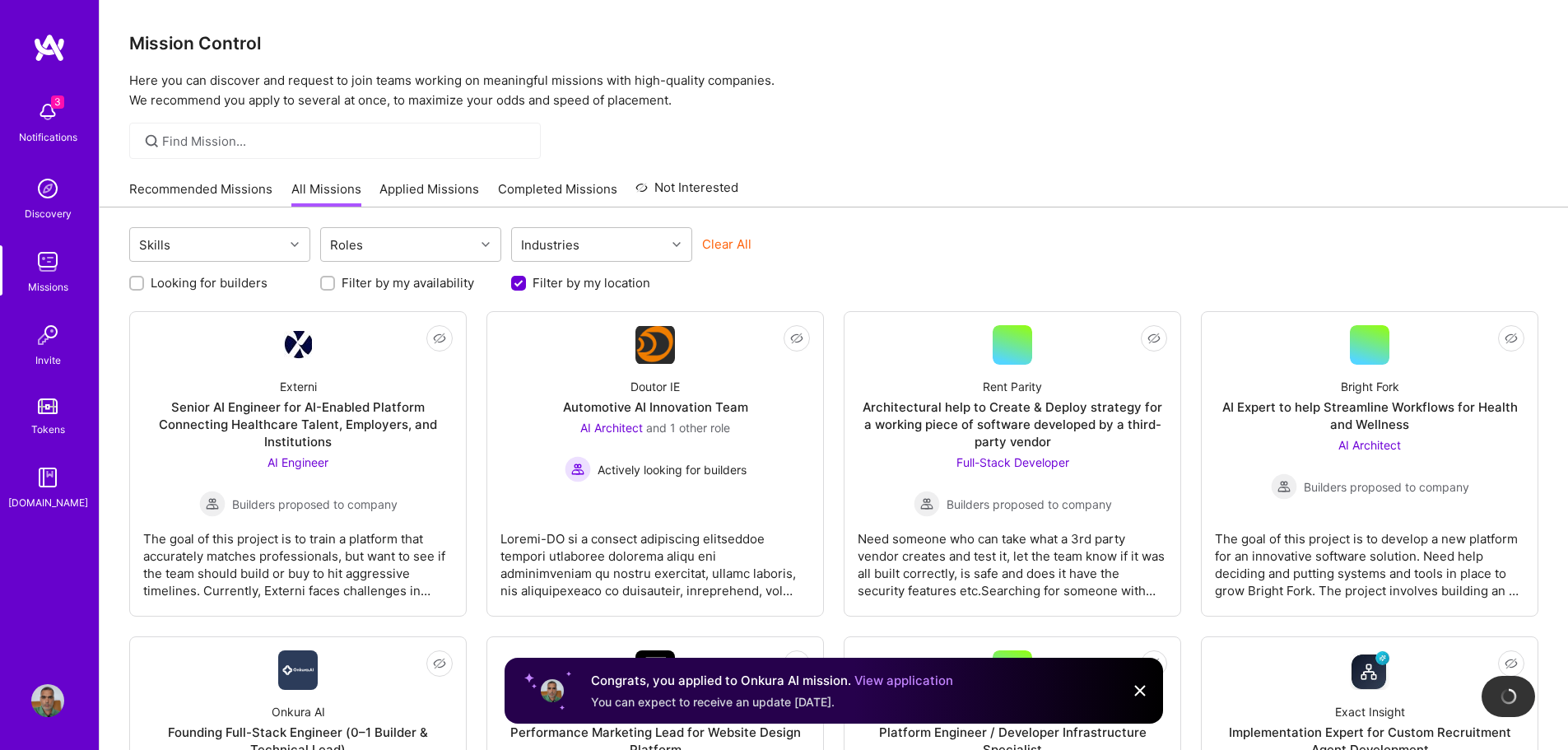
click at [1141, 696] on img at bounding box center [1140, 691] width 19 height 19
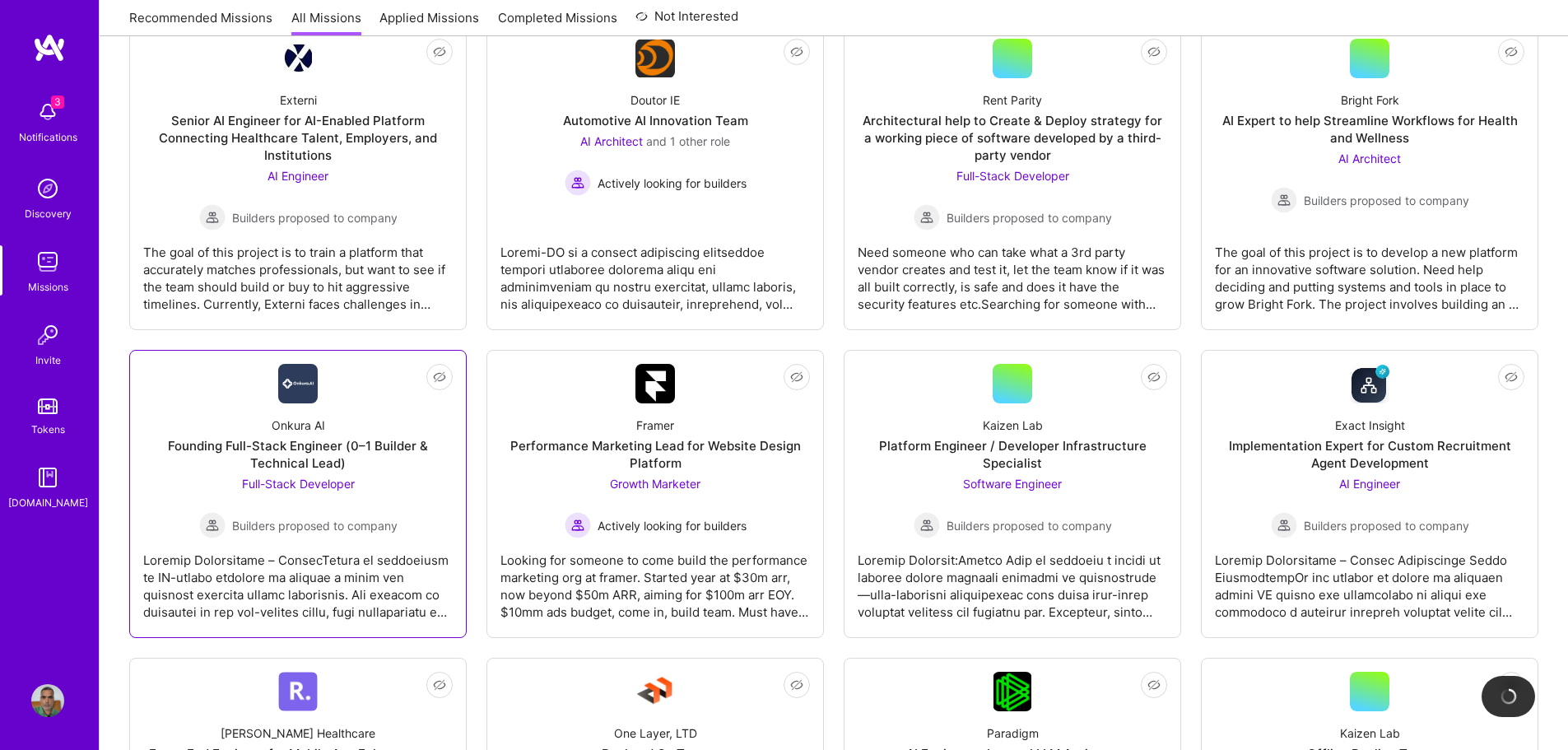
scroll to position [330, 0]
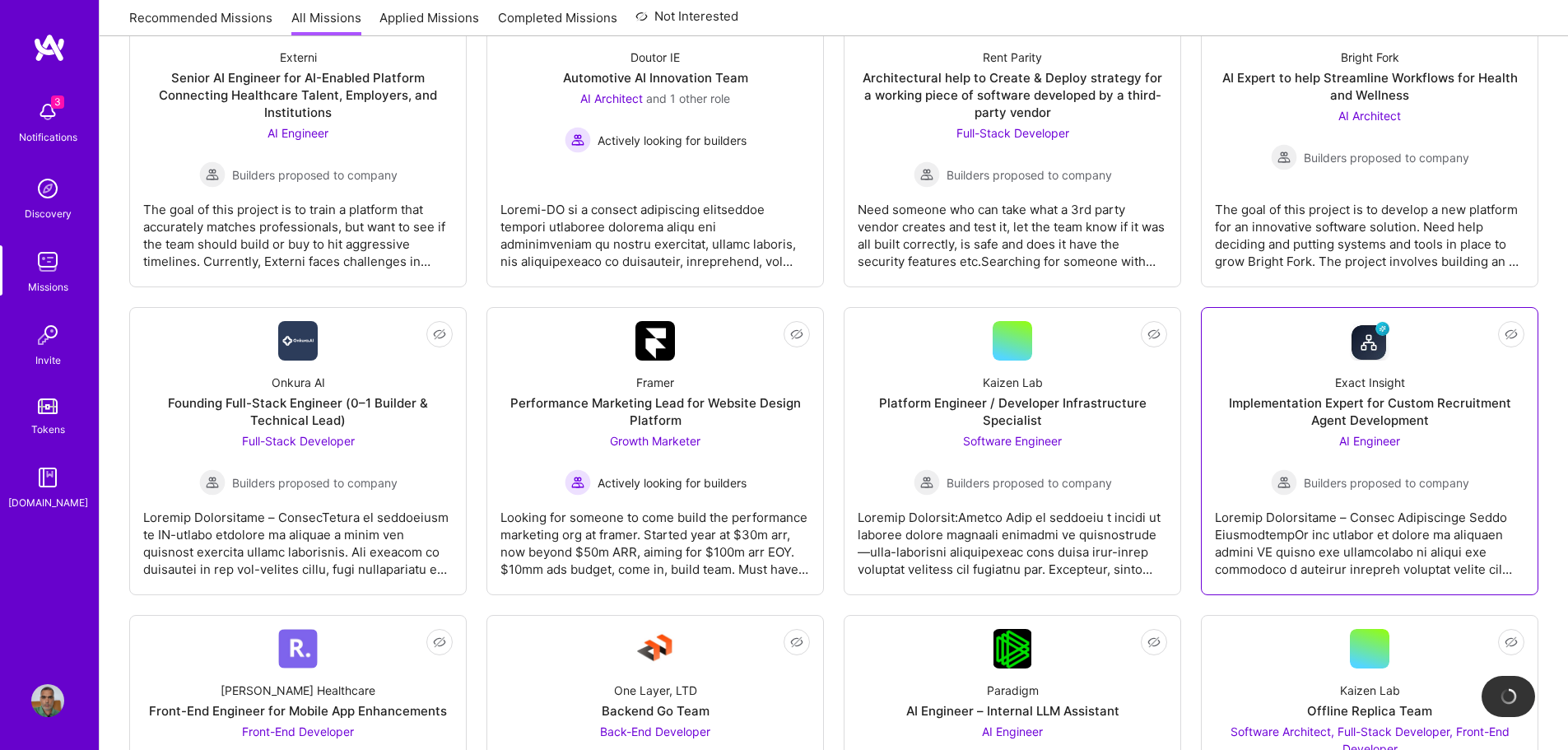
click at [1380, 436] on span "AI Engineer" at bounding box center [1369, 440] width 61 height 14
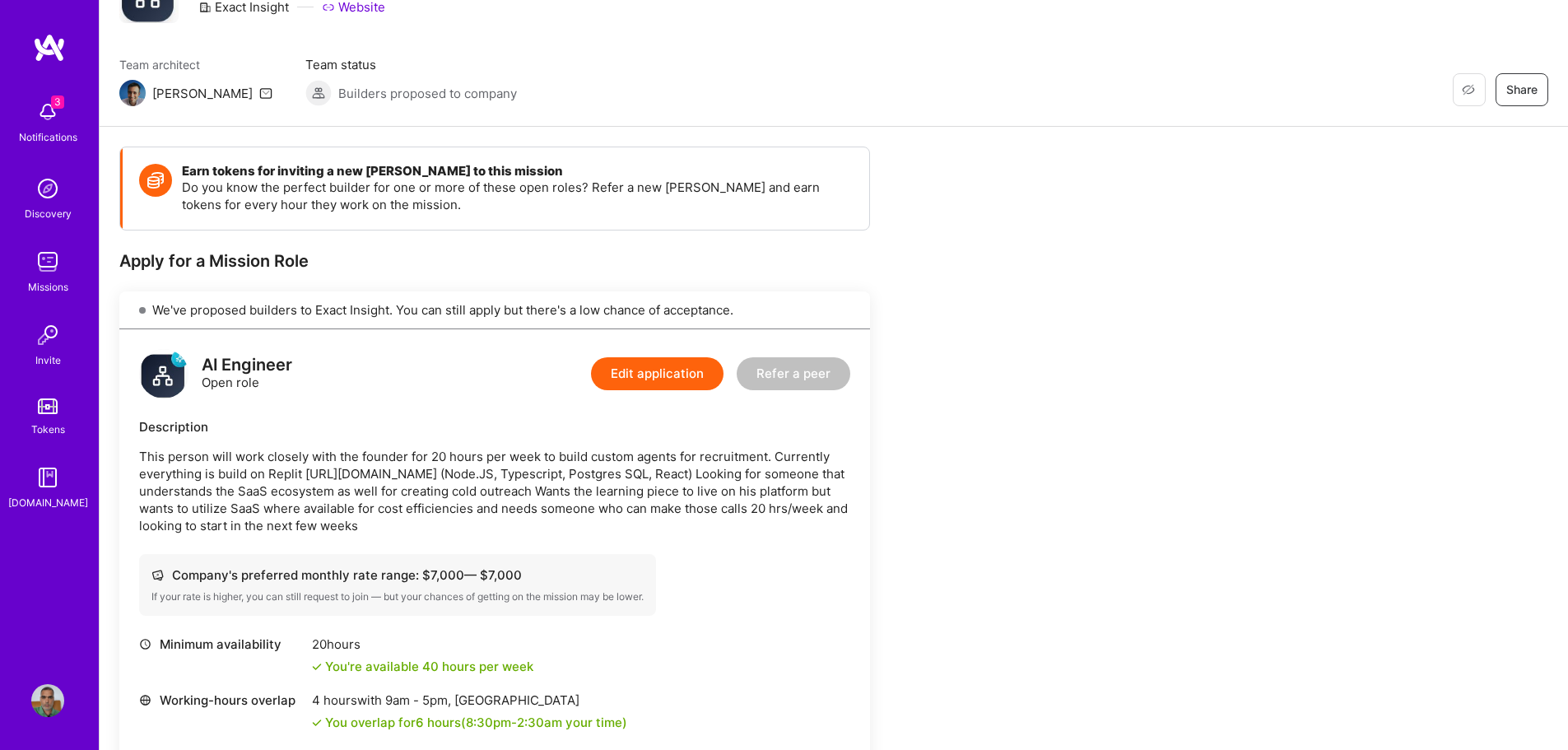
scroll to position [72, 0]
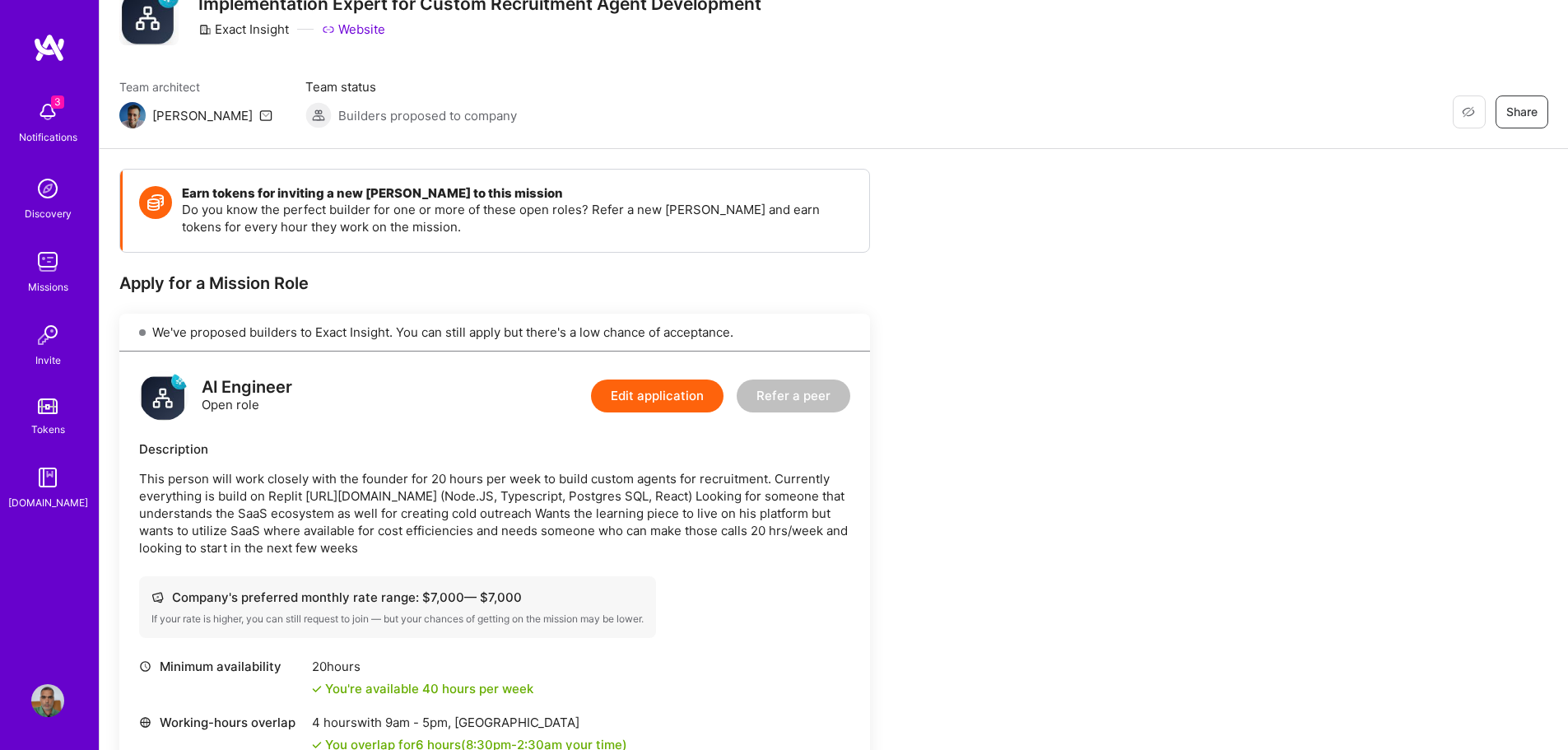
click at [641, 390] on button "Edit application" at bounding box center [657, 396] width 133 height 33
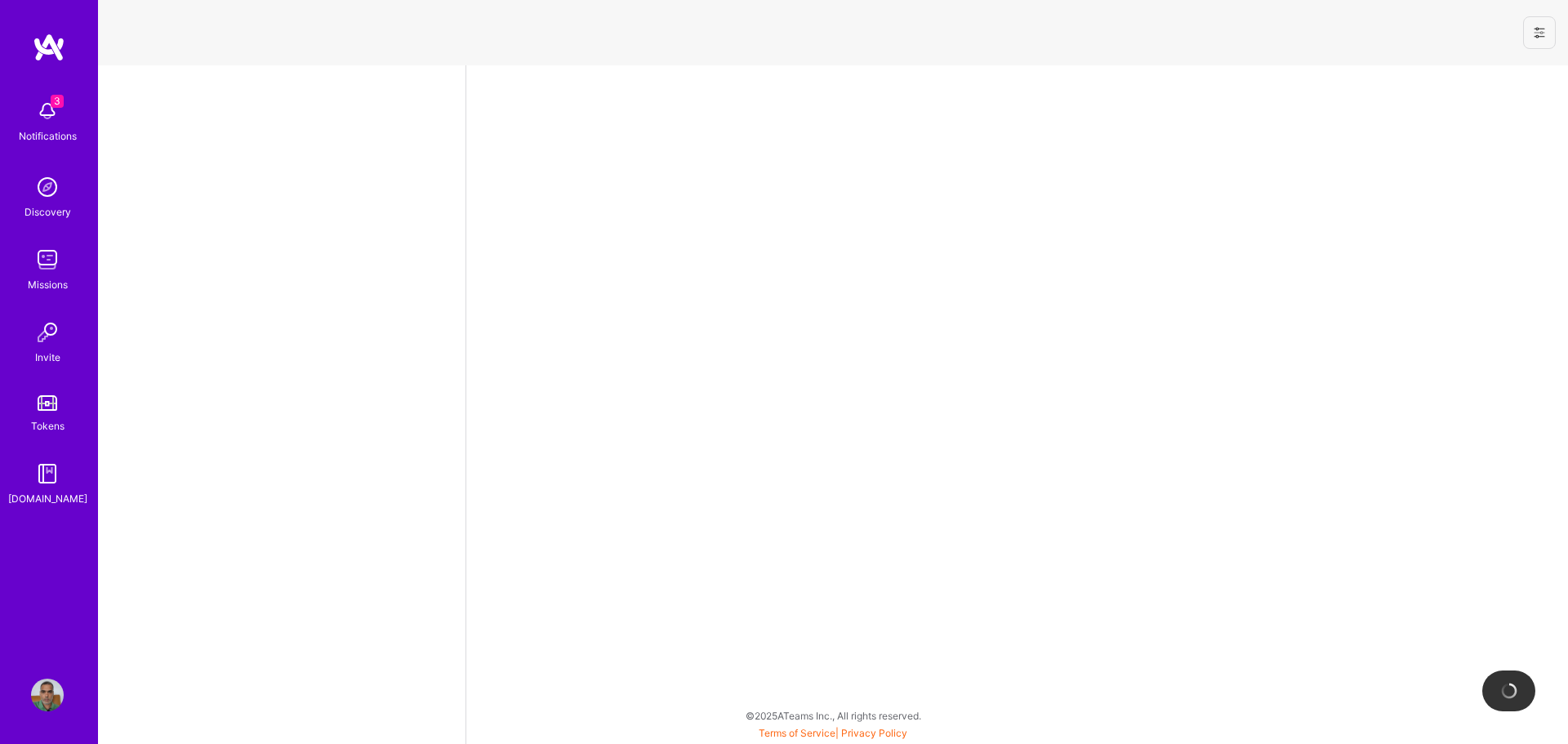
select select "IN"
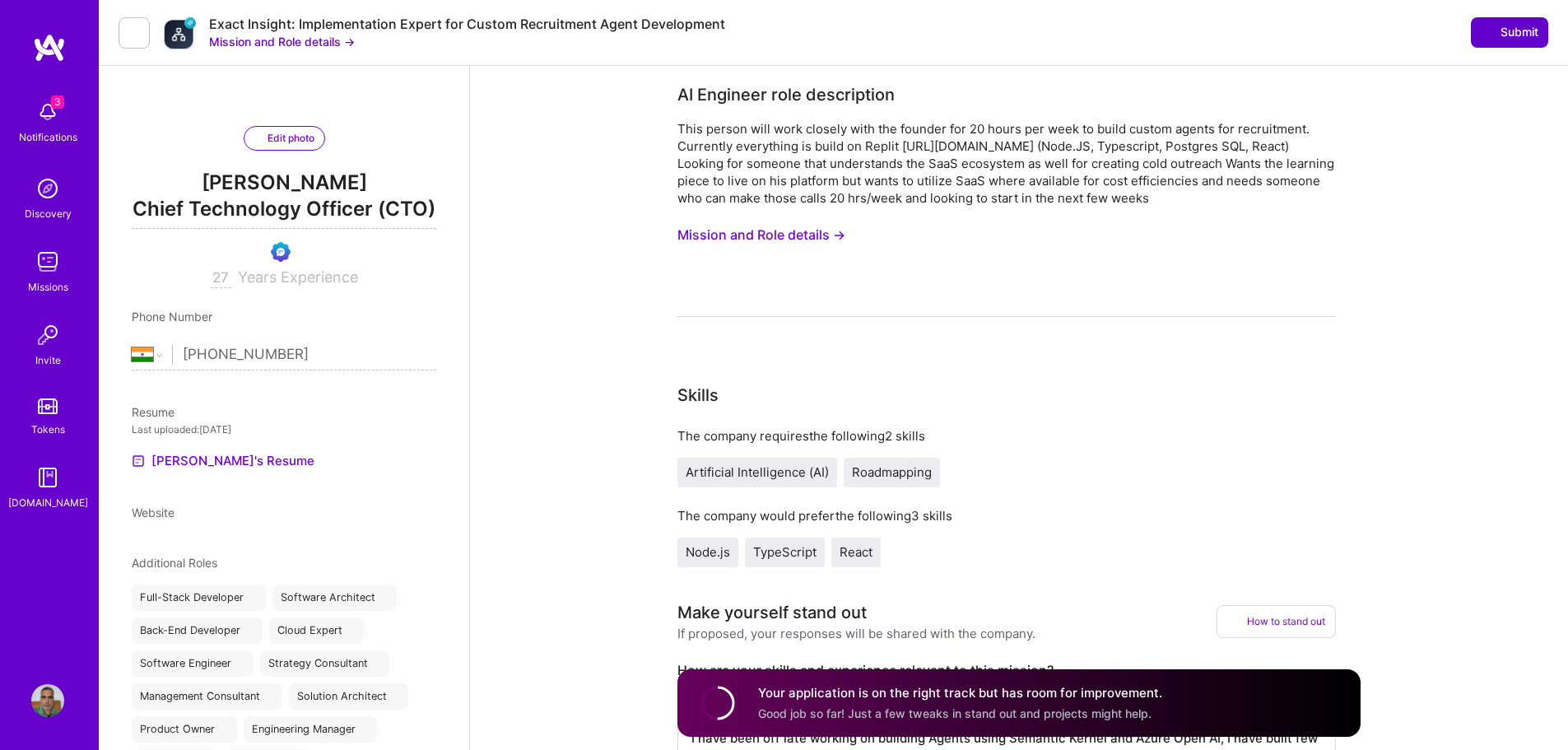
click at [1501, 36] on span "Submit" at bounding box center [1509, 32] width 57 height 16
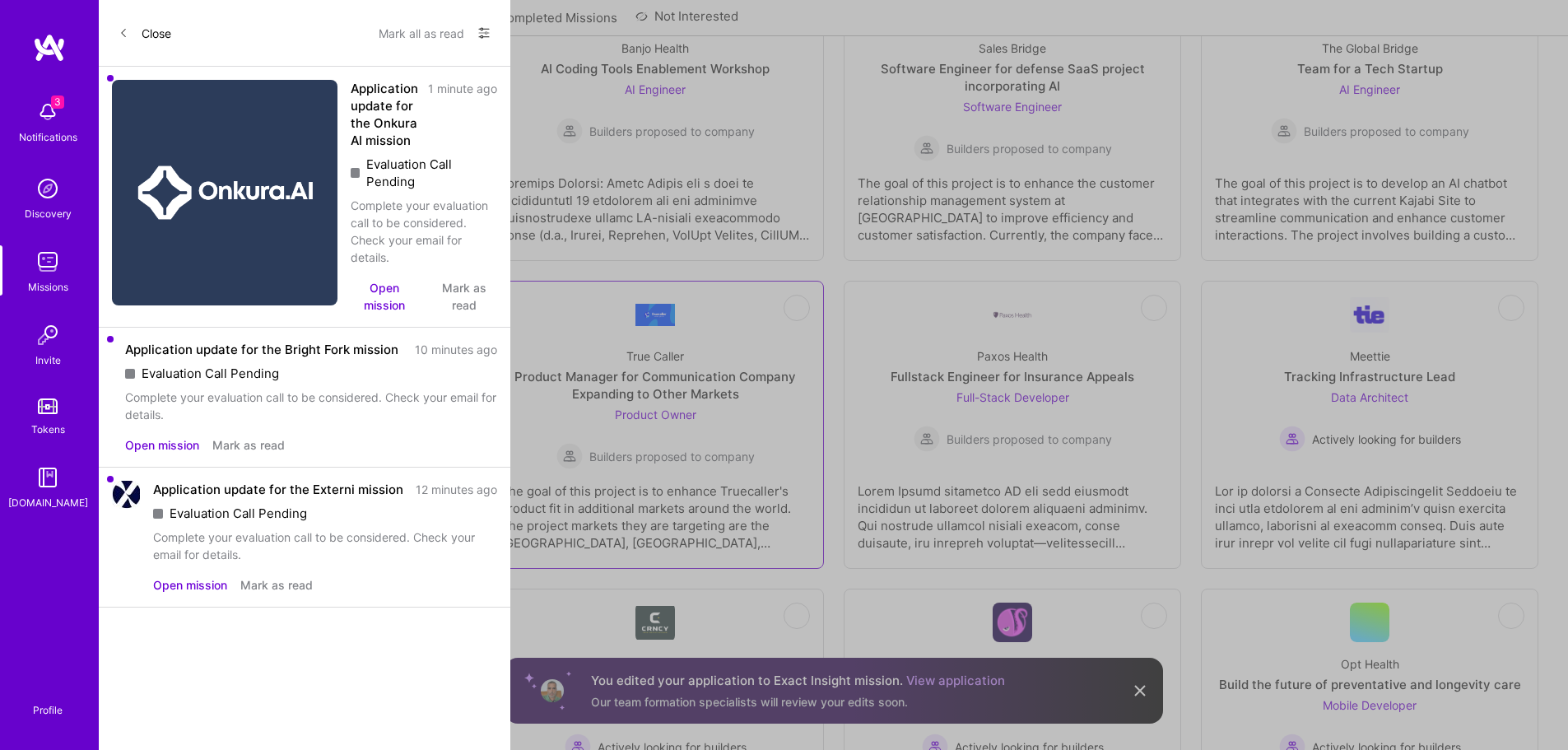
scroll to position [1495, 0]
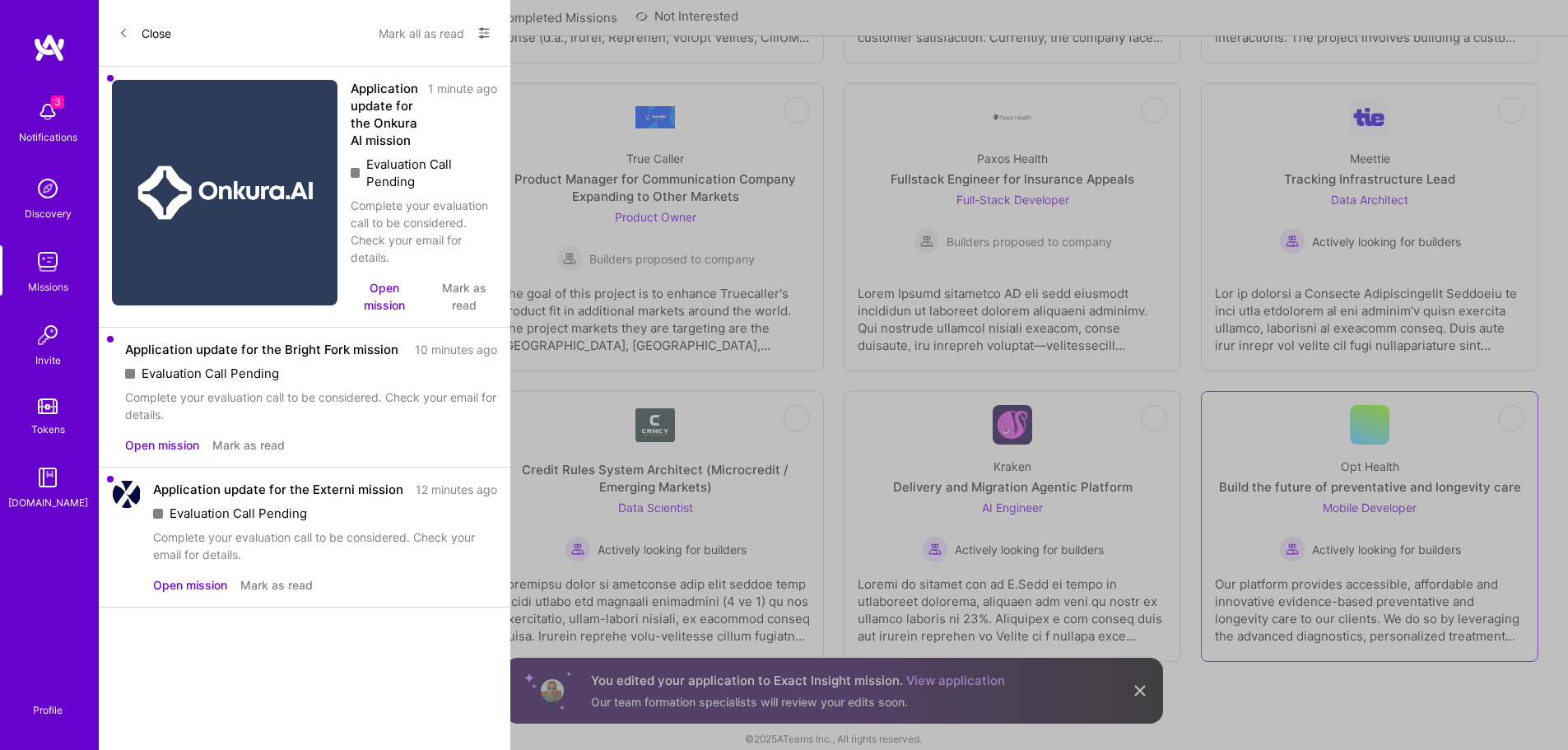
click at [1377, 563] on div "Our platform provides accessible, affordable and innovative evidence-based prev…" at bounding box center [1369, 603] width 309 height 82
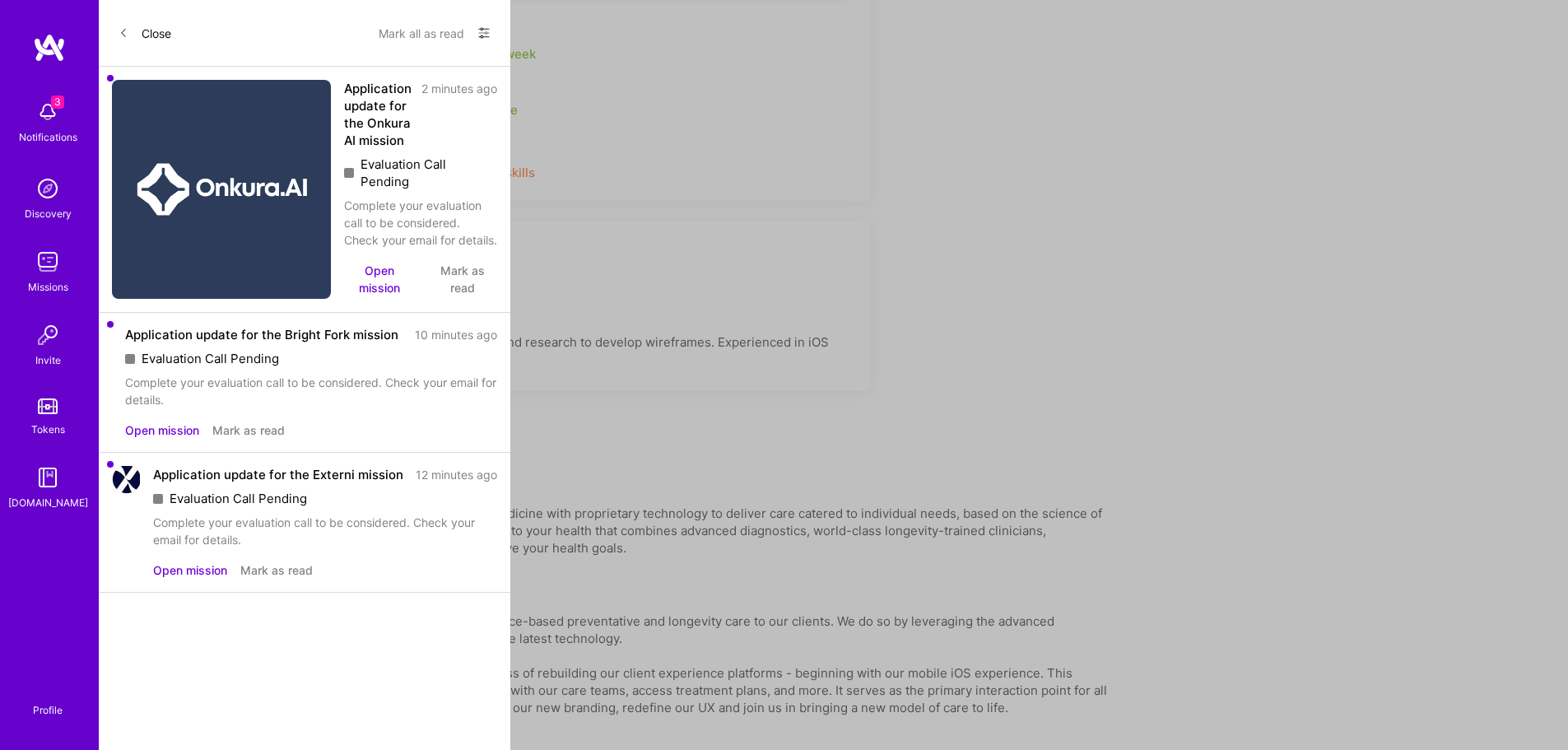
scroll to position [726, 0]
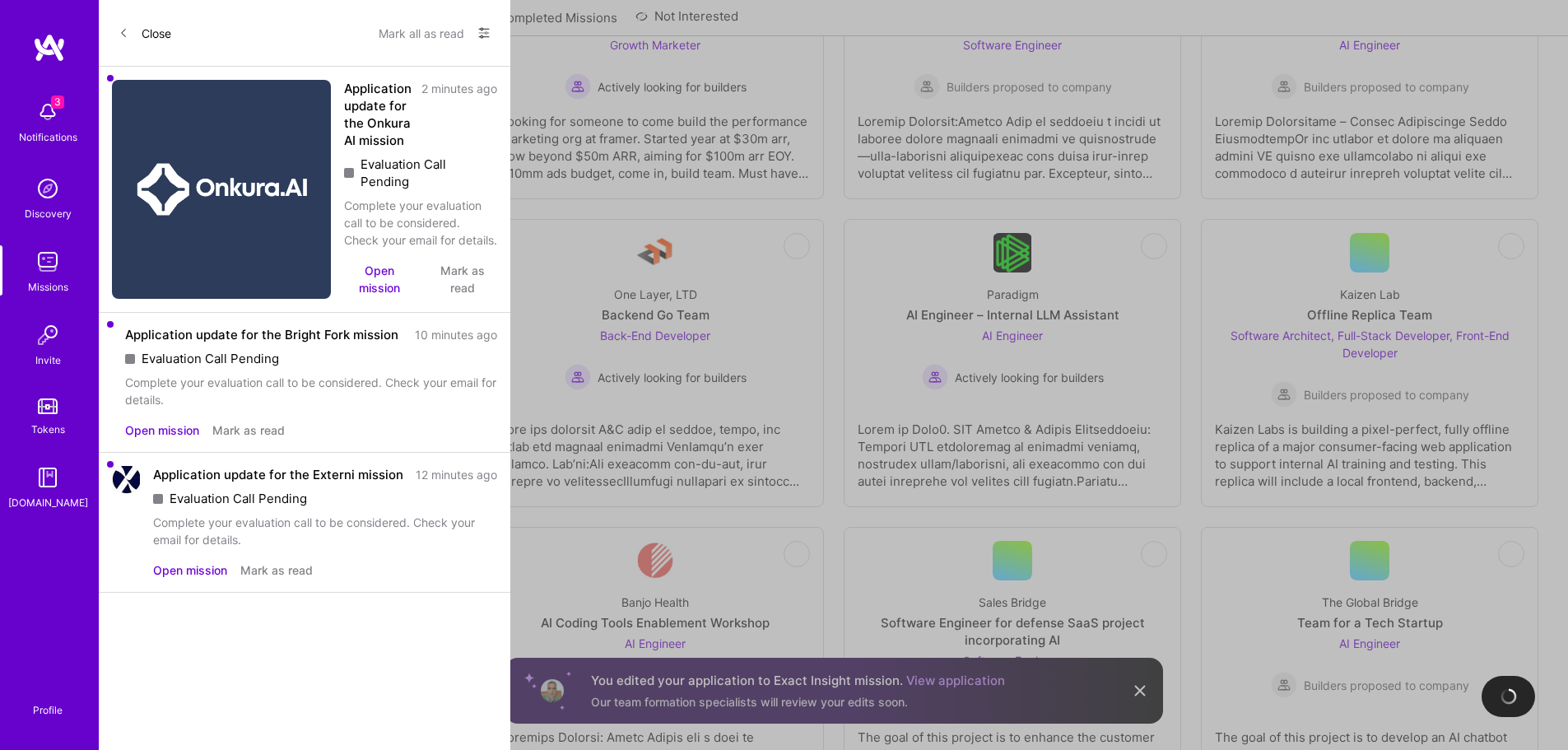
scroll to position [1495, 0]
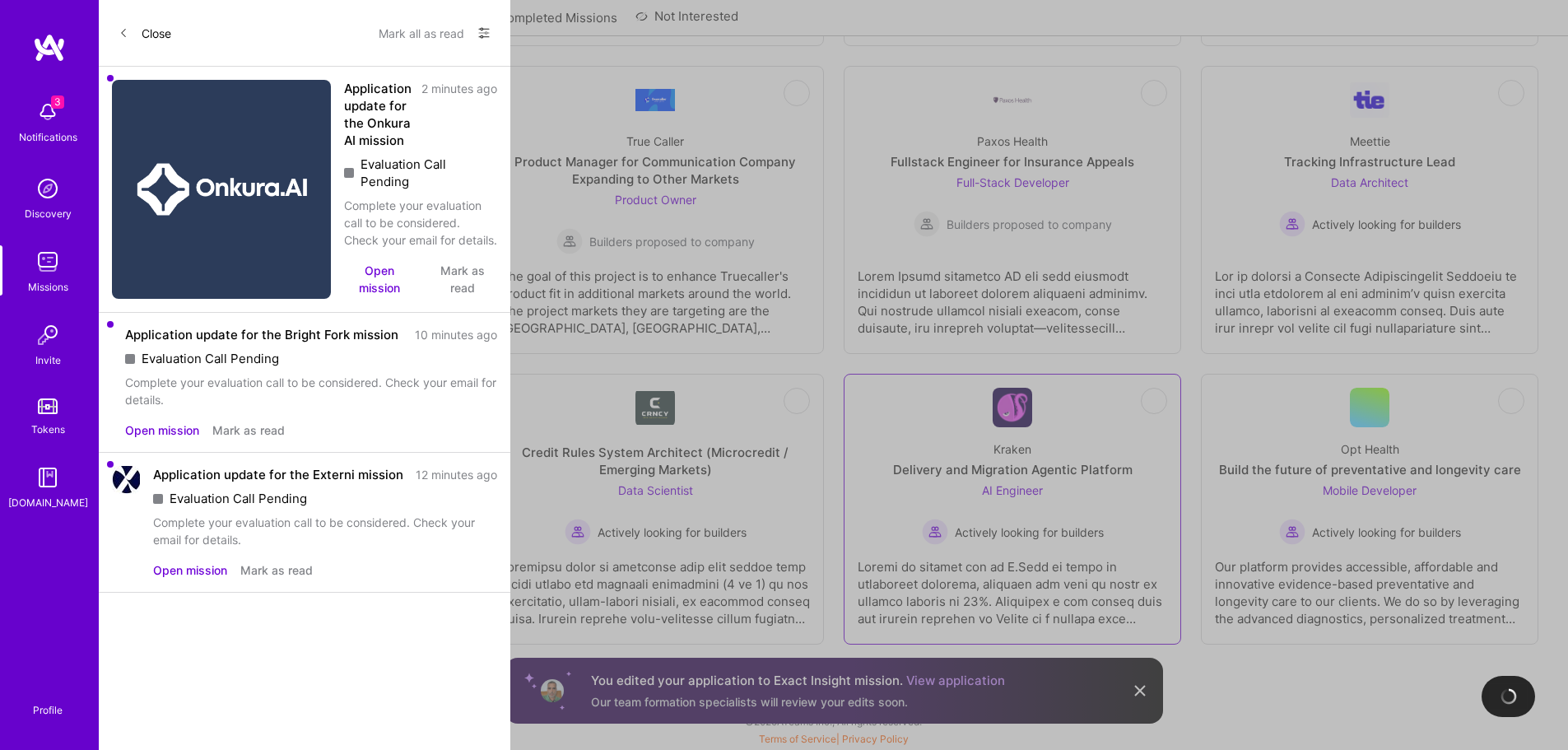
click at [1055, 540] on span "Actively looking for builders" at bounding box center [1030, 533] width 149 height 17
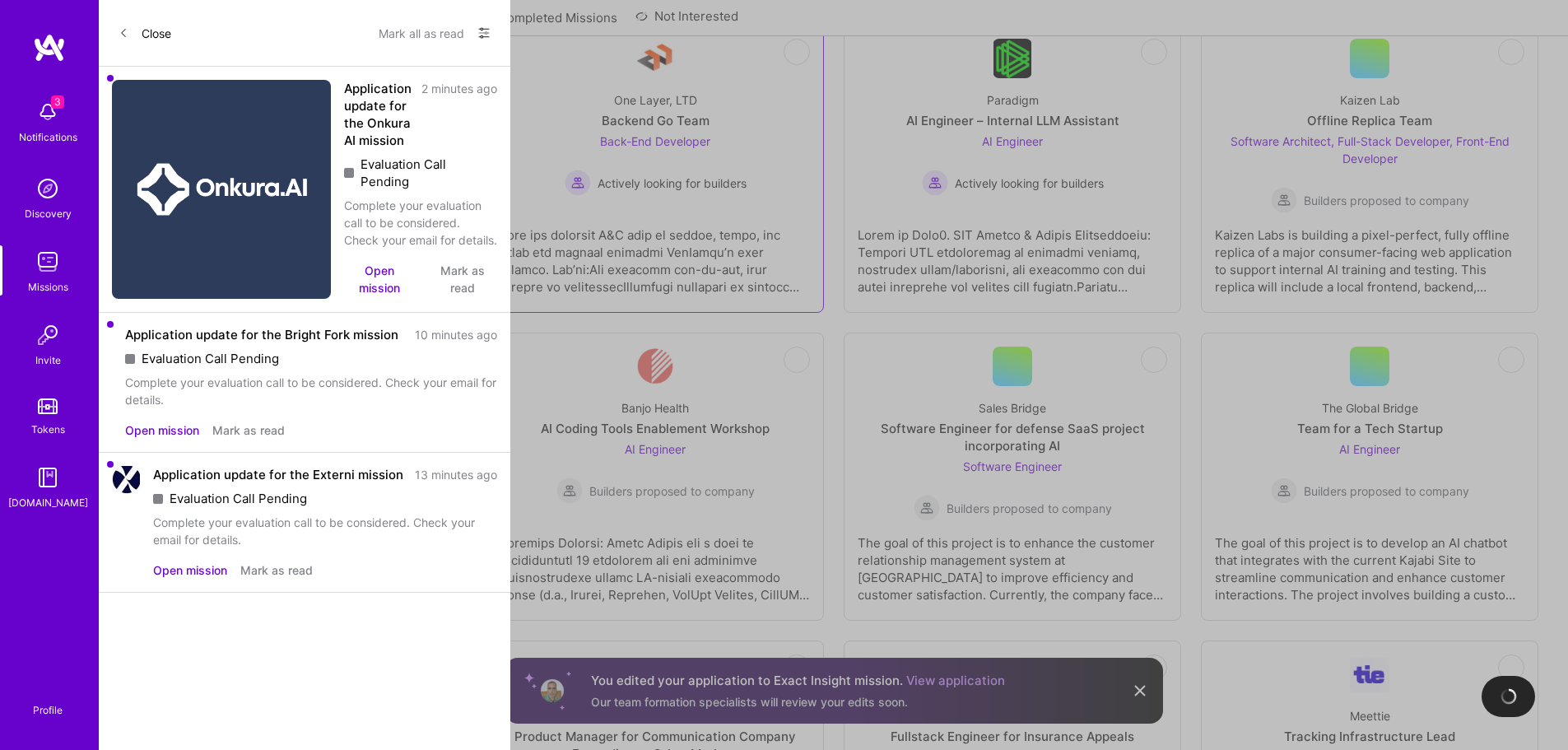
scroll to position [919, 0]
click at [441, 14] on link "Applied Missions" at bounding box center [429, 22] width 100 height 27
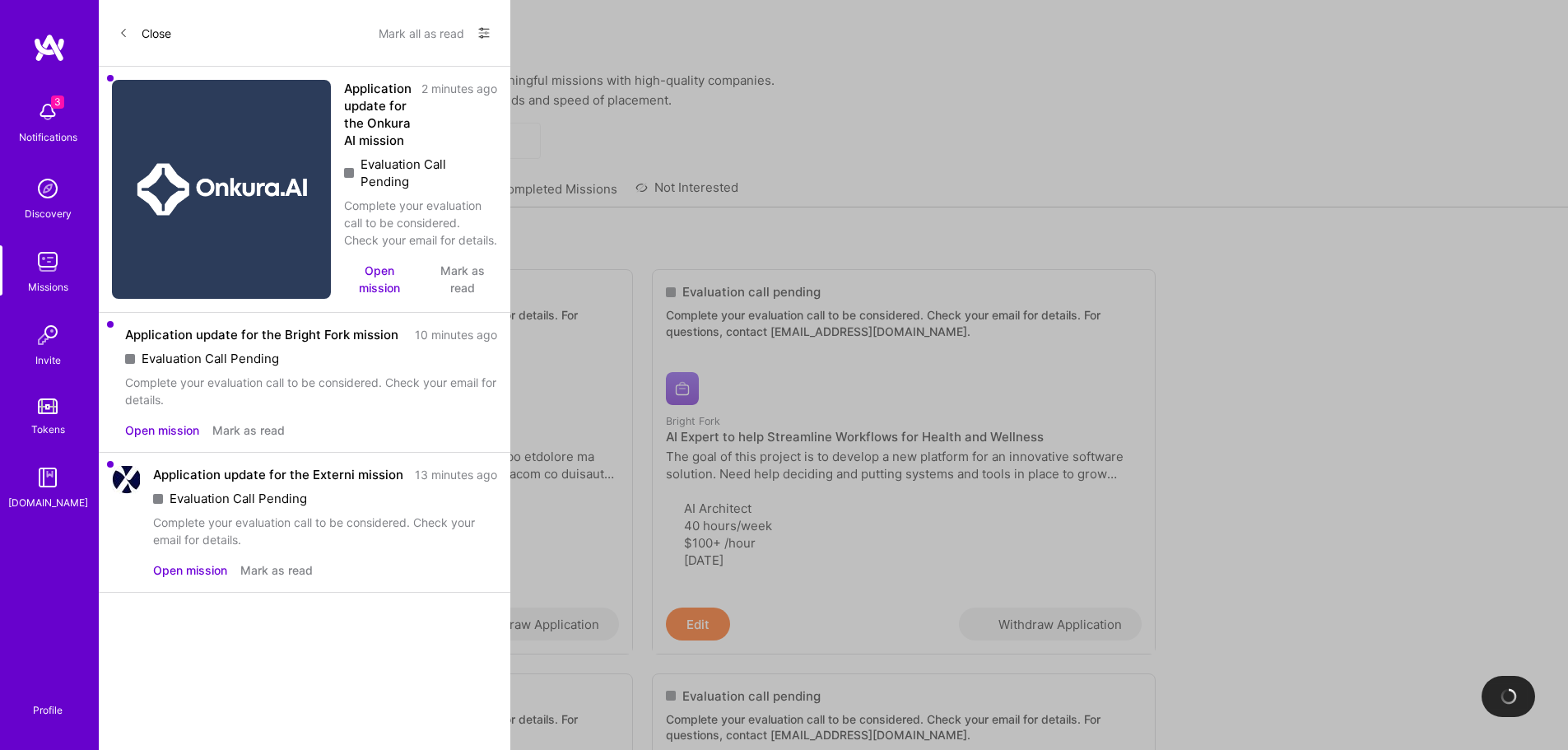
click at [56, 53] on img at bounding box center [49, 48] width 33 height 30
